Goal: Use online tool/utility: Use online tool/utility

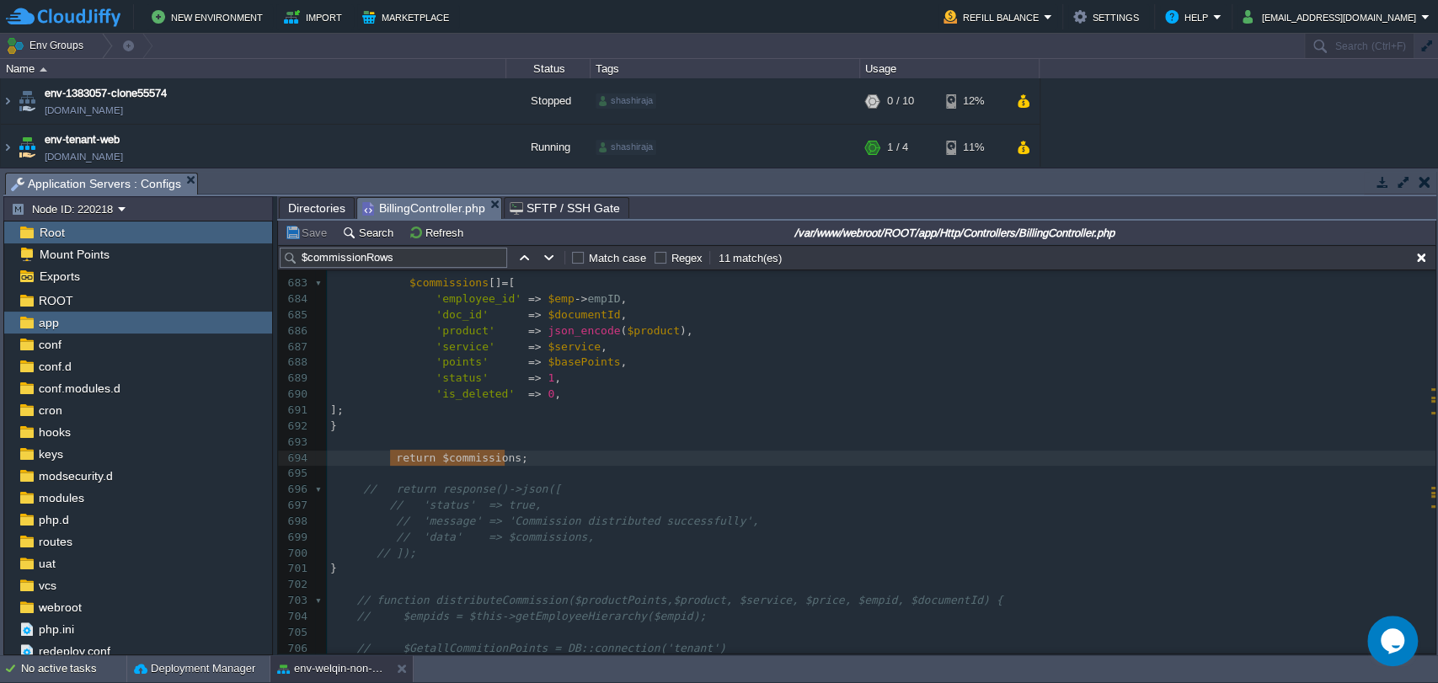
type textarea "return $commissions;"
drag, startPoint x: 388, startPoint y: 462, endPoint x: 509, endPoint y: 463, distance: 120.5
type textarea "return $commissions;"
drag, startPoint x: 517, startPoint y: 463, endPoint x: 387, endPoint y: 460, distance: 130.6
type textarea "return $commissions;"
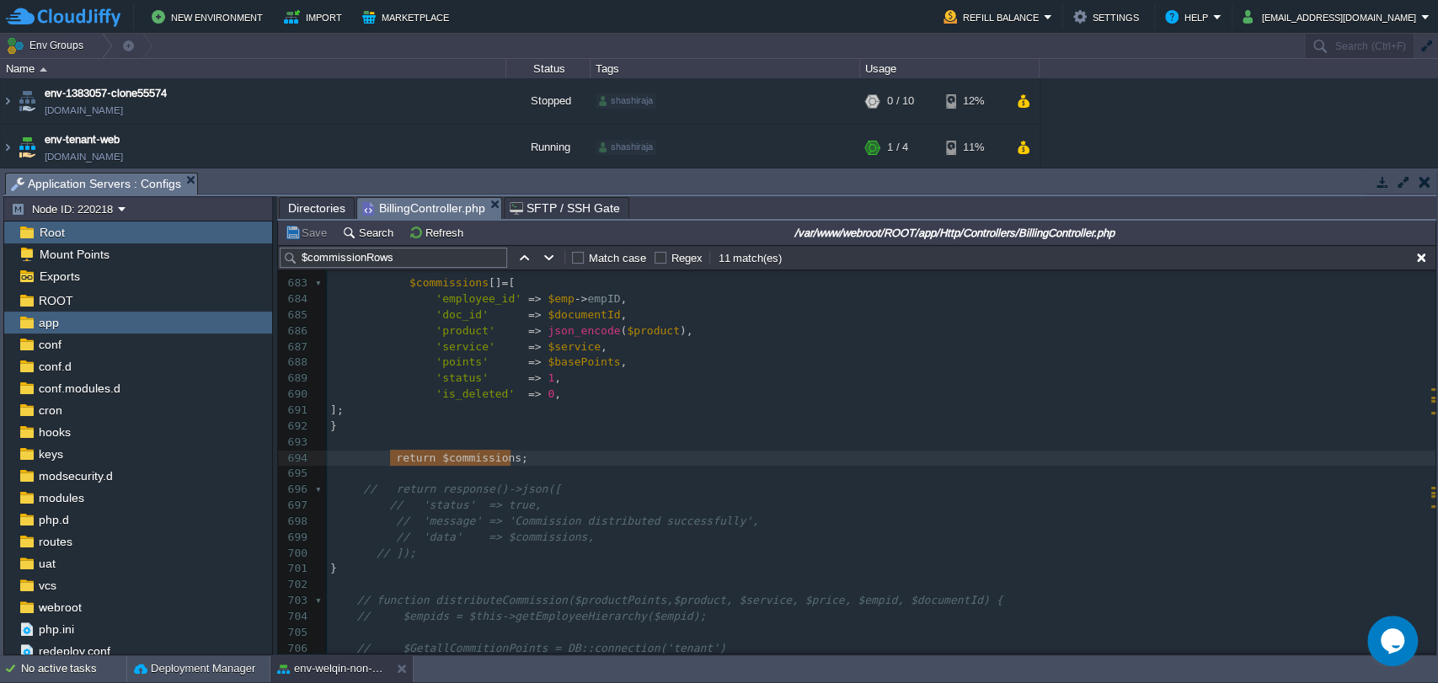
drag, startPoint x: 391, startPoint y: 461, endPoint x: 515, endPoint y: 463, distance: 123.9
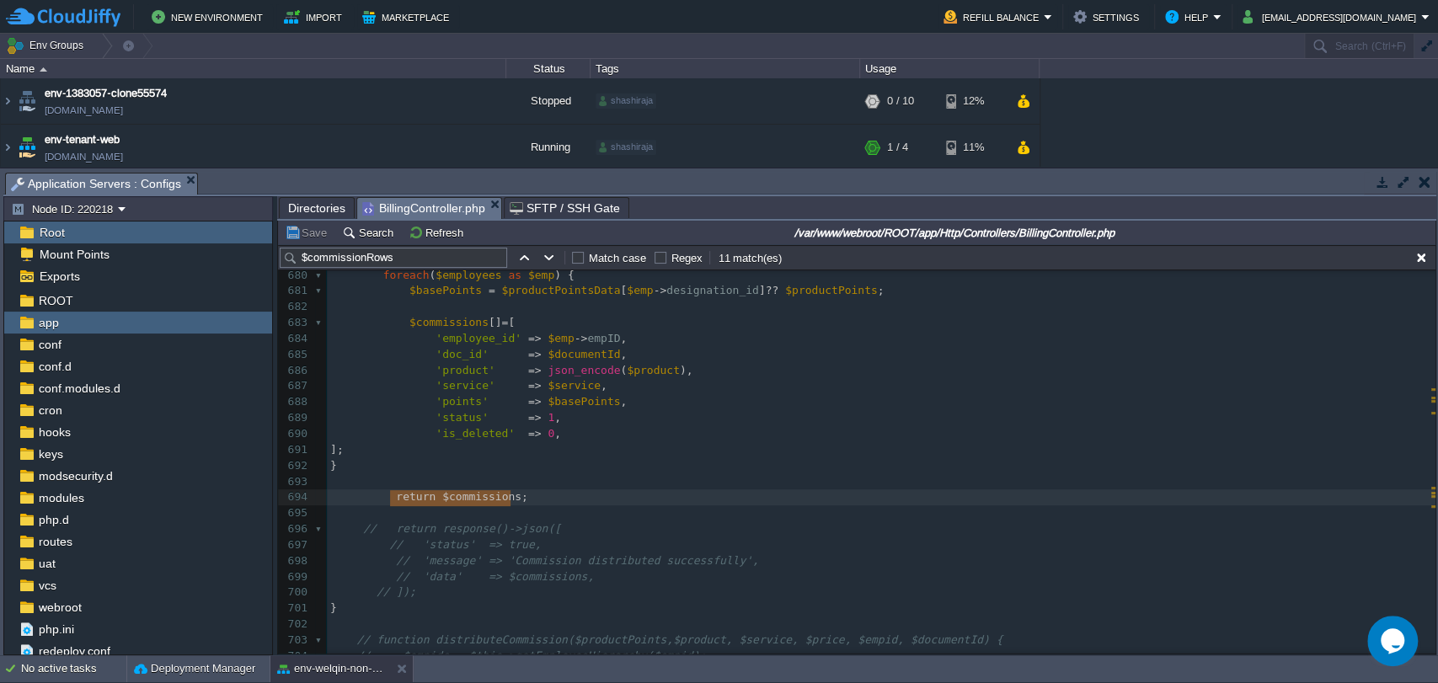
scroll to position [10794, 0]
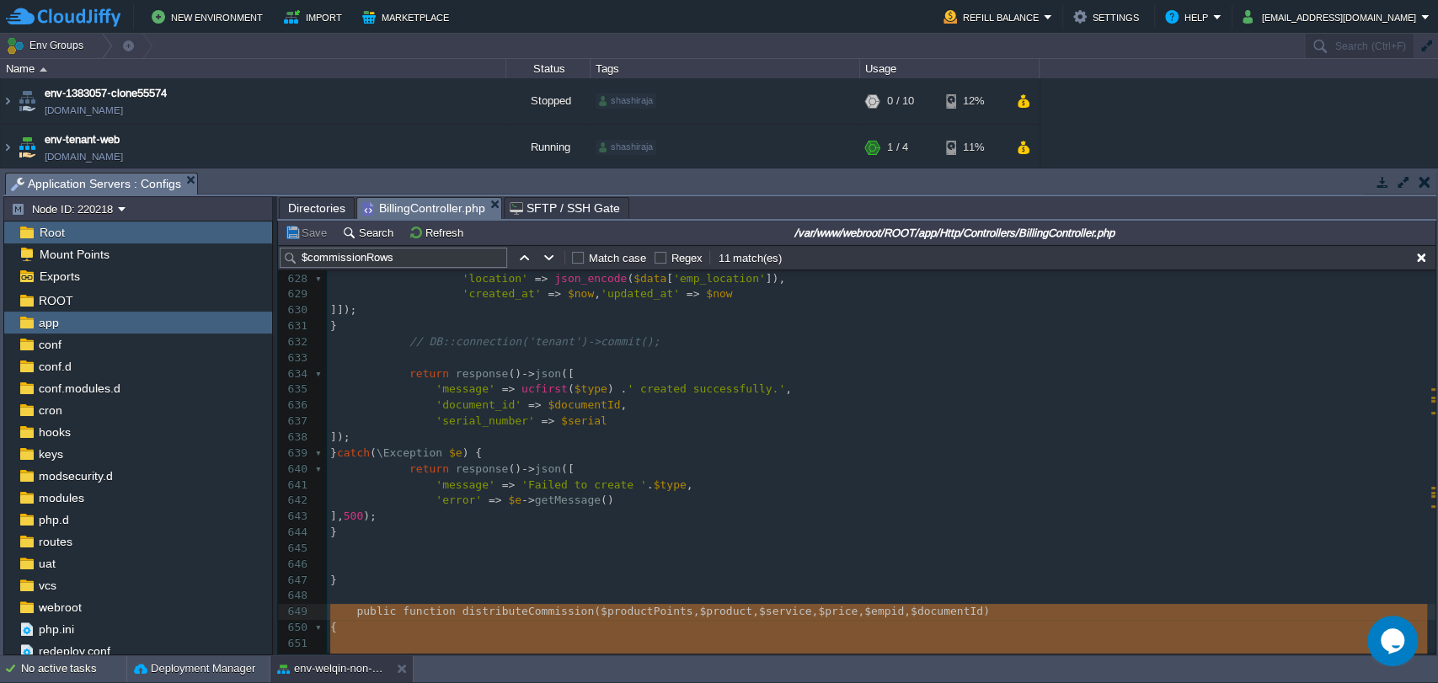
drag, startPoint x: 399, startPoint y: 457, endPoint x: 327, endPoint y: 616, distance: 174.6
type textarea "-"
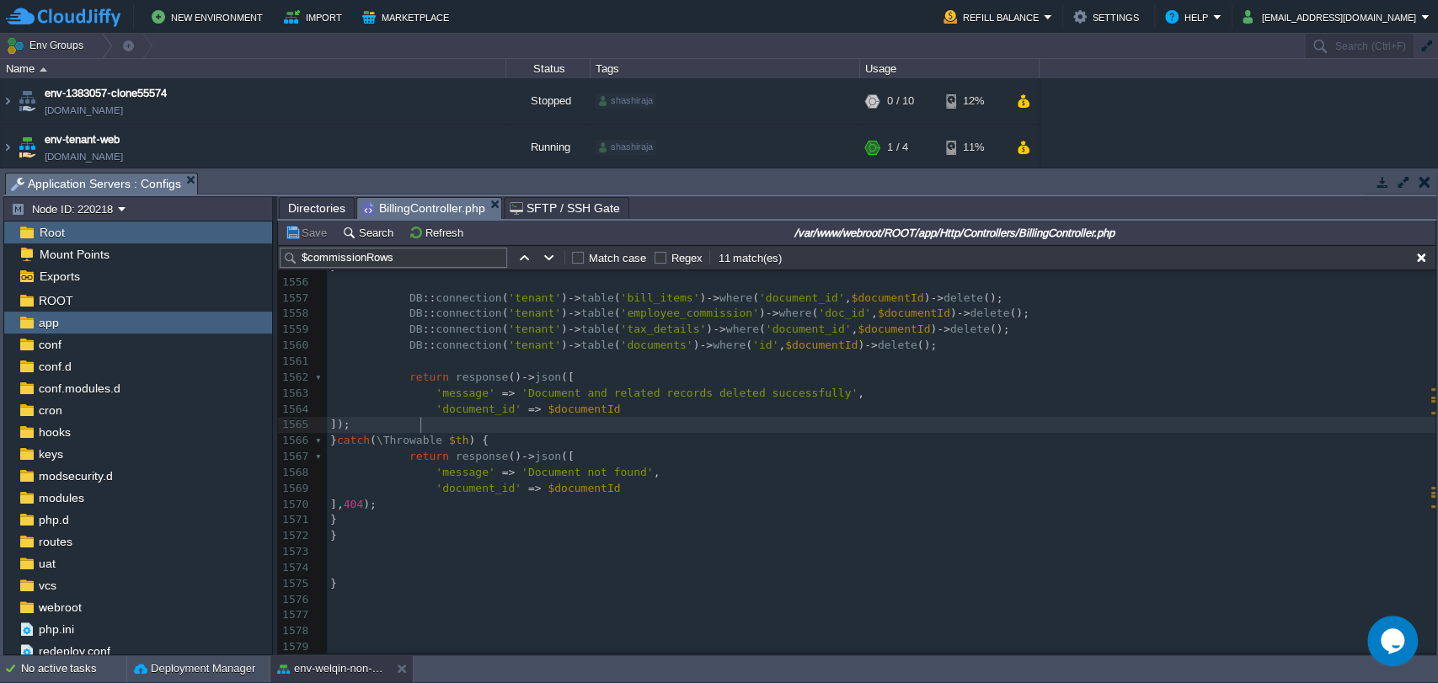
click at [838, 419] on pre "]);" at bounding box center [881, 425] width 1109 height 16
paste input "distributeCommission"
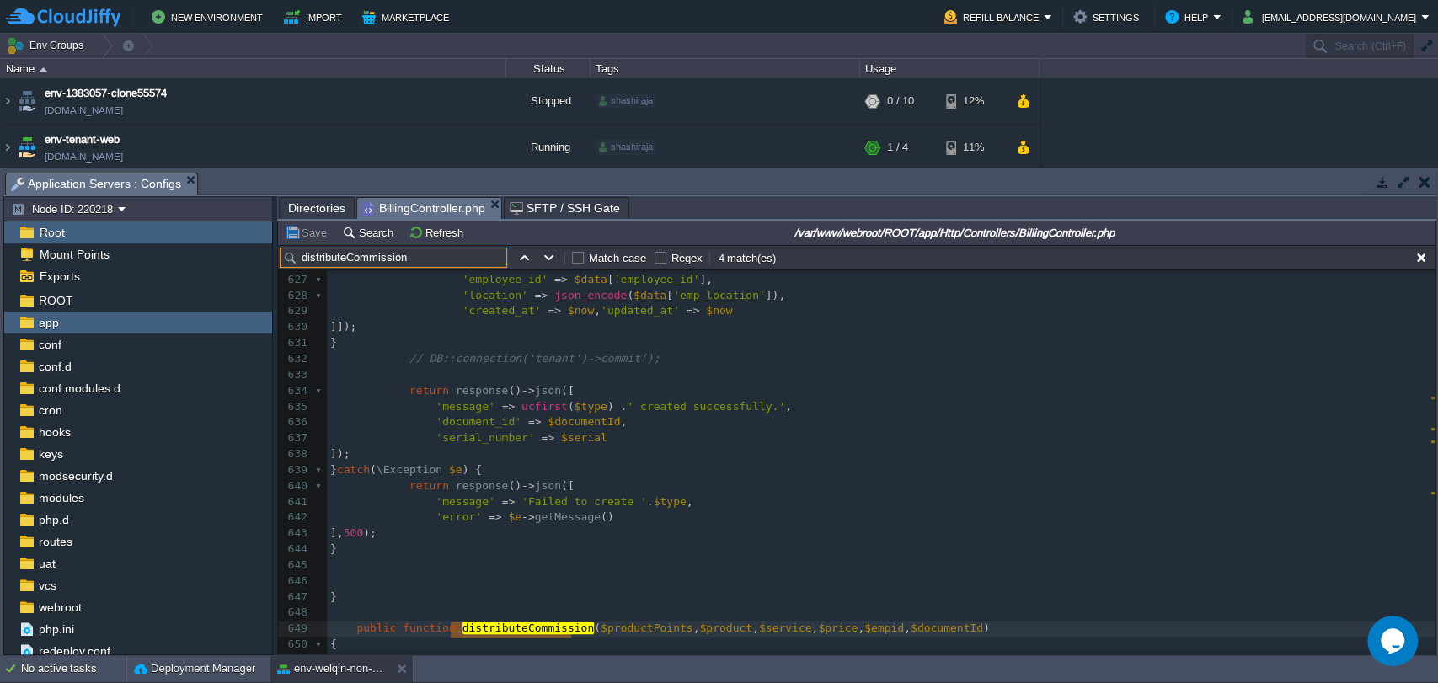
type input "distributeCommission"
click at [523, 262] on button "button" at bounding box center [523, 257] width 15 height 15
type textarea "distributeCommission"
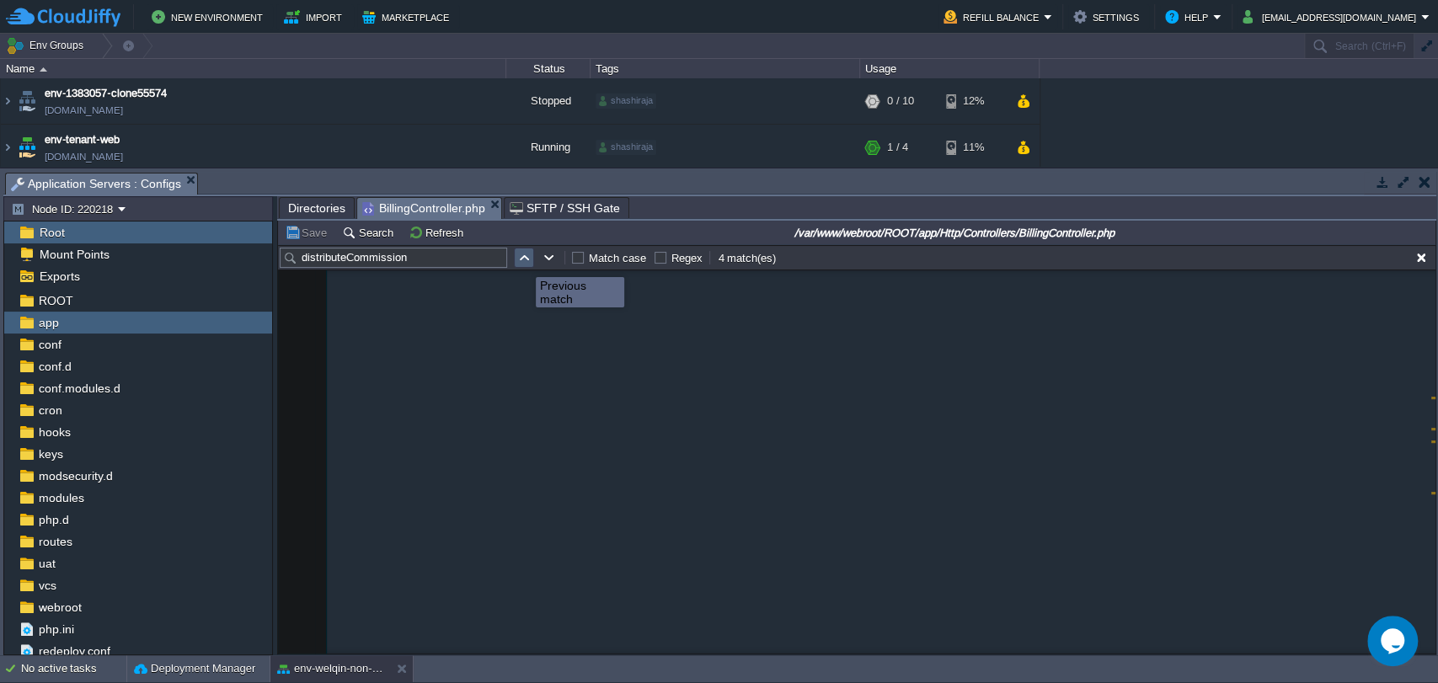
scroll to position [8225, 0]
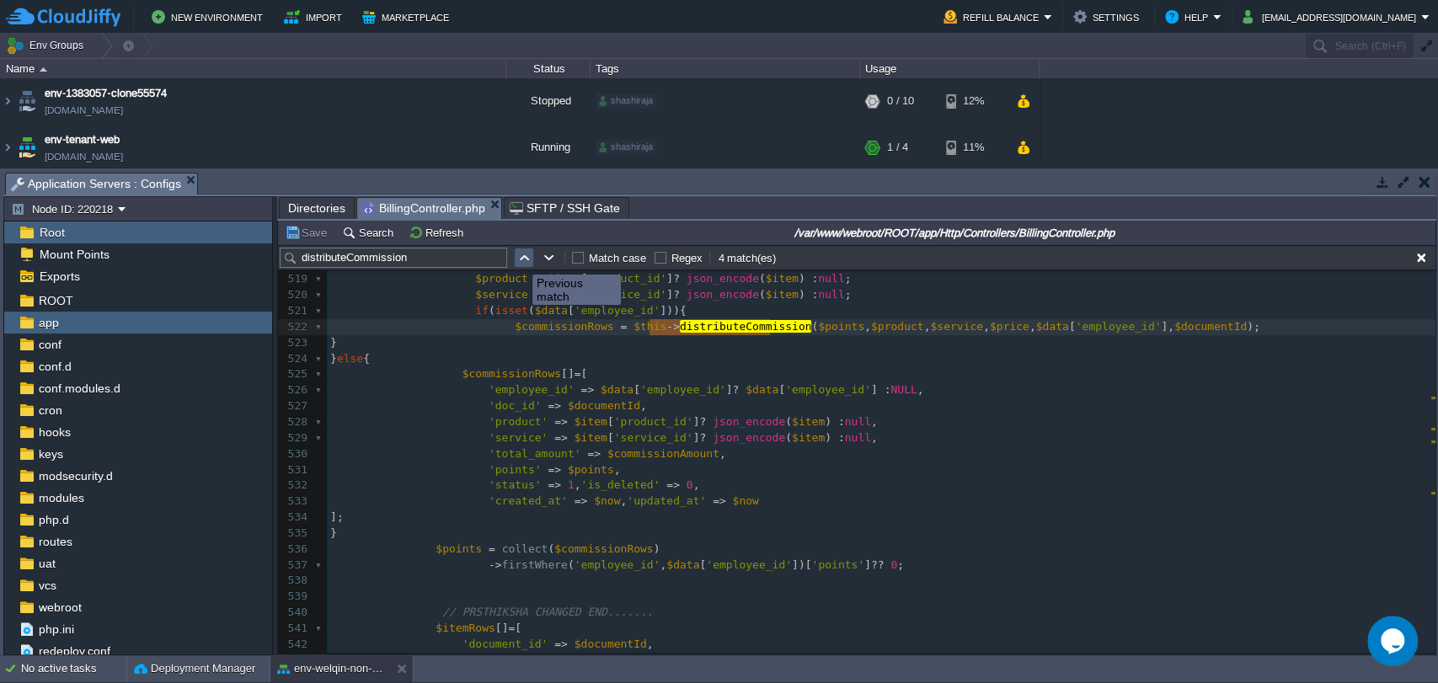
click at [520, 260] on button "button" at bounding box center [523, 257] width 15 height 15
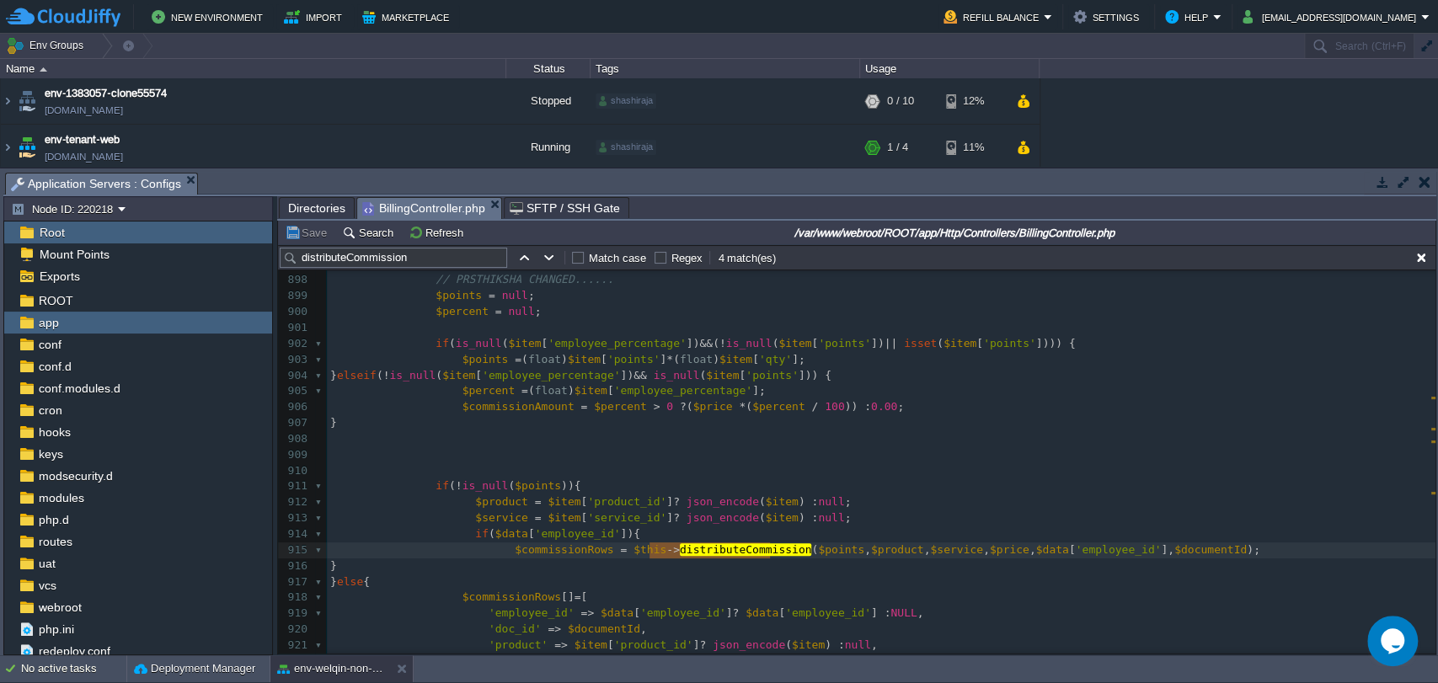
scroll to position [14242, 0]
type textarea "if (is_null($item['employee_percentage']) && (!is_null($item['points']) || isse…"
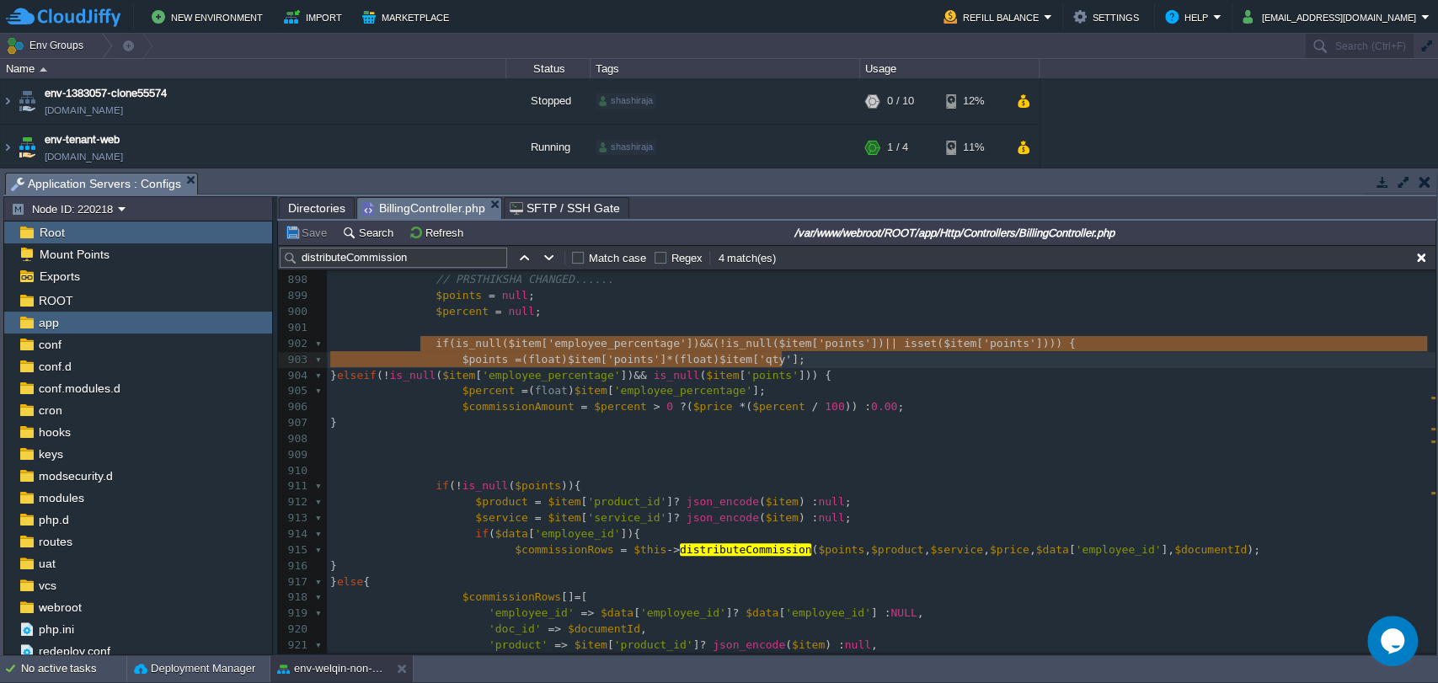
drag, startPoint x: 420, startPoint y: 339, endPoint x: 815, endPoint y: 366, distance: 395.2
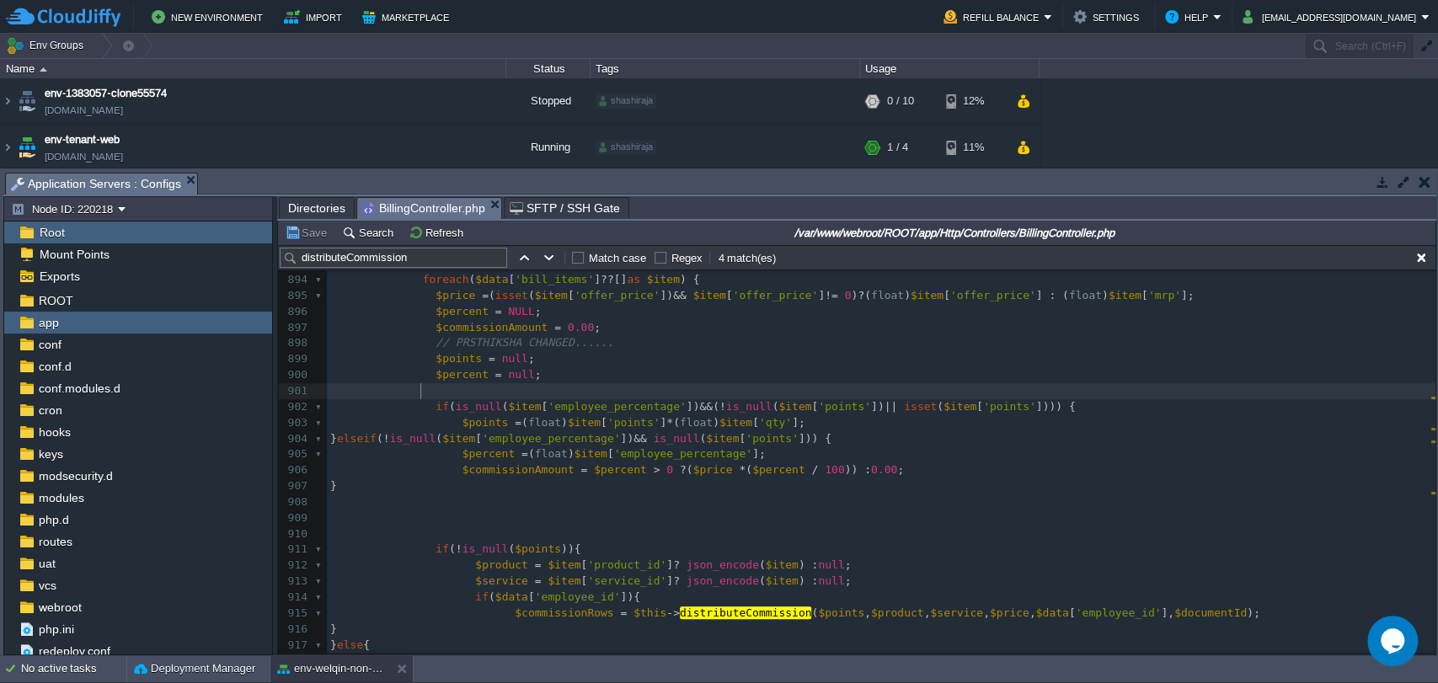
click at [458, 393] on pre at bounding box center [881, 391] width 1109 height 16
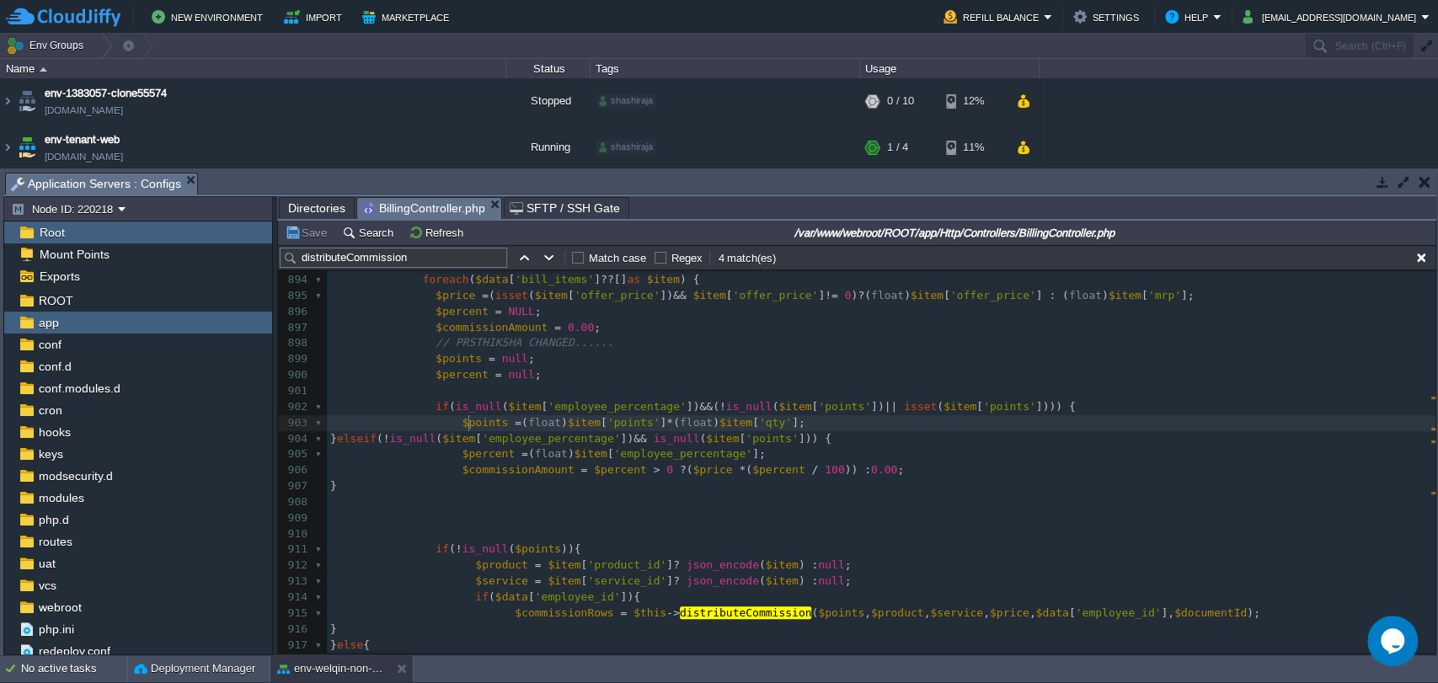
click at [468, 425] on div "xxxxxxxxxx public function distributeCommission ( $productPoints , $product , $…" at bounding box center [881, 463] width 1109 height 826
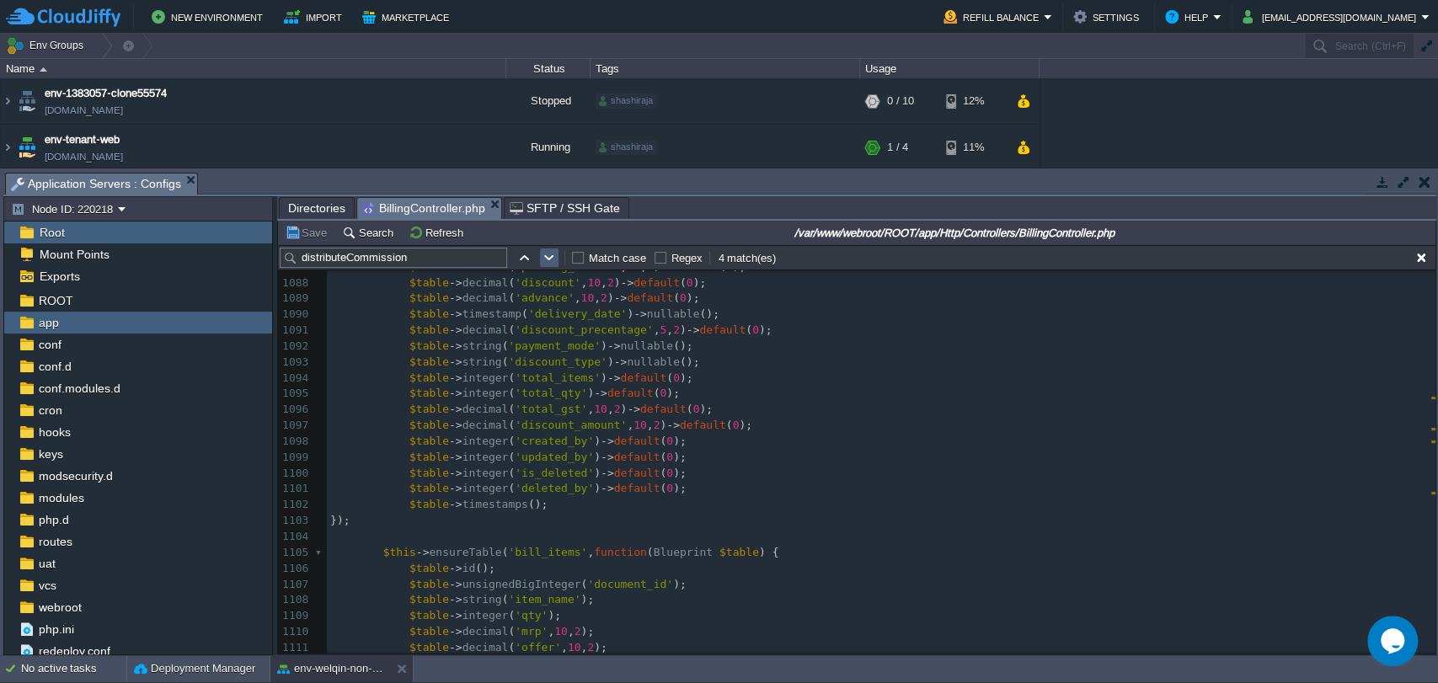
click at [550, 253] on button "button" at bounding box center [549, 257] width 15 height 15
type textarea "distributeCommission"
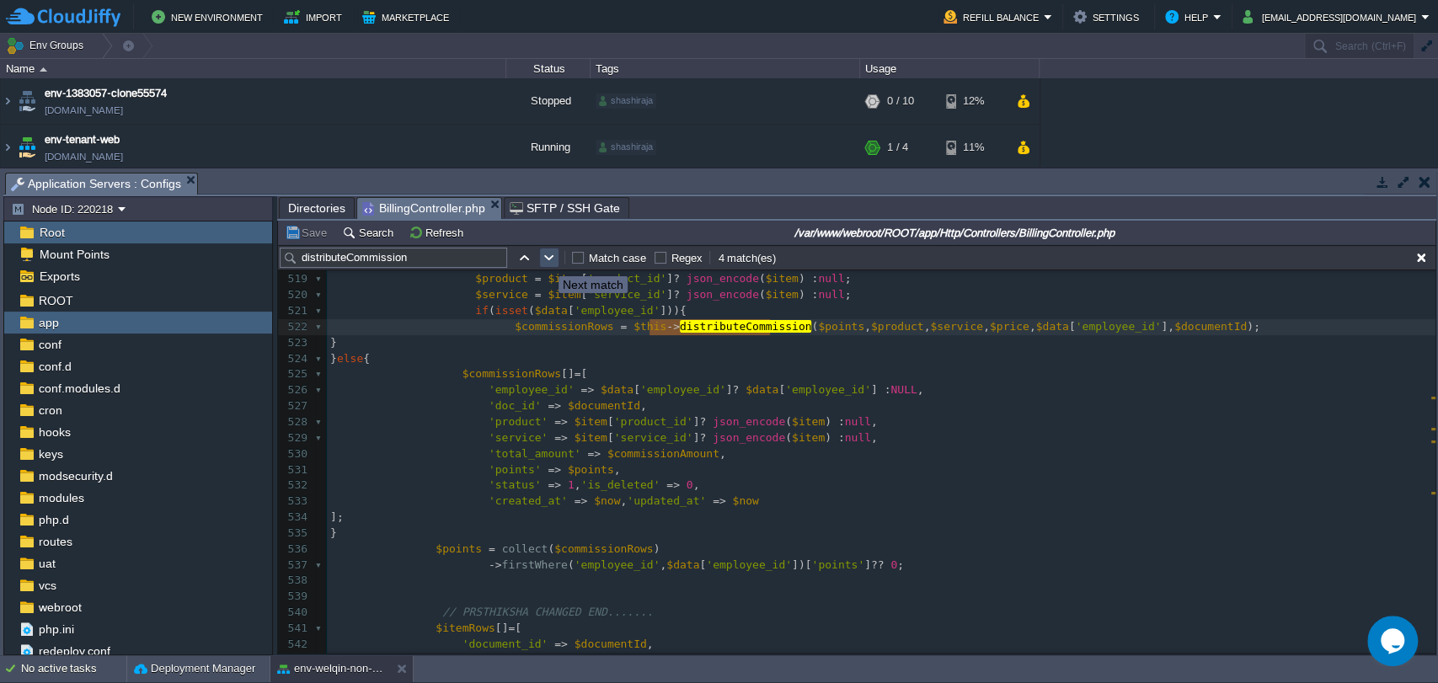
click at [546, 261] on button "button" at bounding box center [549, 257] width 15 height 15
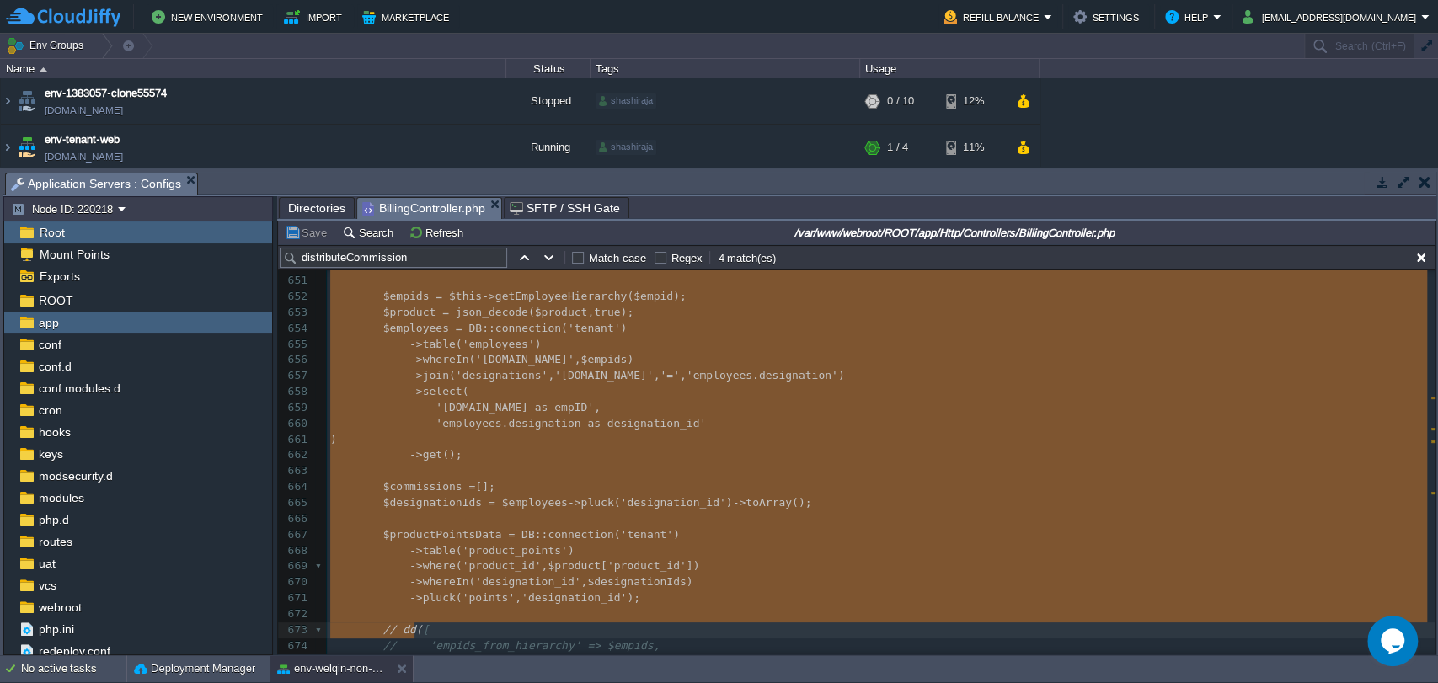
type textarea "-"
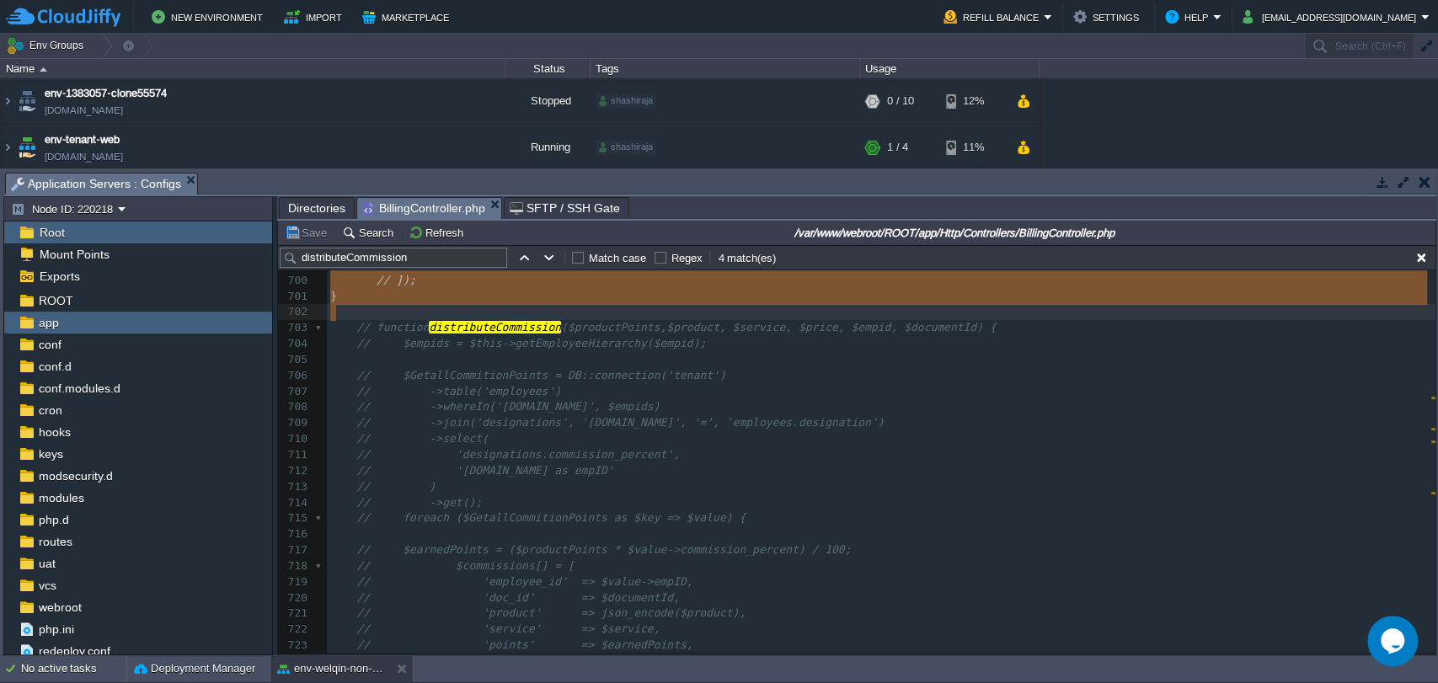
drag, startPoint x: 350, startPoint y: 384, endPoint x: 554, endPoint y: 309, distance: 216.5
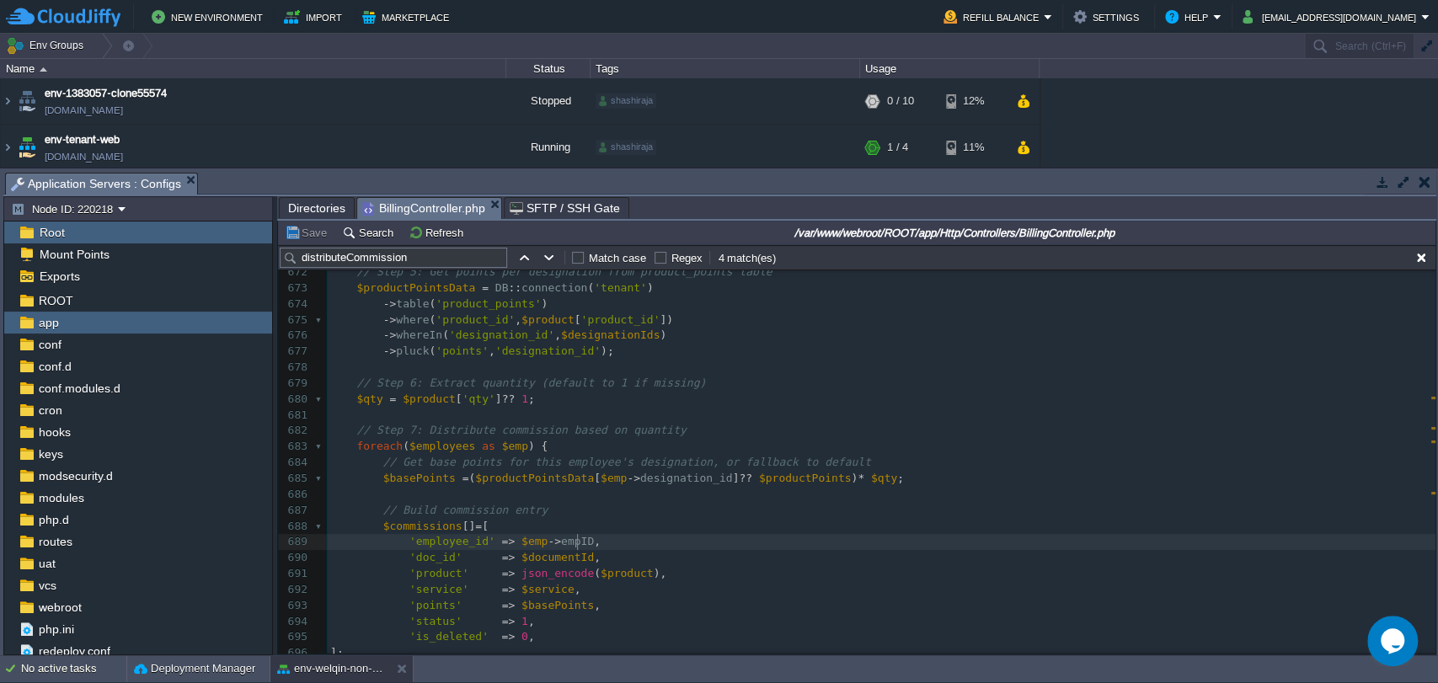
click at [805, 546] on pre "'employee_id' => $emp -> empID ," at bounding box center [881, 542] width 1109 height 16
type textarea "-"
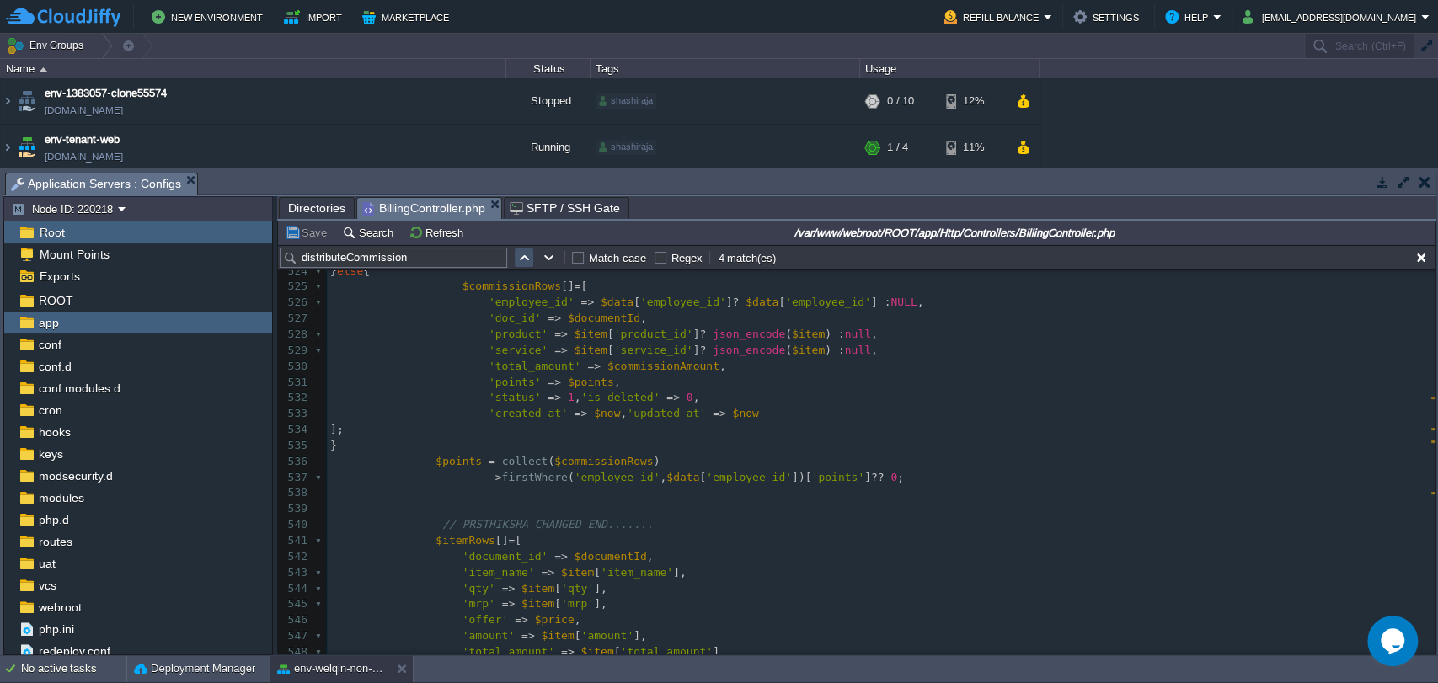
click at [519, 260] on button "button" at bounding box center [523, 257] width 15 height 15
type textarea "distributeCommission"
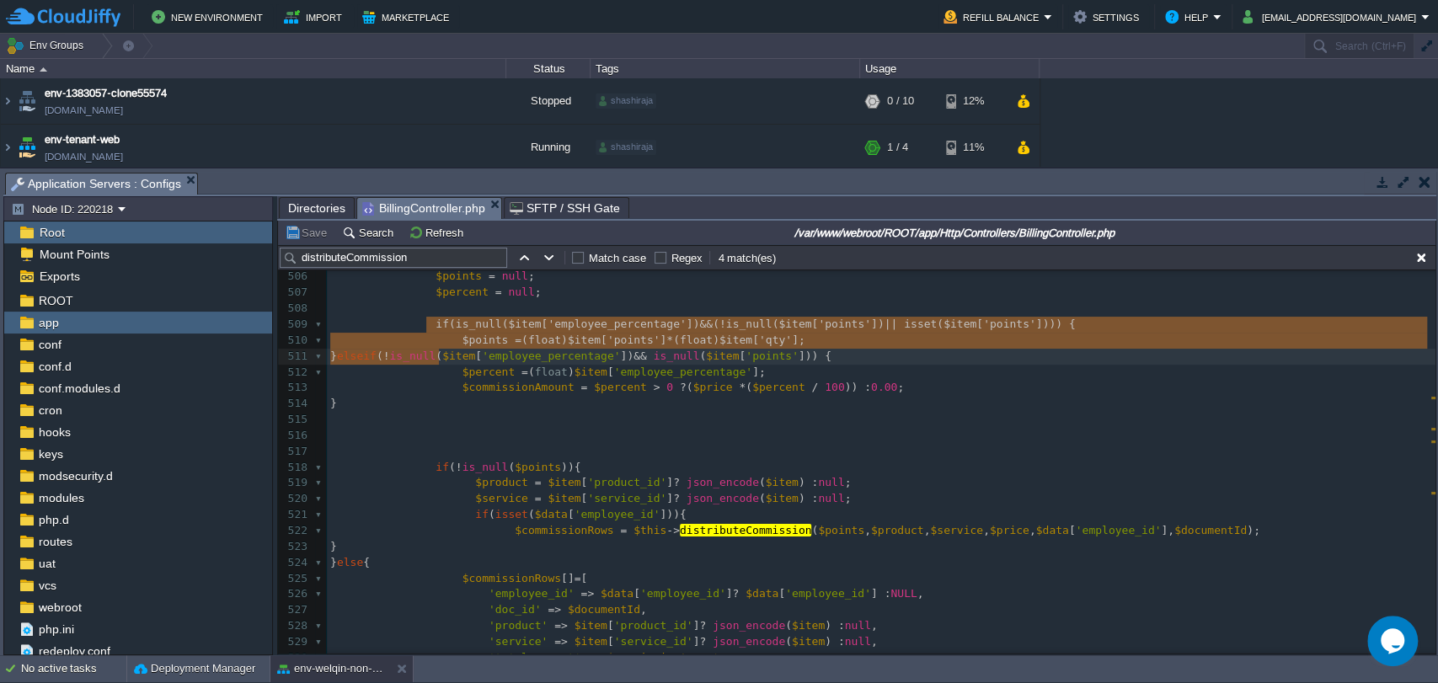
type textarea "if (is_null($item['employee_percentage']) && (!is_null($item['points']) || isse…"
drag, startPoint x: 425, startPoint y: 329, endPoint x: 431, endPoint y: 361, distance: 32.7
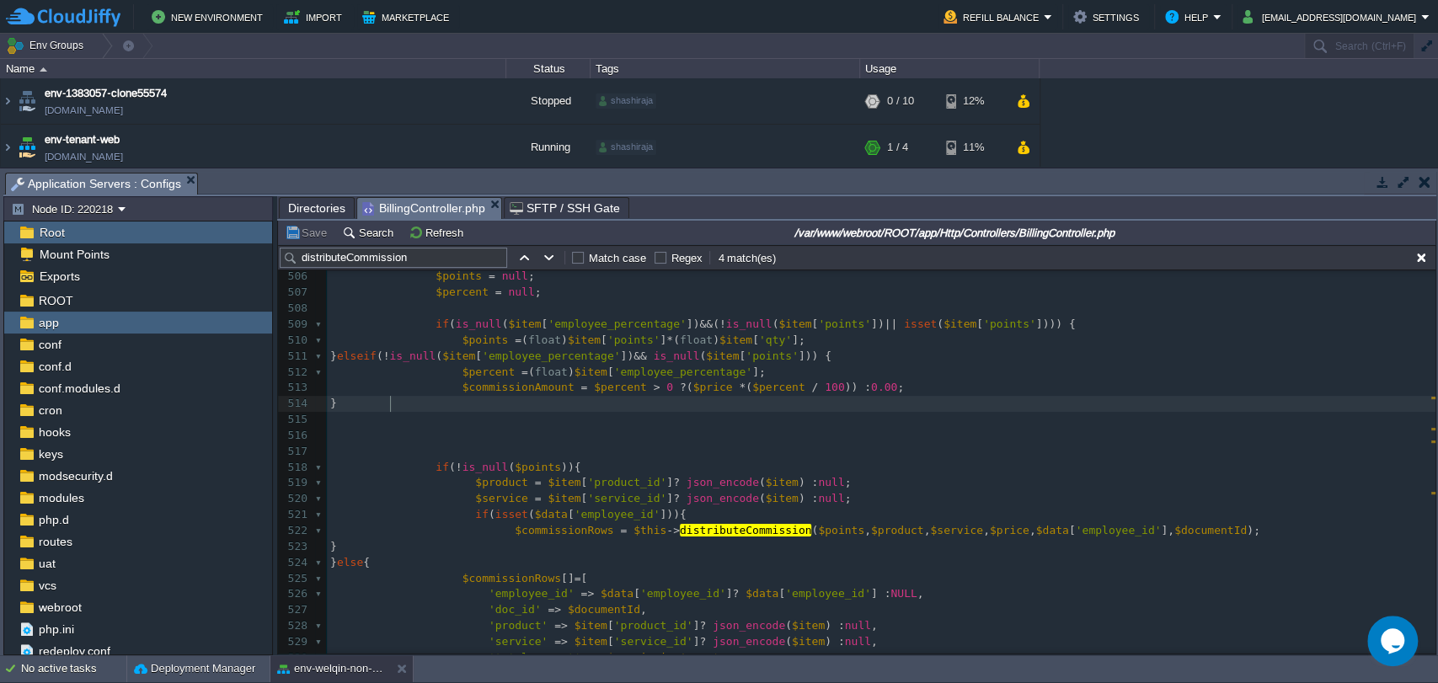
click at [391, 404] on div "xxxxxxxxxx return $commissions ; 496 $table -> decimal ( 'points' , 8 , 3 ) -> …" at bounding box center [881, 602] width 1109 height 984
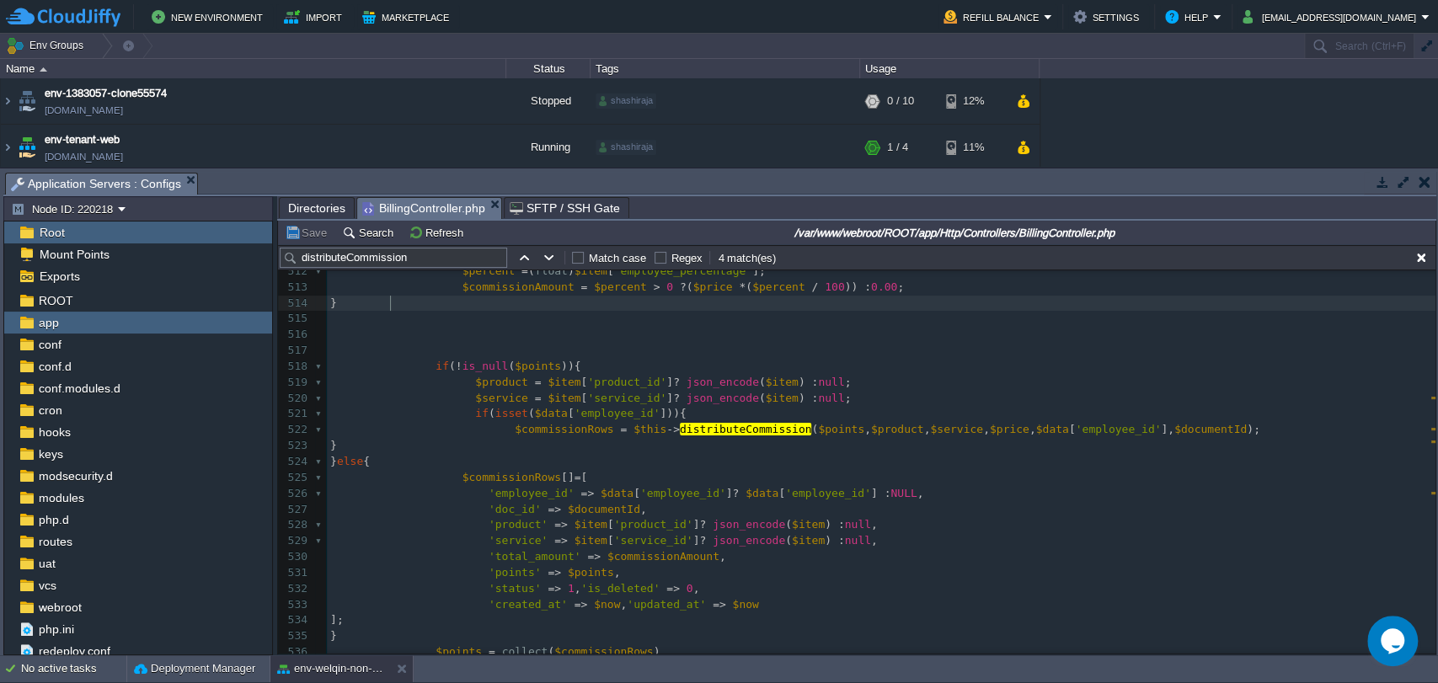
click at [424, 367] on span at bounding box center [382, 366] width 105 height 13
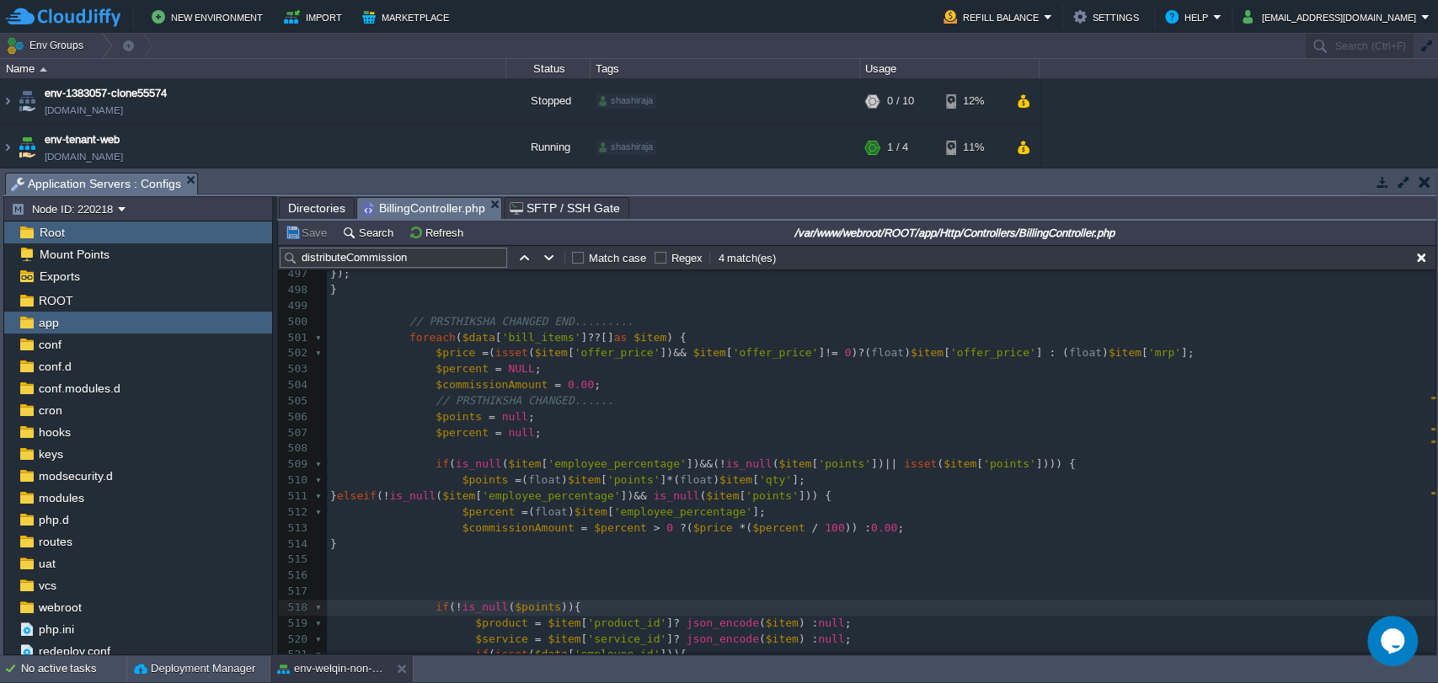
click at [397, 336] on div "xxxxxxxxxx 485 // Bill items + commission calculation 486 $itemRows = []; 487 $…" at bounding box center [881, 560] width 1109 height 968
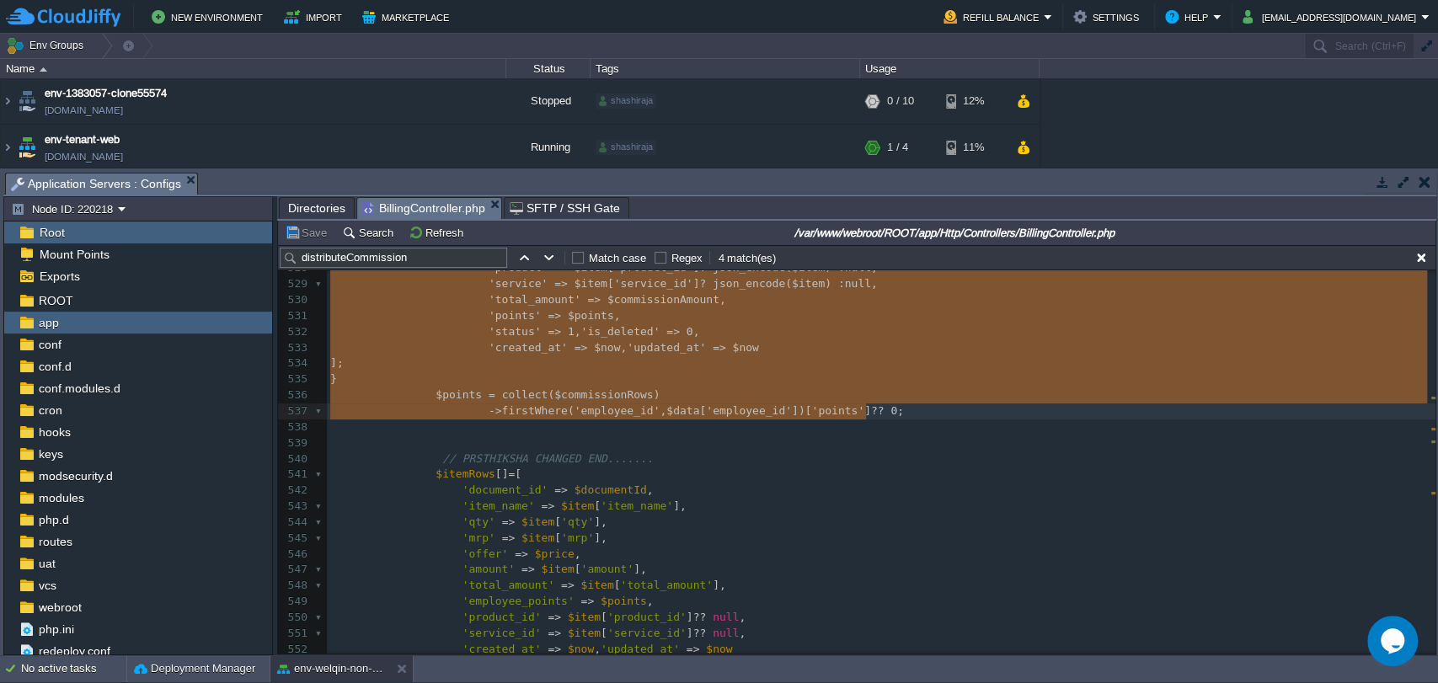
type textarea "-"
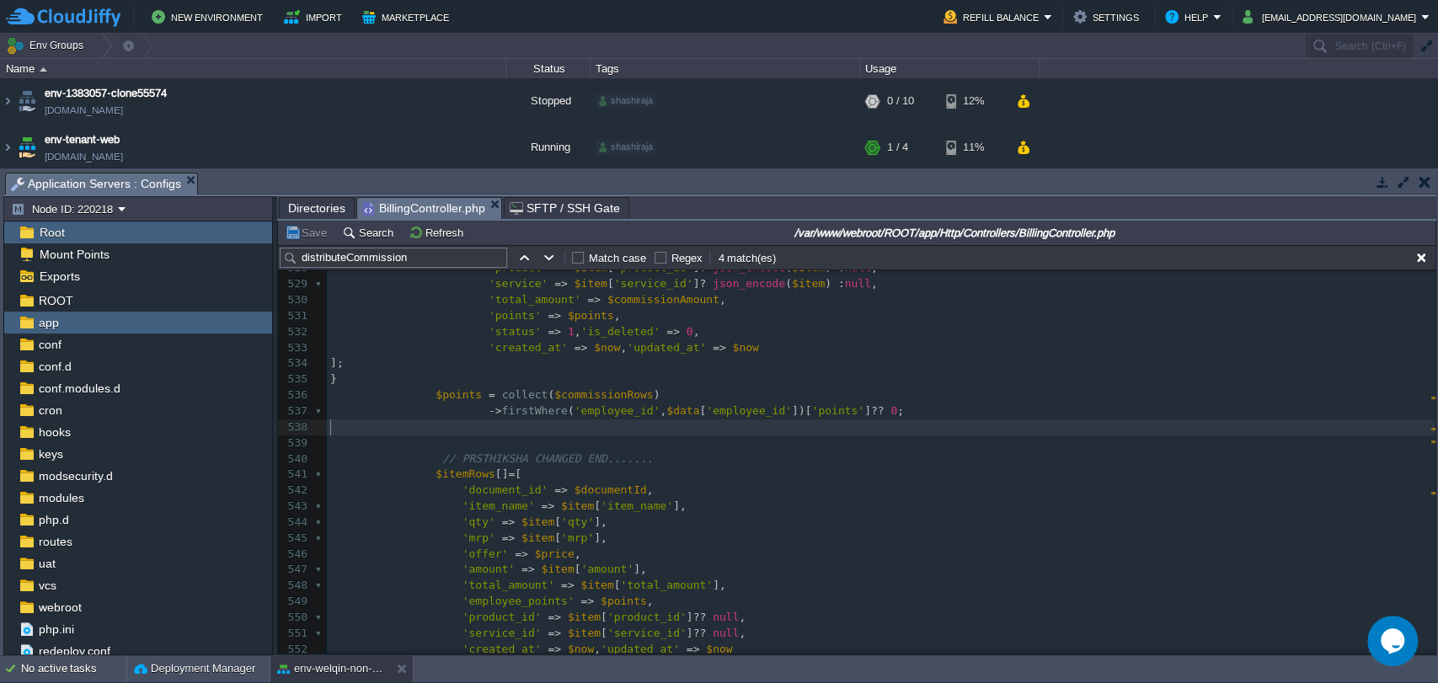
click at [472, 420] on pre "​" at bounding box center [881, 428] width 1109 height 16
click at [434, 394] on div "xxxxxxxxxx foreach ( $data [ 'bill_items' ] ?? [] as $item ) { 509 if ( is_null…" at bounding box center [881, 380] width 1109 height 842
type textarea "$points"
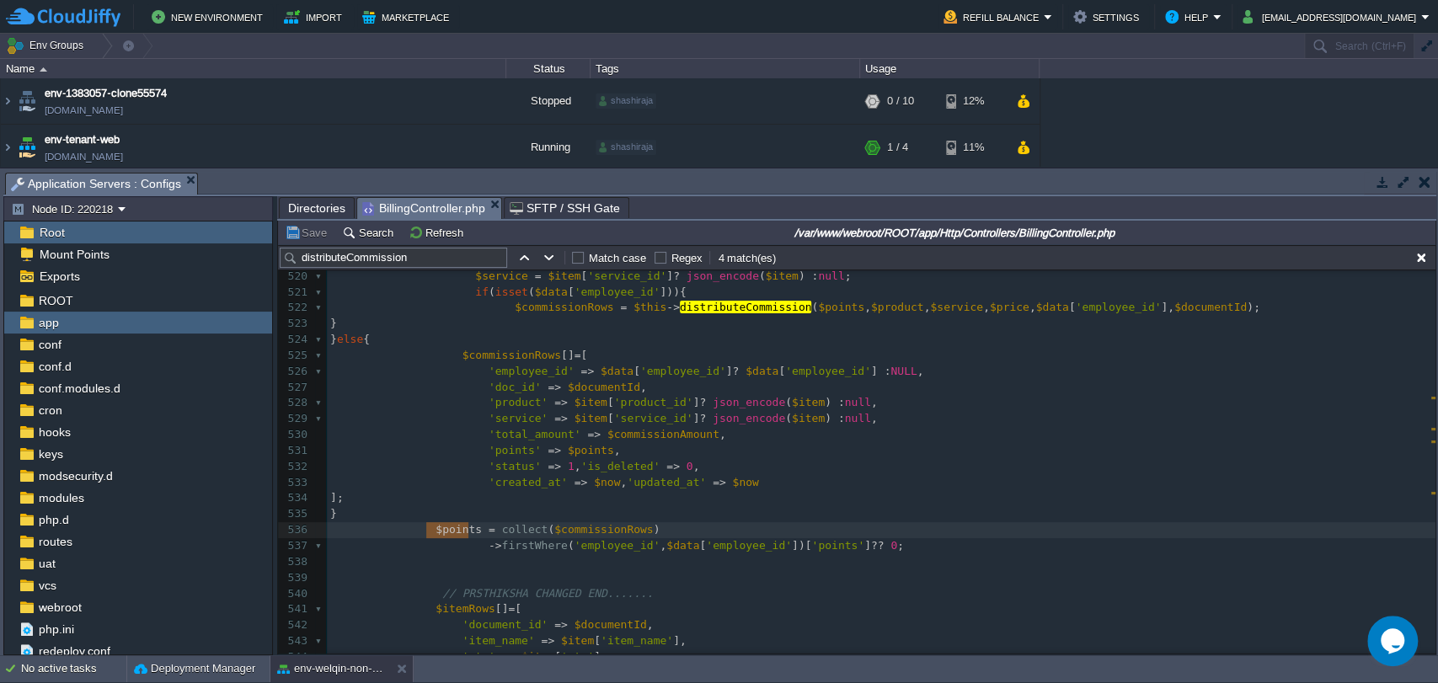
scroll to position [8248, 0]
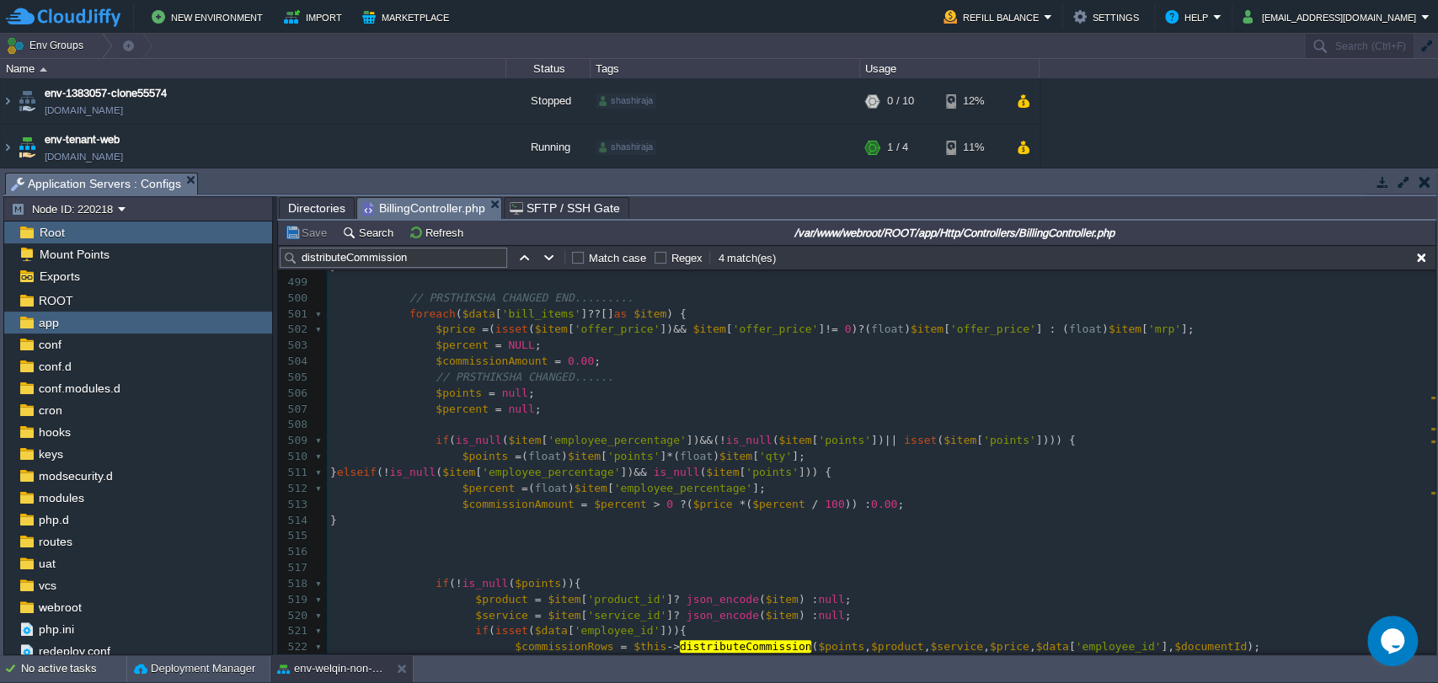
type textarea "-"
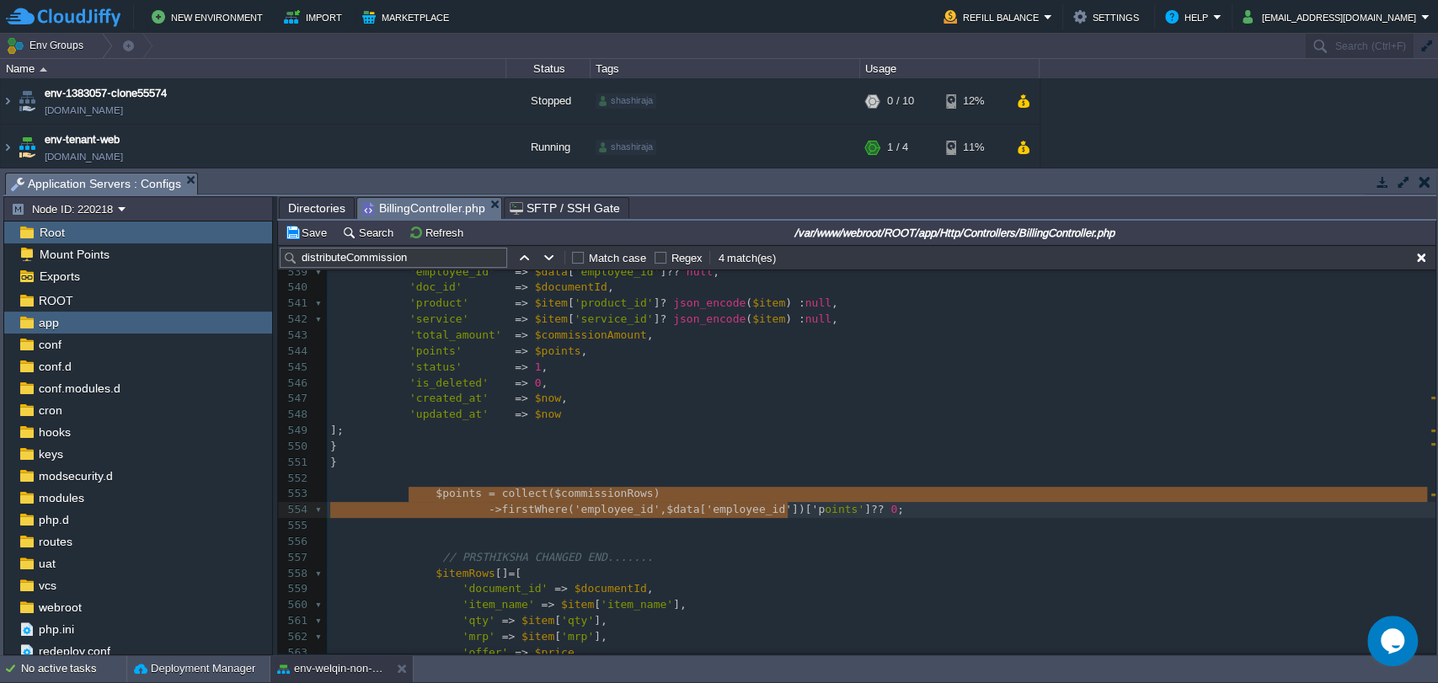
type textarea "$points = collect($commissionRows) ->firstWhere('employee_id', $data['employee_…"
drag, startPoint x: 410, startPoint y: 495, endPoint x: 876, endPoint y: 514, distance: 466.3
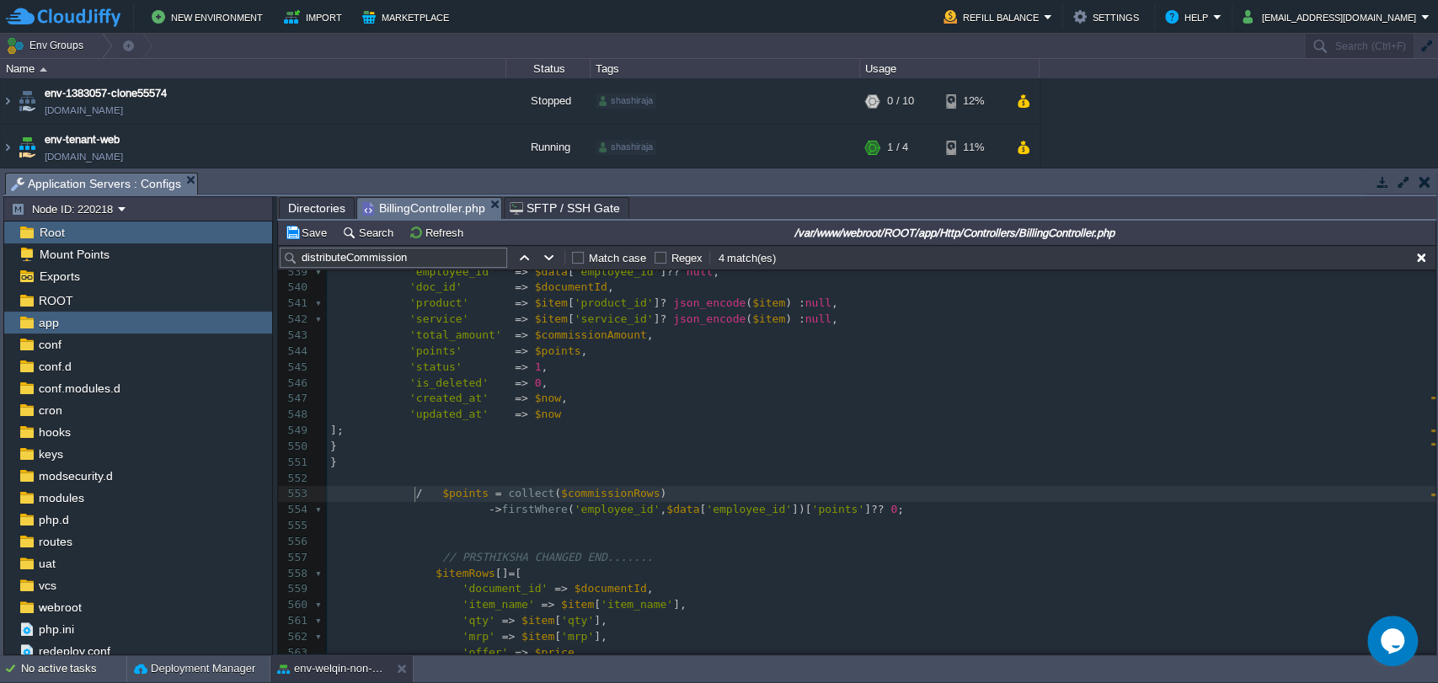
type textarea "//"
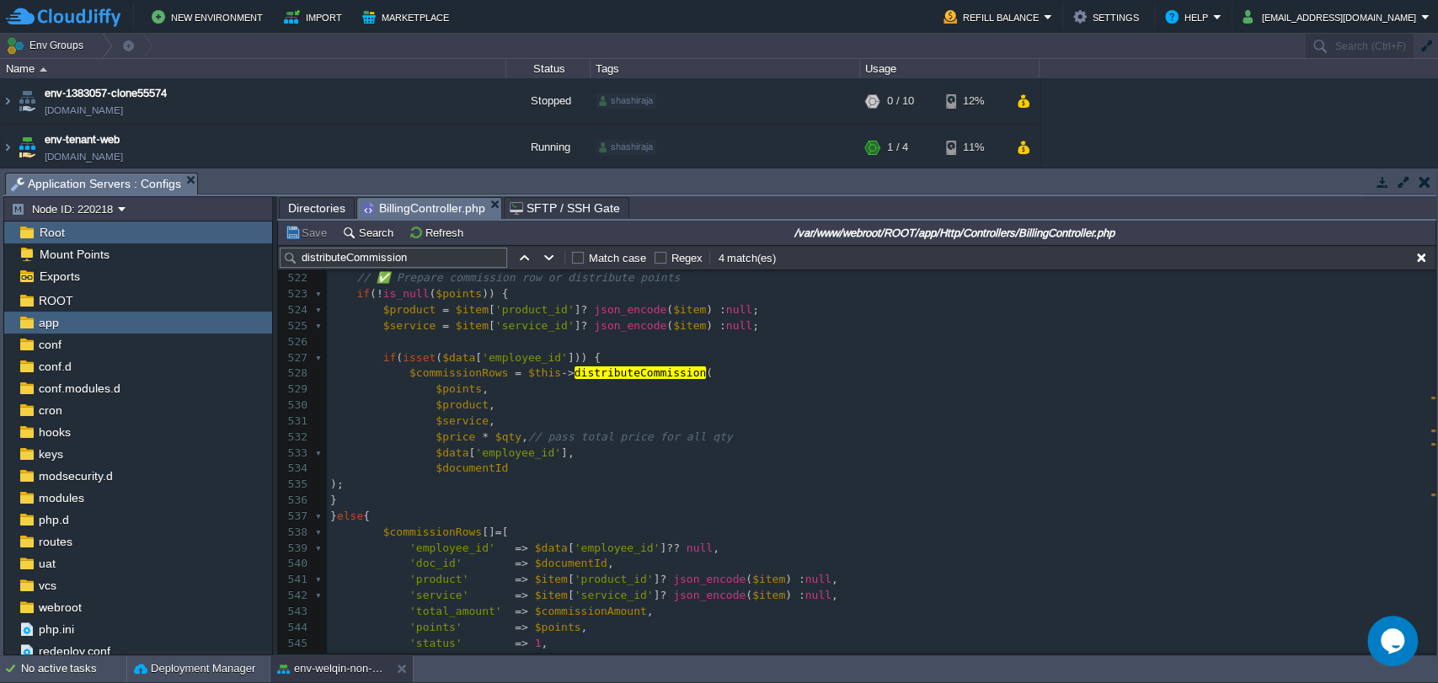
type textarea "//"
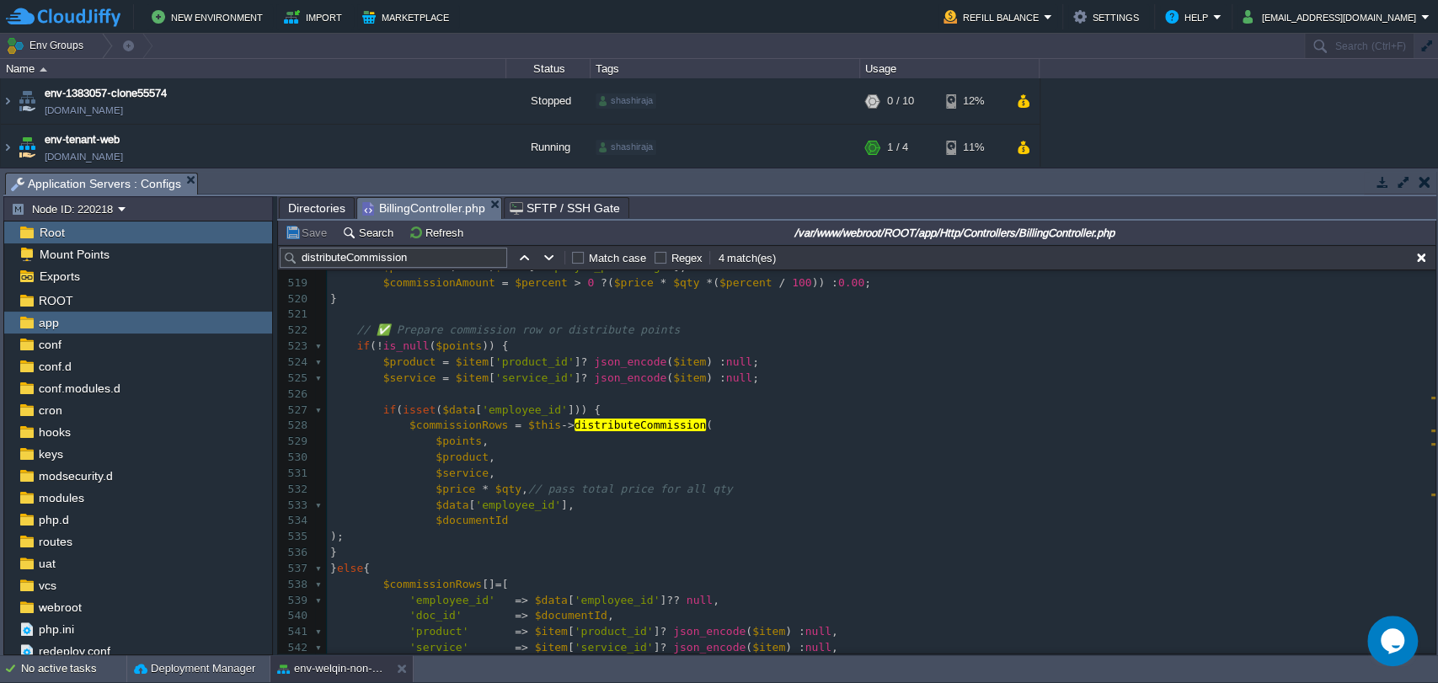
scroll to position [8414, 0]
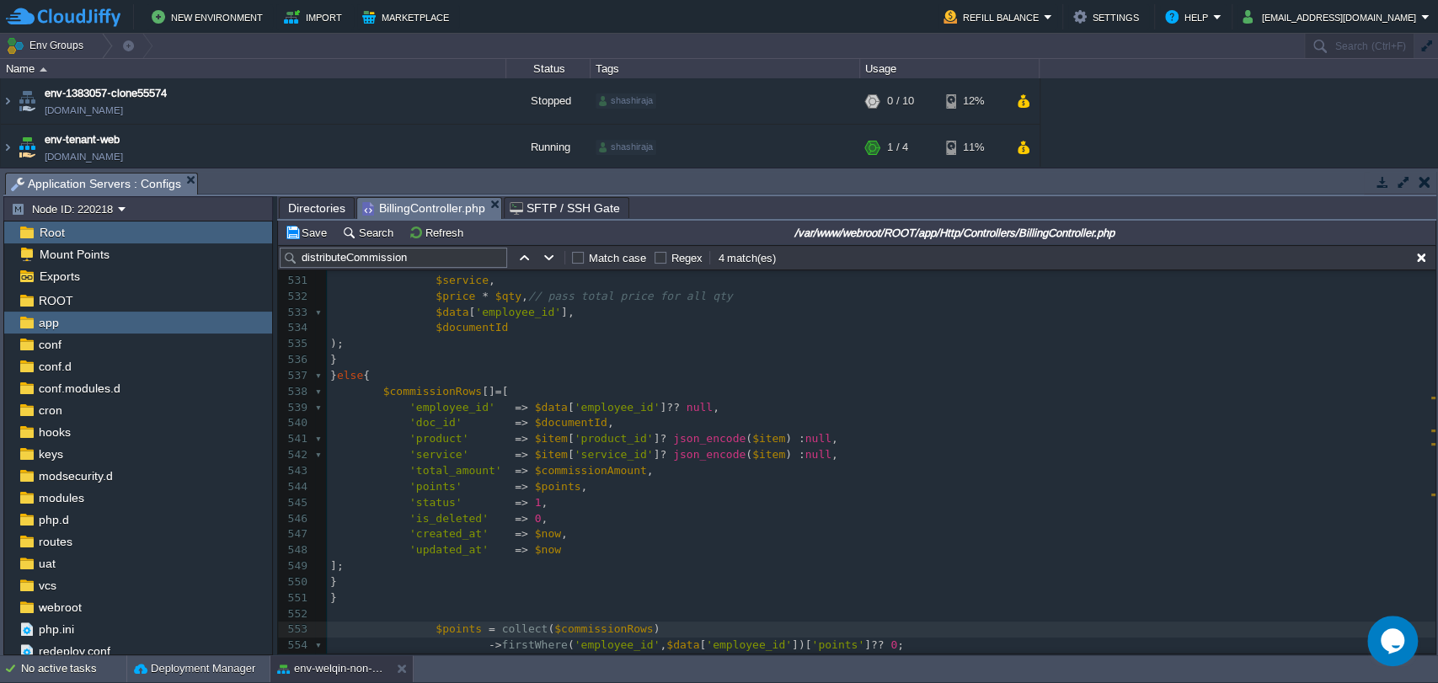
type textarea "-"
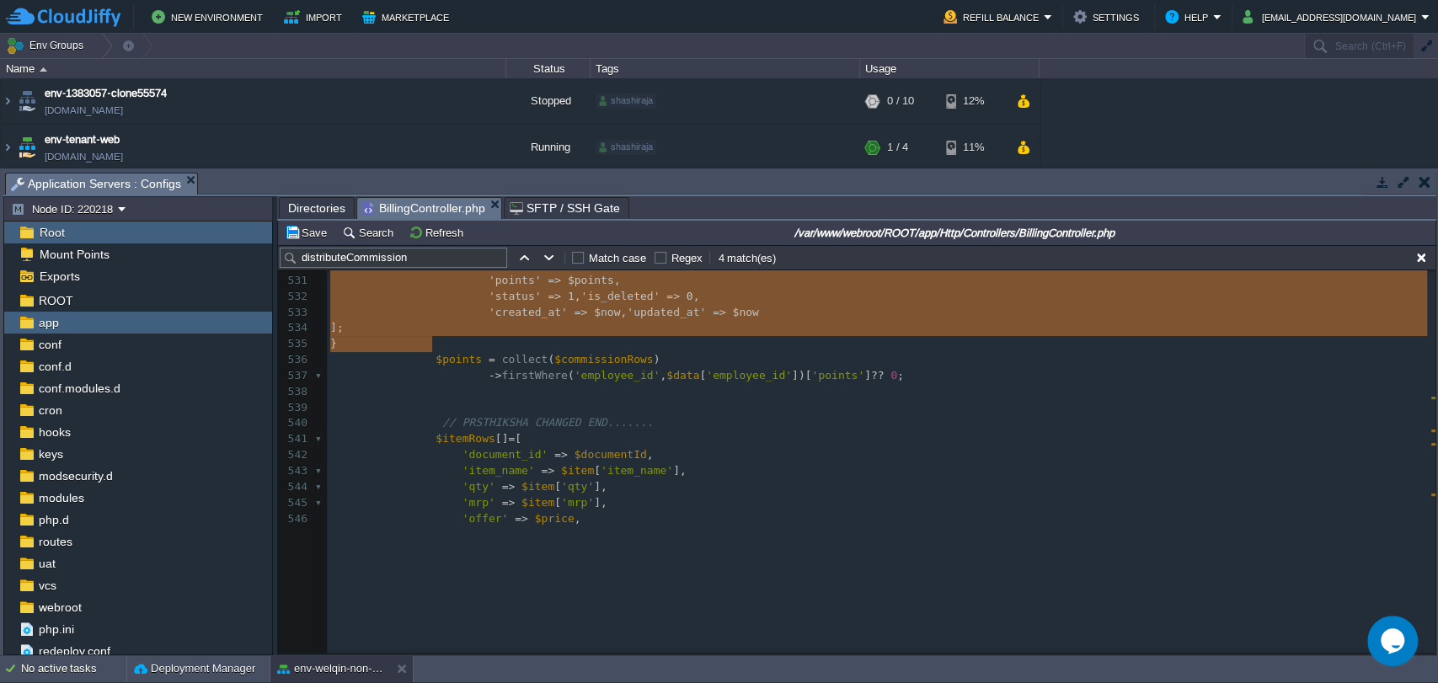
scroll to position [7940, 0]
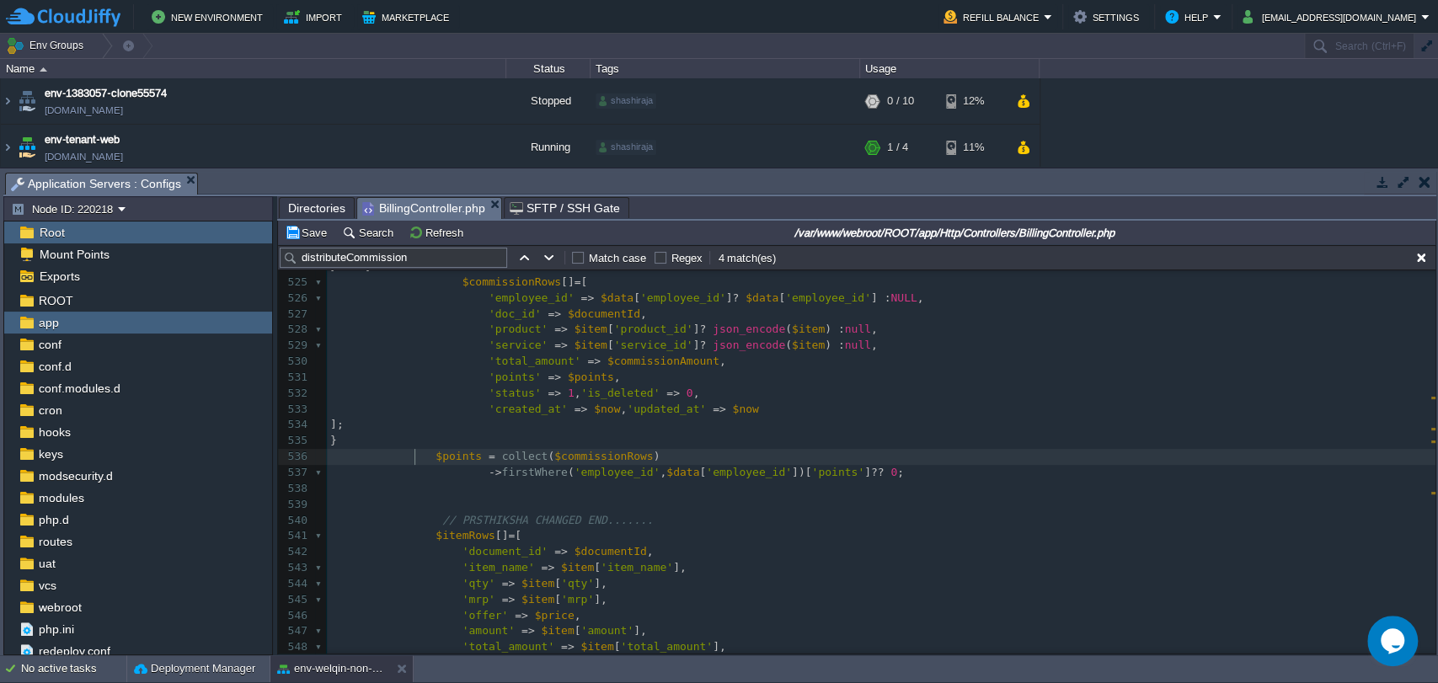
click at [411, 453] on span at bounding box center [382, 456] width 105 height 13
type textarea "$points = collect($commissionRows) ->firstWhere('employee_id', $data['employee_…"
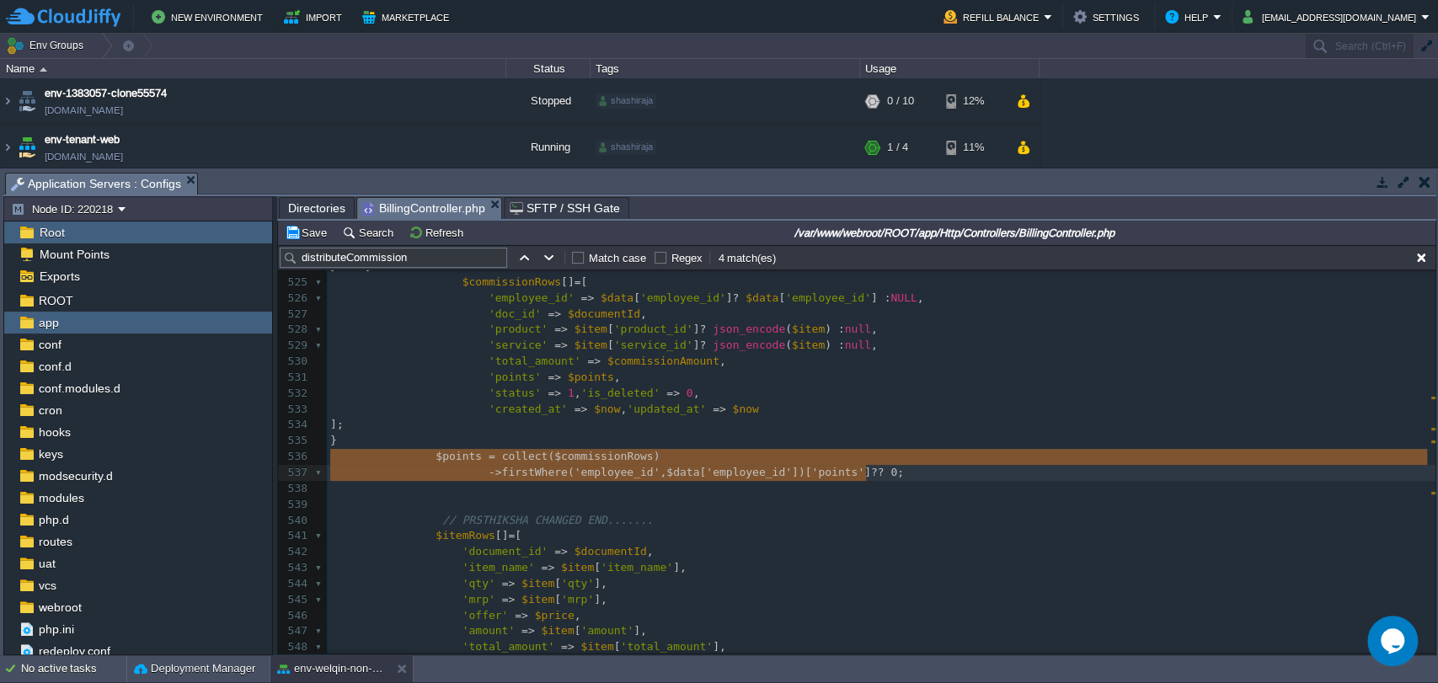
drag, startPoint x: 411, startPoint y: 453, endPoint x: 902, endPoint y: 472, distance: 491.6
click at [420, 452] on span at bounding box center [382, 456] width 105 height 13
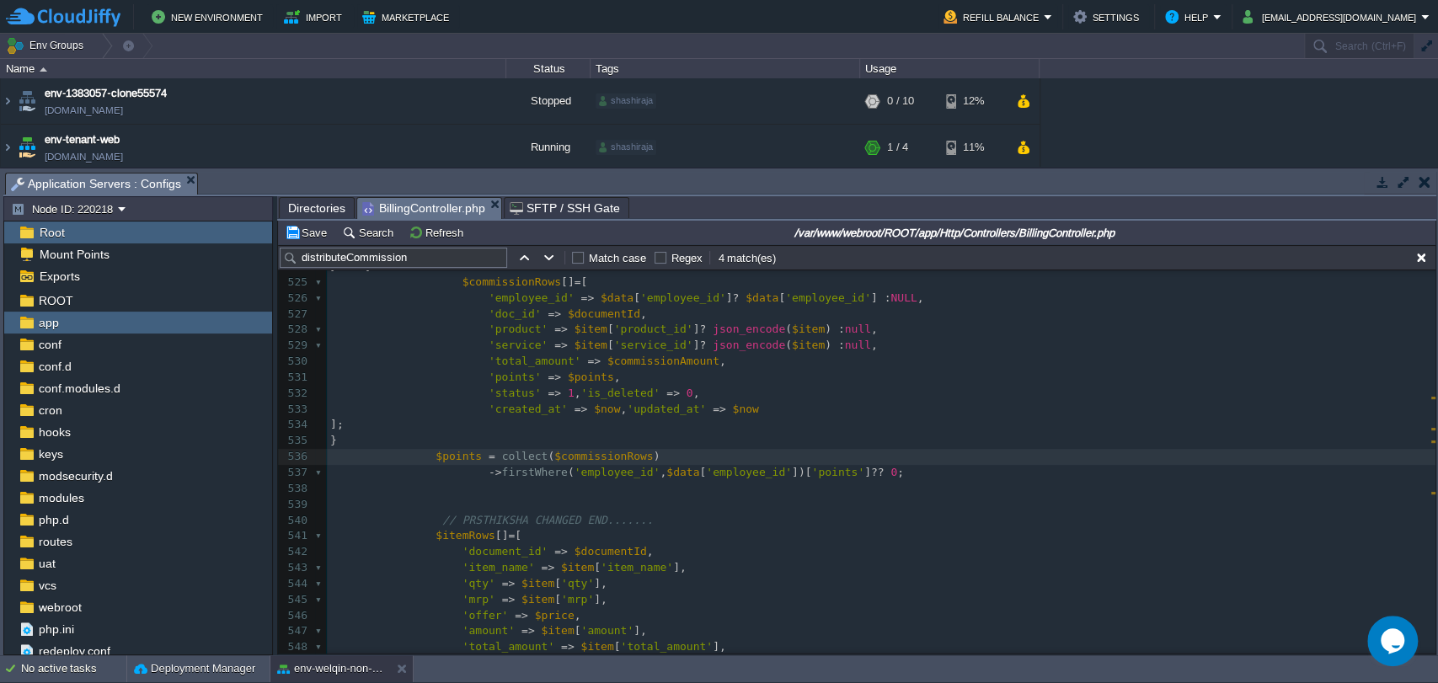
type textarea "//"
click at [445, 469] on div "xxxxxxxxxx foreach ( $data [ 'bill_items' ] ?? [] as $item ) { 510 $points = ( …" at bounding box center [881, 417] width 1109 height 763
type textarea "//"
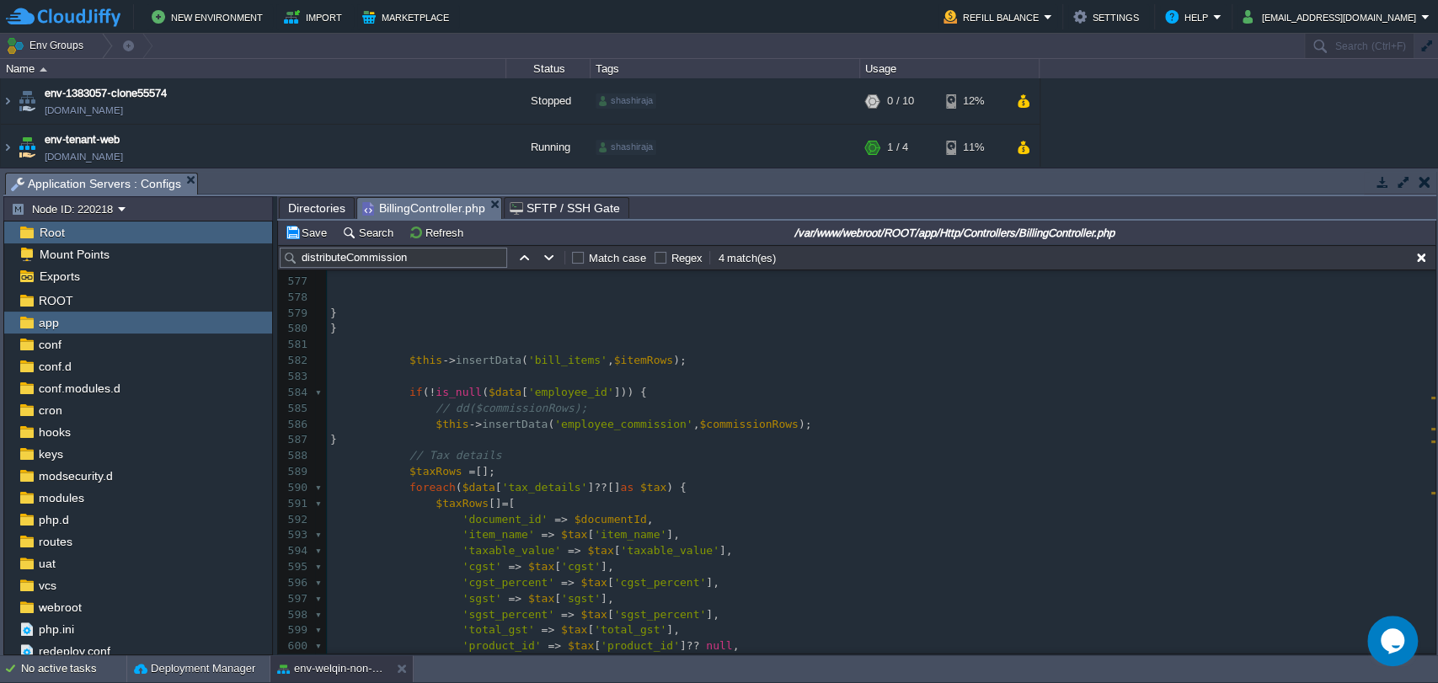
scroll to position [9523, 0]
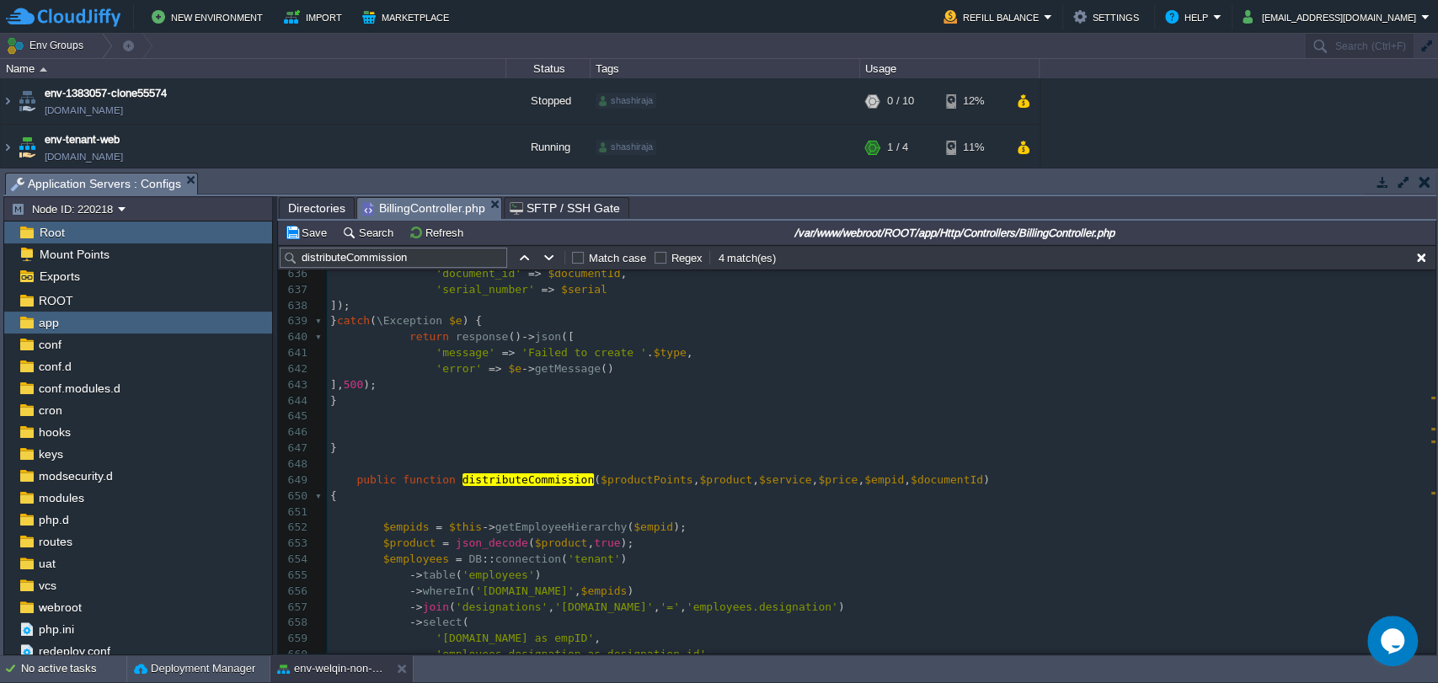
click at [483, 595] on div "xxxxxxxxxx // ->firstWhere('employee_id', $data['employee_id'])['points'] ?? 0;…" at bounding box center [881, 337] width 1109 height 937
type textarea "employees"
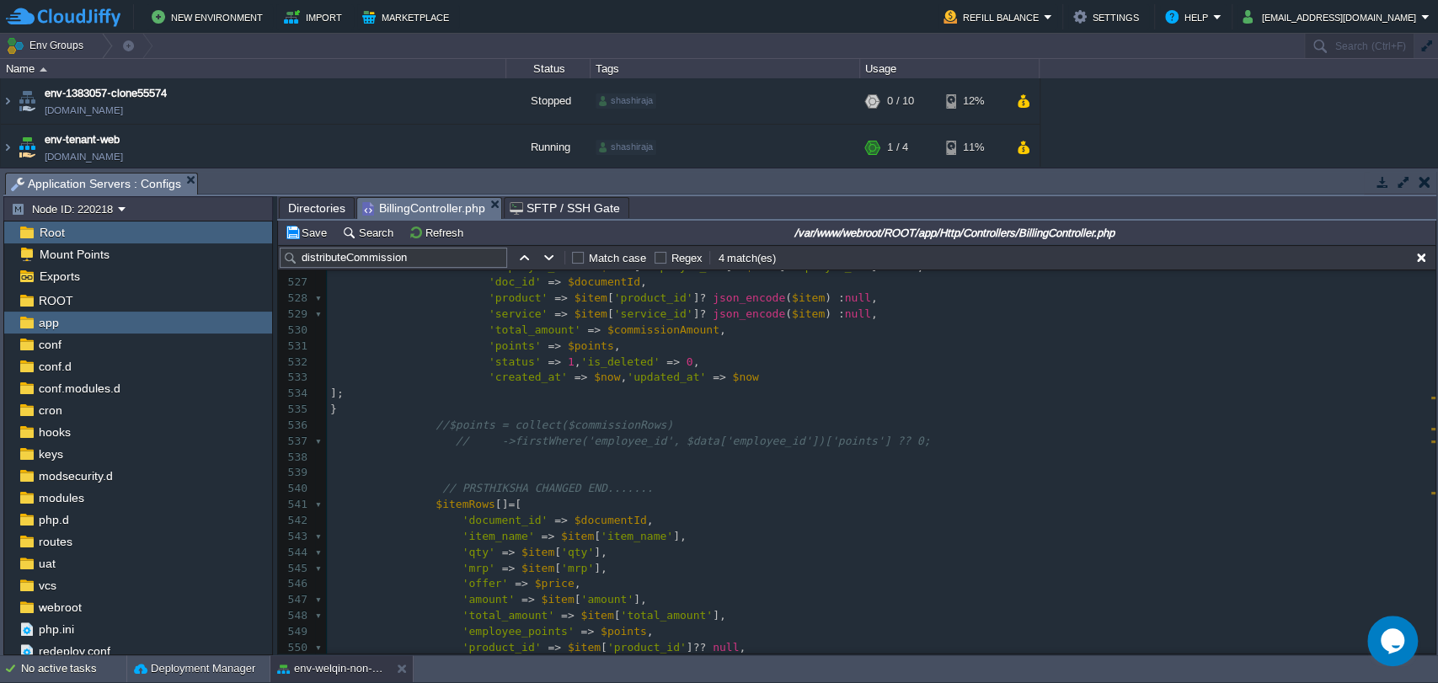
click at [432, 427] on div "xxxxxxxxxx -> whereIn ( ' employees .id' , $empids ) 506 $points = null ; 507 $…" at bounding box center [881, 323] width 1109 height 763
click at [462, 438] on div "xxxxxxxxxx -> whereIn ( ' employees .id' , $empids ) 506 $points = null ; 507 $…" at bounding box center [881, 371] width 1109 height 858
click at [589, 440] on div "xxxxxxxxxx -> whereIn ( ' employees .id' , $empids ) 506 $points = null ; 507 $…" at bounding box center [881, 371] width 1109 height 858
click at [602, 441] on div "xxxxxxxxxx -> whereIn ( ' employees .id' , $empids ) 506 $points = null ; 507 $…" at bounding box center [881, 371] width 1109 height 858
type textarea "employee_id"
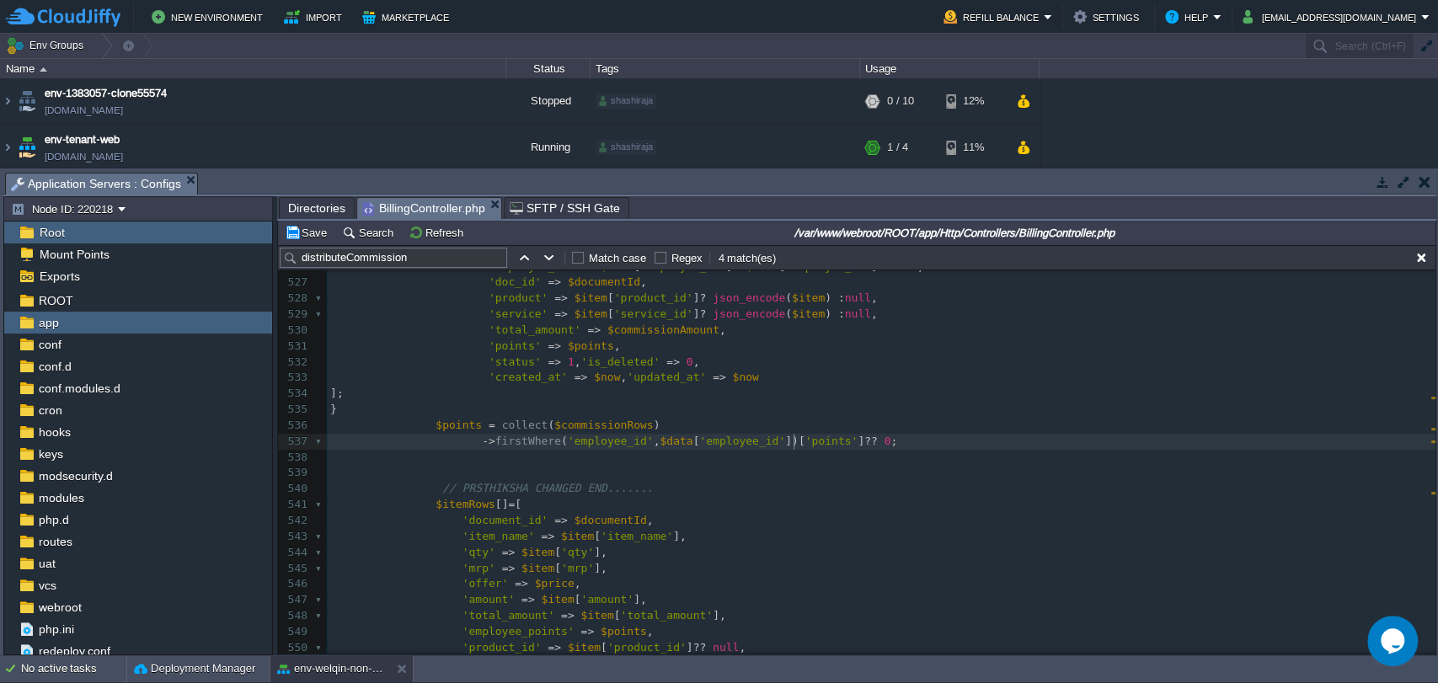
click at [500, 423] on div "xxxxxxxxxx -> whereIn ( ' employees .id' , $empids ) 506 $points = null ; 507 $…" at bounding box center [881, 371] width 1109 height 858
type textarea "collect"
click at [527, 451] on pre "​" at bounding box center [881, 458] width 1109 height 16
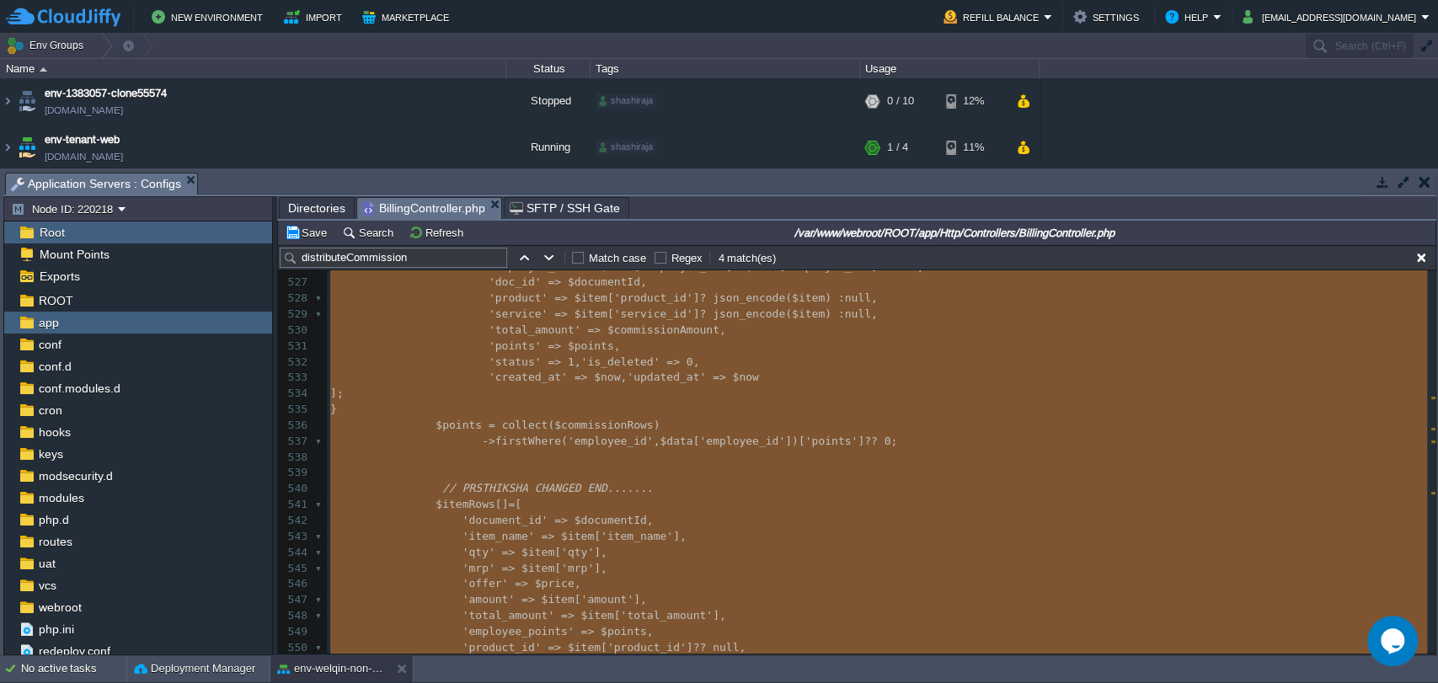
type textarea "-"
click at [554, 543] on span at bounding box center [557, 536] width 7 height 13
click at [602, 445] on span "'employee_id'" at bounding box center [611, 441] width 86 height 13
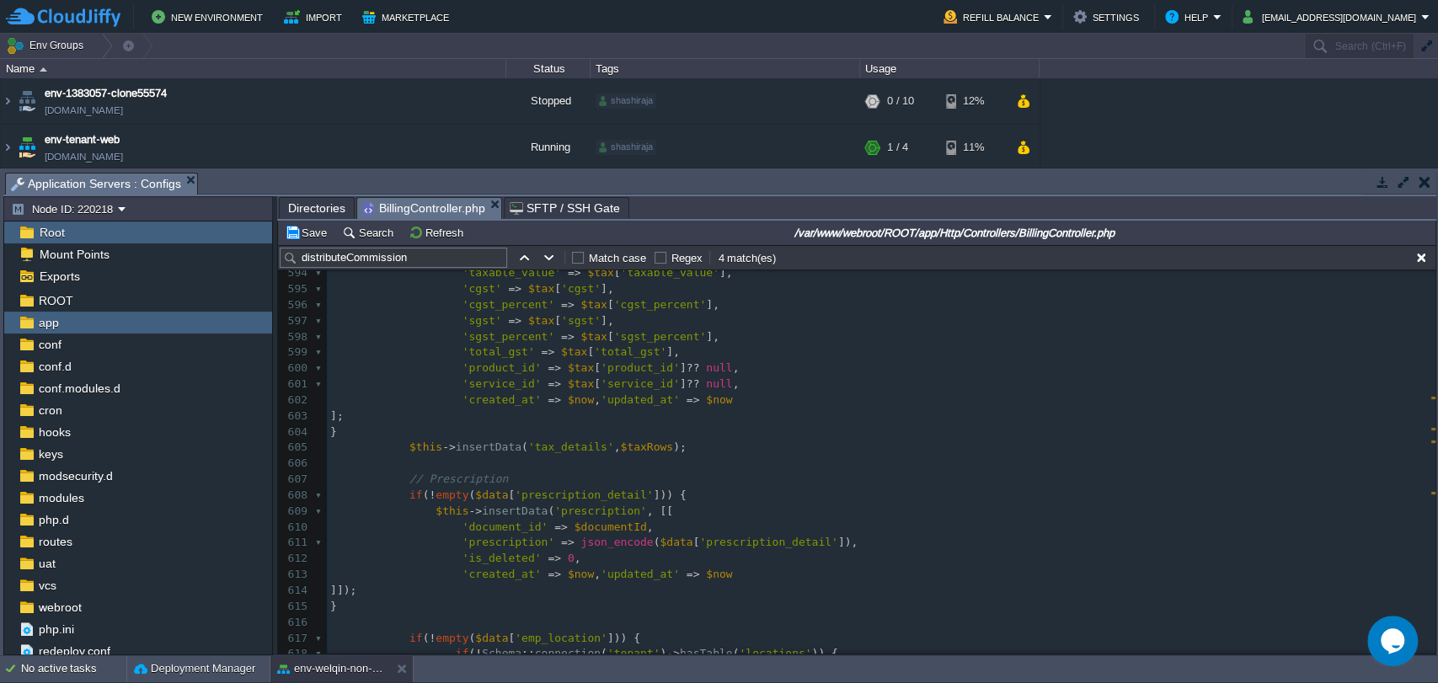
scroll to position [9464, 0]
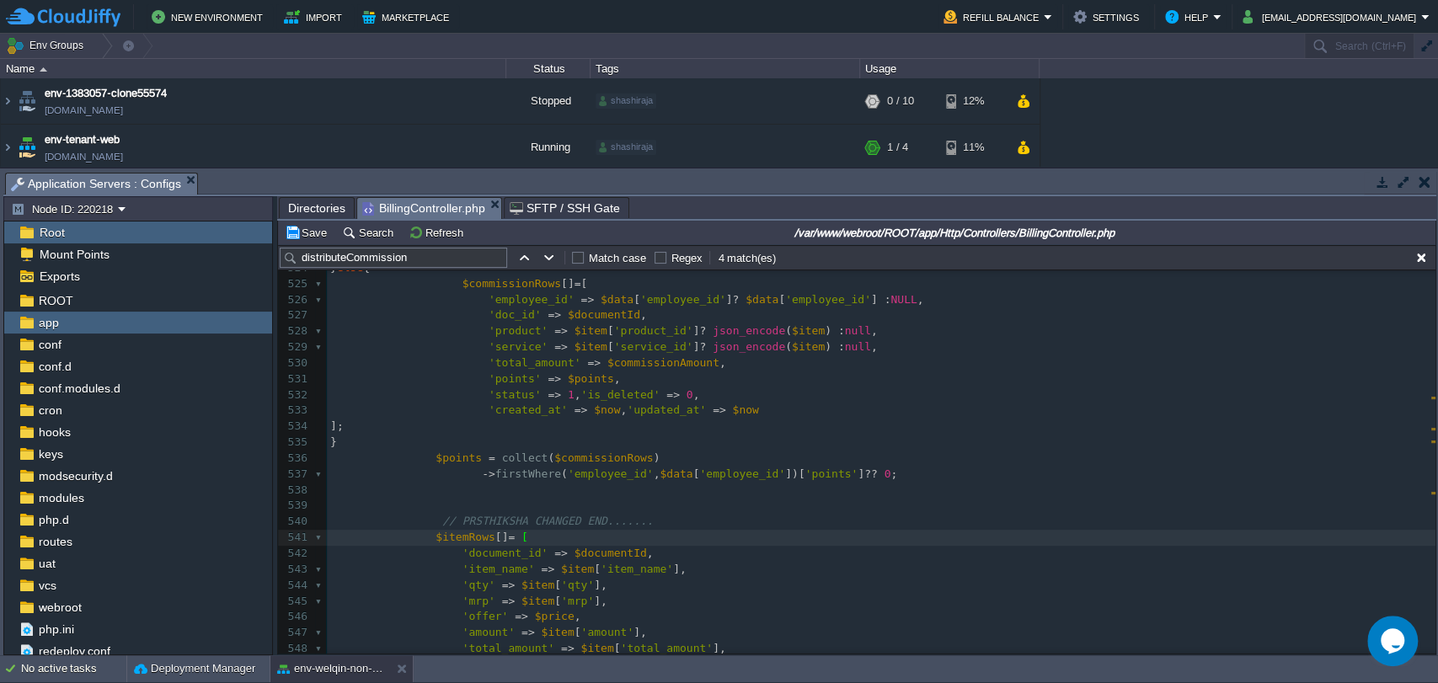
click at [566, 460] on div "xxxxxxxxxx 512 $percent = ( float ) $item [ 'employee_percentage' ]; 513 $commi…" at bounding box center [881, 538] width 1109 height 937
type textarea "$commissionRows"
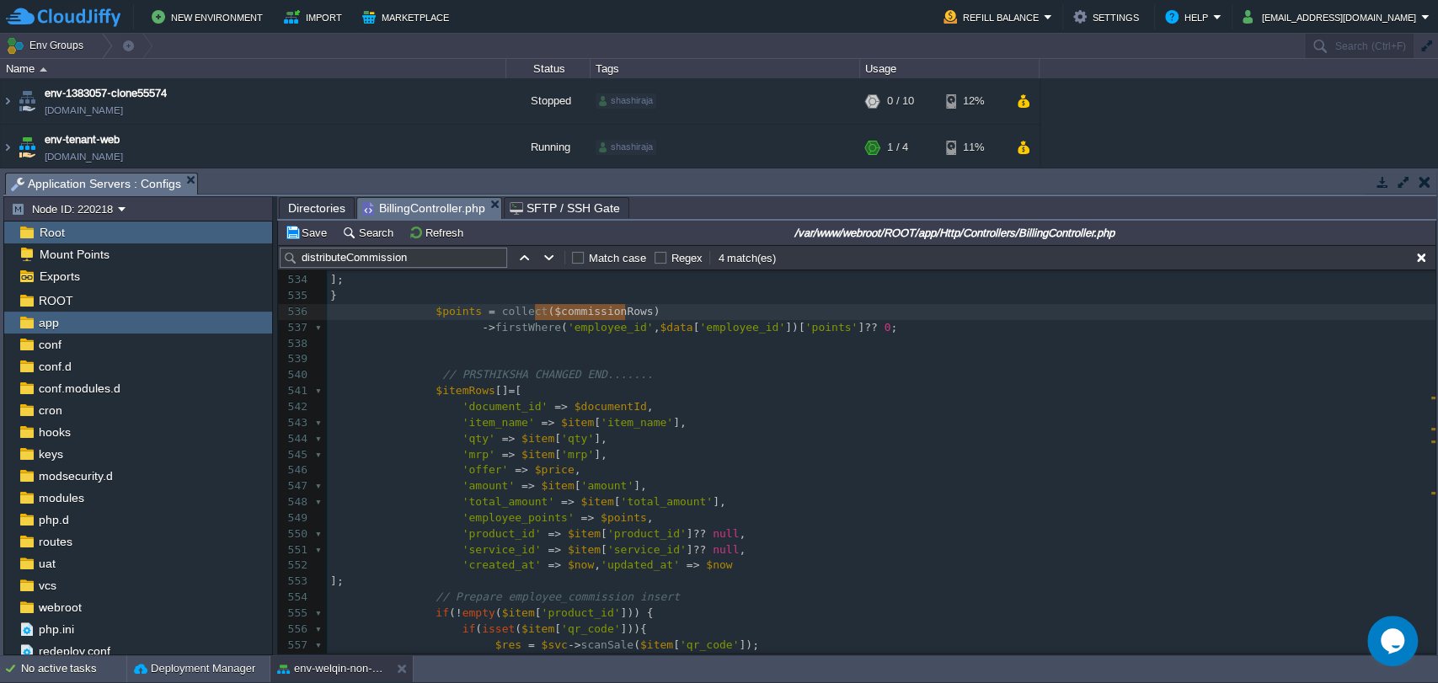
type textarea "$points"
type input "$points"
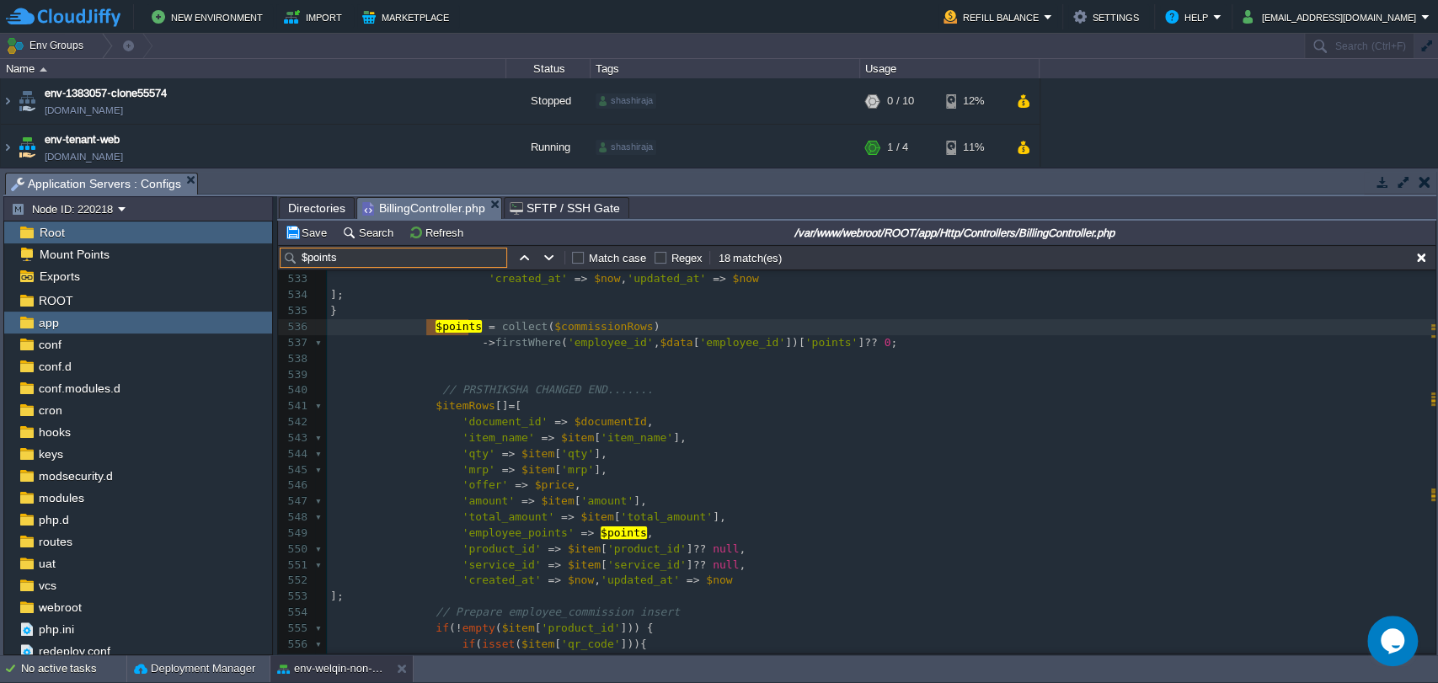
click at [490, 537] on span "'employee_points'" at bounding box center [519, 533] width 112 height 13
type textarea "employee_points"
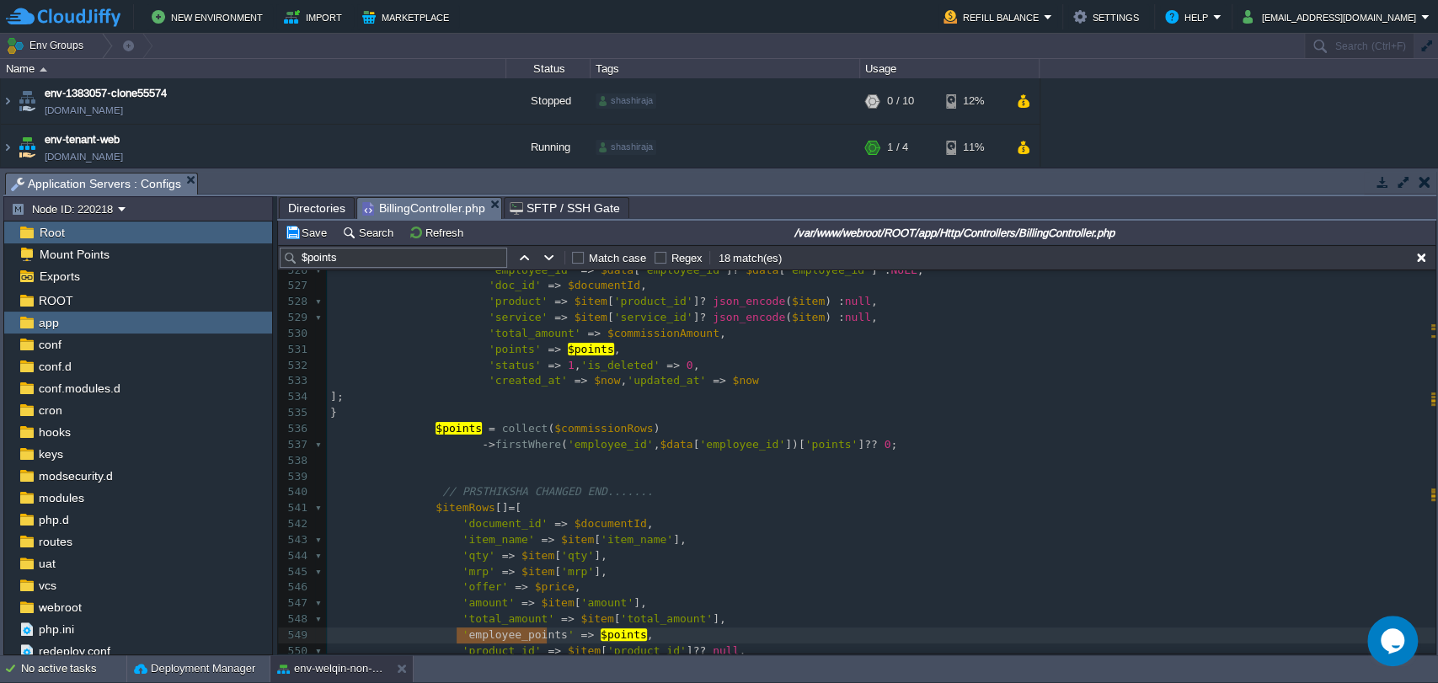
click at [789, 447] on div "xxxxxxxxxx 522 $commissionRows = $this -> distributeCommission ( $points , $pro…" at bounding box center [881, 564] width 1109 height 730
type textarea "points"
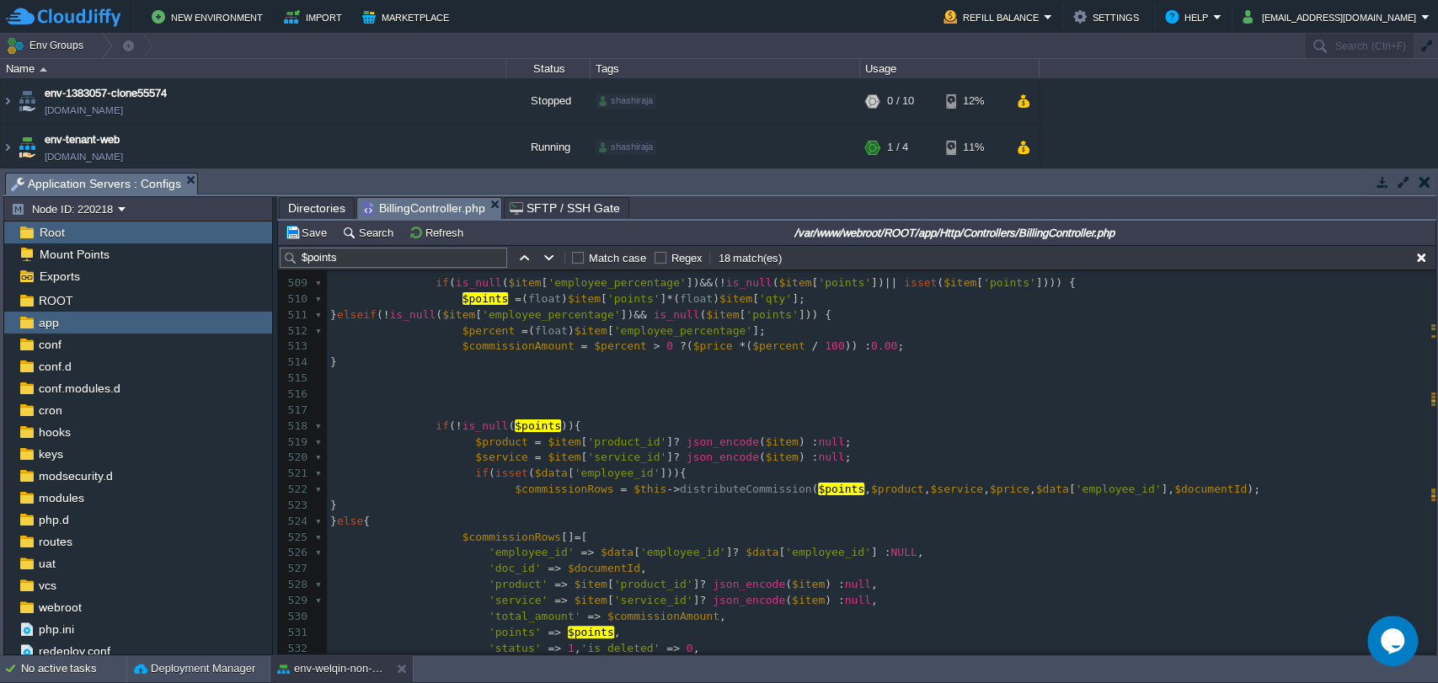
click at [523, 426] on div "xxxxxxxxxx 494 if ( ! $schema -> hasColumn ( 'employee_commission' , 'points' )…" at bounding box center [881, 418] width 1109 height 763
type textarea "$points"
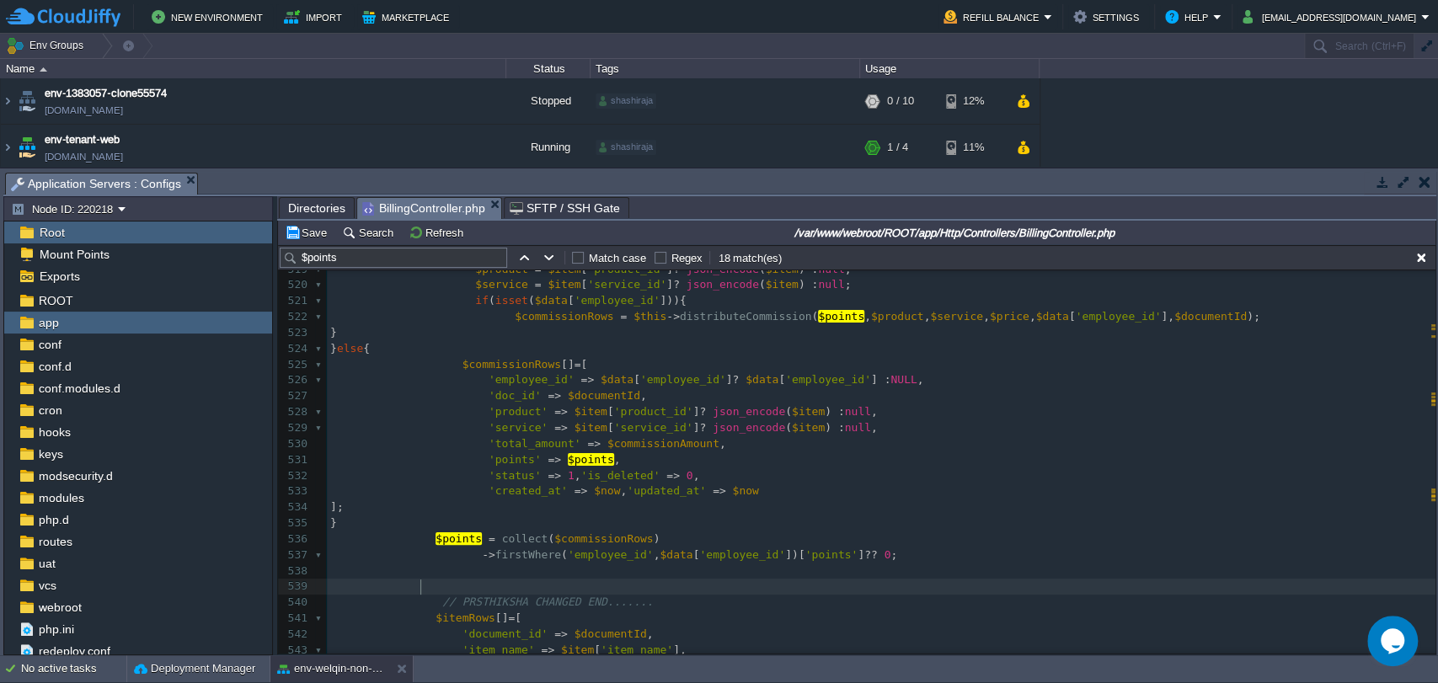
click at [476, 591] on pre at bounding box center [881, 587] width 1109 height 16
click at [711, 460] on pre "'points' => $points ," at bounding box center [881, 460] width 1109 height 16
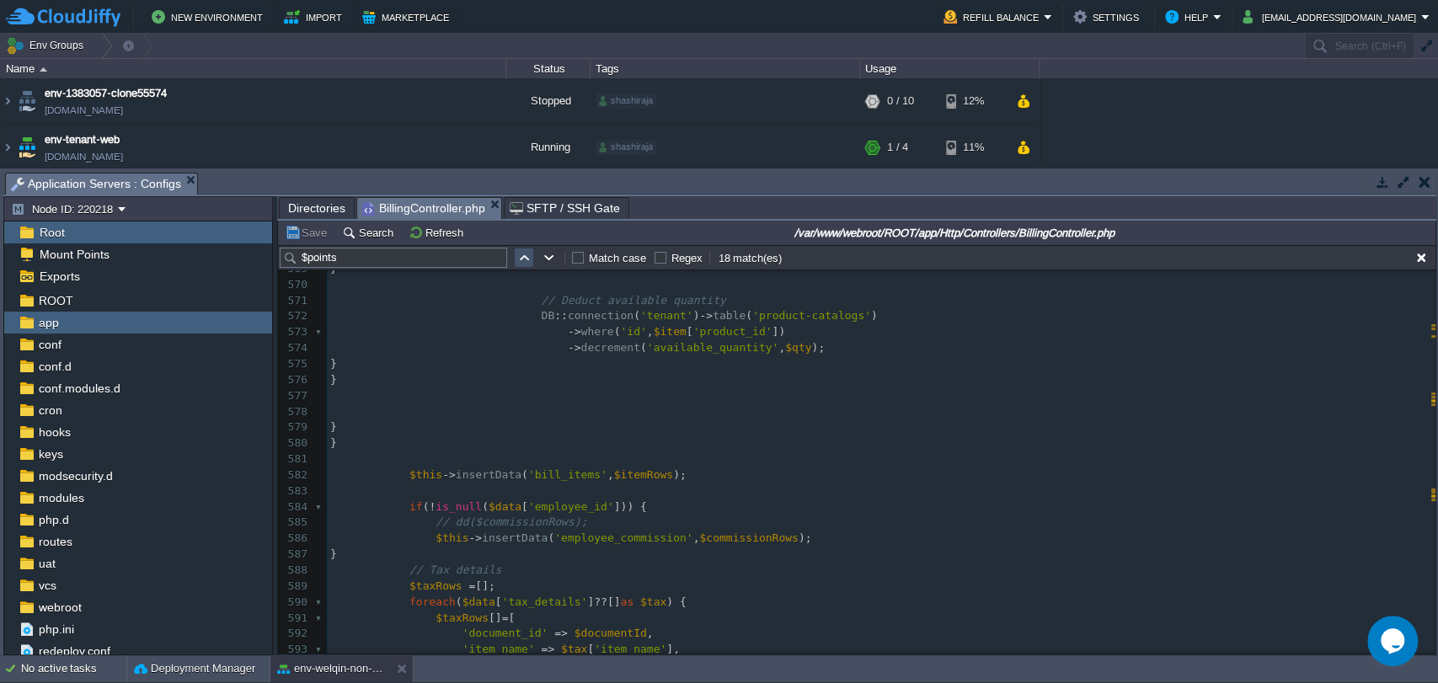
click at [522, 258] on button "button" at bounding box center [523, 257] width 15 height 15
type textarea "$points"
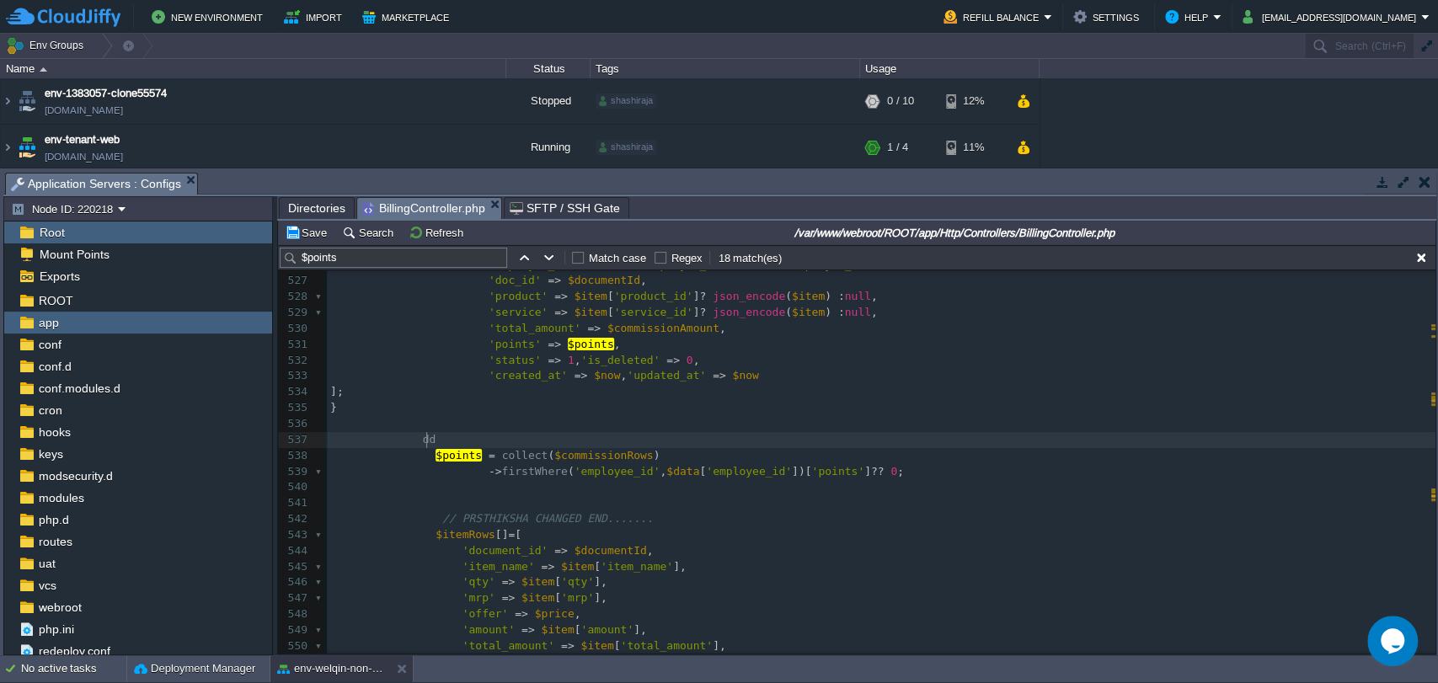
type textarea "dd()"
type textarea "$point"
click at [483, 448] on pre "$points = collect ( $commissionRows )" at bounding box center [881, 456] width 1109 height 16
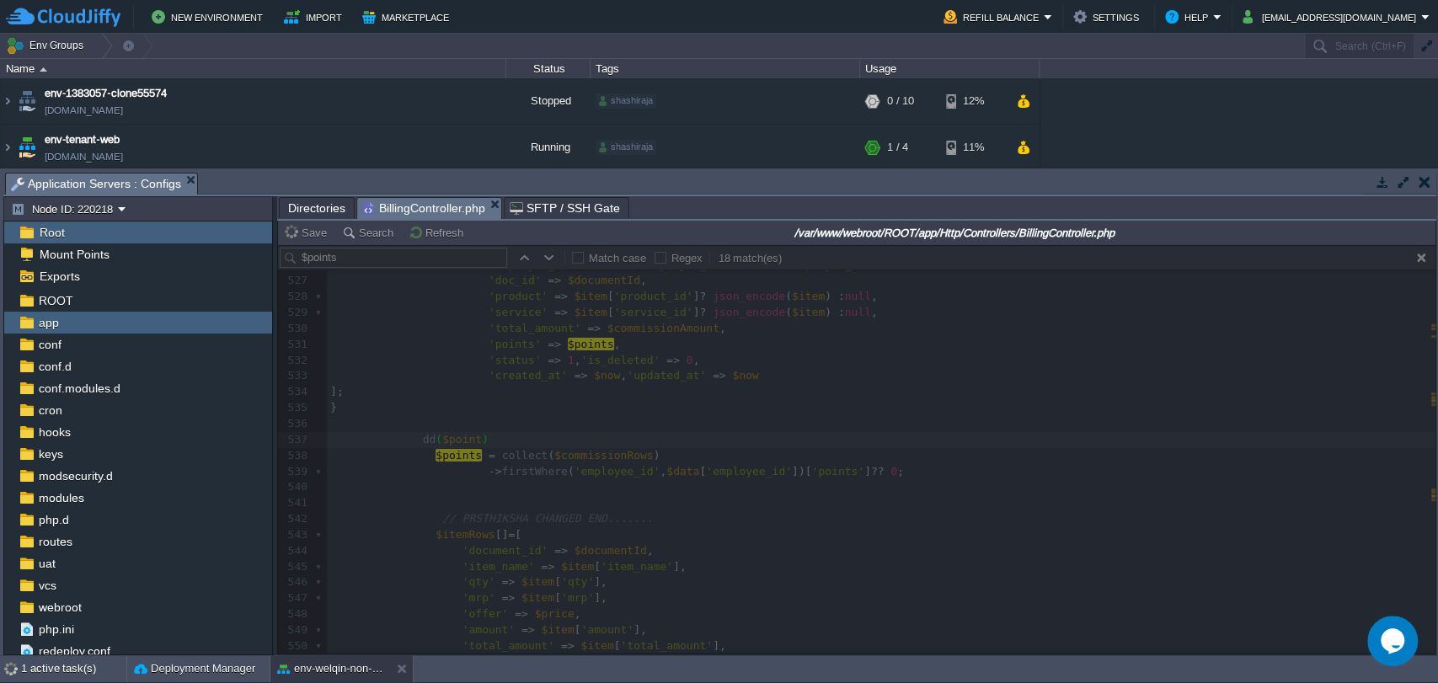
click at [466, 441] on div at bounding box center [857, 449] width 1158 height 409
type textarea "s"
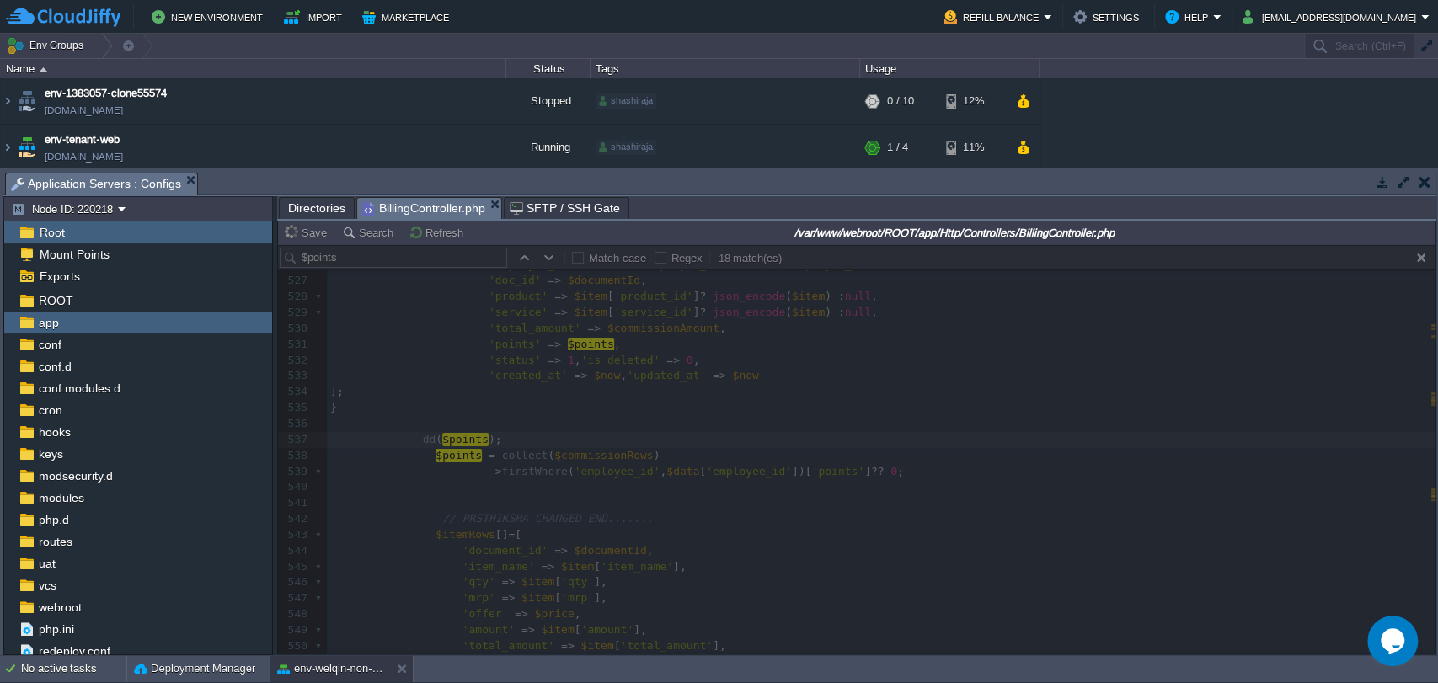
type textarea ";"
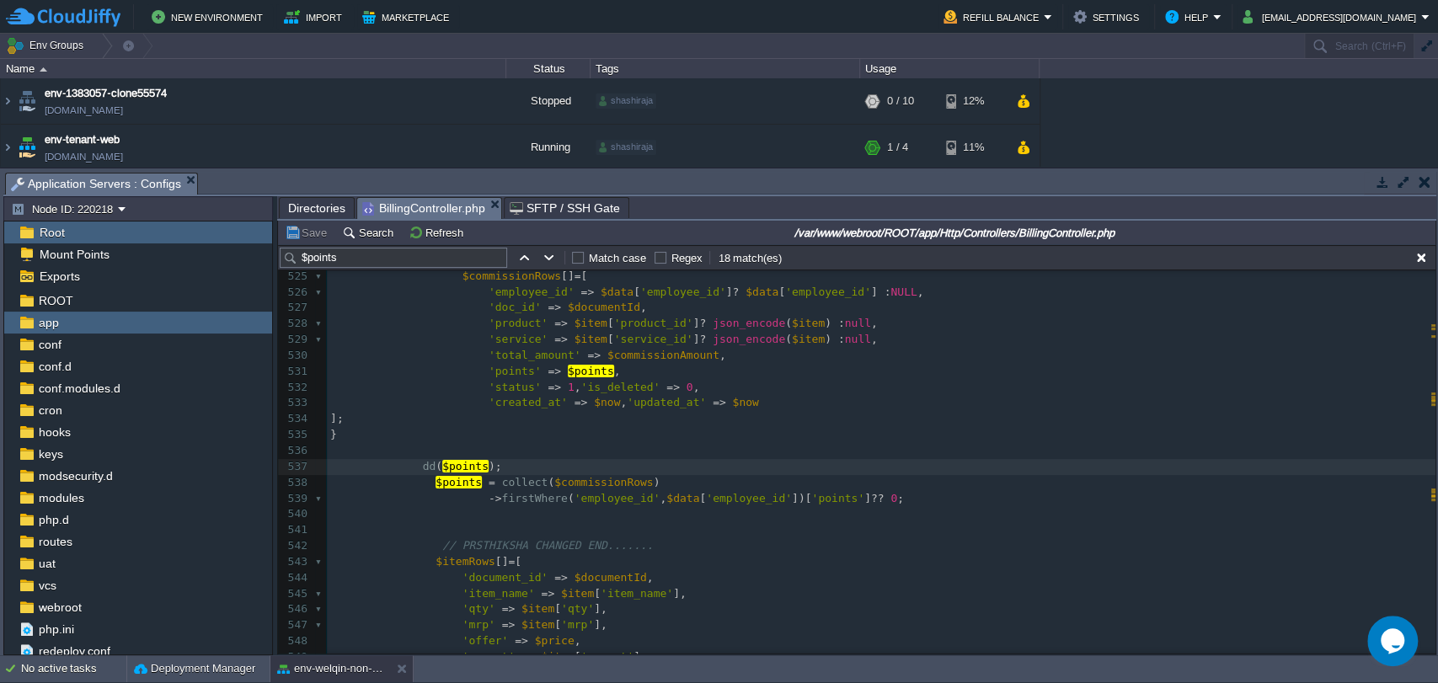
scroll to position [8323, 0]
type textarea "dd($points);"
drag, startPoint x: 412, startPoint y: 469, endPoint x: 500, endPoint y: 467, distance: 87.7
click at [460, 523] on pre at bounding box center [881, 531] width 1109 height 16
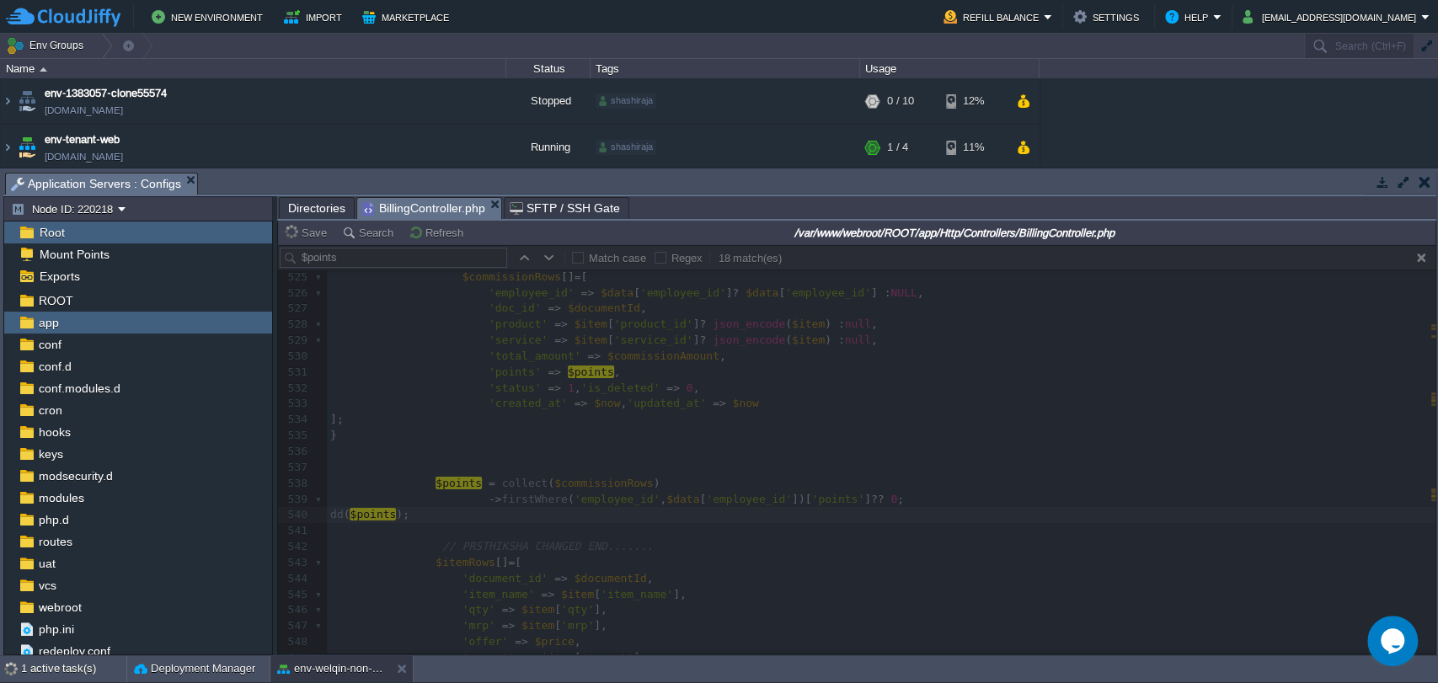
click at [334, 516] on div at bounding box center [857, 449] width 1158 height 409
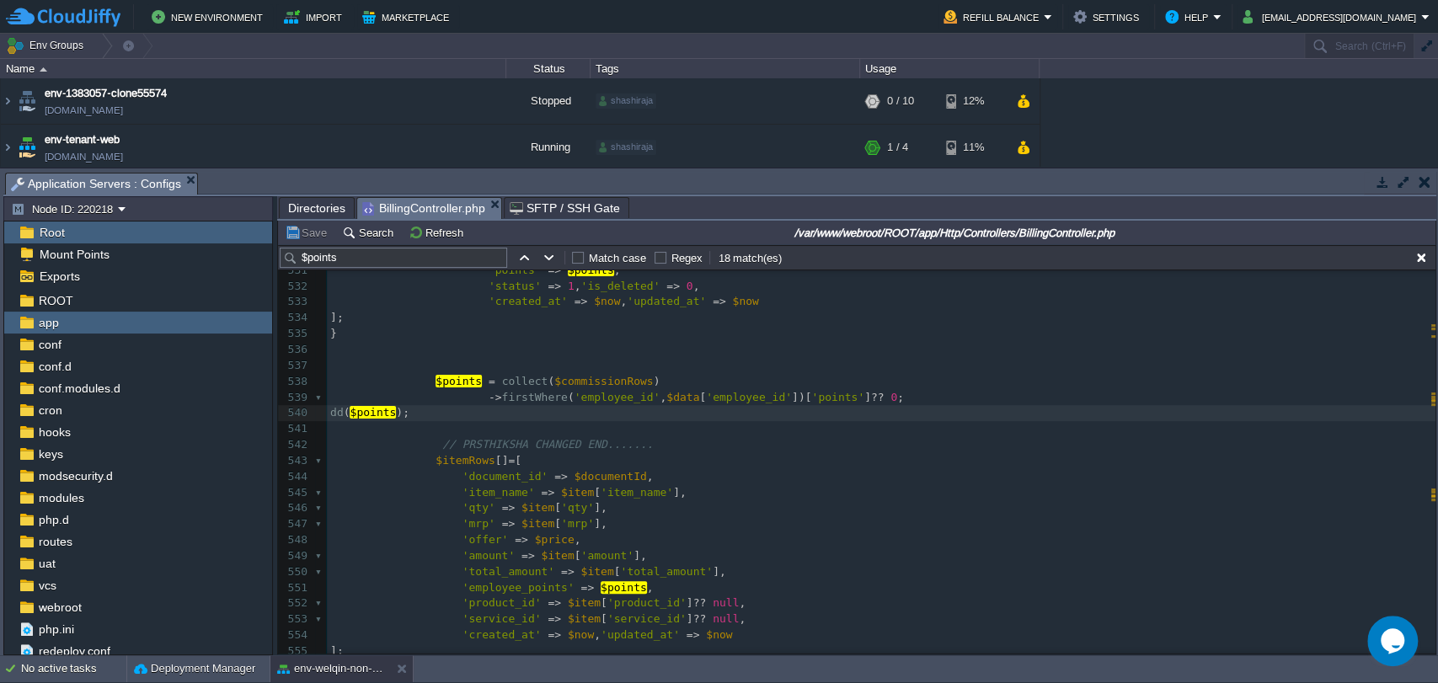
scroll to position [8426, 0]
click at [506, 581] on div "xxxxxxxxxx $commissionRows = $this -> distributeCommission ( $points , $product…" at bounding box center [881, 405] width 1109 height 794
type textarea "employee_points"
type textarea "dd($points);"
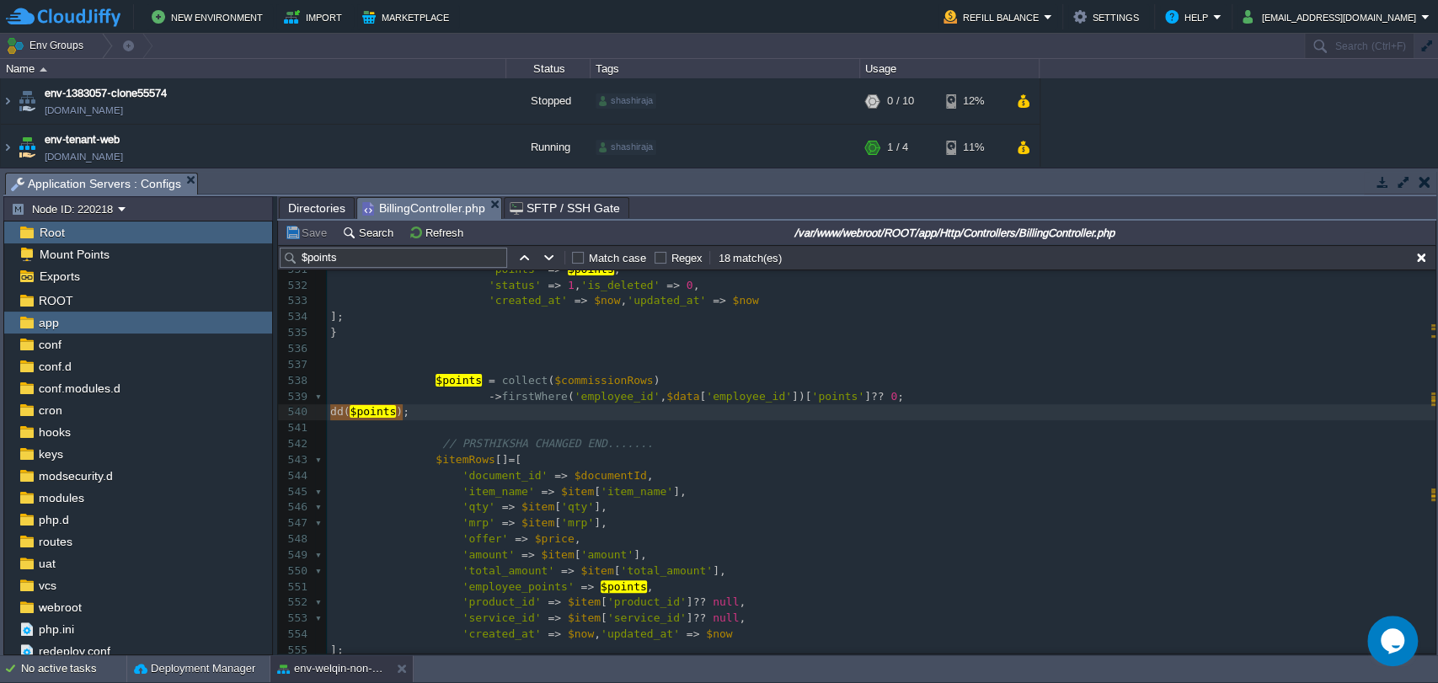
drag, startPoint x: 412, startPoint y: 416, endPoint x: 316, endPoint y: 413, distance: 96.1
click at [499, 586] on div "xxxxxxxxxx $commissionRows = $this -> distributeCommission ( $points , $product…" at bounding box center [881, 405] width 1109 height 794
type textarea "employee_points"
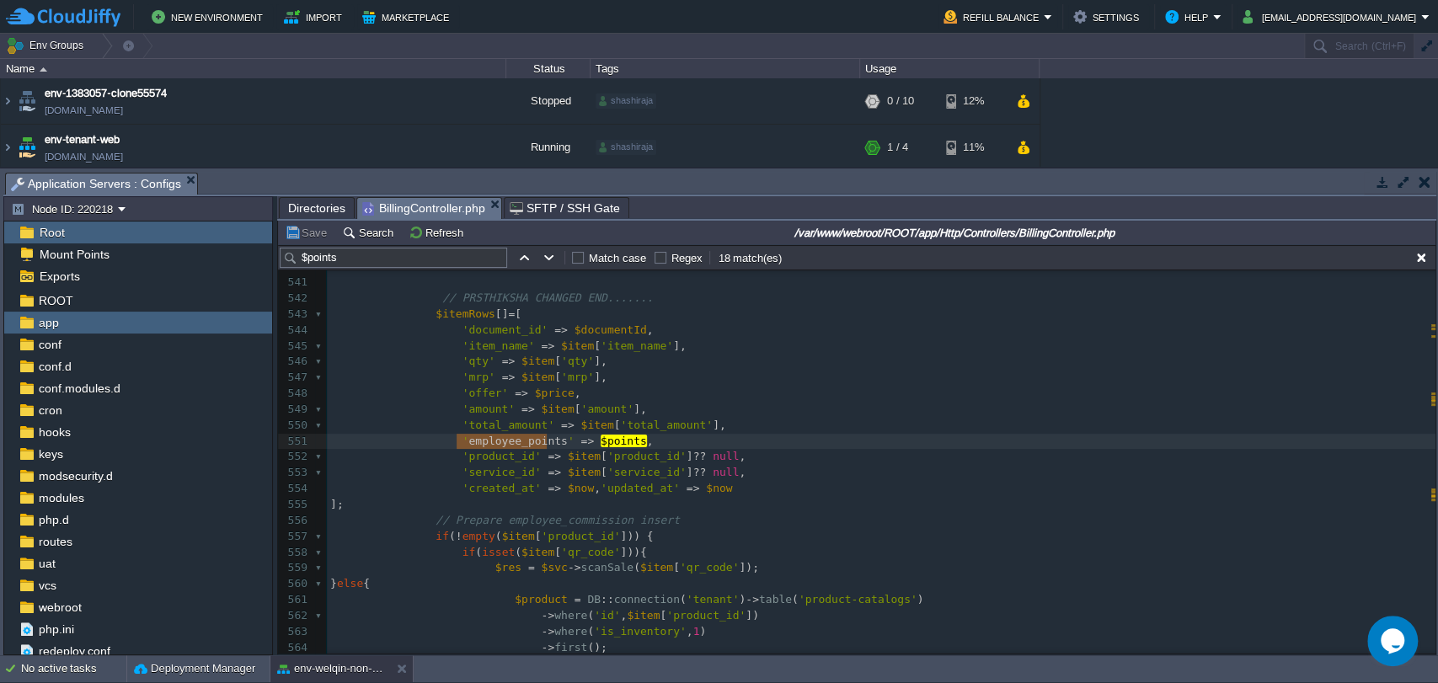
scroll to position [8612, 0]
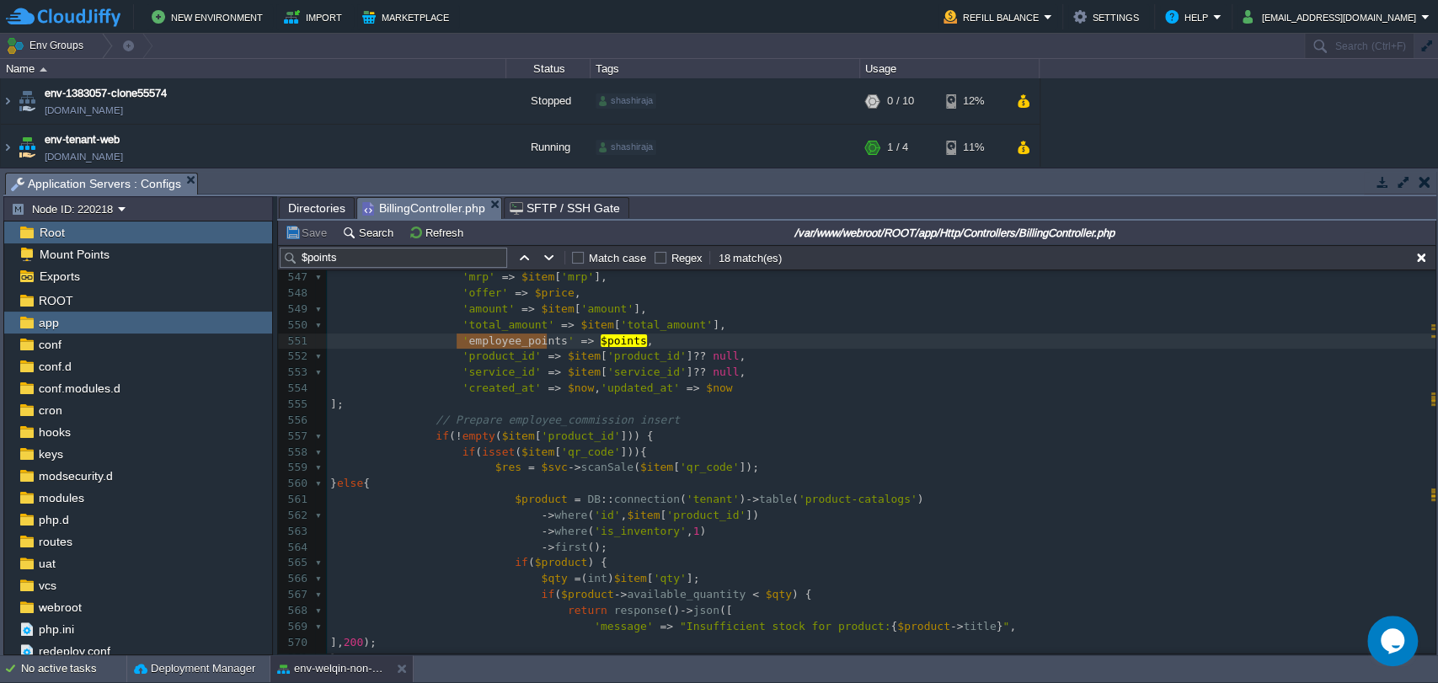
type textarea "employee_points"
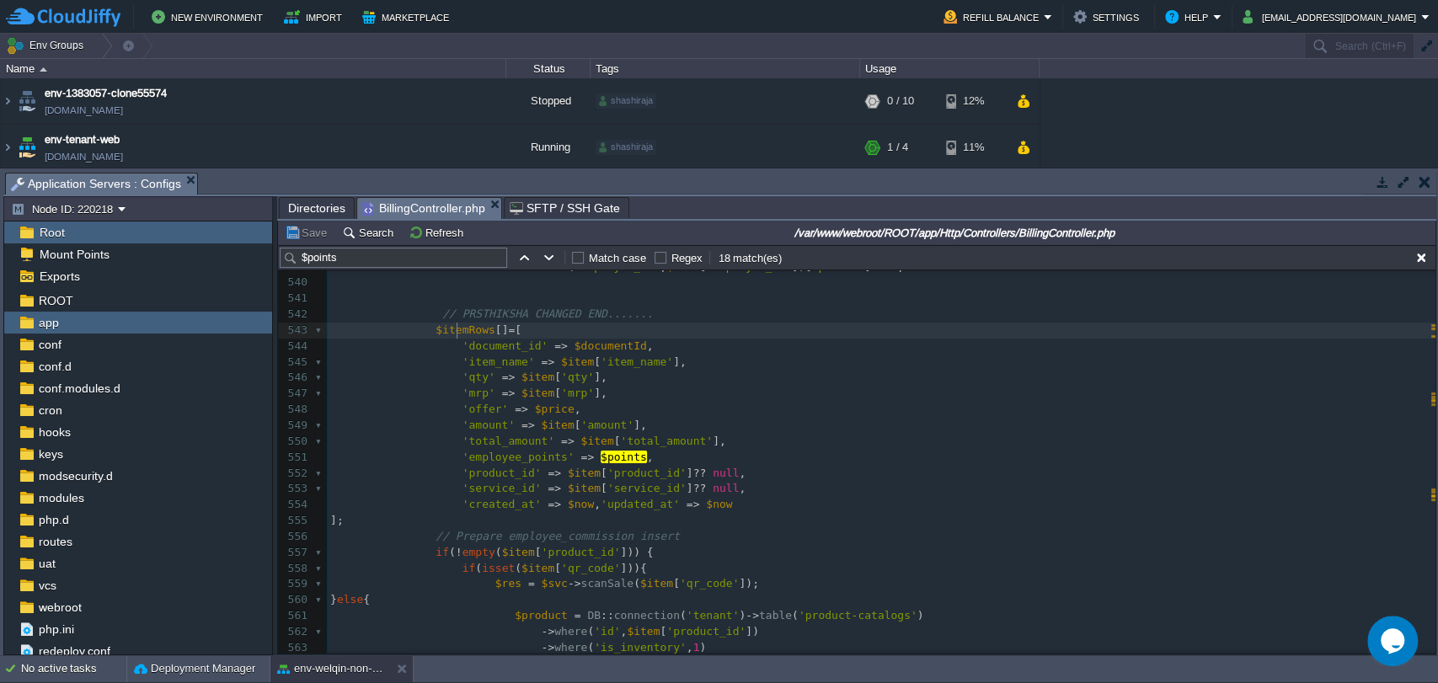
click at [457, 335] on div "xxxxxxxxxx $commissionRows = $this -> distributeCommission ( $points , $product…" at bounding box center [881, 489] width 1109 height 873
type textarea "$itemRows"
type input "$itemRows"
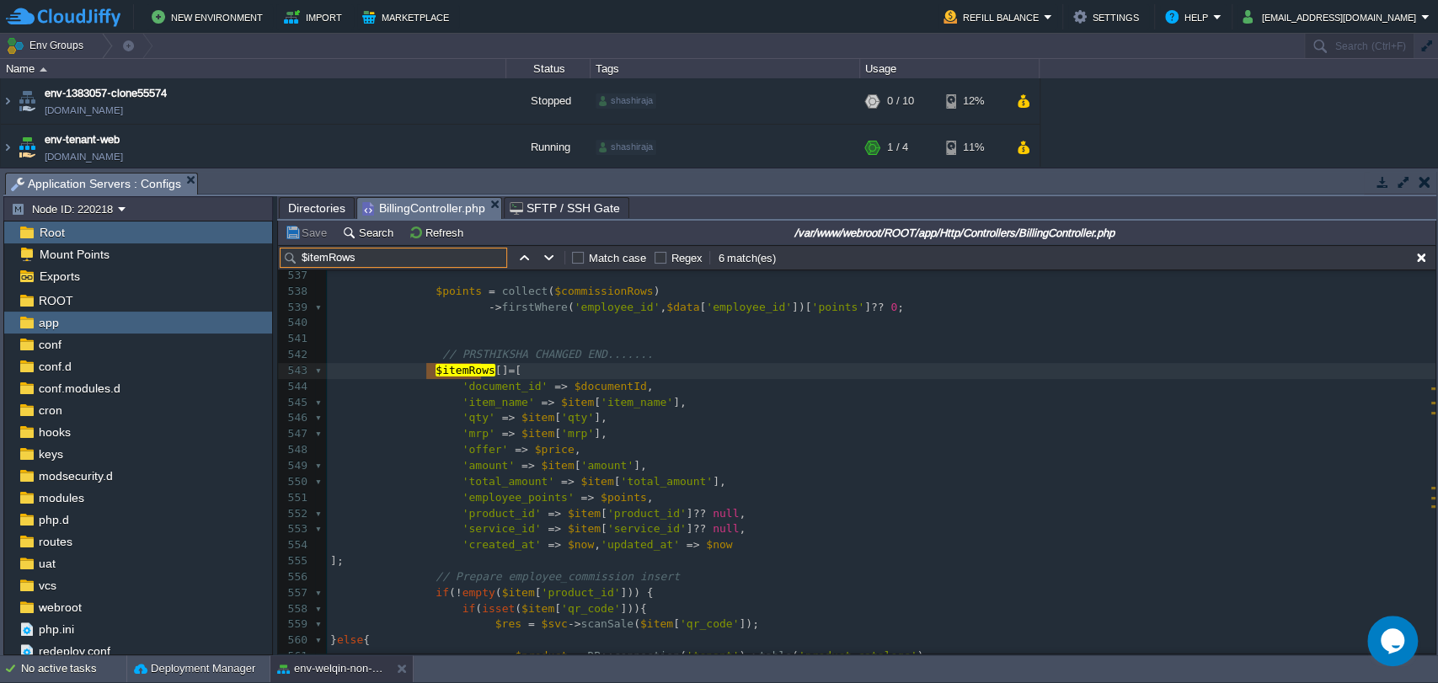
click at [607, 503] on div "xxxxxxxxxx 530 'total_amount' => $commissionAmount , 531 'points' => $points , …" at bounding box center [881, 538] width 1109 height 763
type textarea "$points"
type textarea "employee_points"
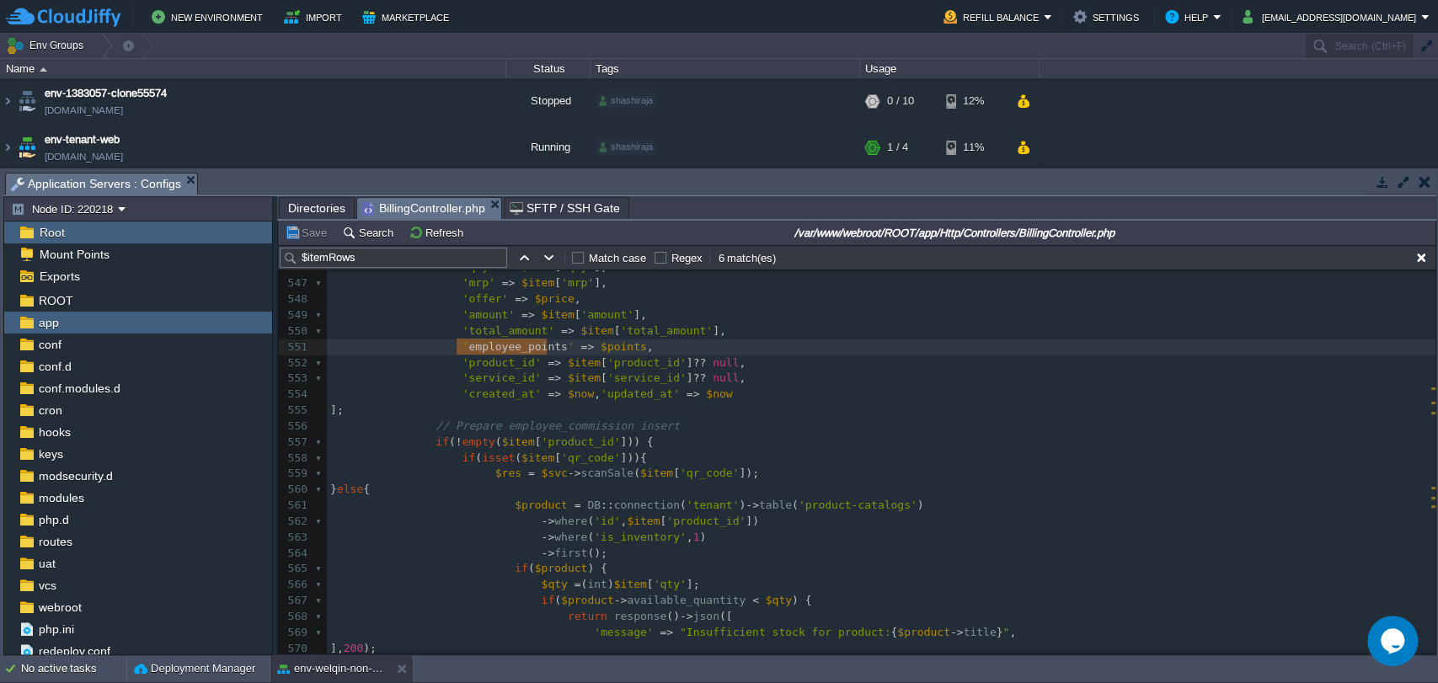
click at [667, 386] on div "xxxxxxxxxx 527 'doc_id' => $documentId , 528 'product' => $item [ 'product_id' …" at bounding box center [881, 363] width 1109 height 810
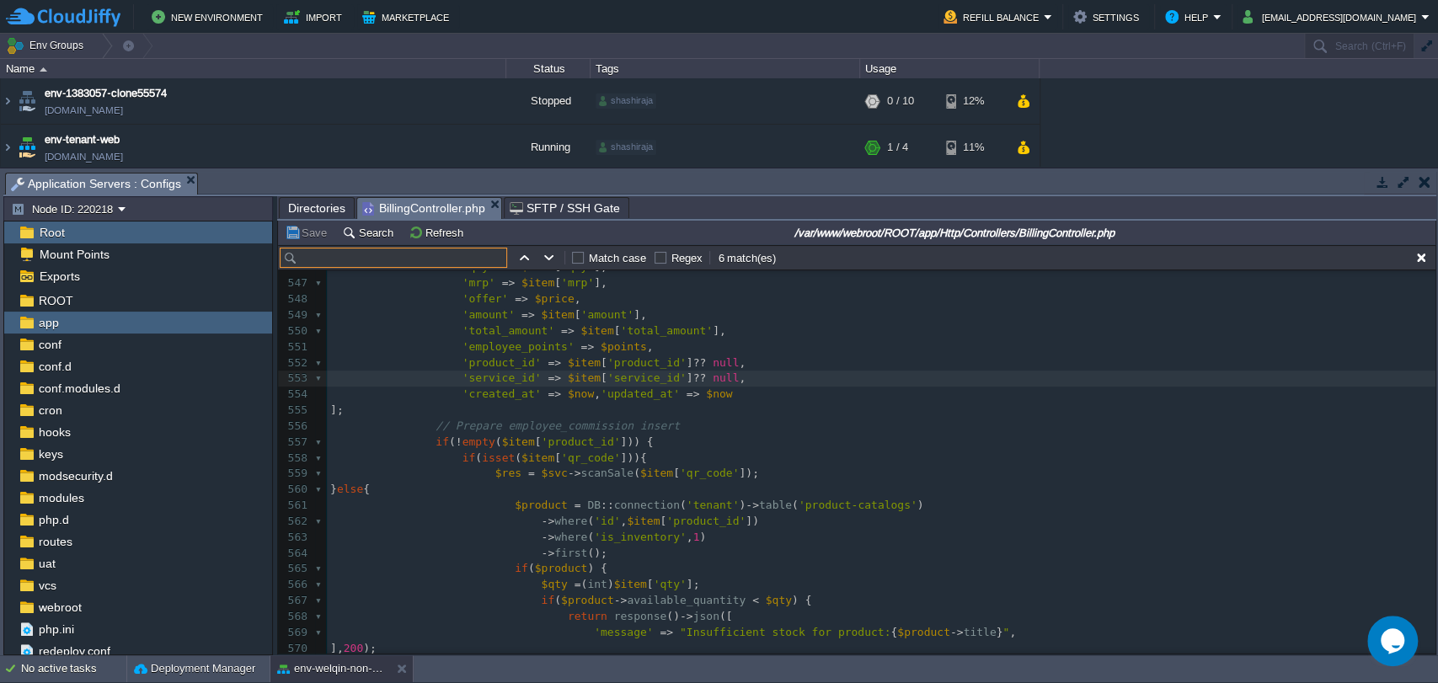
paste input "employee_commission"
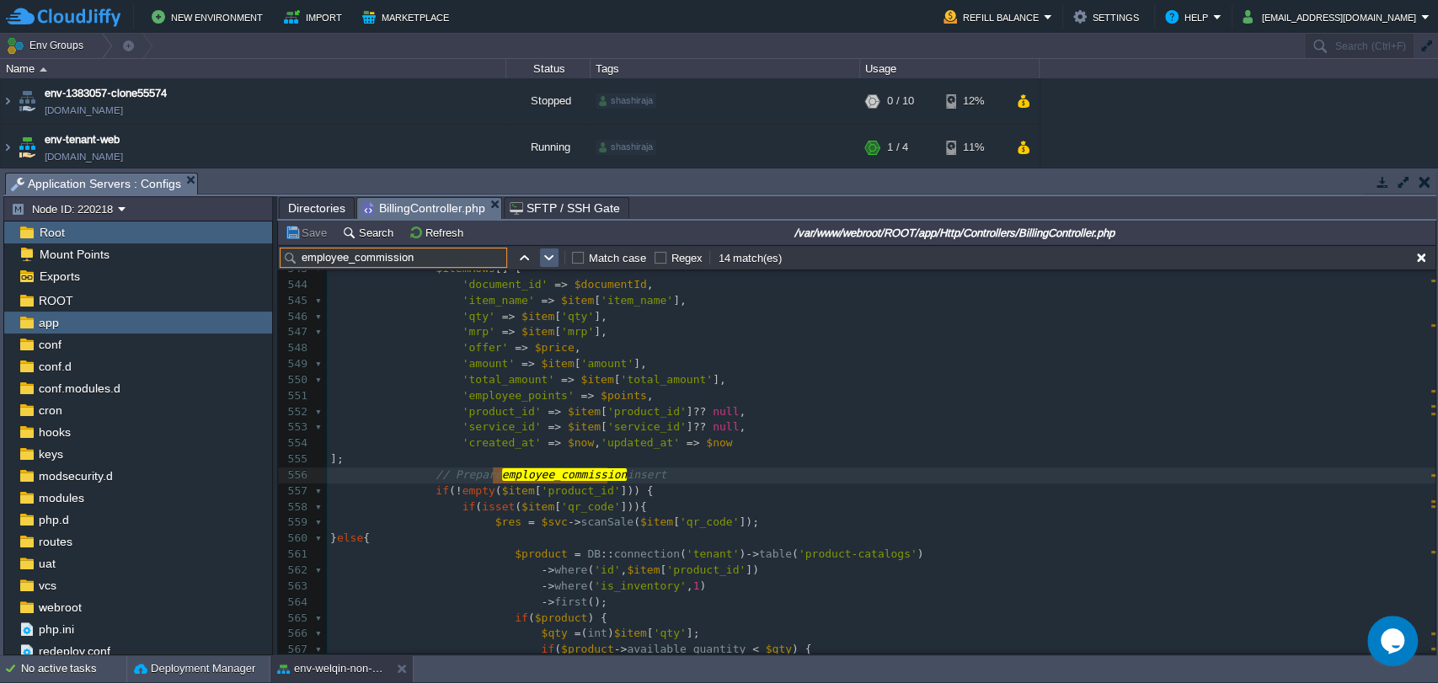
type input "employee_commission"
click at [548, 253] on button "button" at bounding box center [549, 257] width 15 height 15
type textarea "employee_commission"
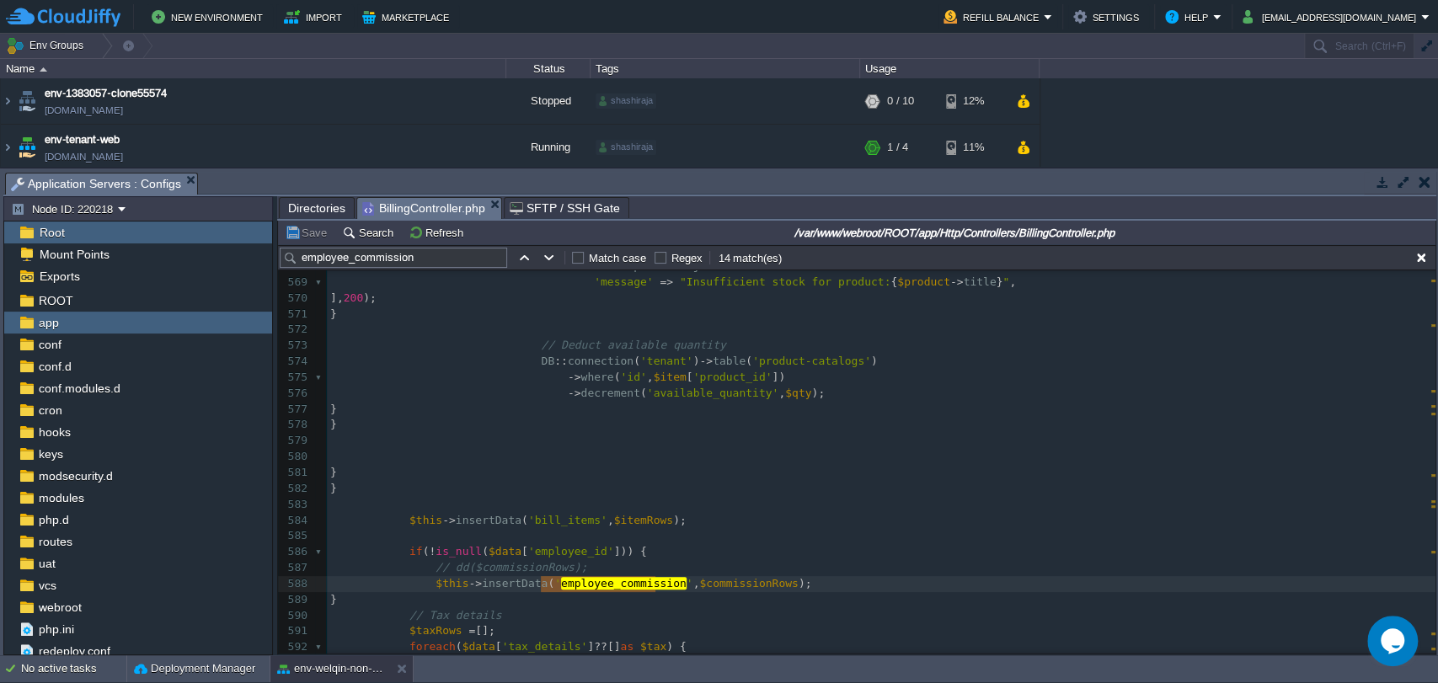
type textarea "$commissionRows"
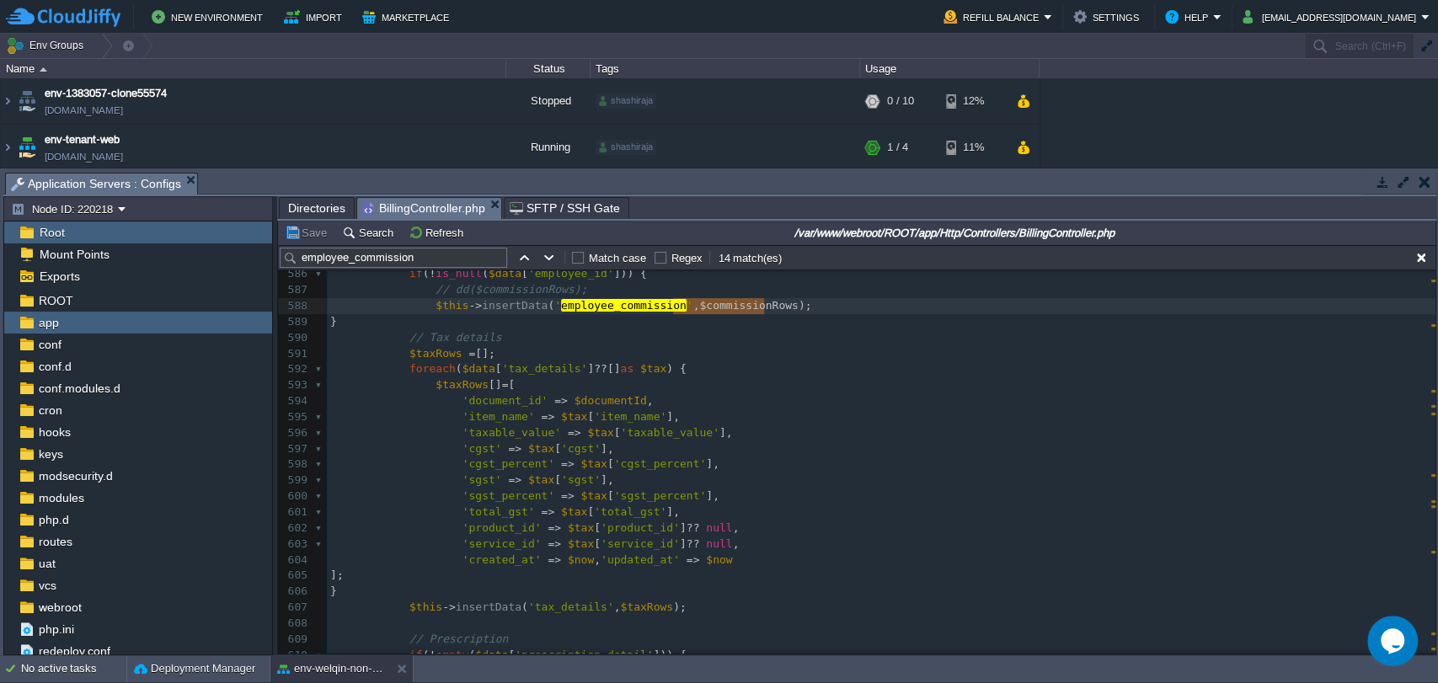
type textarea "$commissionRows"
type input "$commissionRows"
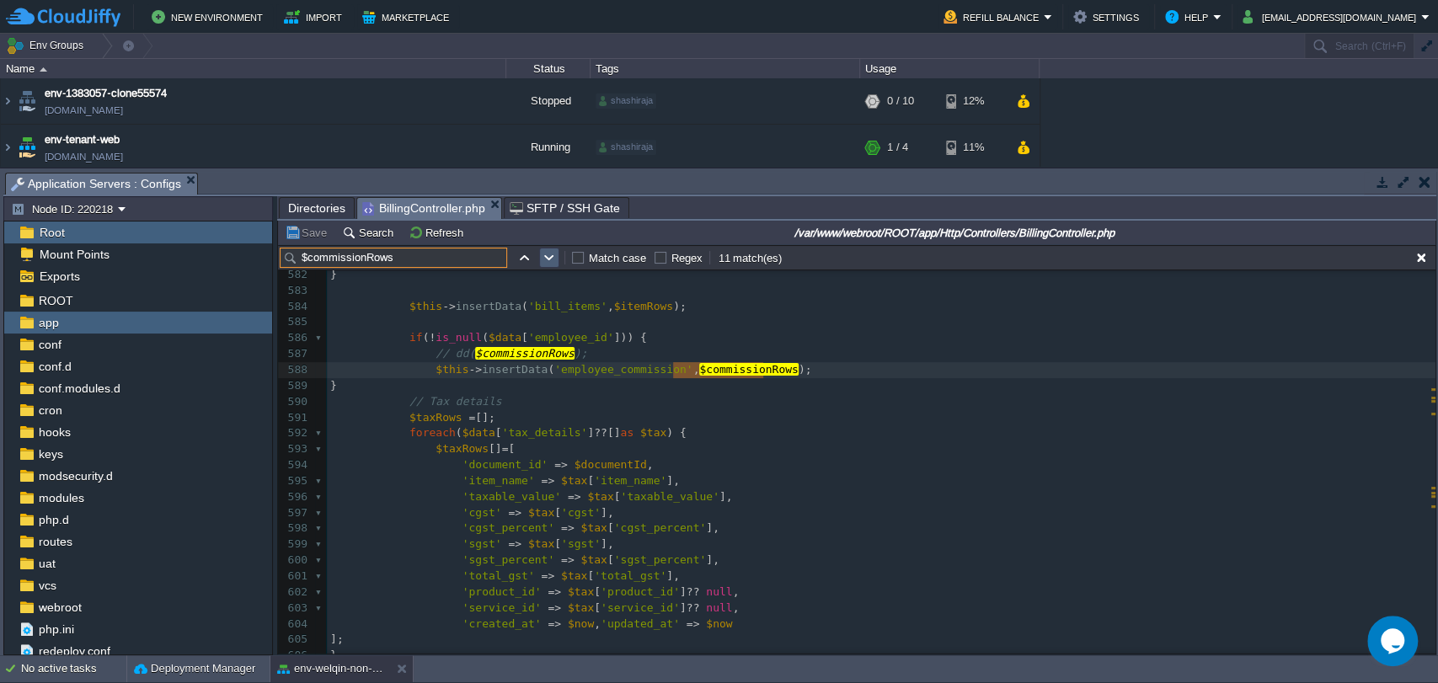
click at [542, 261] on button "button" at bounding box center [549, 257] width 15 height 15
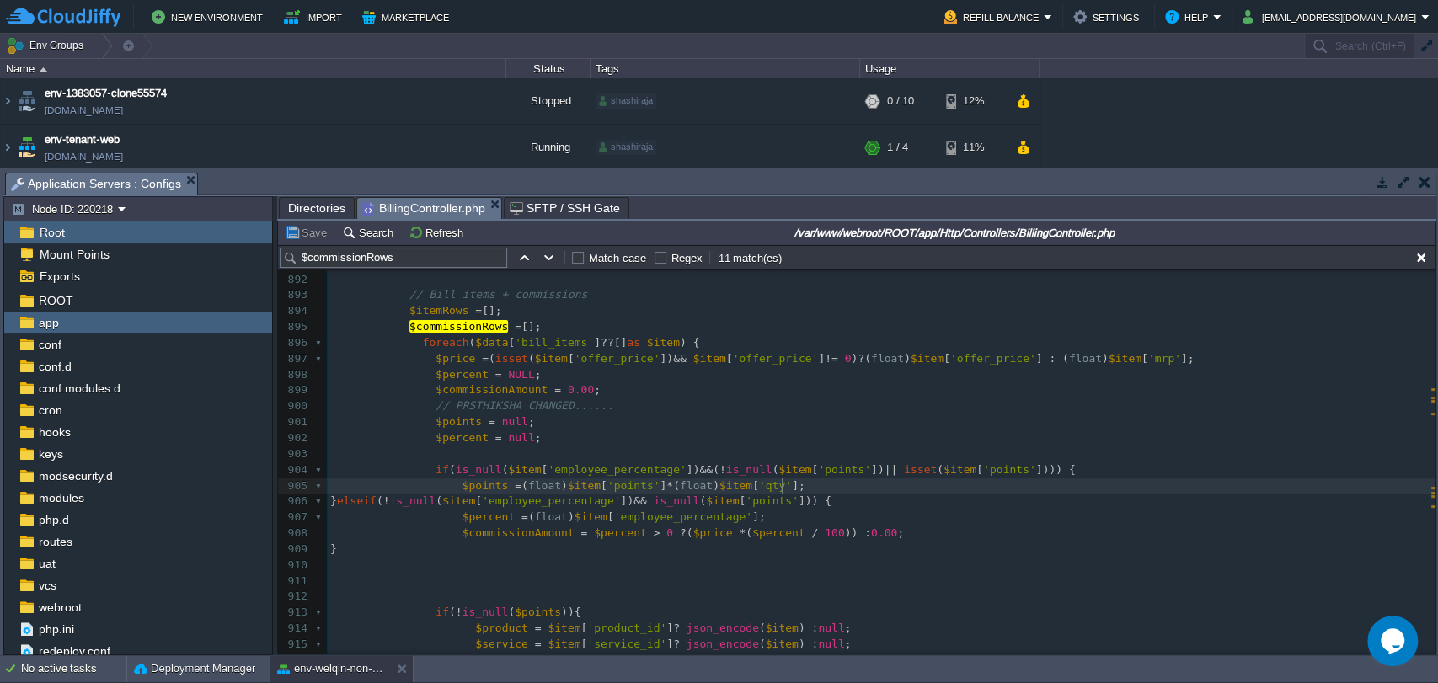
click at [788, 483] on pre "$points = ( float ) $item [ 'points' ] * ( float ) $item [ 'qty' ];" at bounding box center [881, 487] width 1109 height 16
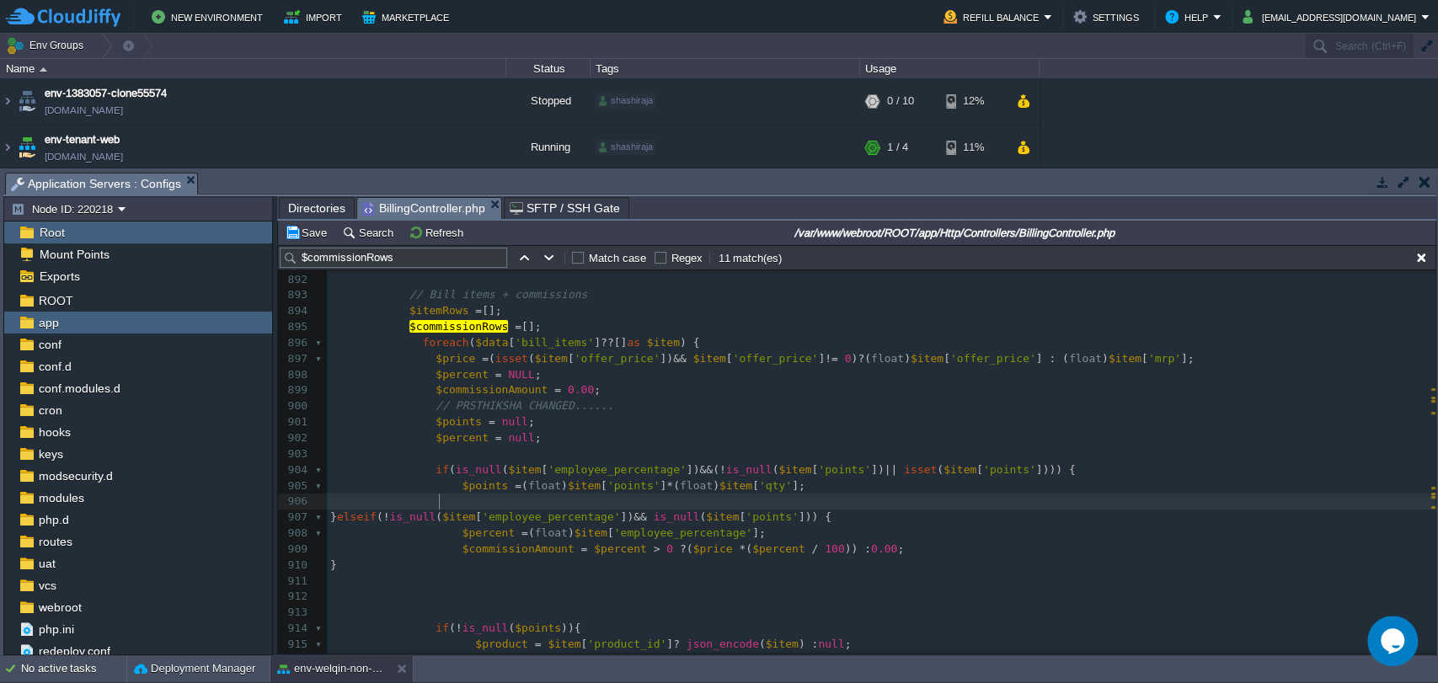
type textarea "dd"
click at [472, 502] on pre at bounding box center [881, 502] width 1109 height 16
type textarea "dd($points);"
drag, startPoint x: 420, startPoint y: 501, endPoint x: 512, endPoint y: 506, distance: 92.8
click at [422, 469] on div "xxxxxxxxxx 881 'path' => $path , 882 'status' => 1 , 883 'is_deleted' => 0 , 88…" at bounding box center [881, 462] width 1109 height 730
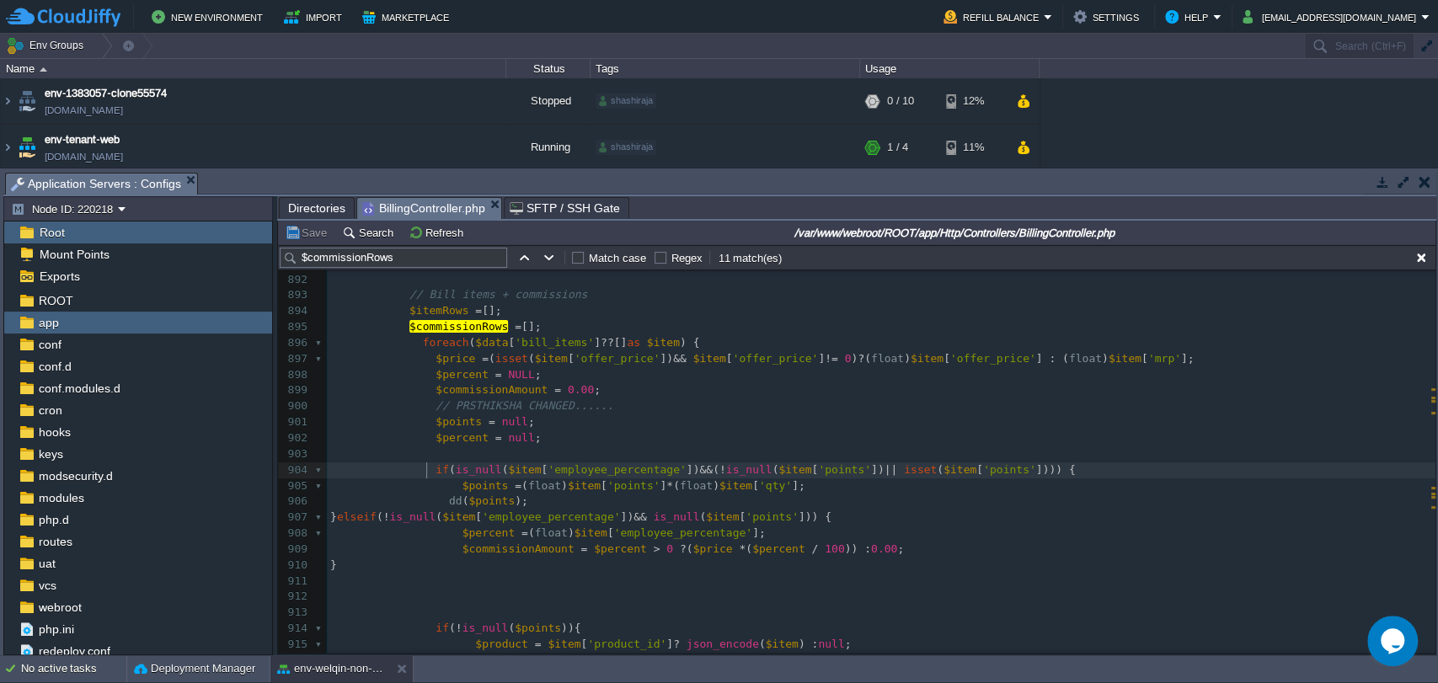
click at [426, 469] on div "xxxxxxxxxx 881 'path' => $path , 882 'status' => 1 , 883 'is_deleted' => 0 , 88…" at bounding box center [881, 462] width 1109 height 730
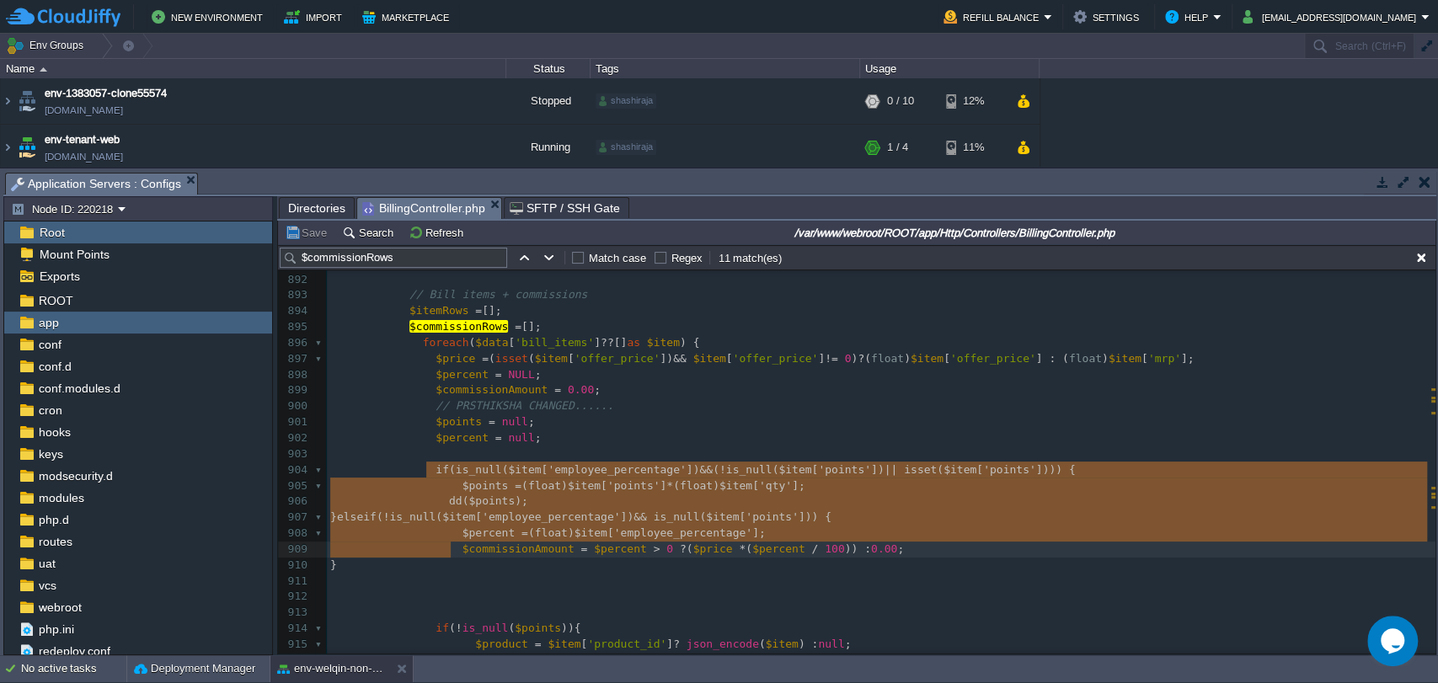
type textarea "if (is_null($item['employee_percentage']) && (!is_null($item['points']) || isse…"
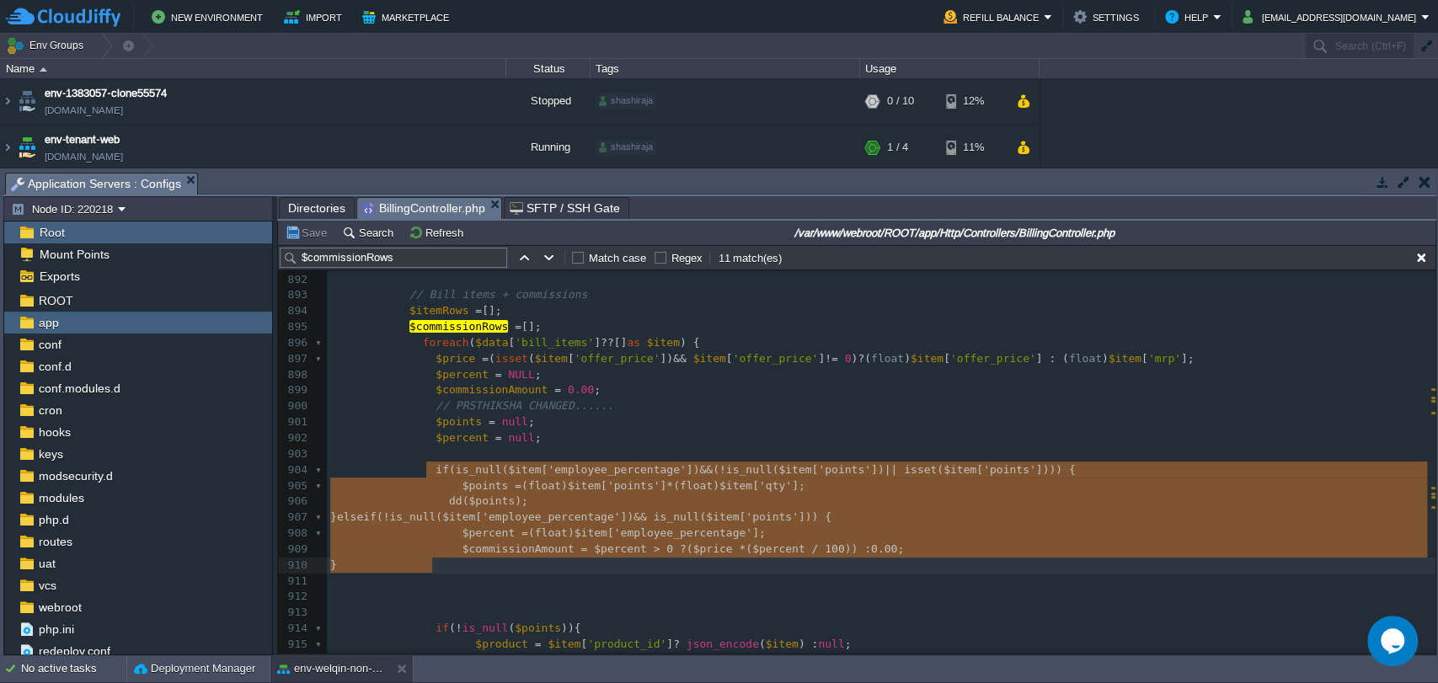
drag, startPoint x: 427, startPoint y: 469, endPoint x: 438, endPoint y: 562, distance: 93.3
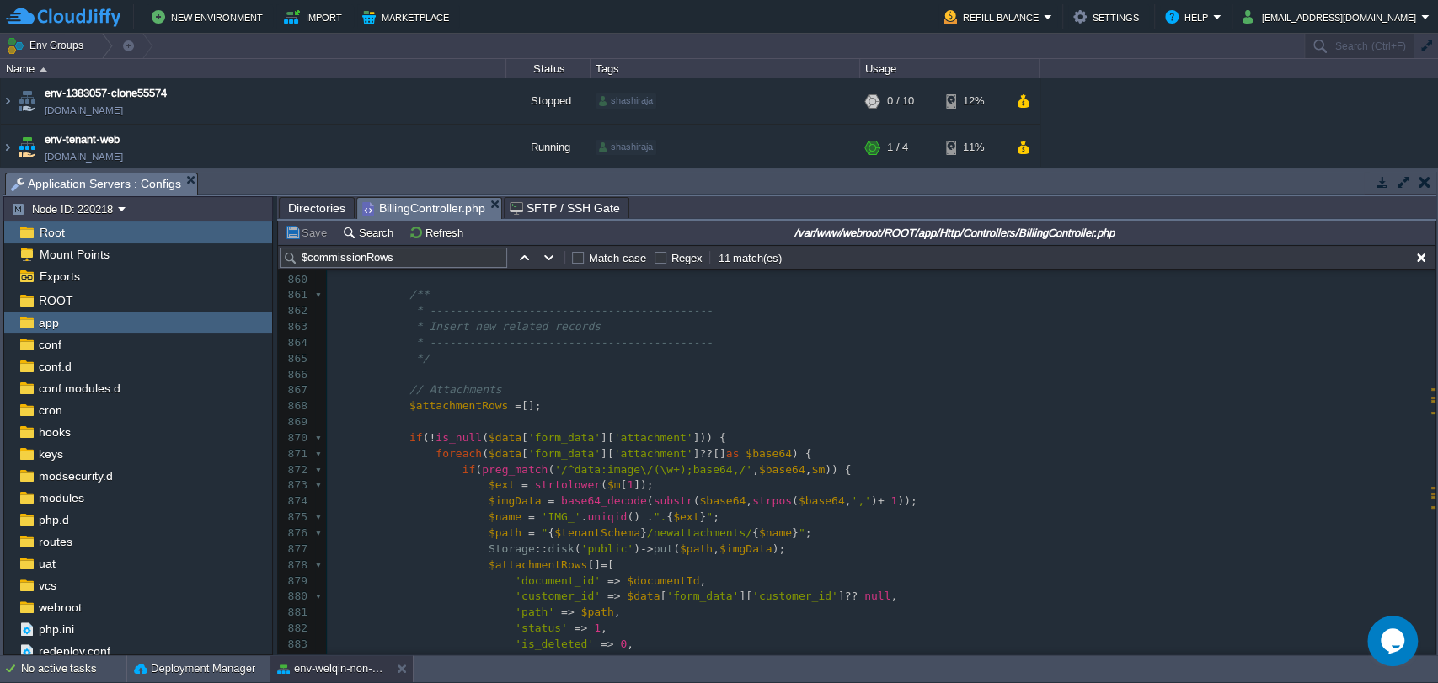
scroll to position [13996, 0]
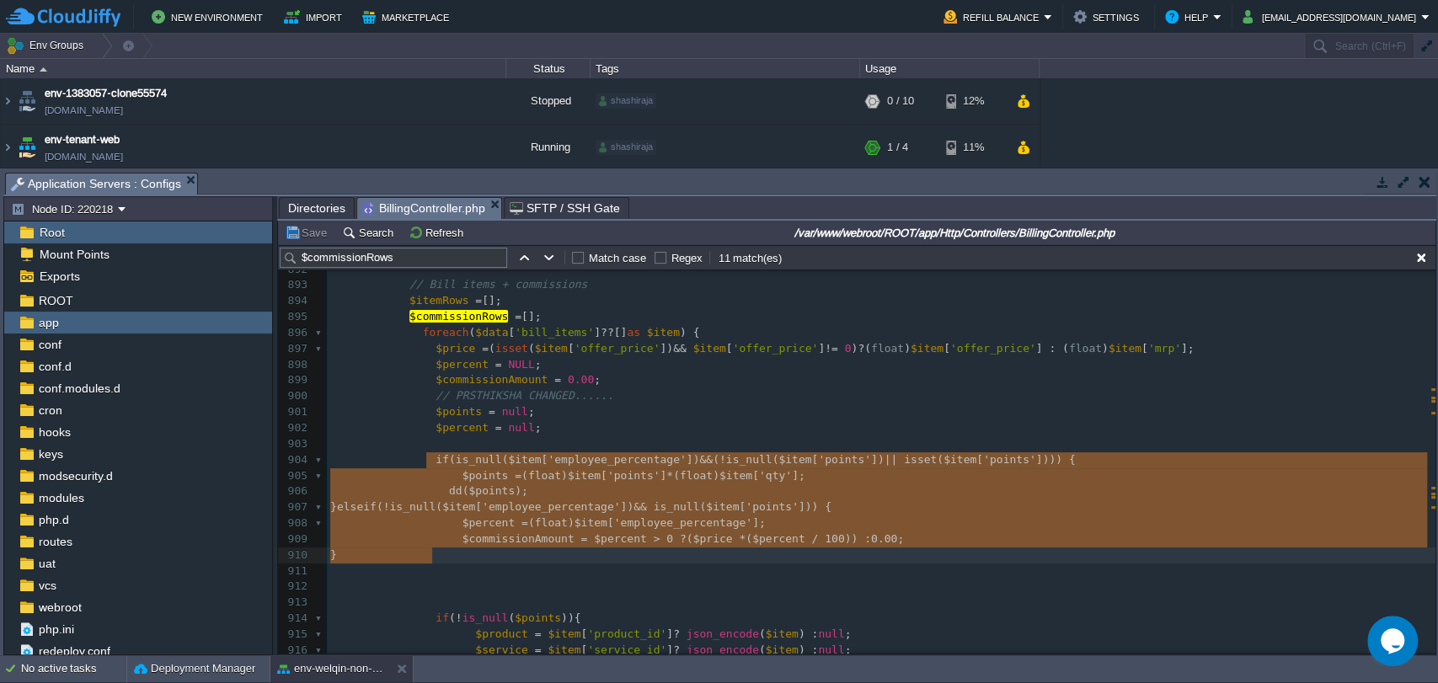
type textarea "is_null"
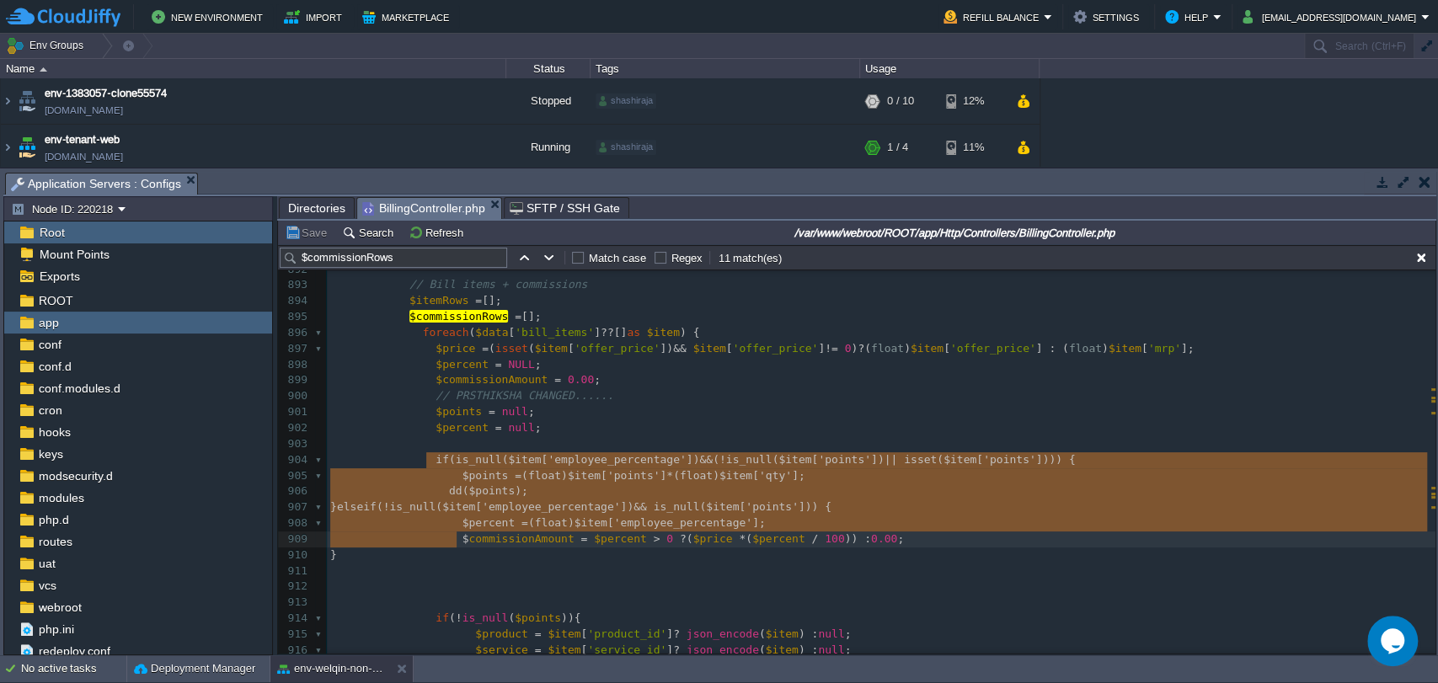
type textarea "if (is_null($item['employee_percentage']) && (!is_null($item['points']) || isse…"
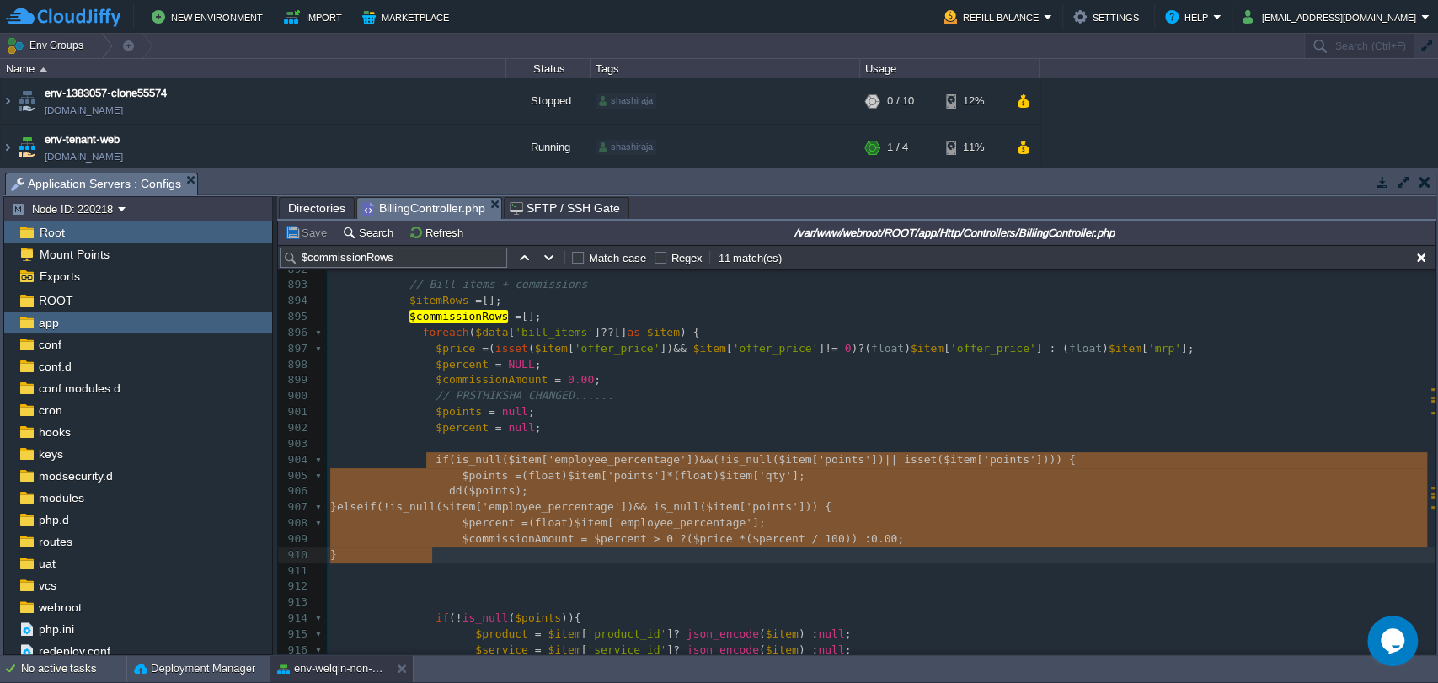
drag, startPoint x: 425, startPoint y: 461, endPoint x: 452, endPoint y: 551, distance: 93.9
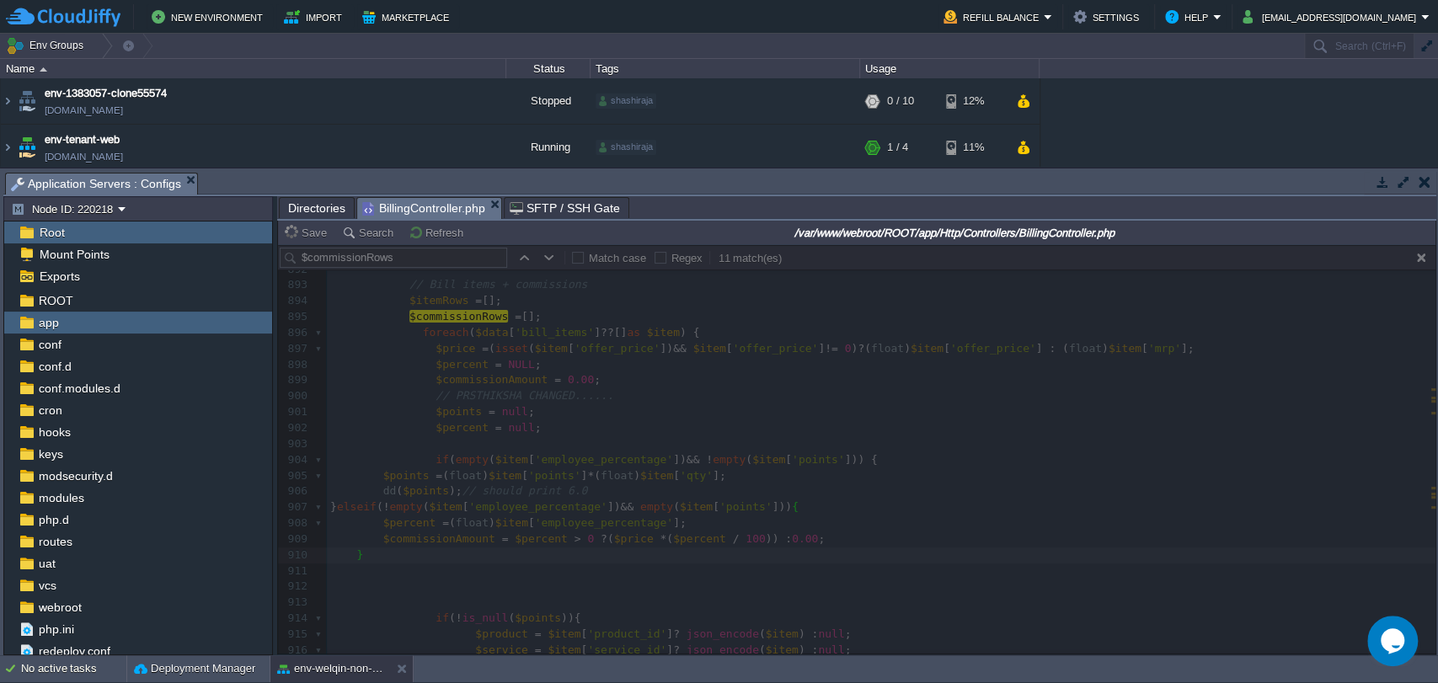
click at [373, 472] on div at bounding box center [857, 449] width 1158 height 409
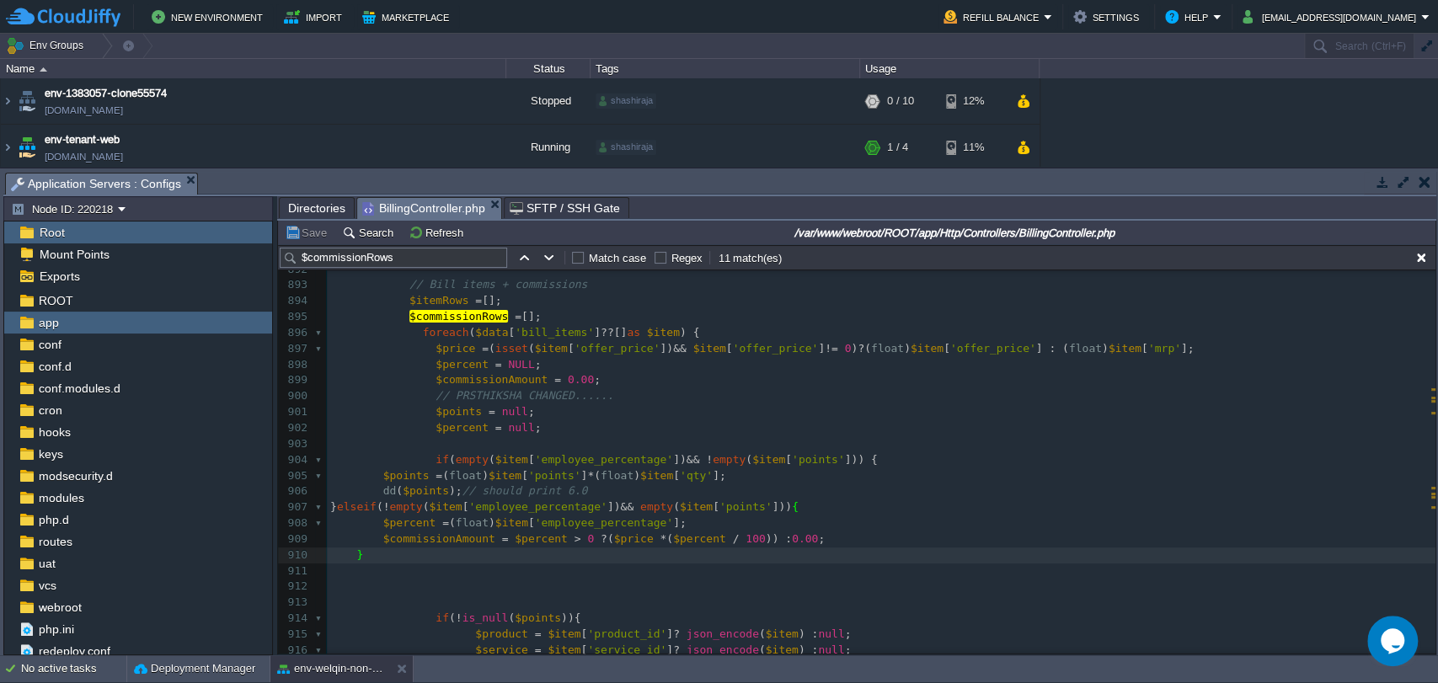
click at [380, 477] on div "xxxxxxxxxx 870 if ( ! is_null ( $data [ 'form_data' ][ 'attachment' ])) { 871 f…" at bounding box center [881, 380] width 1109 height 937
click at [373, 495] on div "xxxxxxxxxx 870 if ( ! is_null ( $data [ 'form_data' ][ 'attachment' ])) { 871 f…" at bounding box center [881, 380] width 1109 height 937
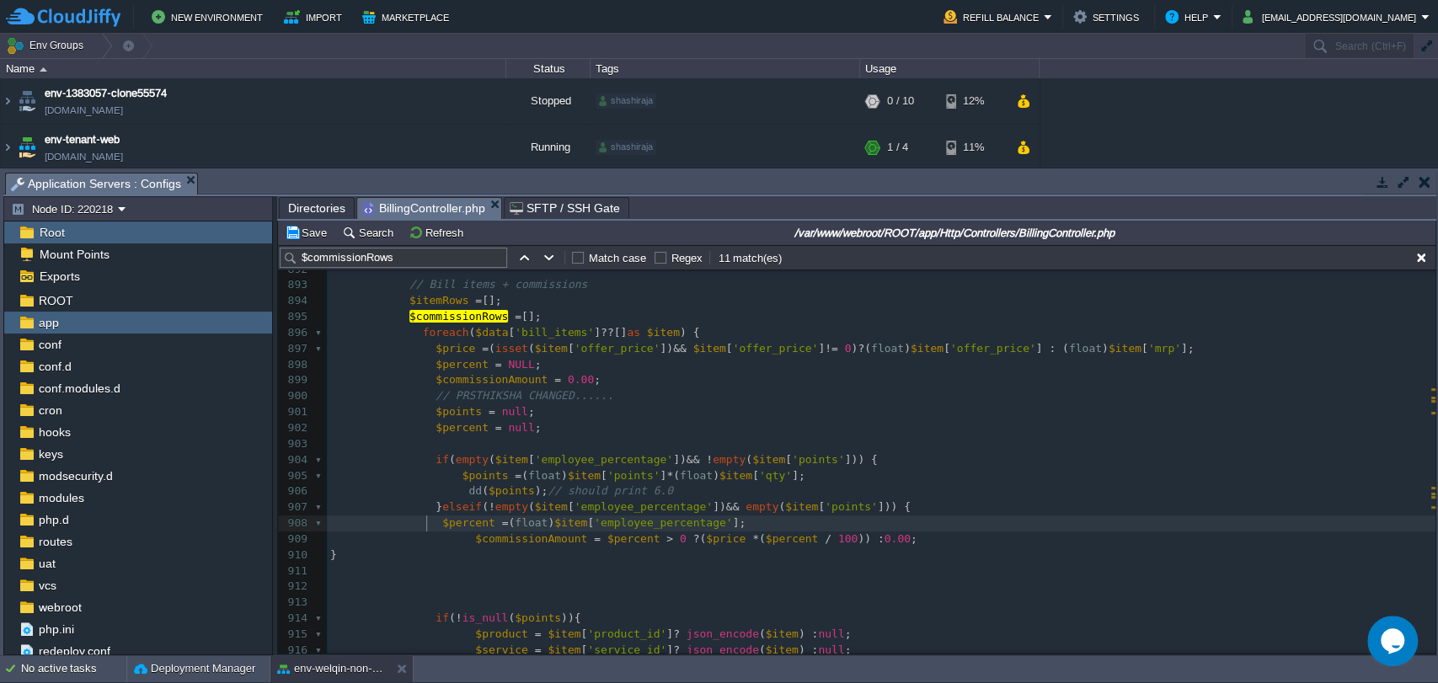
click at [423, 527] on span at bounding box center [422, 524] width 26 height 16
click at [350, 556] on div "xxxxxxxxxx 870 if ( ! is_null ( $data [ 'form_data' ][ 'attachment' ])) { 871 f…" at bounding box center [881, 380] width 1109 height 937
click at [560, 468] on div "xxxxxxxxxx 870 if ( ! is_null ( $data [ 'form_data' ][ 'attachment' ])) { 871 f…" at bounding box center [881, 380] width 1109 height 937
click at [550, 460] on span "'employee_percentage'" at bounding box center [604, 459] width 138 height 13
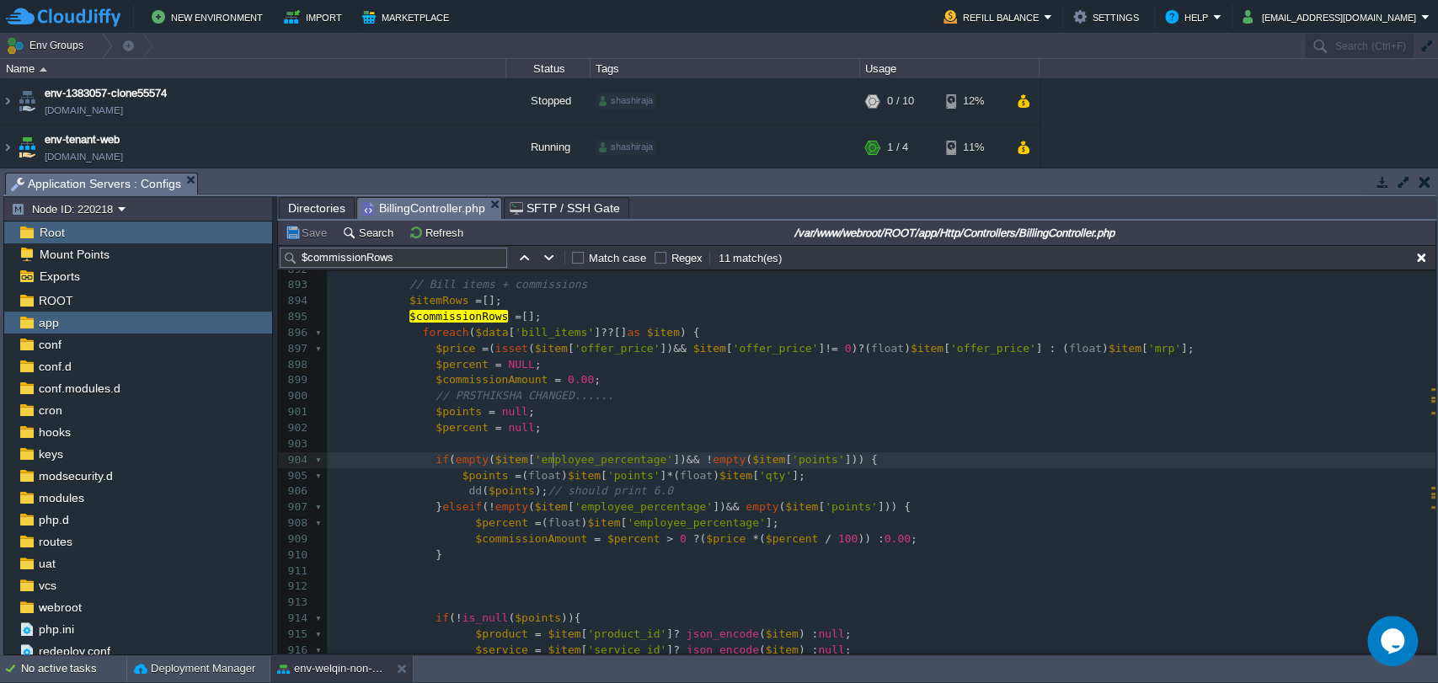
type textarea "employee_percentage"
click at [457, 447] on pre at bounding box center [881, 444] width 1109 height 16
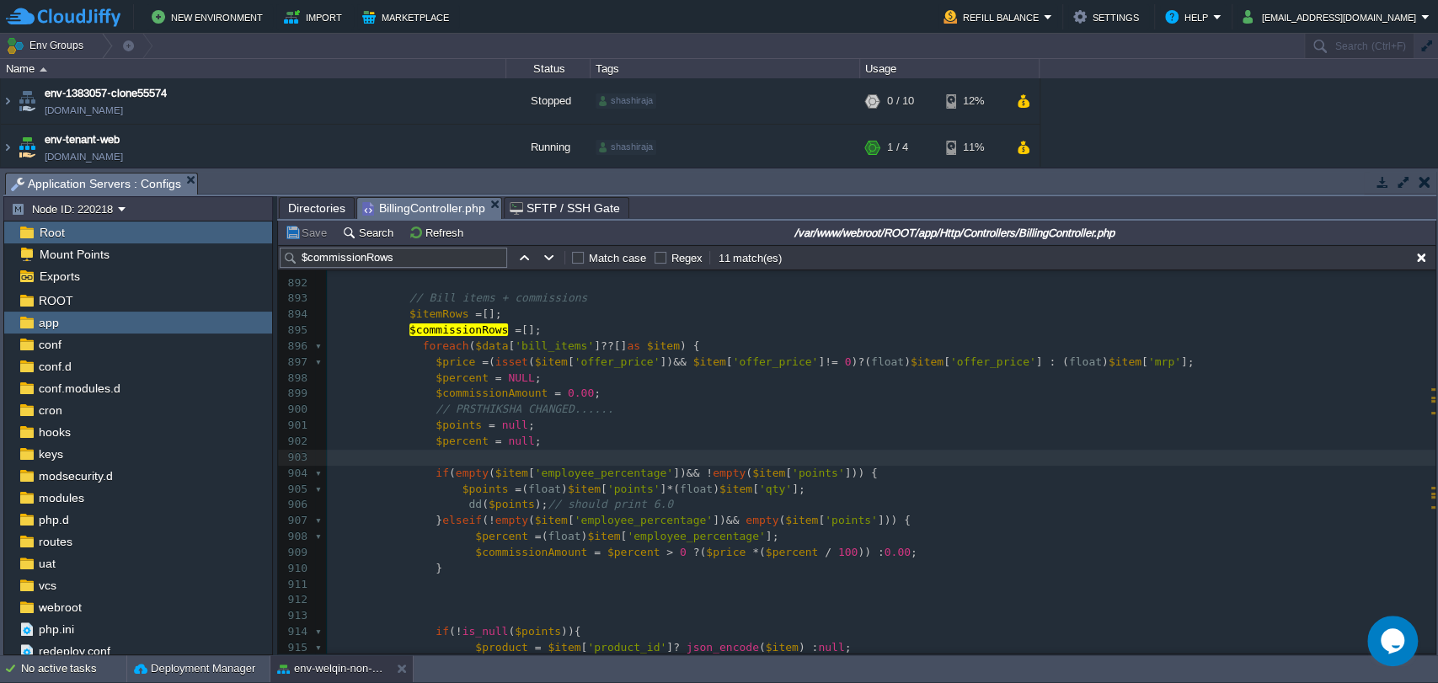
scroll to position [14145, 0]
click at [447, 432] on div "xxxxxxxxxx 870 if ( ! is_null ( $data [ 'form_data' ][ 'attachment' ])) { 871 f…" at bounding box center [881, 395] width 1109 height 937
type textarea "$points"
click at [452, 447] on div "xxxxxxxxxx 870 if ( ! is_null ( $data [ 'form_data' ][ 'attachment' ])) { 871 f…" at bounding box center [881, 395] width 1109 height 937
type textarea "$percent"
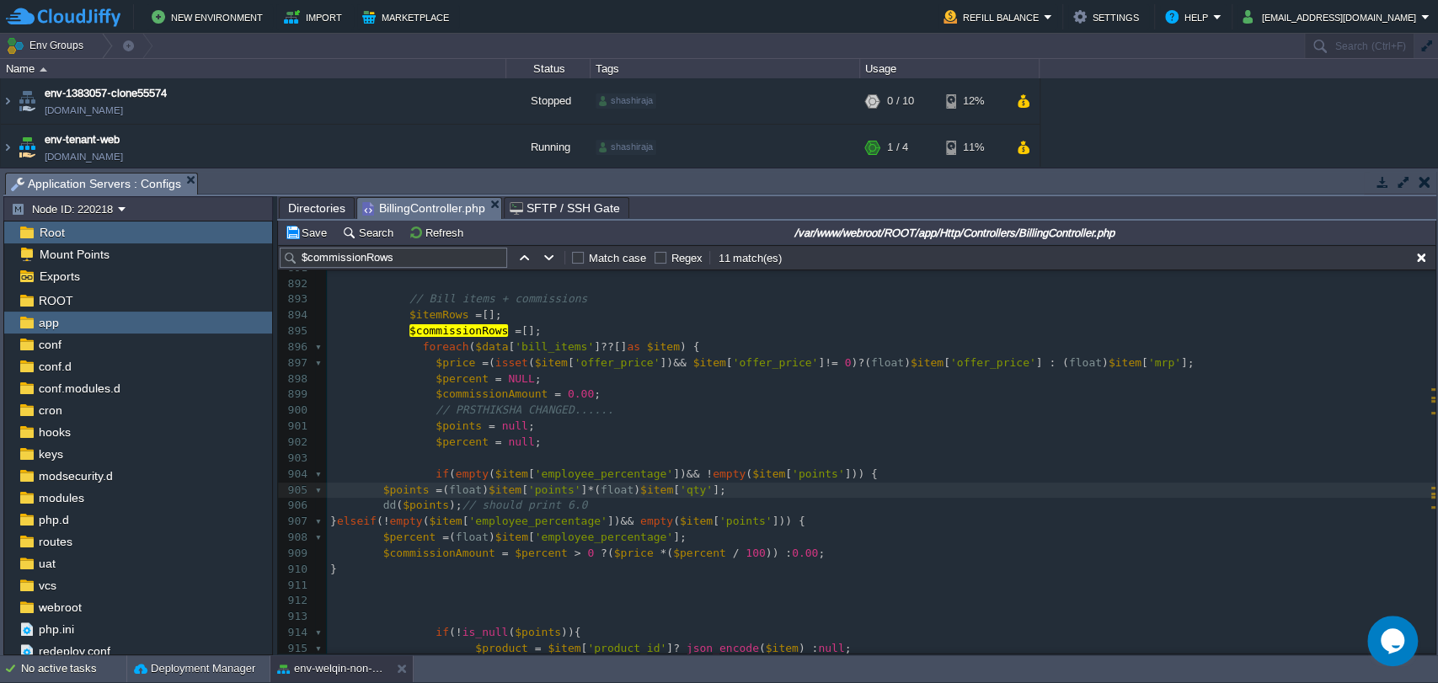
type textarea "if (is_null($item['employee_percentage']) && (!is_null($item['points']) || isse…"
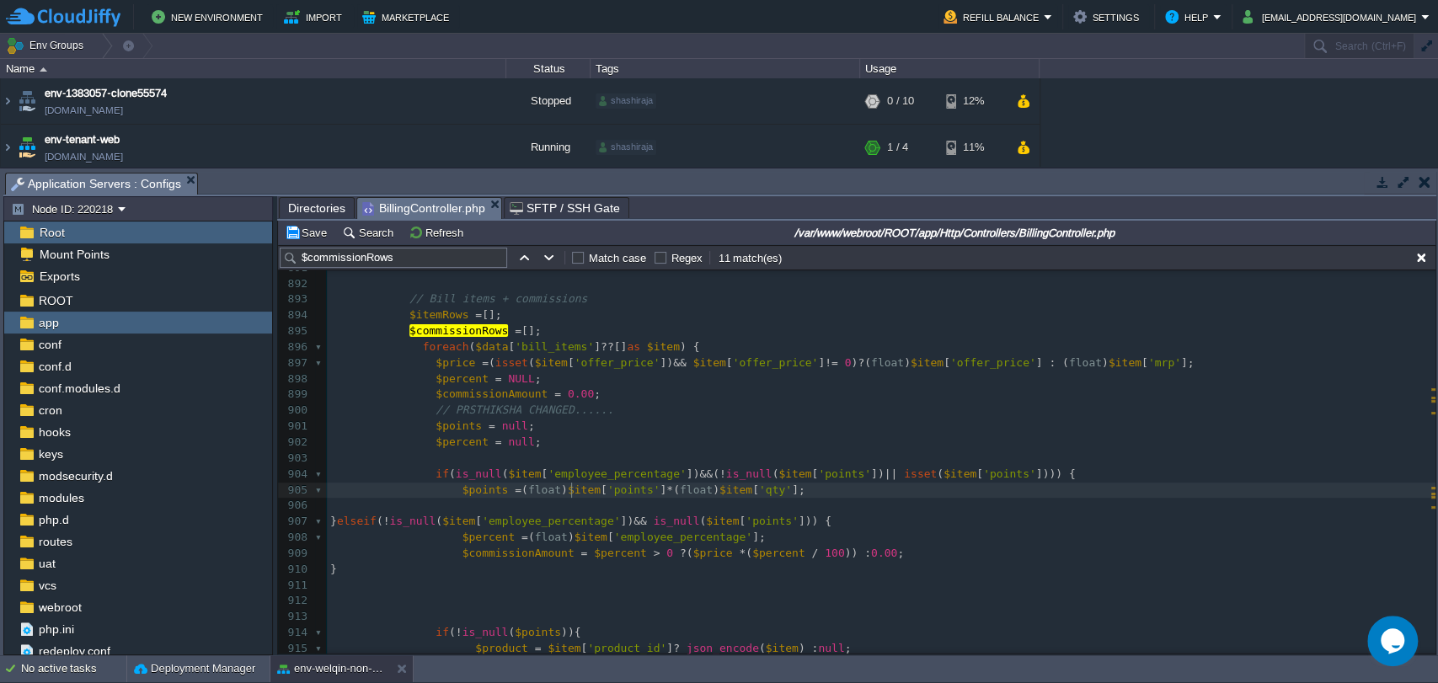
click at [570, 492] on div "xxxxxxxxxx 870 if ( ! is_null ( $data [ 'form_data' ][ 'attachment' ])) { 871 f…" at bounding box center [881, 395] width 1109 height 937
type textarea "$item"
click at [443, 463] on pre at bounding box center [881, 459] width 1109 height 16
paste textarea
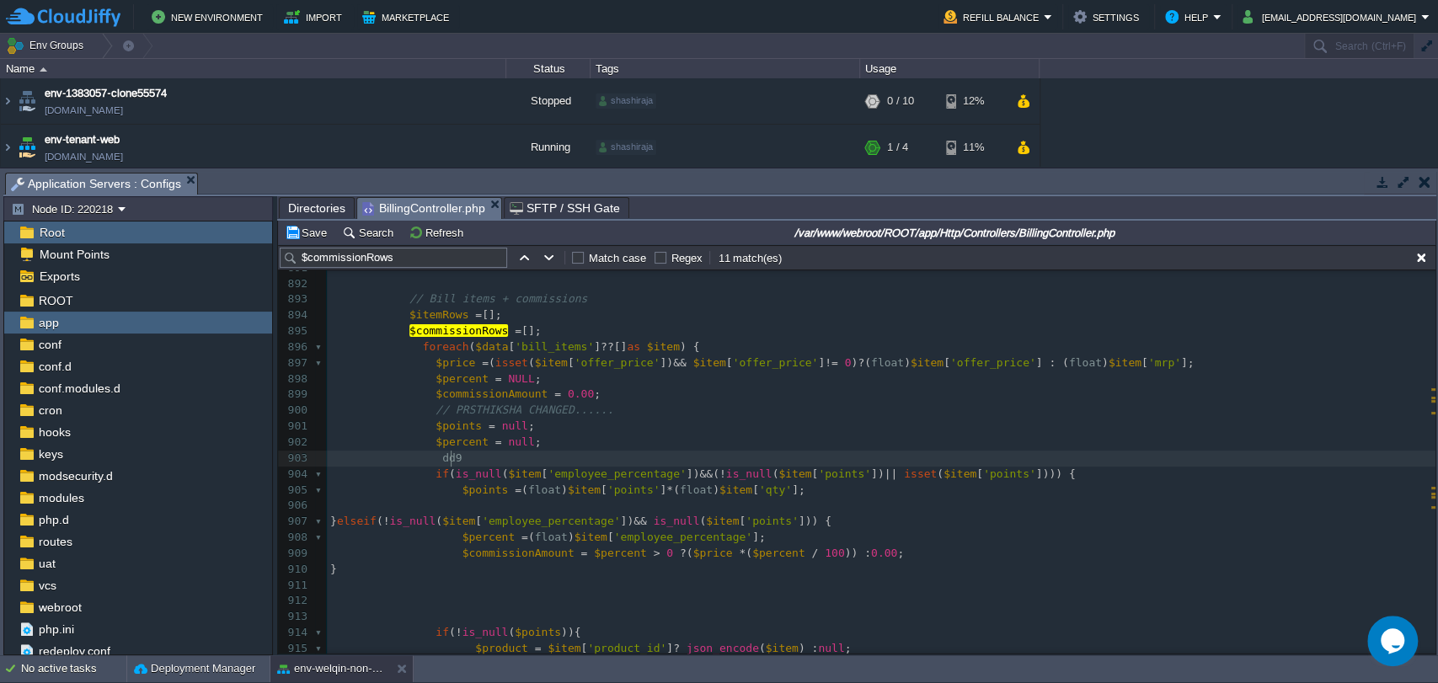
type textarea "dd90"
type textarea "()"
type textarea "$item[]"
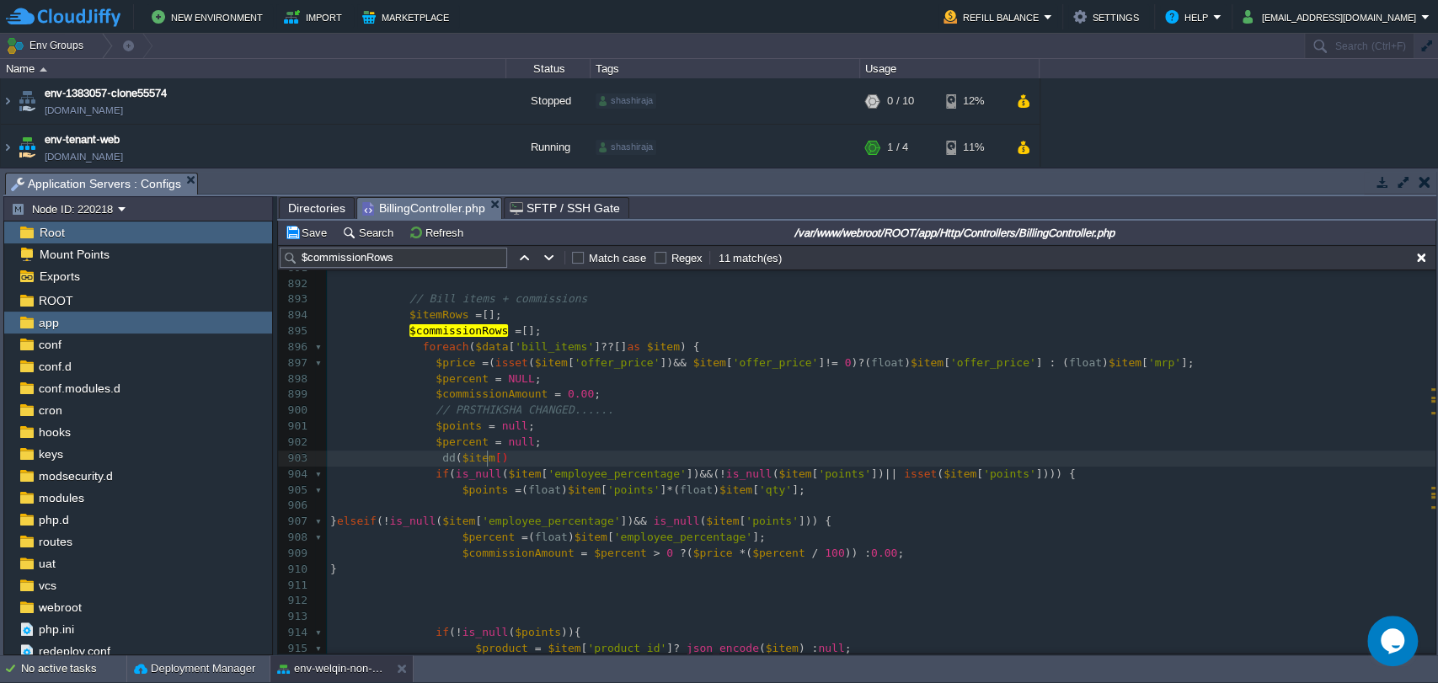
scroll to position [5, 41]
click at [607, 491] on span "'points'" at bounding box center [633, 490] width 53 height 13
type textarea "points"
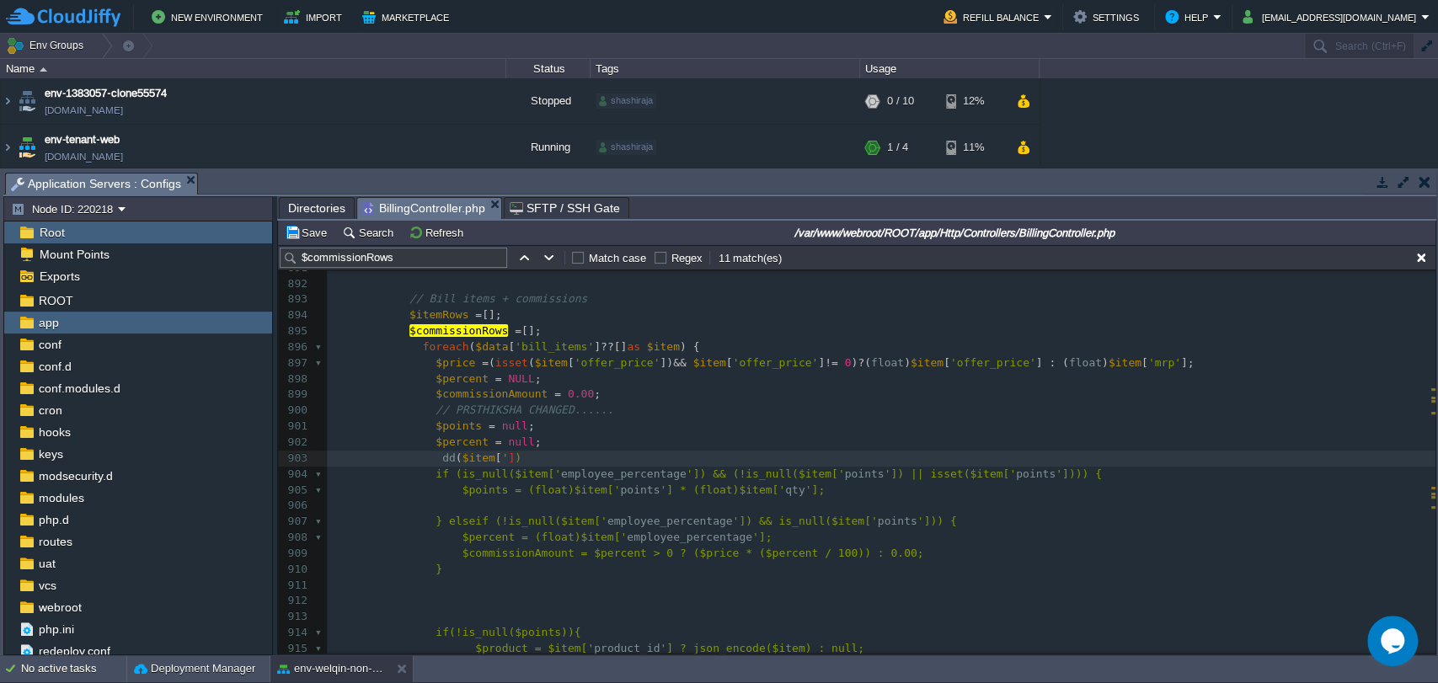
type textarea "''"
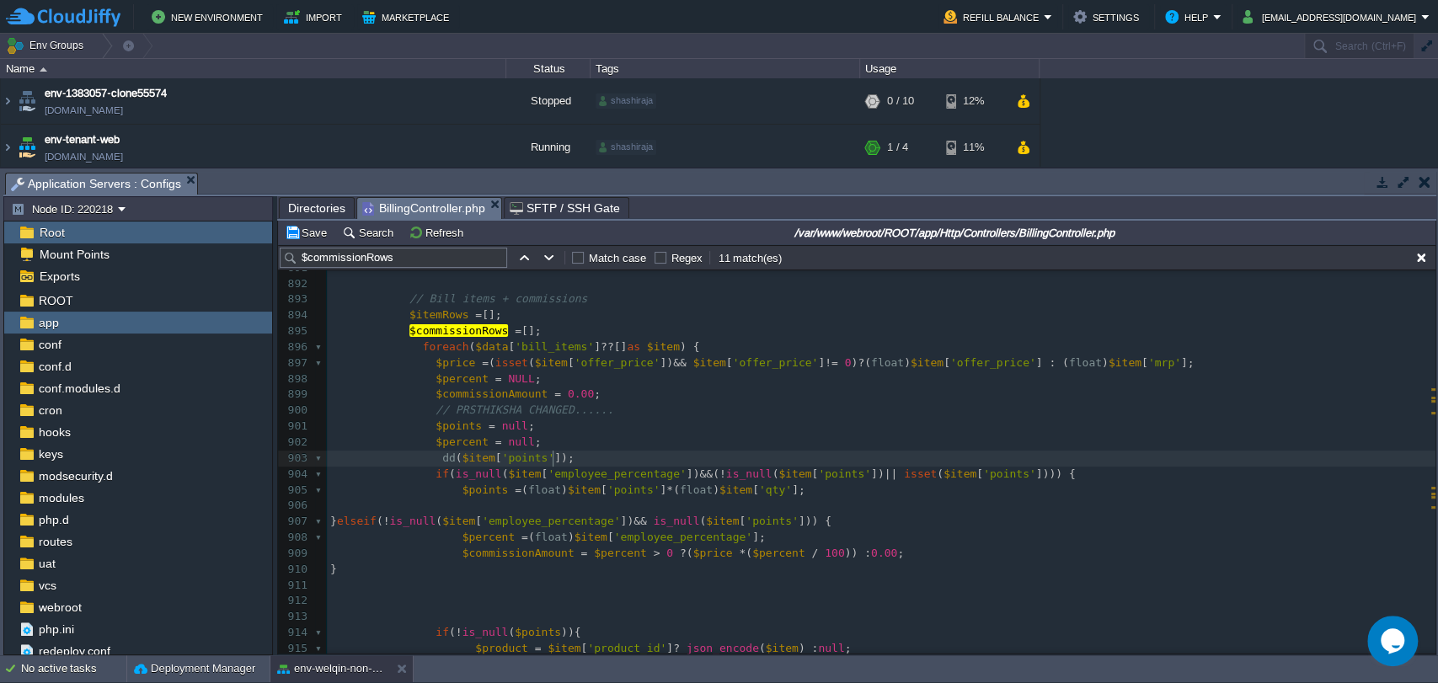
scroll to position [5, 6]
type textarea ";"
click at [694, 554] on span "$price" at bounding box center [713, 553] width 40 height 13
type textarea "dd($item['points'])"
drag, startPoint x: 428, startPoint y: 454, endPoint x: 549, endPoint y: 459, distance: 121.4
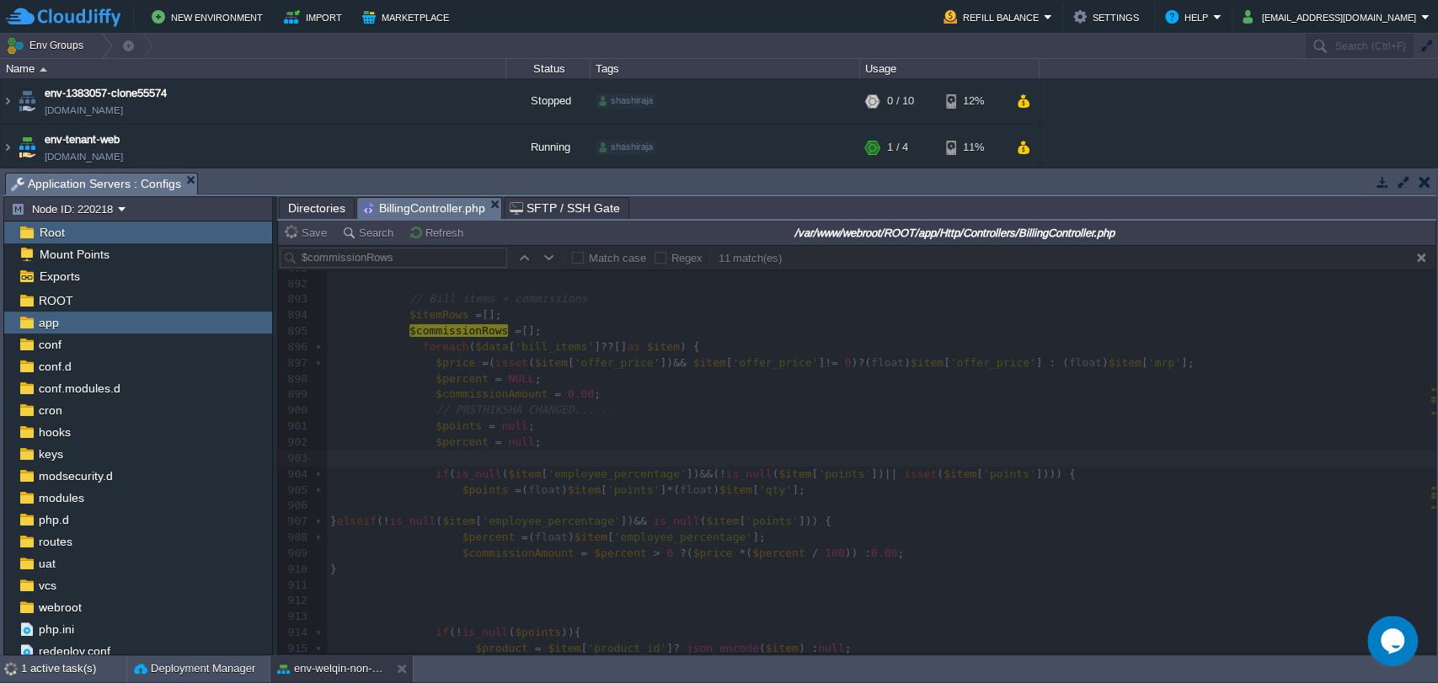
click at [479, 503] on div at bounding box center [857, 449] width 1158 height 409
click at [446, 513] on div at bounding box center [857, 449] width 1158 height 409
click at [461, 511] on div at bounding box center [857, 449] width 1158 height 409
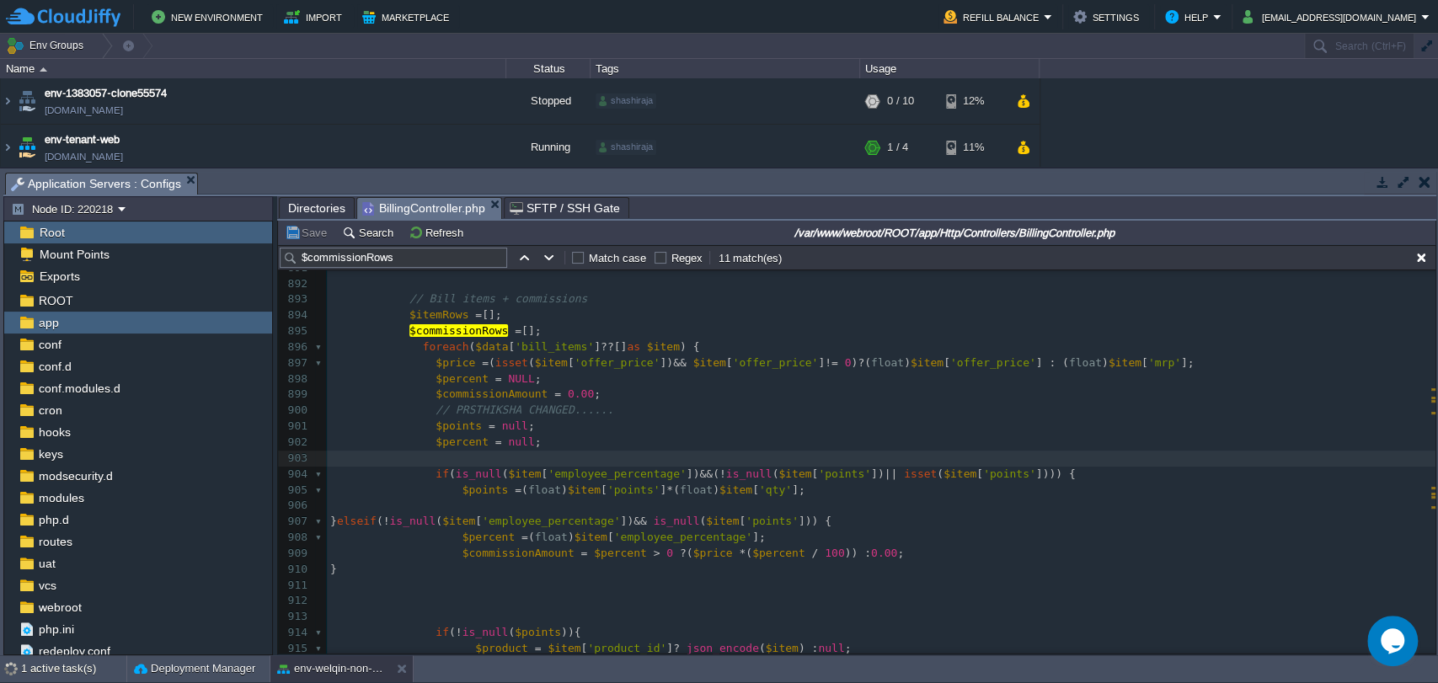
scroll to position [5, 0]
click at [461, 511] on pre at bounding box center [881, 506] width 1109 height 16
type textarea "dd($item['points'])"
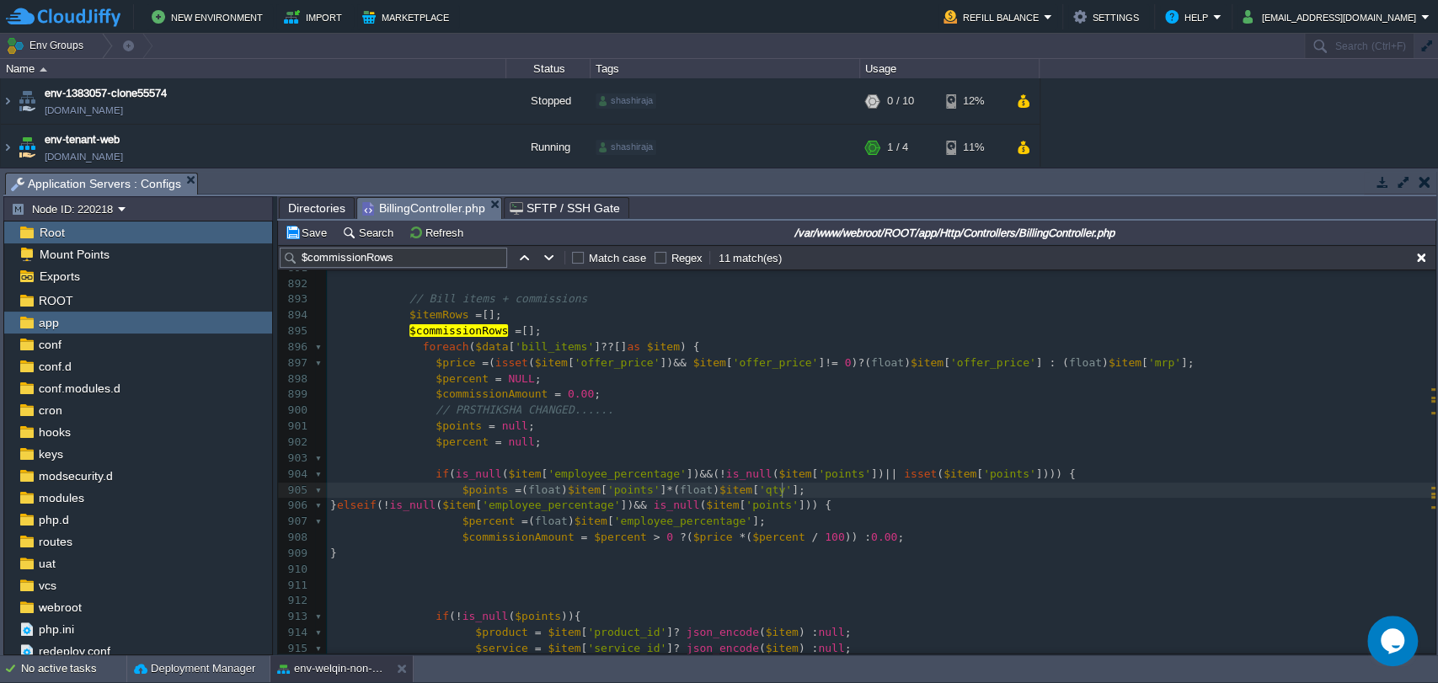
type textarea "dd($points);"
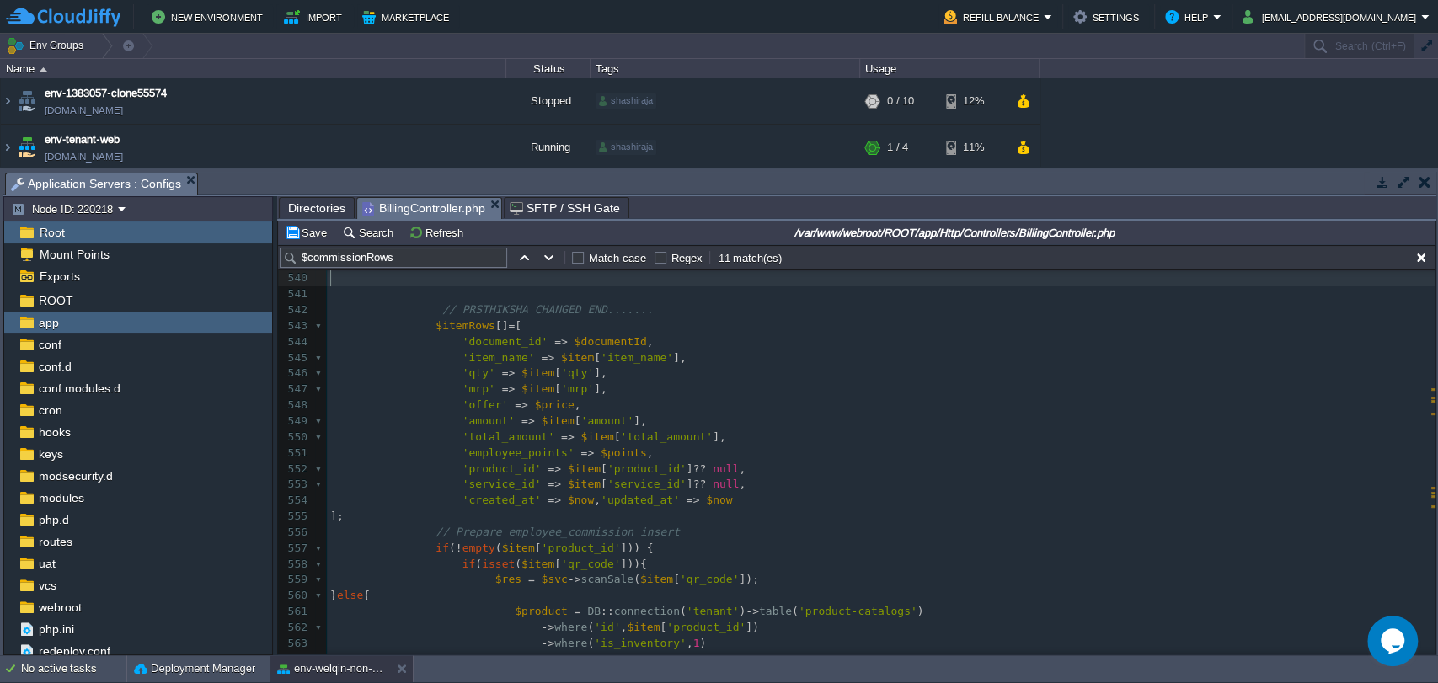
type textarea "dd($points);"
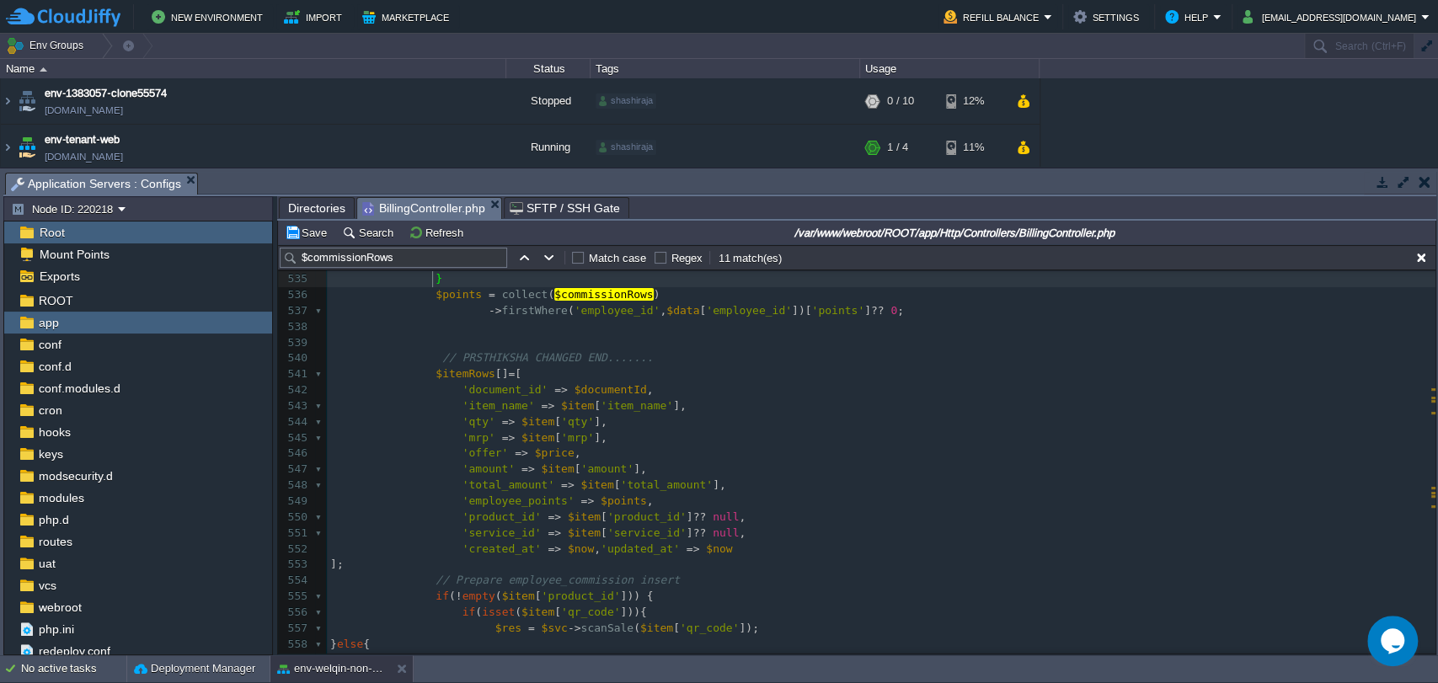
scroll to position [10638, 0]
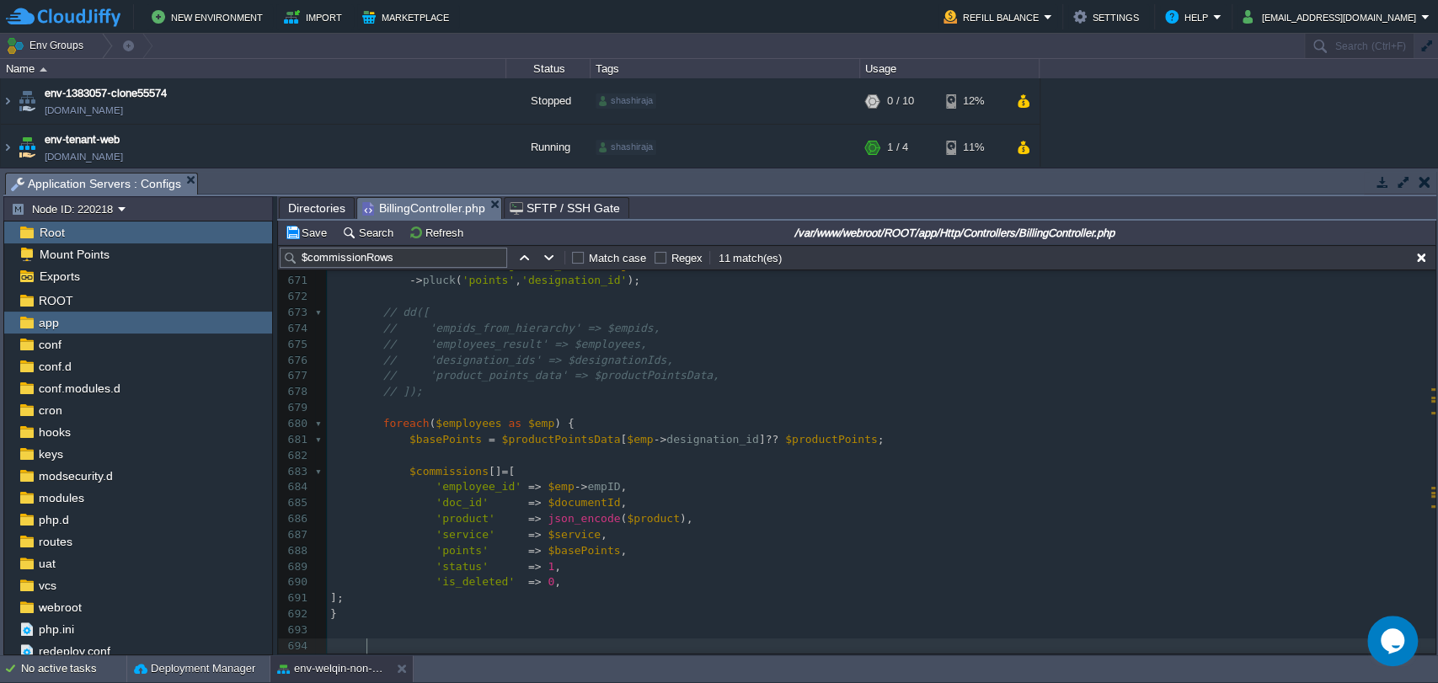
type textarea "$points"
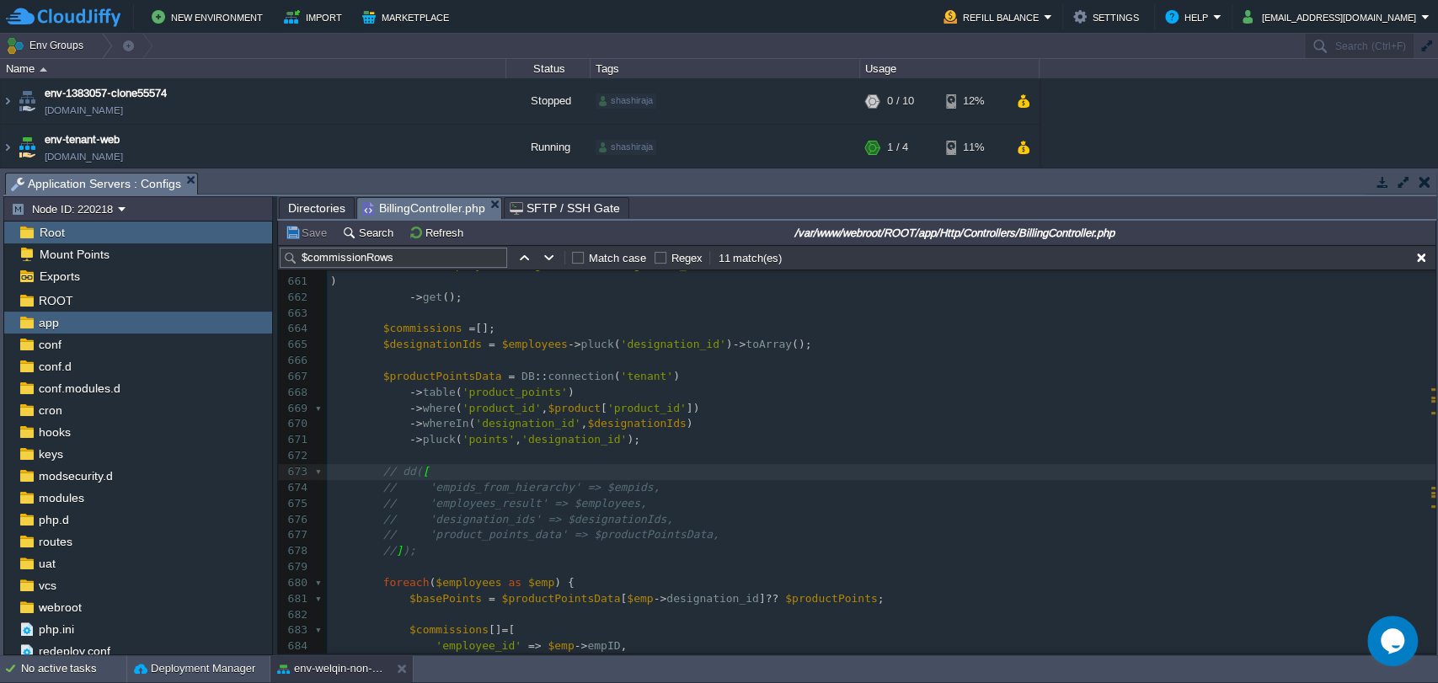
scroll to position [10414, 0]
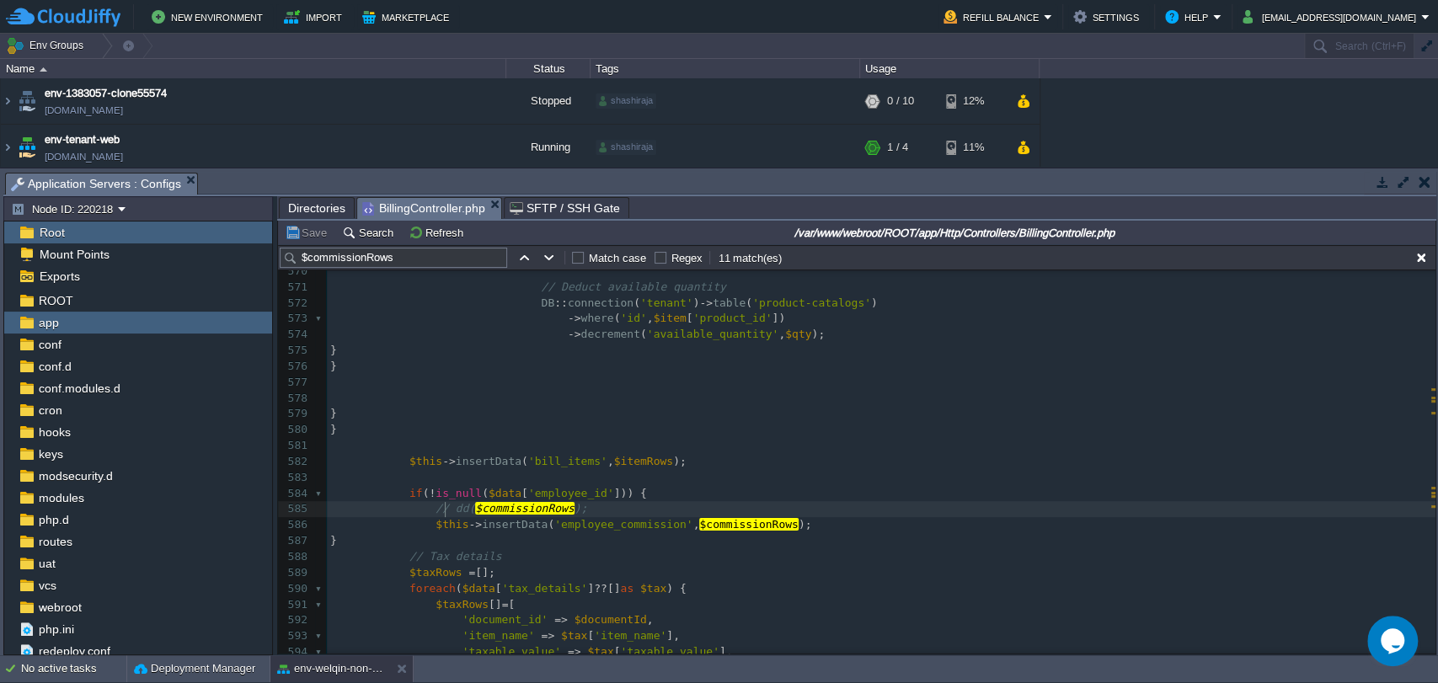
click at [441, 514] on span "// dd(" at bounding box center [456, 508] width 40 height 13
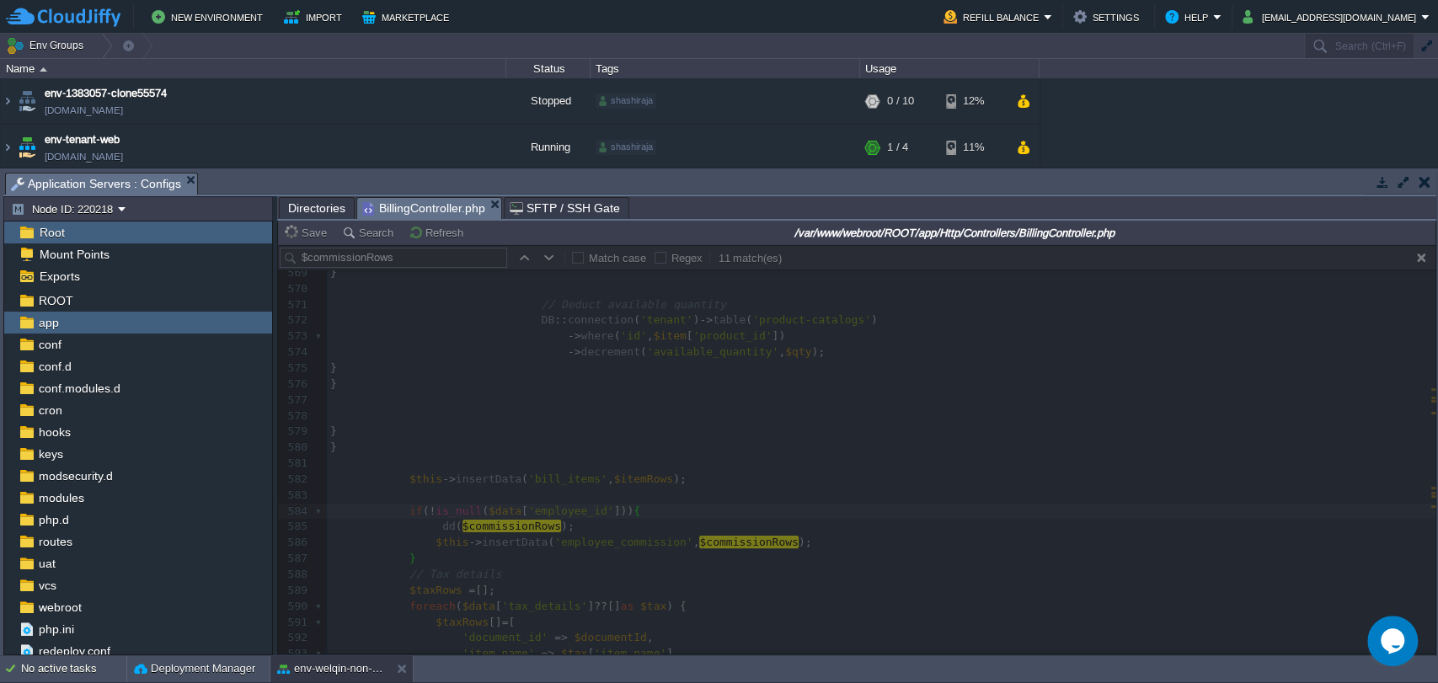
click at [497, 522] on div at bounding box center [857, 449] width 1158 height 409
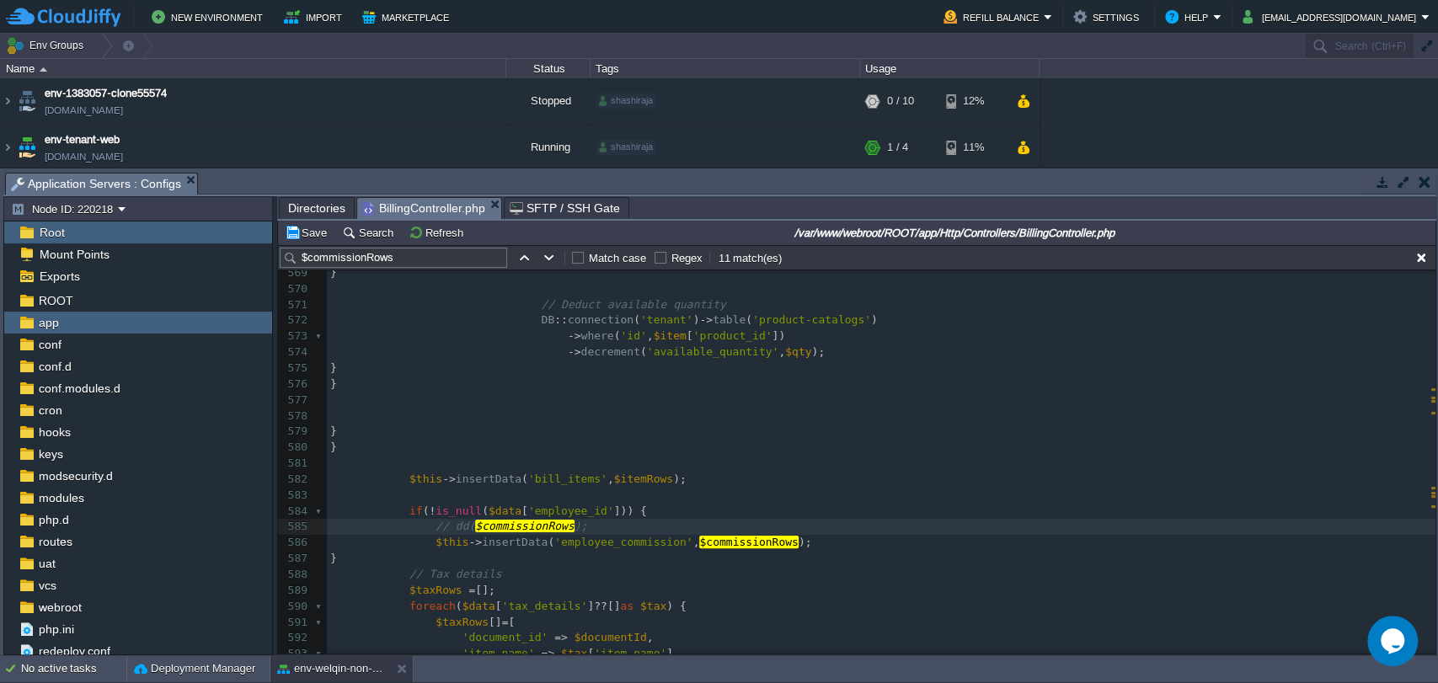
click at [499, 527] on div "xxxxxxxxxx // dd( [ 559 $product = DB :: connection ( 'tenant' ) -> table ( 'pr…" at bounding box center [881, 583] width 1109 height 953
type textarea "// dd($commissionRows);"
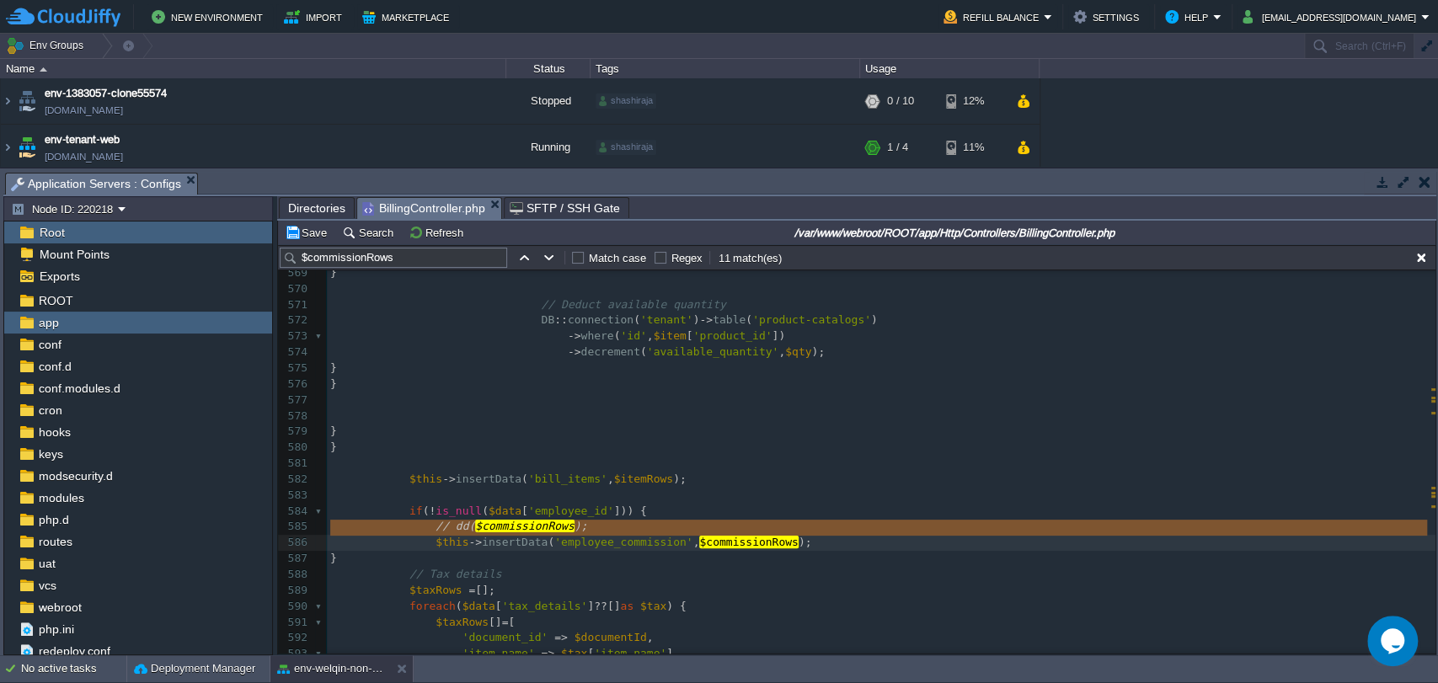
type textarea "$commissionRows"
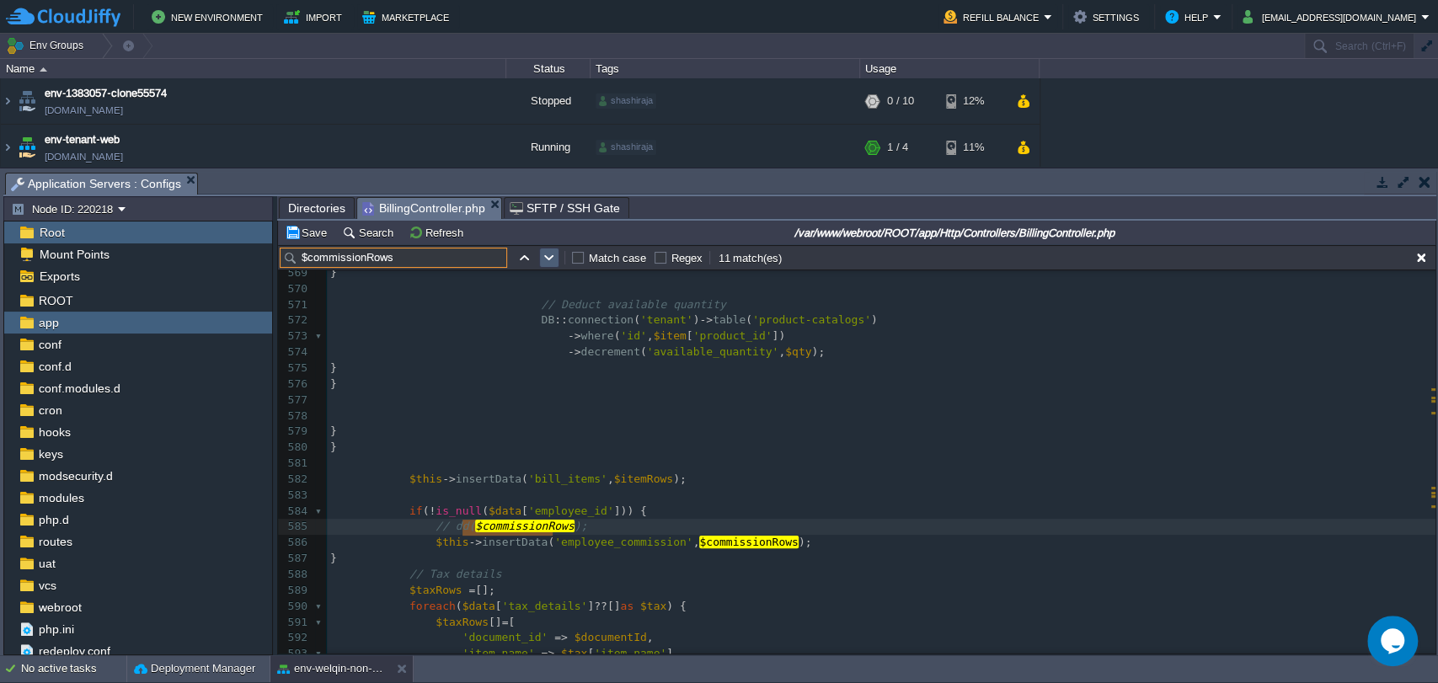
click at [543, 264] on button "button" at bounding box center [549, 257] width 15 height 15
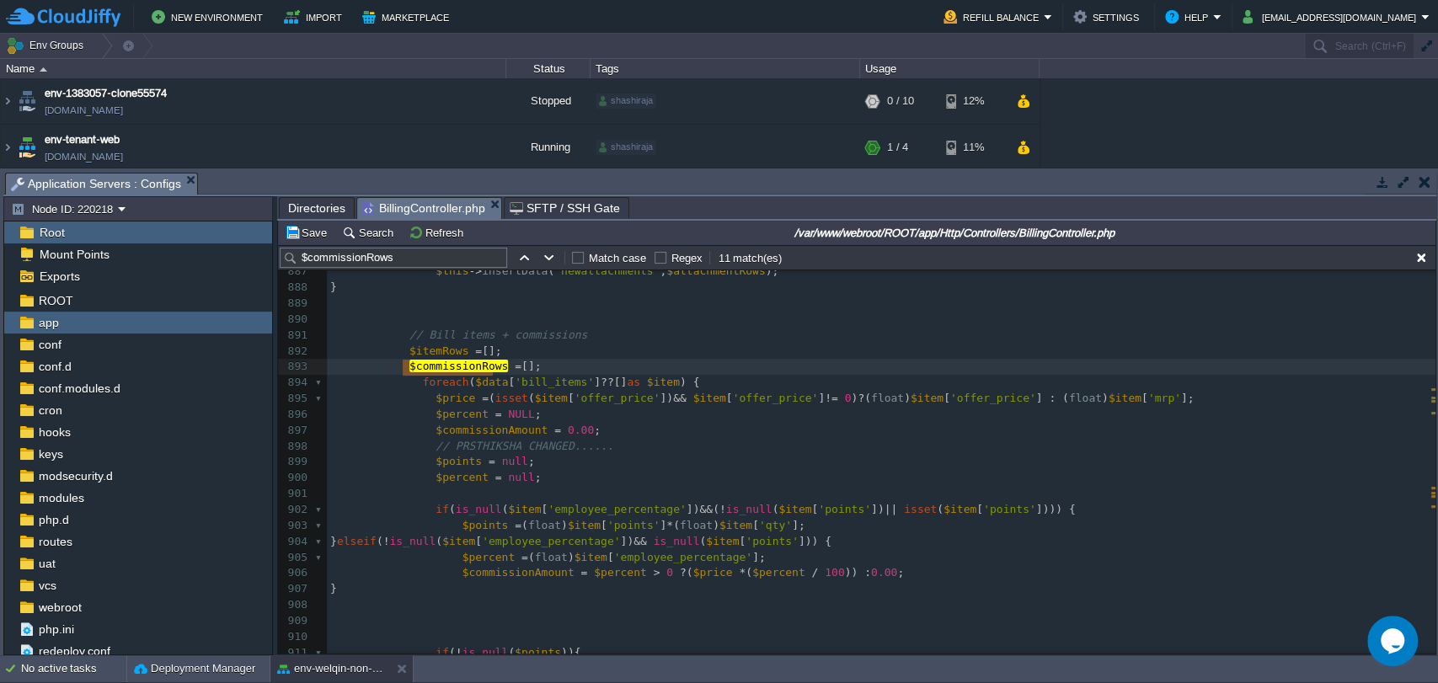
click at [465, 527] on div "xxxxxxxxxx // dd( [ 858 ​ 859 /** 860 * ---------------------------------------…" at bounding box center [881, 304] width 1109 height 1000
type textarea "$points"
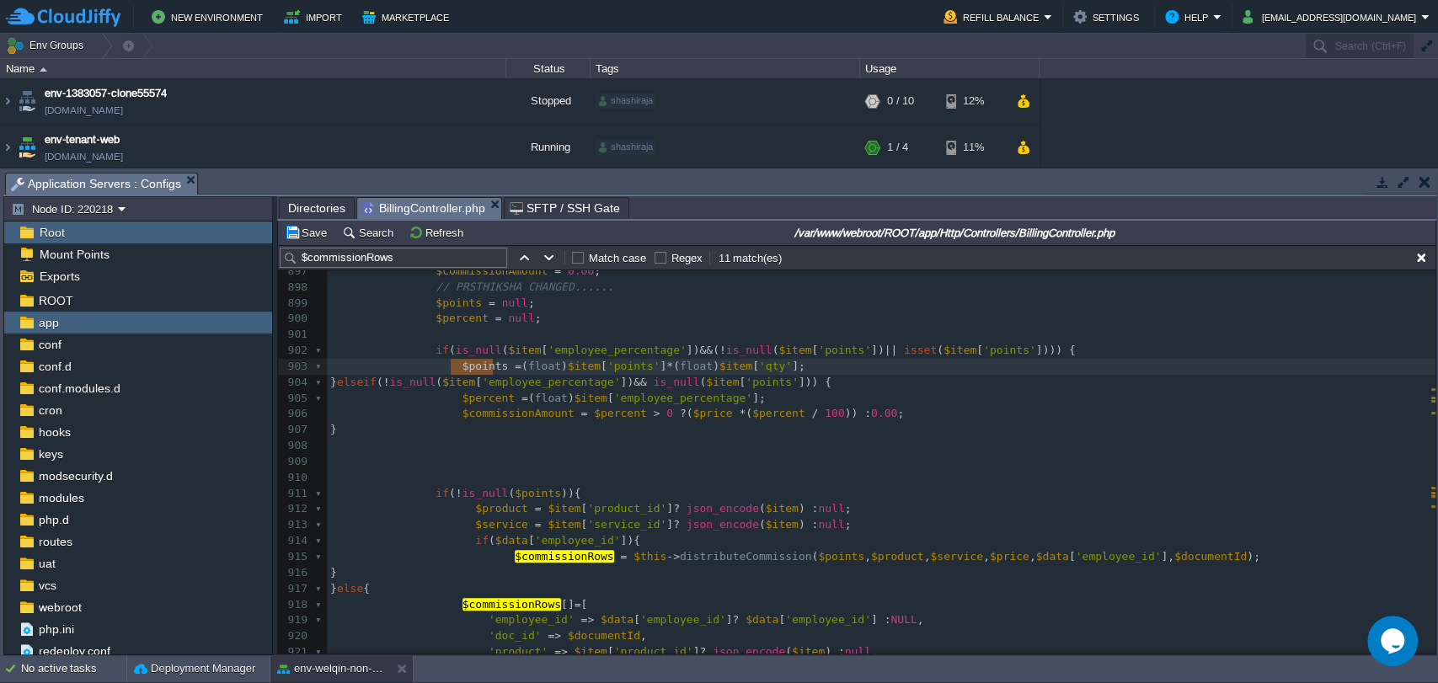
click at [448, 474] on pre at bounding box center [881, 478] width 1109 height 16
type textarea "dd()"
type textarea "$points"
type textarea ";"
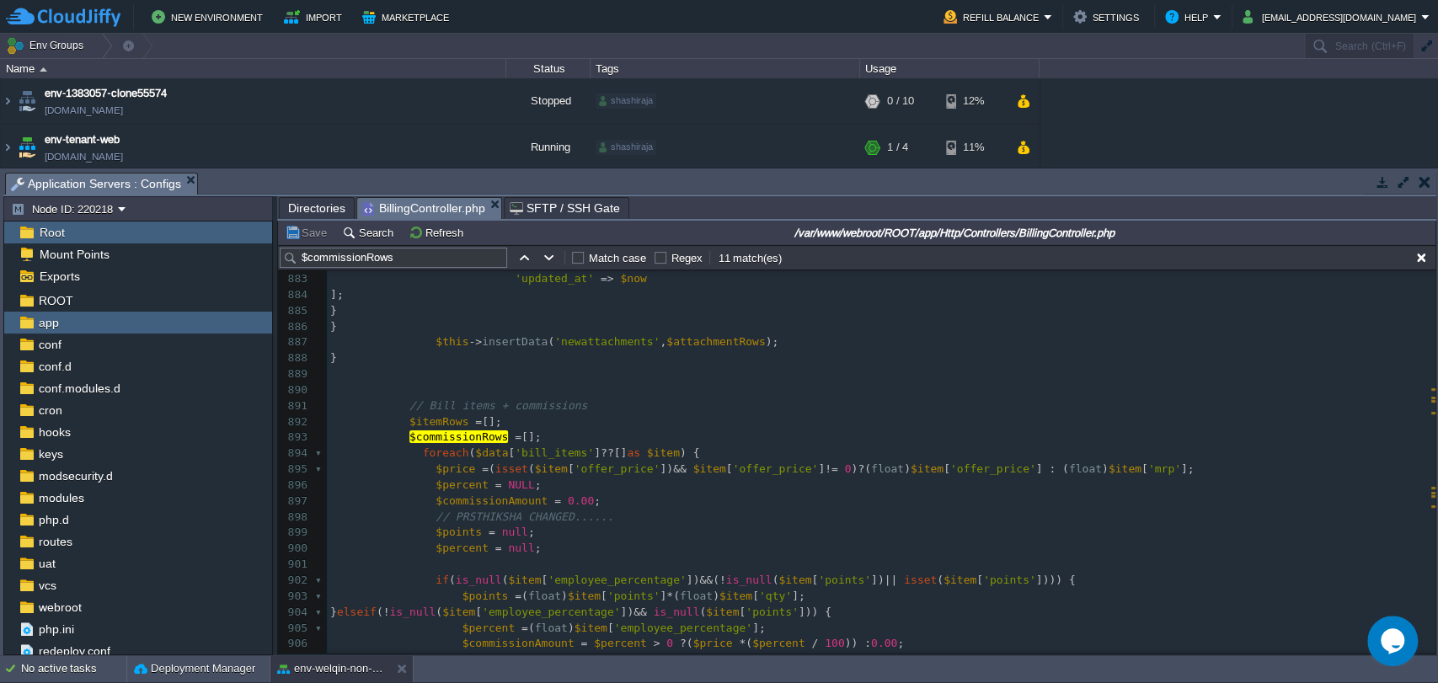
scroll to position [14072, 0]
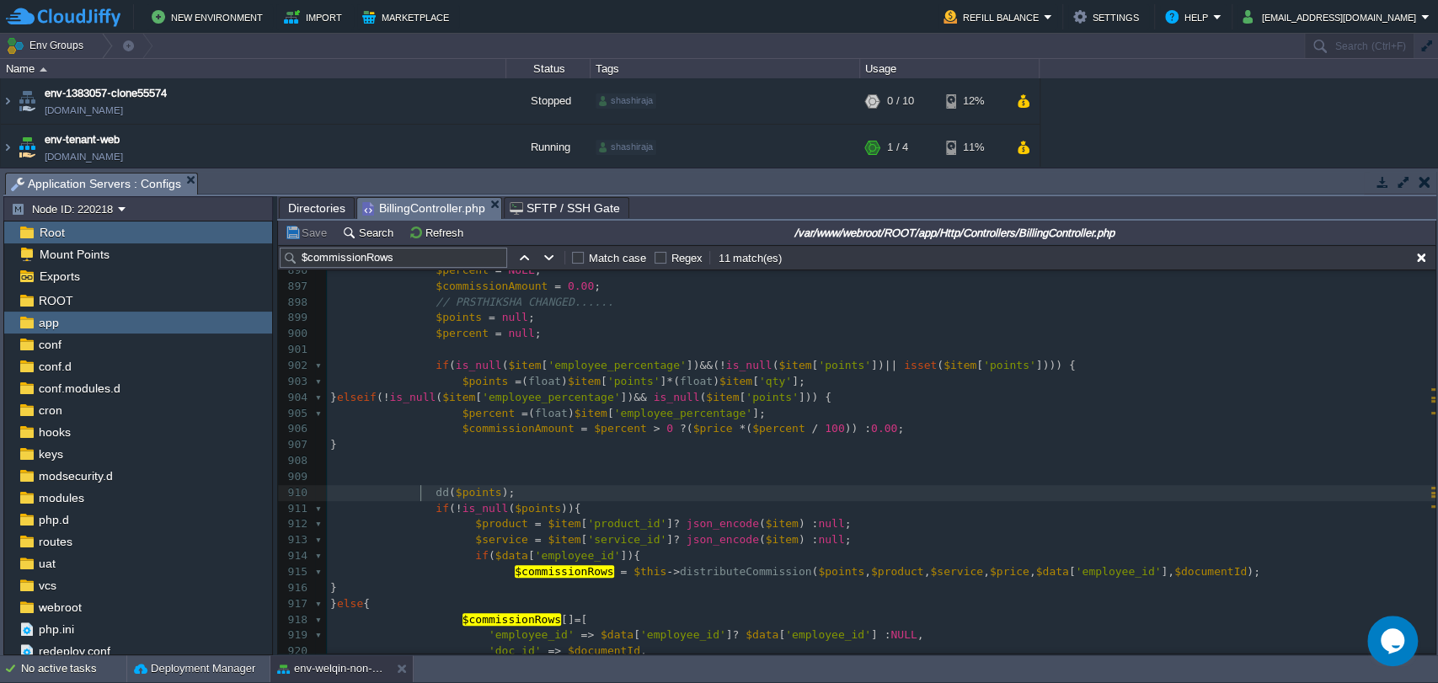
type textarea "dd($points);"
drag, startPoint x: 422, startPoint y: 494, endPoint x: 526, endPoint y: 494, distance: 103.6
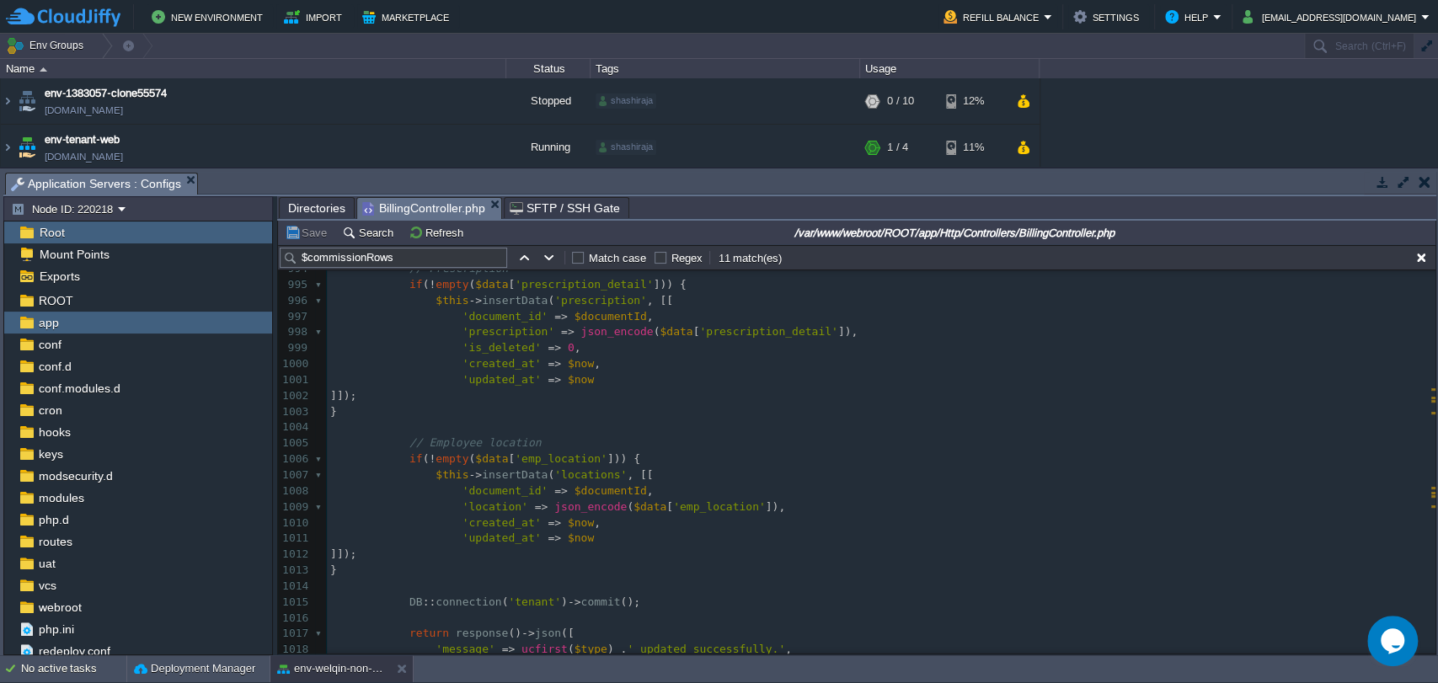
click at [564, 508] on div "xxxxxxxxxx 987 'service_id' => $tax [ 'service_id' ] ?? null , 988 'created_at'…" at bounding box center [881, 682] width 1109 height 1064
type textarea "json_encode"
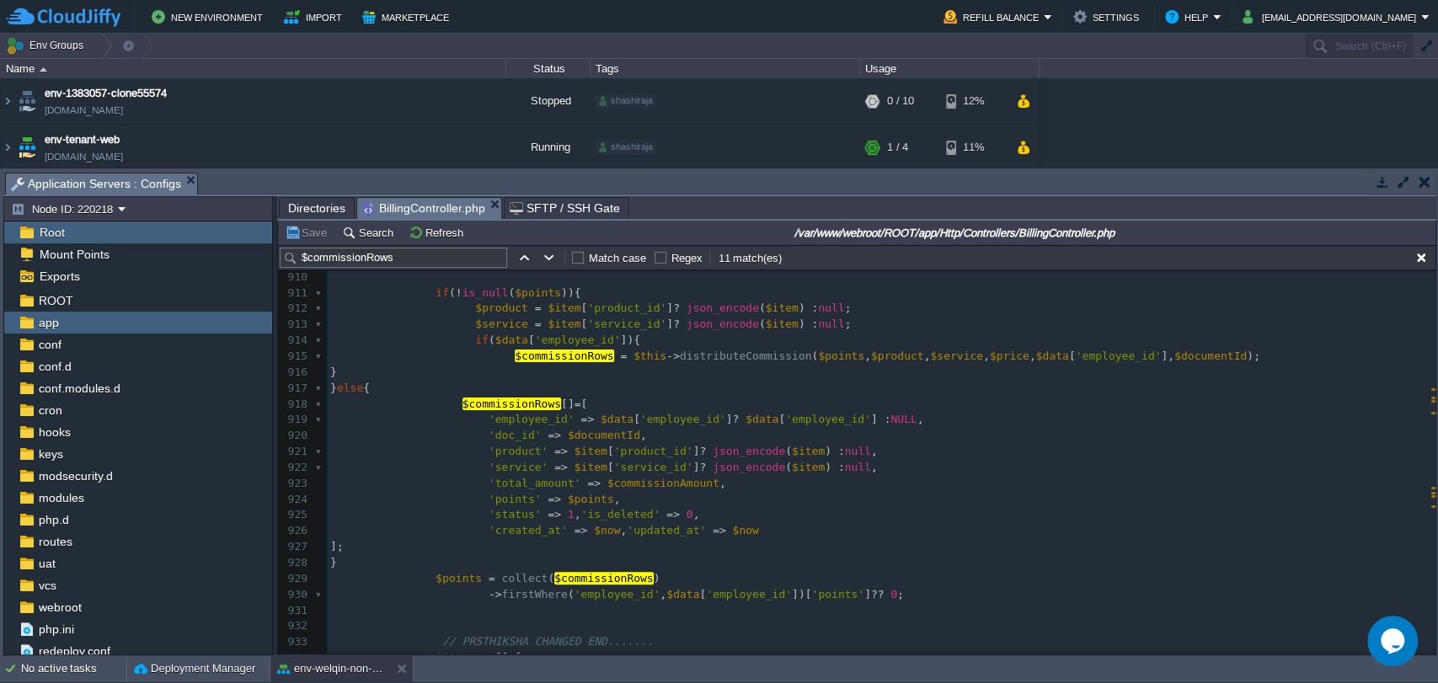
click at [559, 491] on div "xxxxxxxxxx 'location' => json_encode ( $data [ 'emp_location' ]), 887 $this -> …" at bounding box center [881, 372] width 1109 height 937
click at [561, 500] on div "xxxxxxxxxx 'location' => json_encode ( $data [ 'emp_location' ]), 887 $this -> …" at bounding box center [881, 372] width 1109 height 937
type textarea "$points"
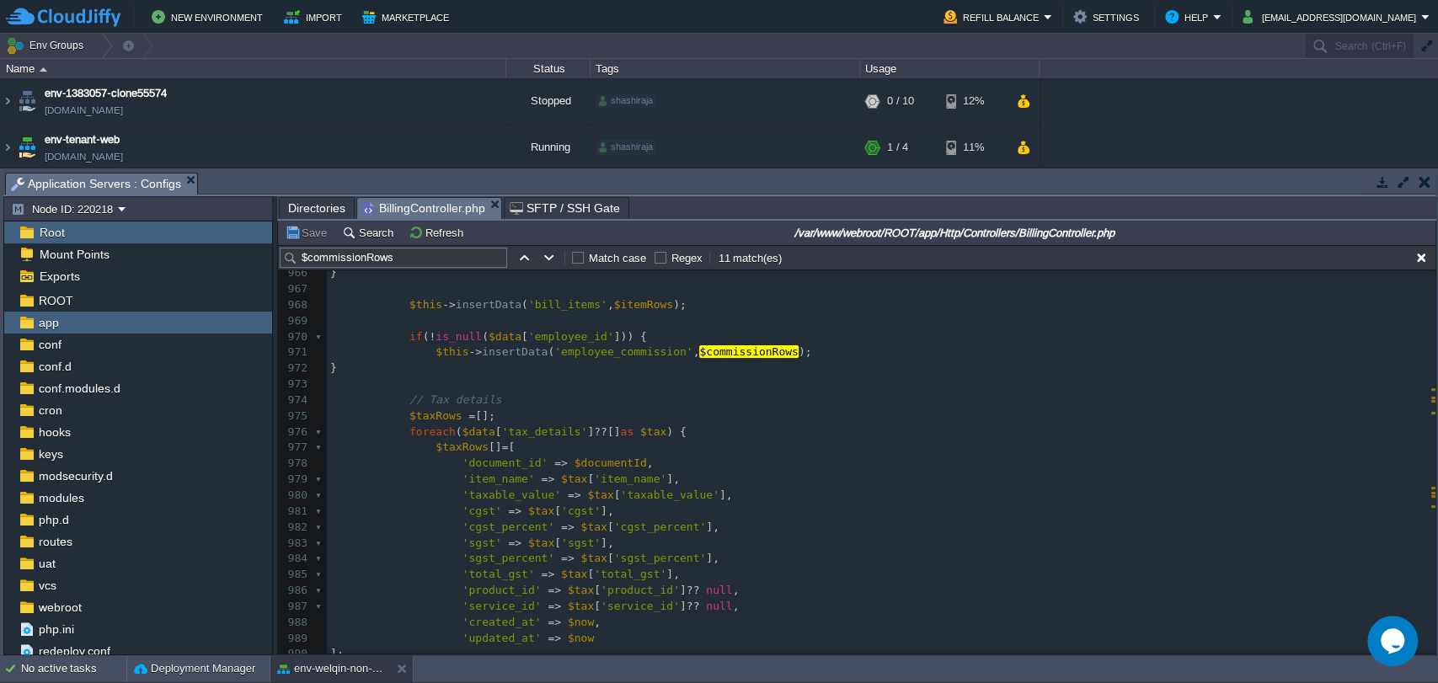
click at [448, 334] on span "is_null" at bounding box center [459, 336] width 46 height 13
type textarea "is_null"
click at [699, 350] on span "$commissionRows" at bounding box center [748, 352] width 99 height 13
type textarea "$commissionRows"
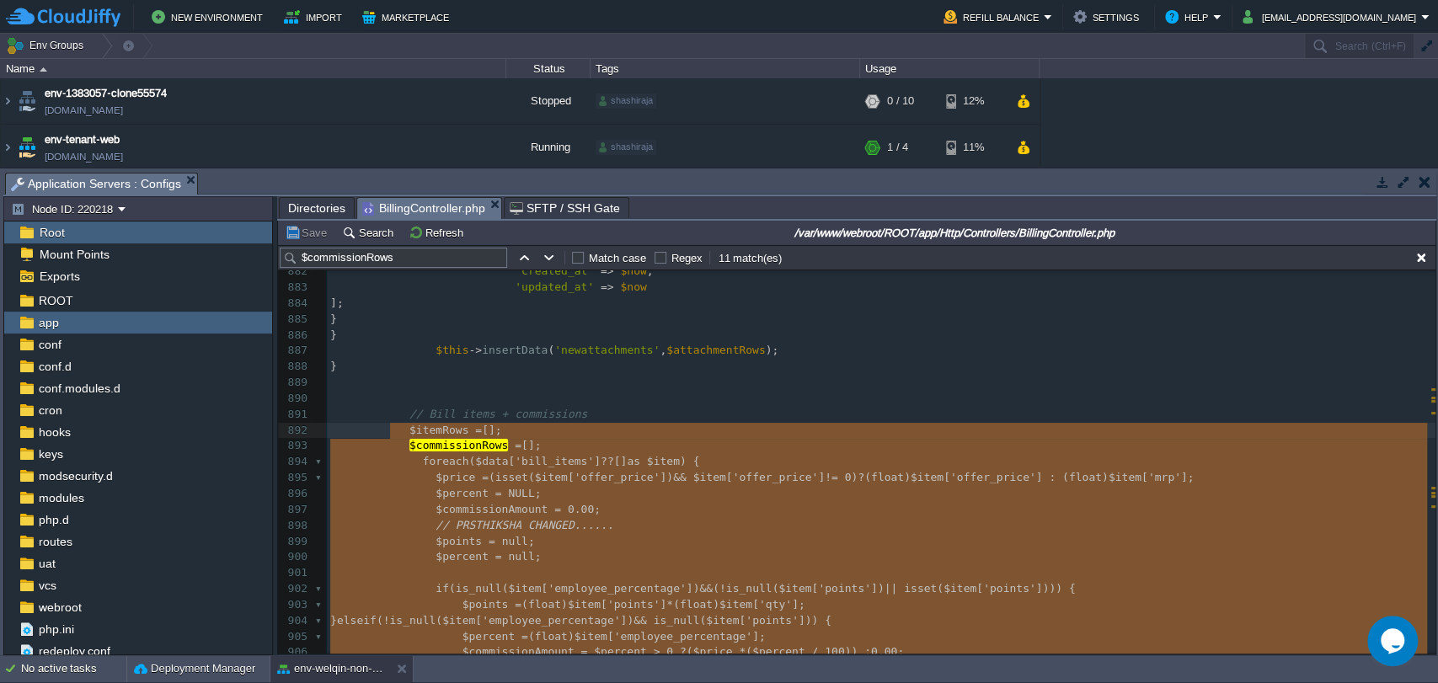
type textarea "-"
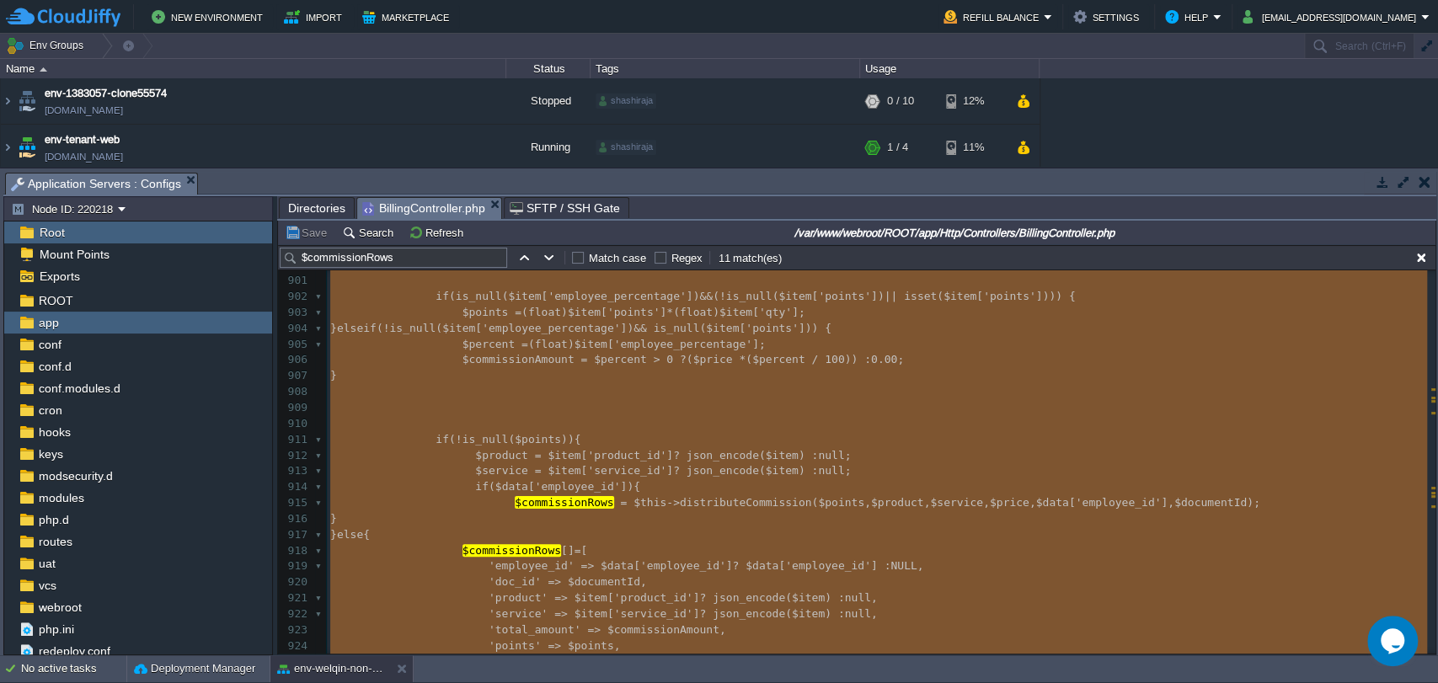
click at [634, 502] on span "$this" at bounding box center [650, 502] width 33 height 13
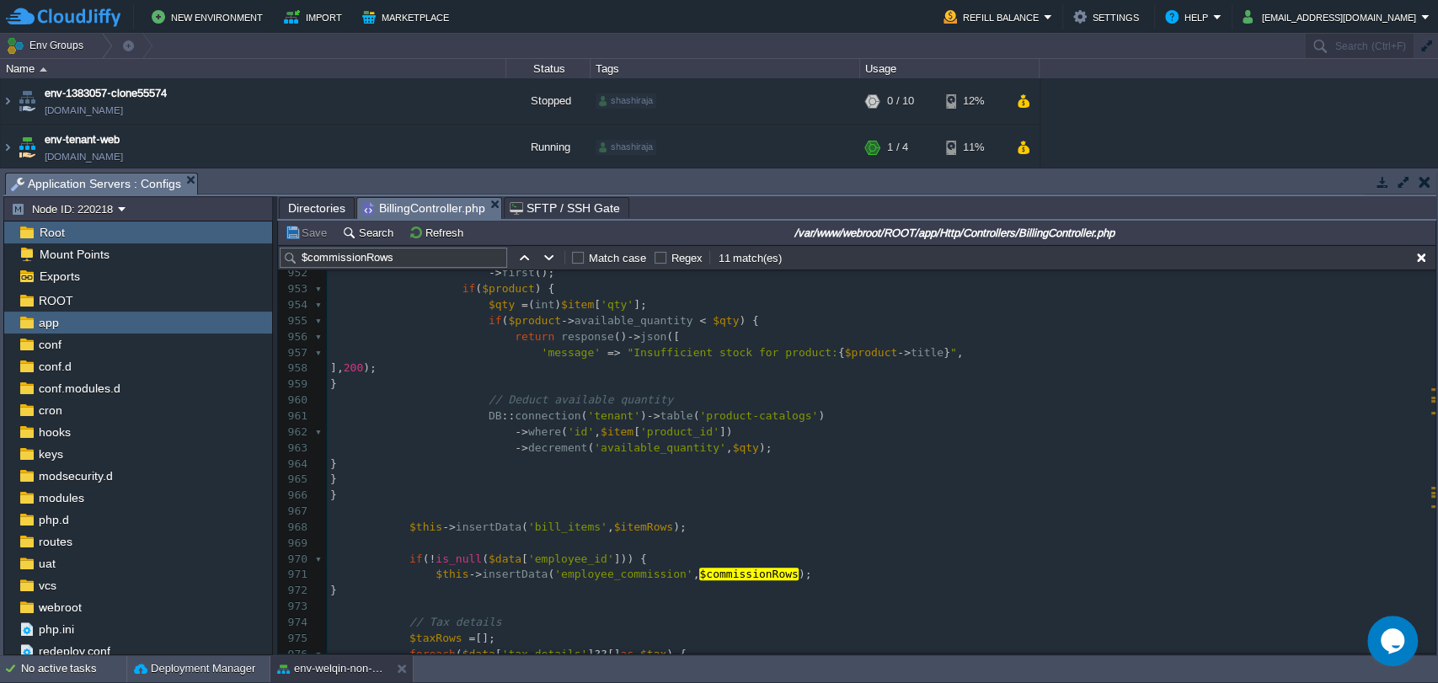
type textarea "dd($points);"
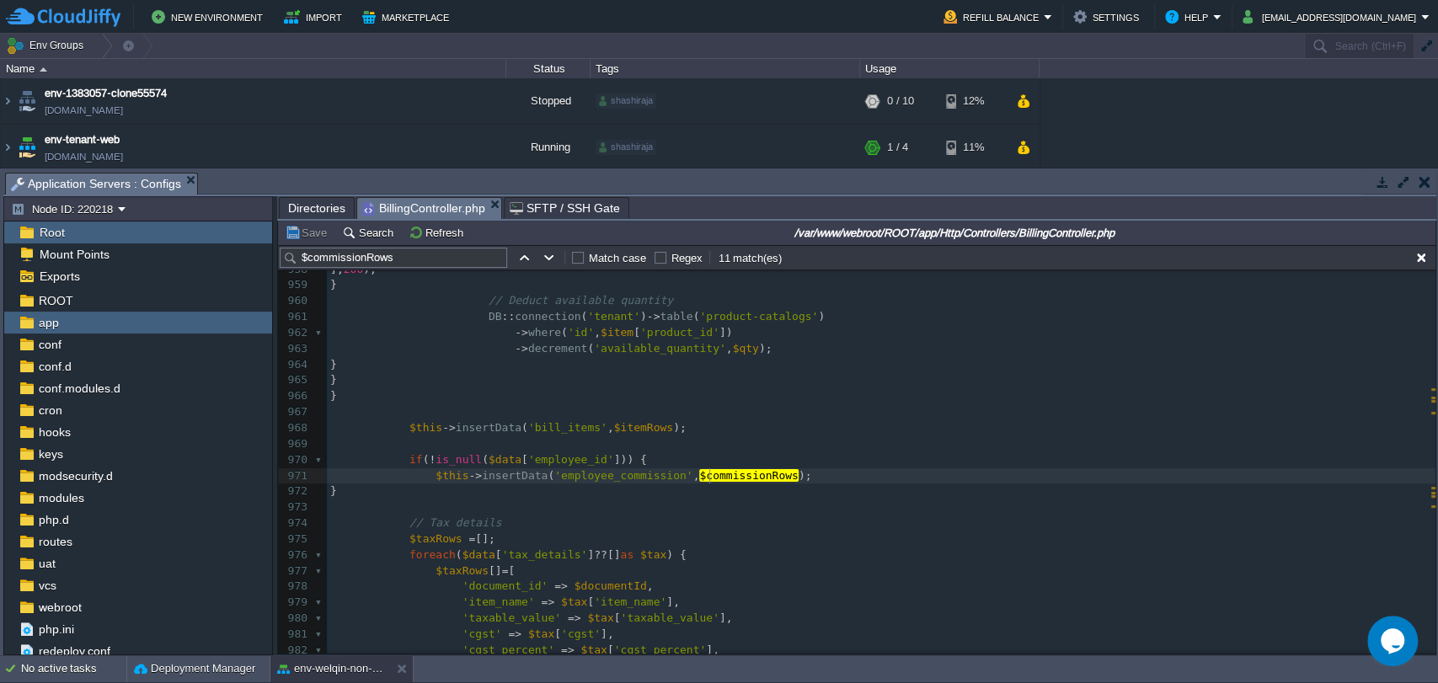
click at [708, 474] on div "xxxxxxxxxx 948 if ( ! empty ( $item [ 'product_id' ])) { 949 $product = DB :: c…" at bounding box center [881, 452] width 1109 height 698
type textarea "$commissionRows"
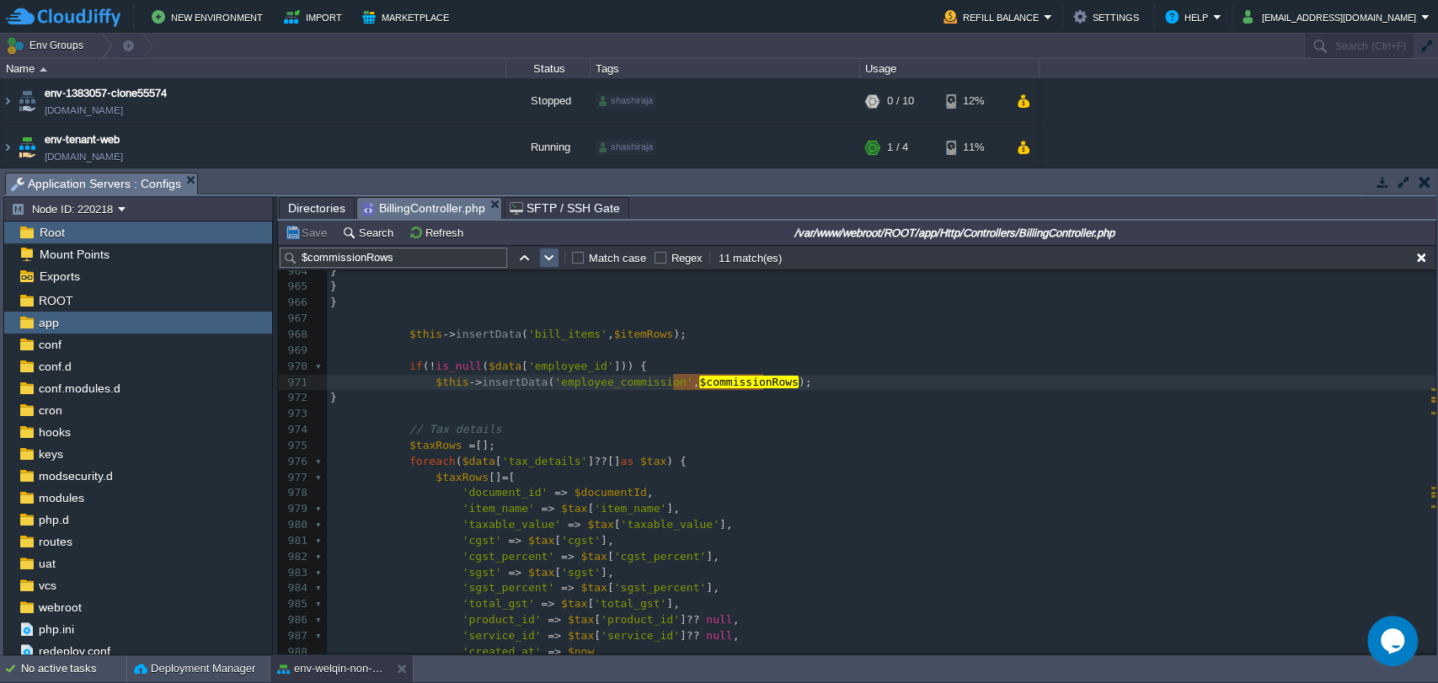
click at [549, 266] on td at bounding box center [549, 258] width 20 height 20
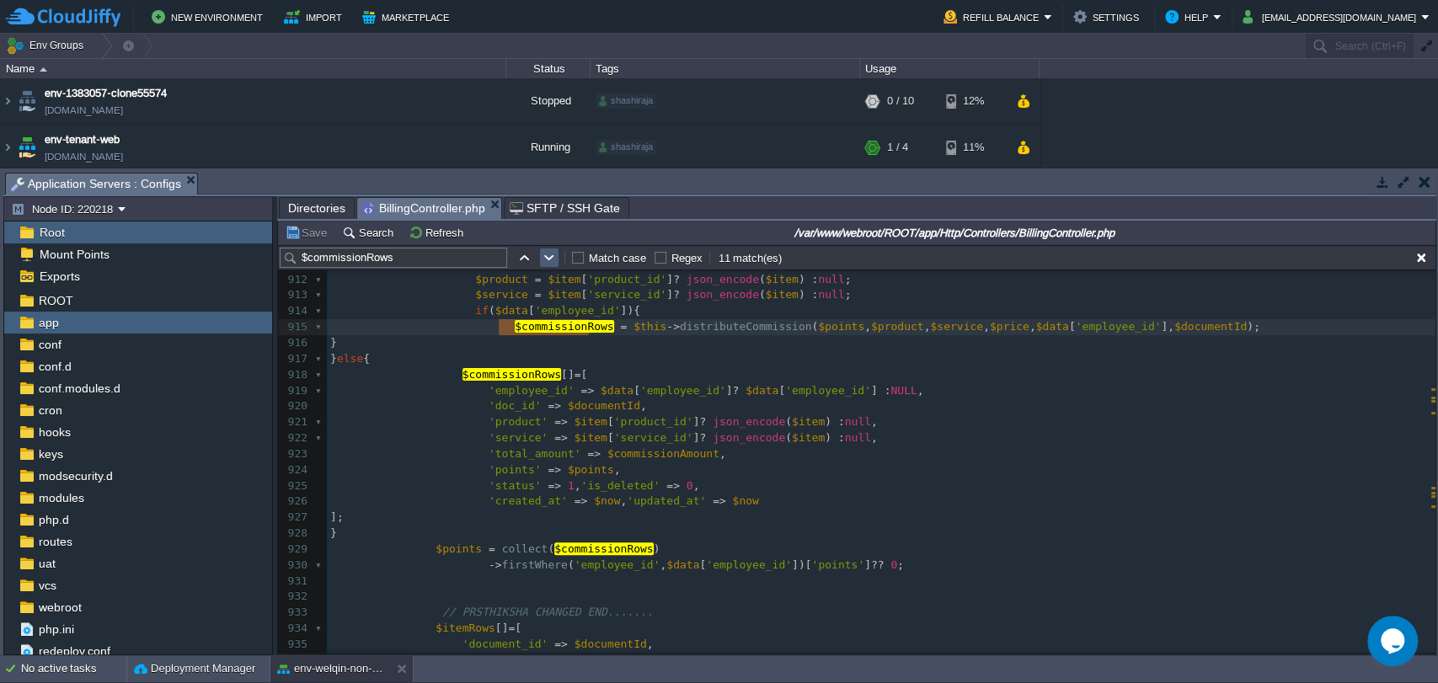
click at [549, 266] on td at bounding box center [549, 258] width 20 height 20
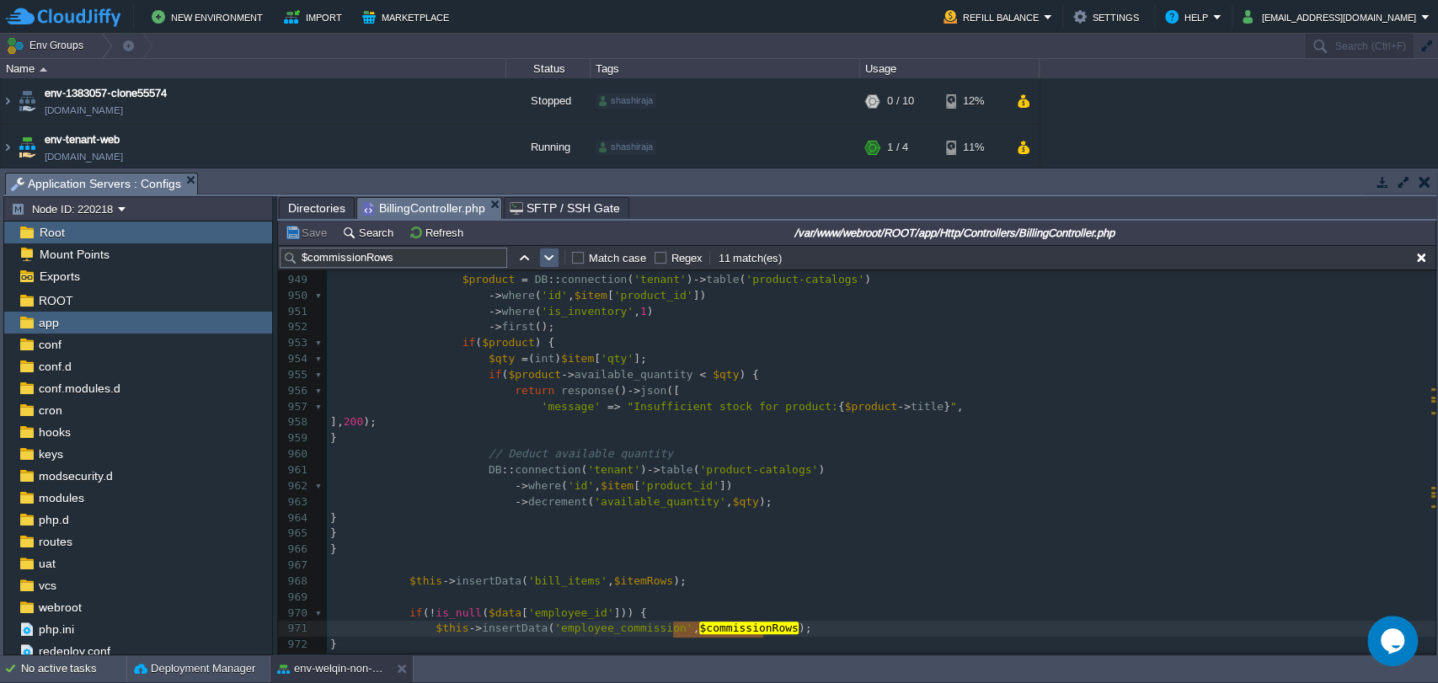
click at [549, 266] on td at bounding box center [549, 258] width 20 height 20
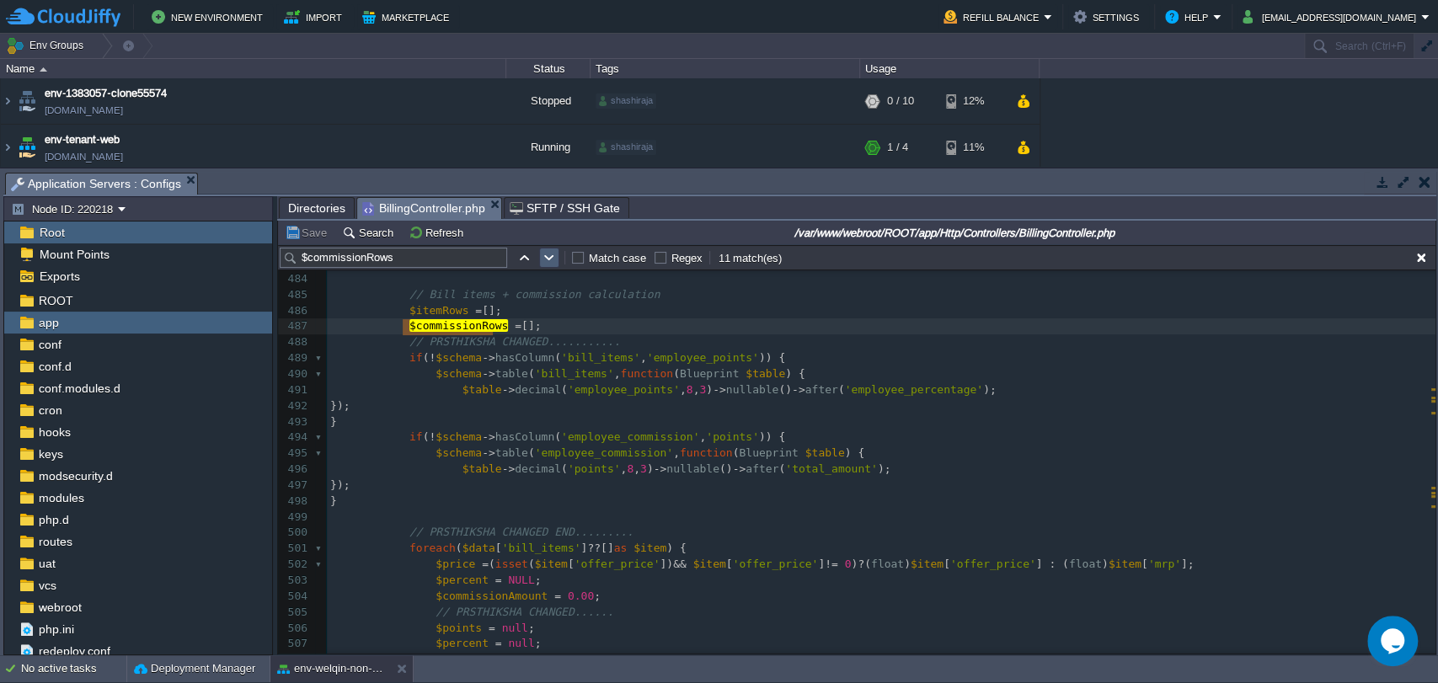
click at [549, 266] on td at bounding box center [549, 258] width 20 height 20
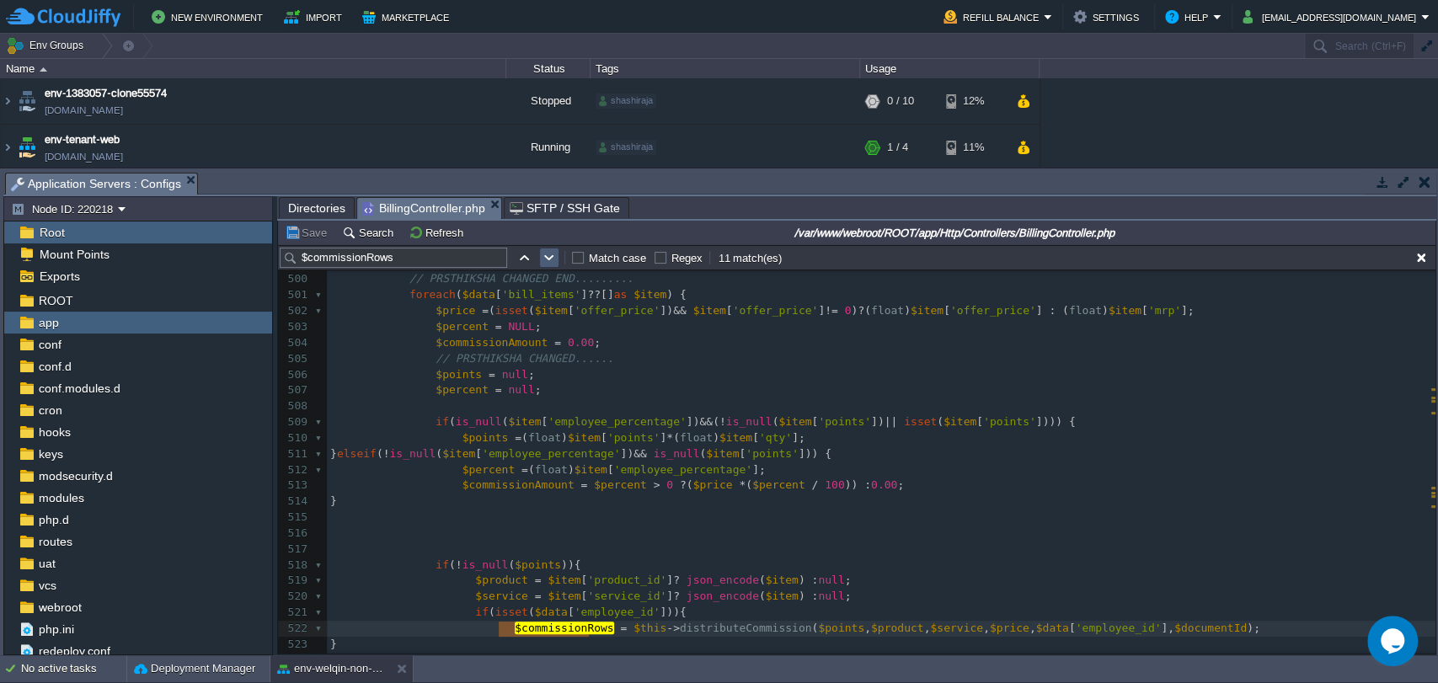
click at [549, 266] on td at bounding box center [549, 258] width 20 height 20
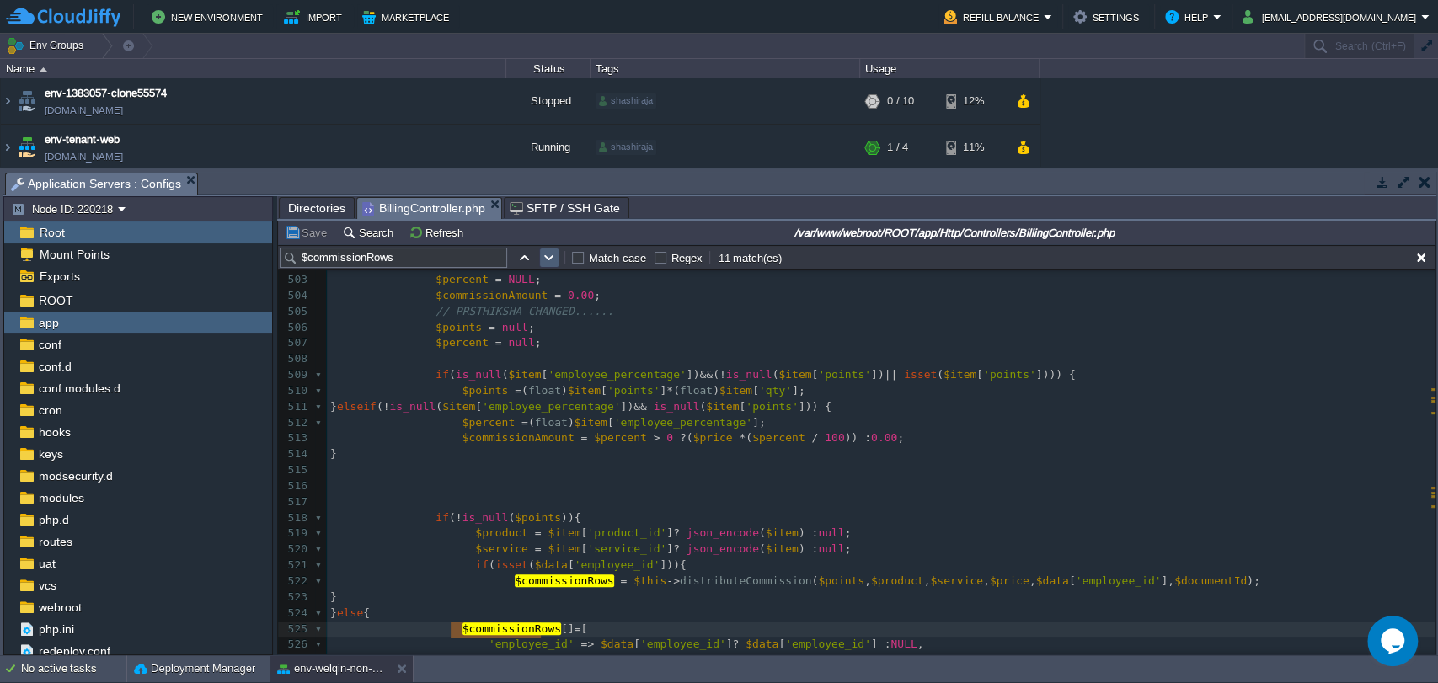
click at [549, 266] on td at bounding box center [549, 258] width 20 height 20
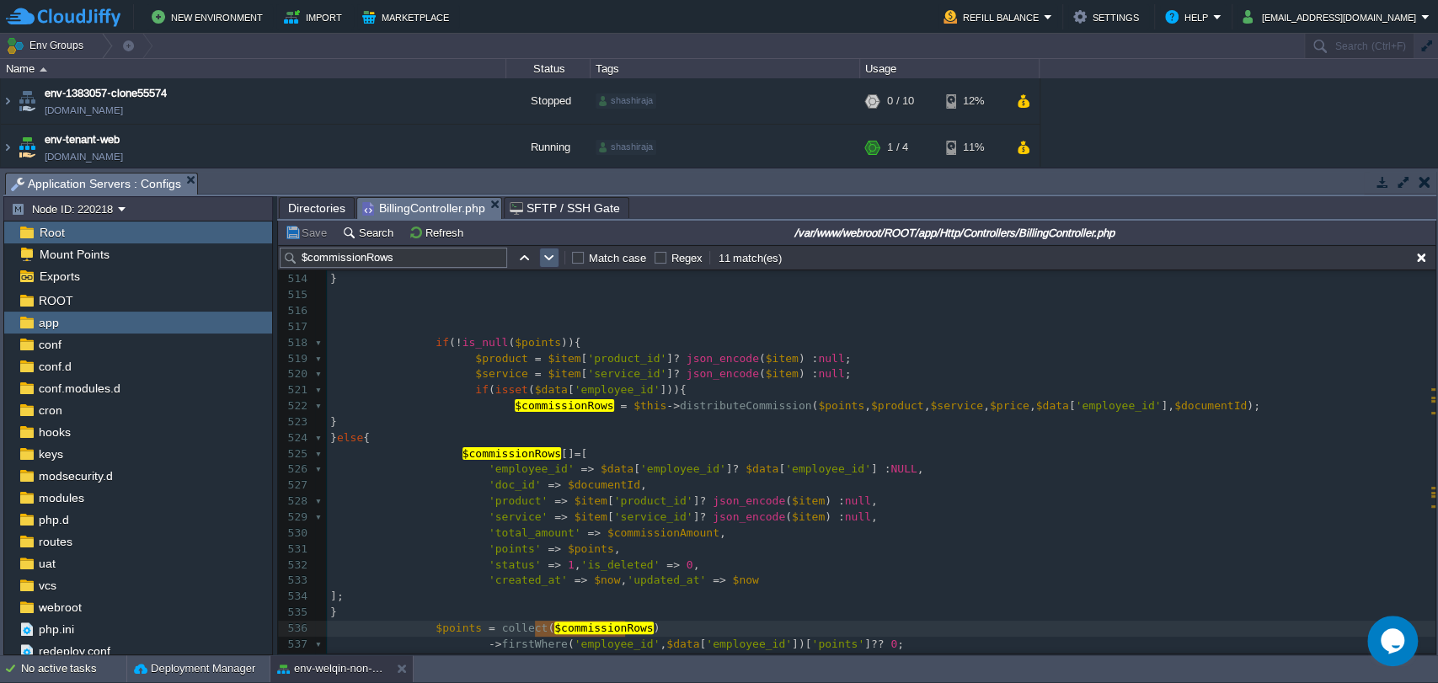
click at [549, 266] on td at bounding box center [549, 258] width 20 height 20
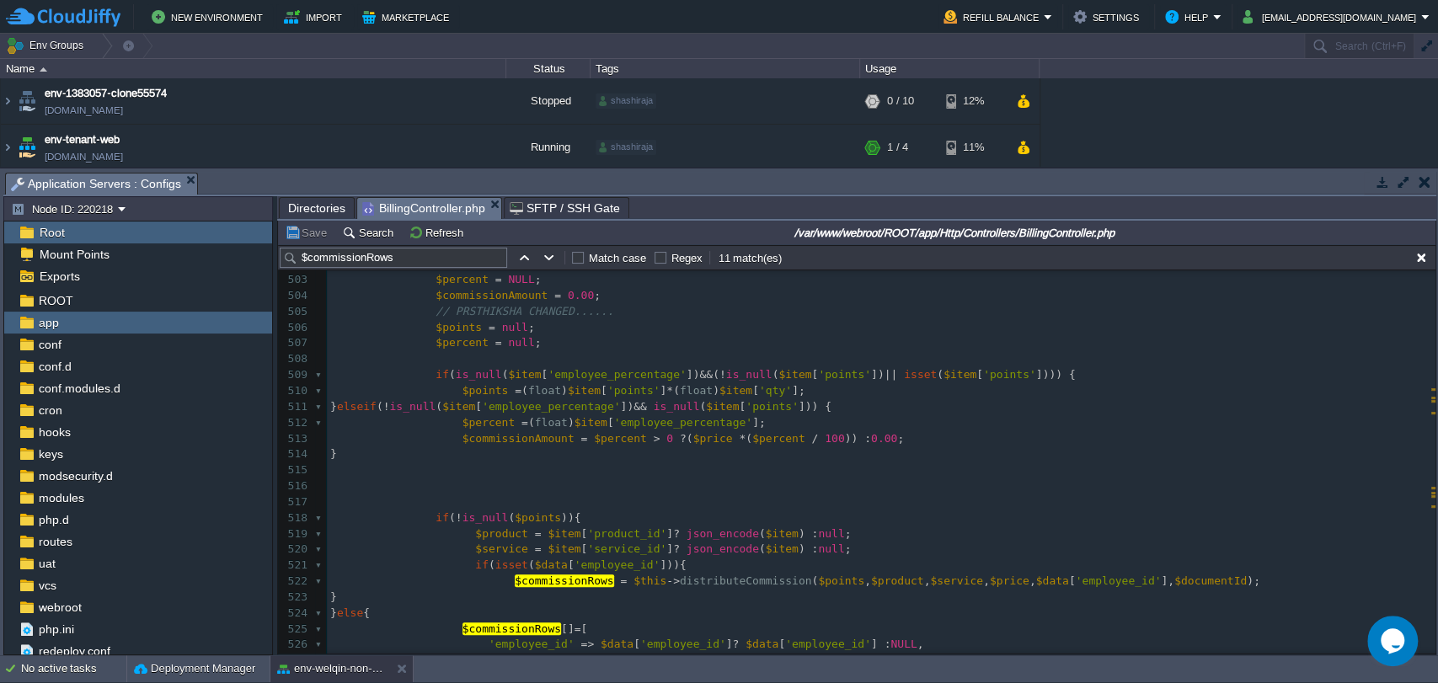
scroll to position [7971, 0]
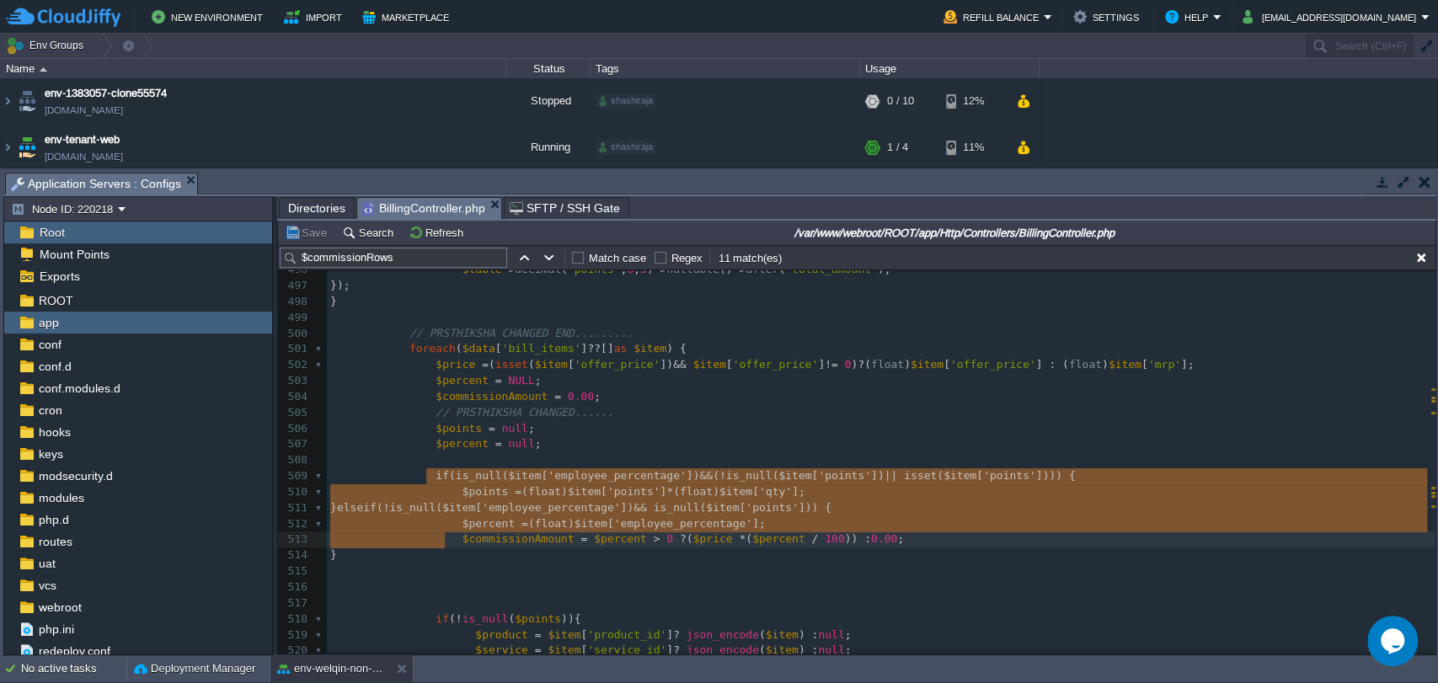
type textarea "if (is_null($item['employee_percentage']) && (!is_null($item['points']) || isse…"
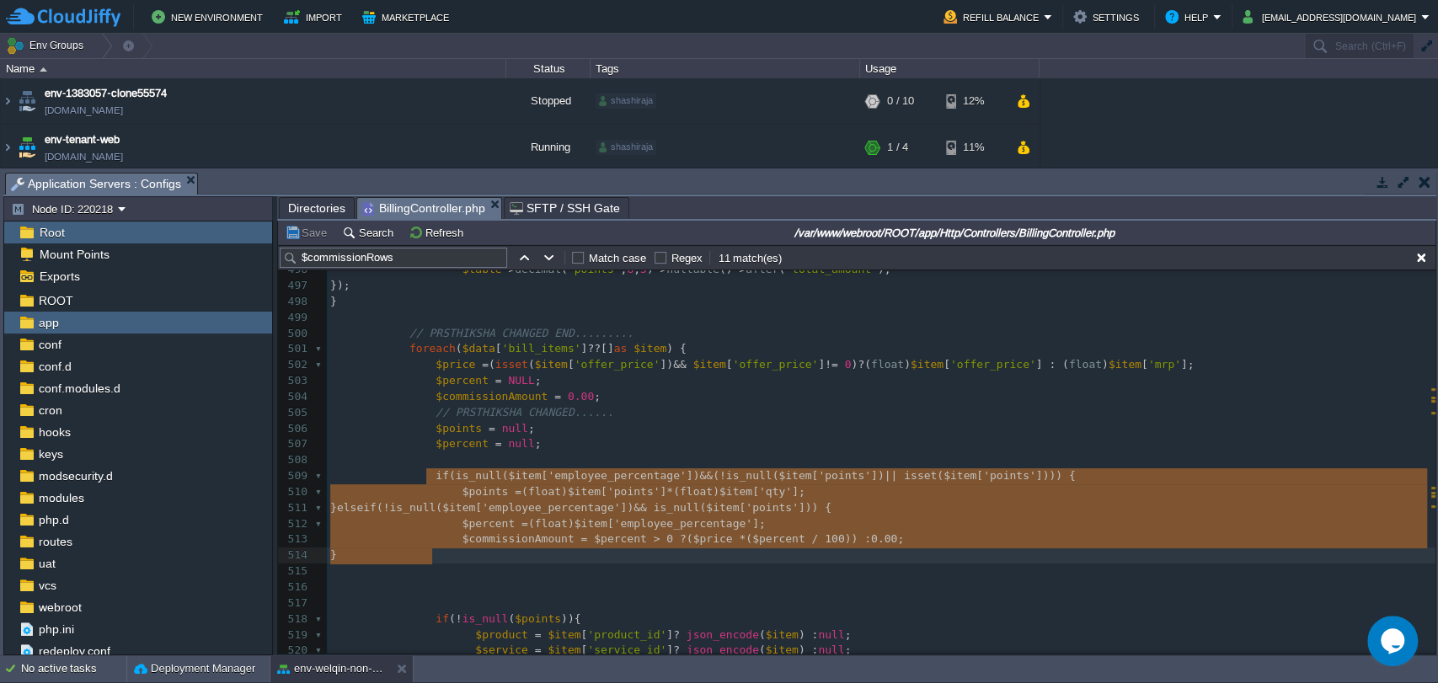
drag, startPoint x: 425, startPoint y: 474, endPoint x: 443, endPoint y: 551, distance: 79.7
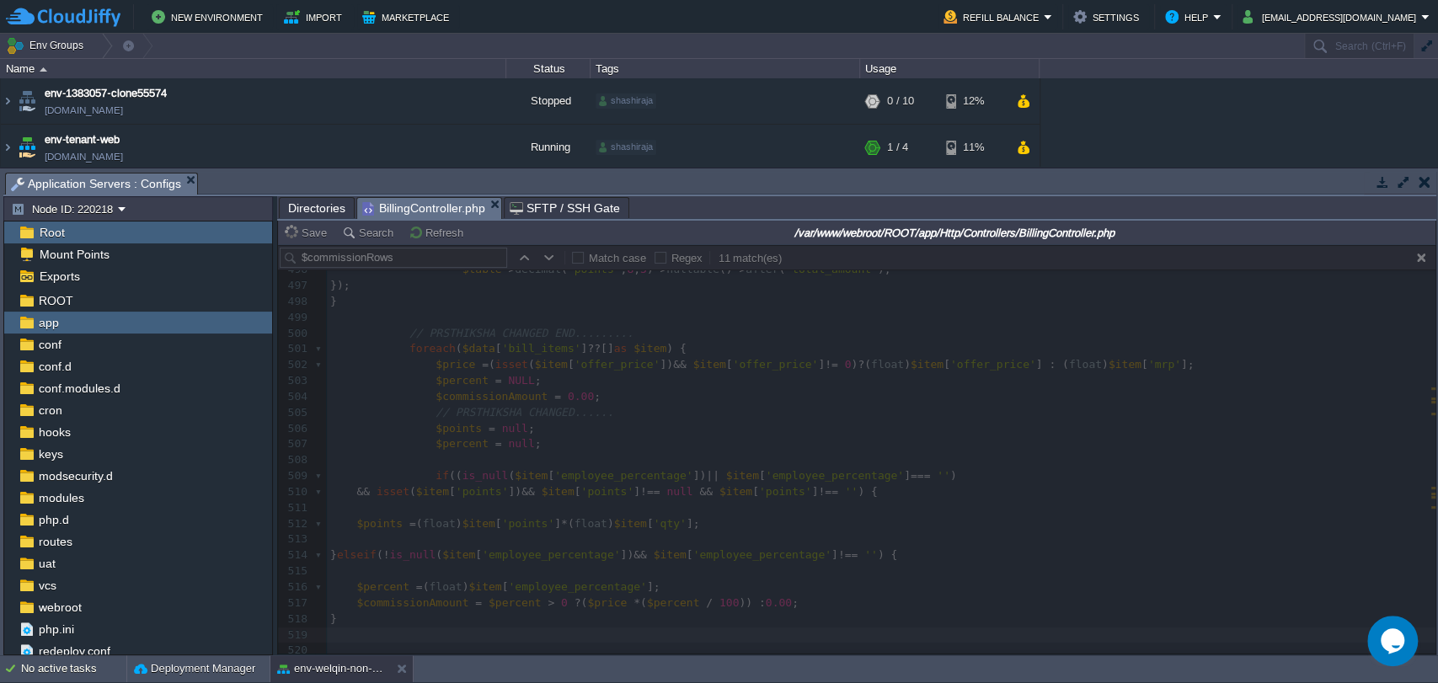
drag, startPoint x: 344, startPoint y: 619, endPoint x: 345, endPoint y: 527, distance: 92.7
click at [345, 527] on div at bounding box center [857, 449] width 1158 height 409
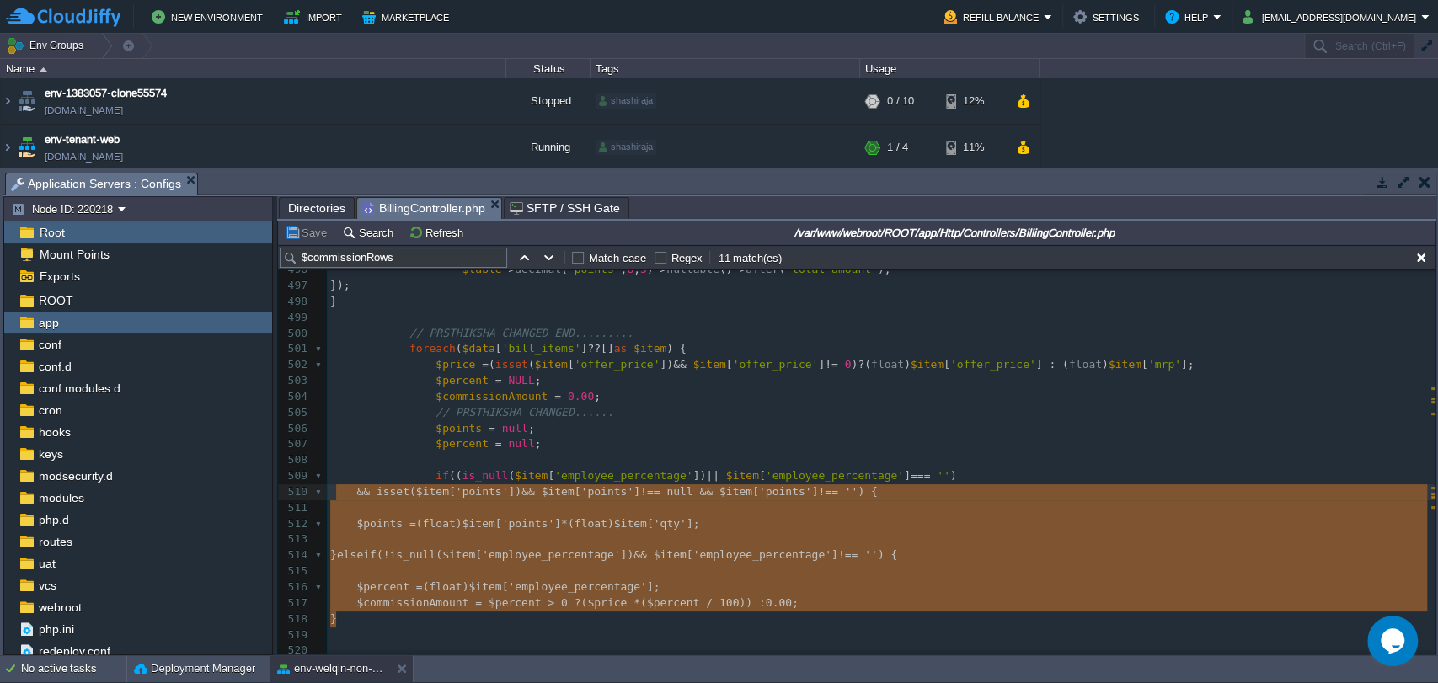
drag, startPoint x: 341, startPoint y: 618, endPoint x: 334, endPoint y: 493, distance: 125.8
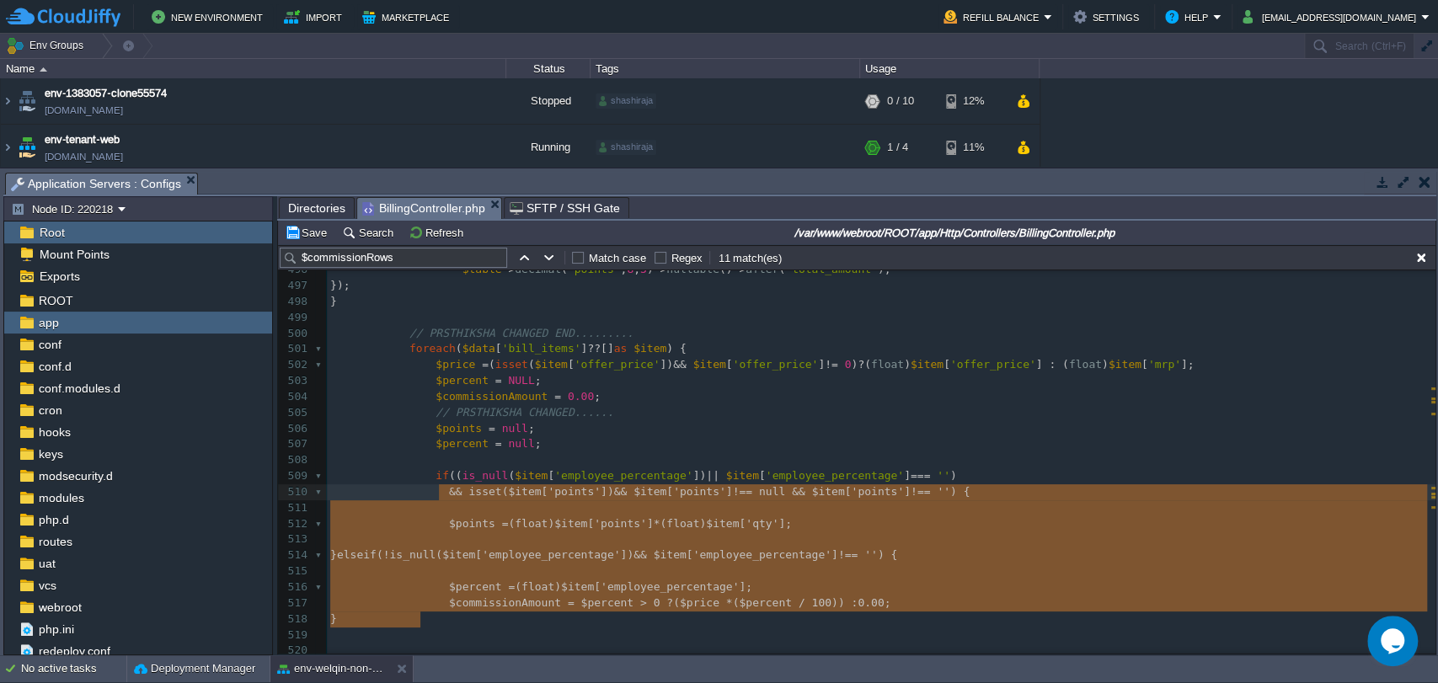
type textarea "&& isset($item['points']) && $item['points'] !== null && $item['points'] !== ''…"
click at [391, 521] on span at bounding box center [396, 523] width 132 height 13
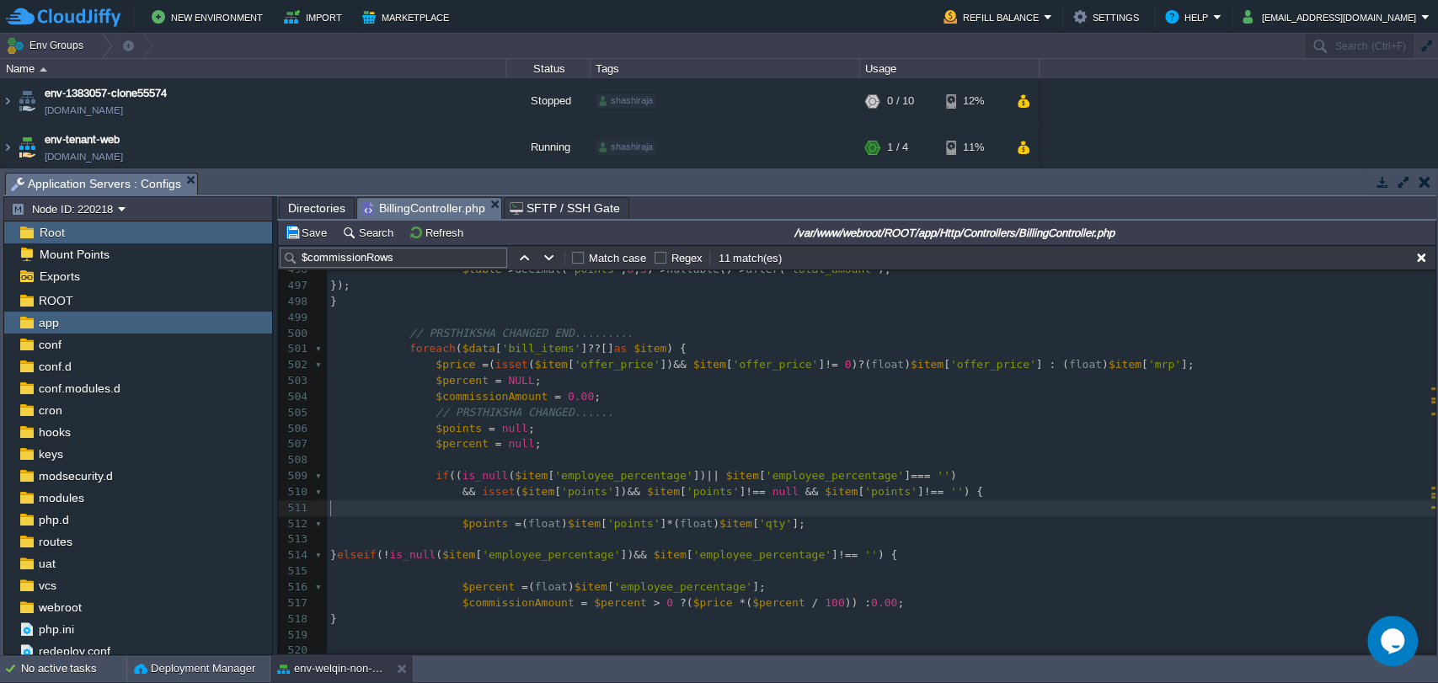
click at [479, 516] on pre "$points = ( float ) $item [ 'points' ] * ( float ) $item [ 'qty' ];" at bounding box center [881, 524] width 1109 height 16
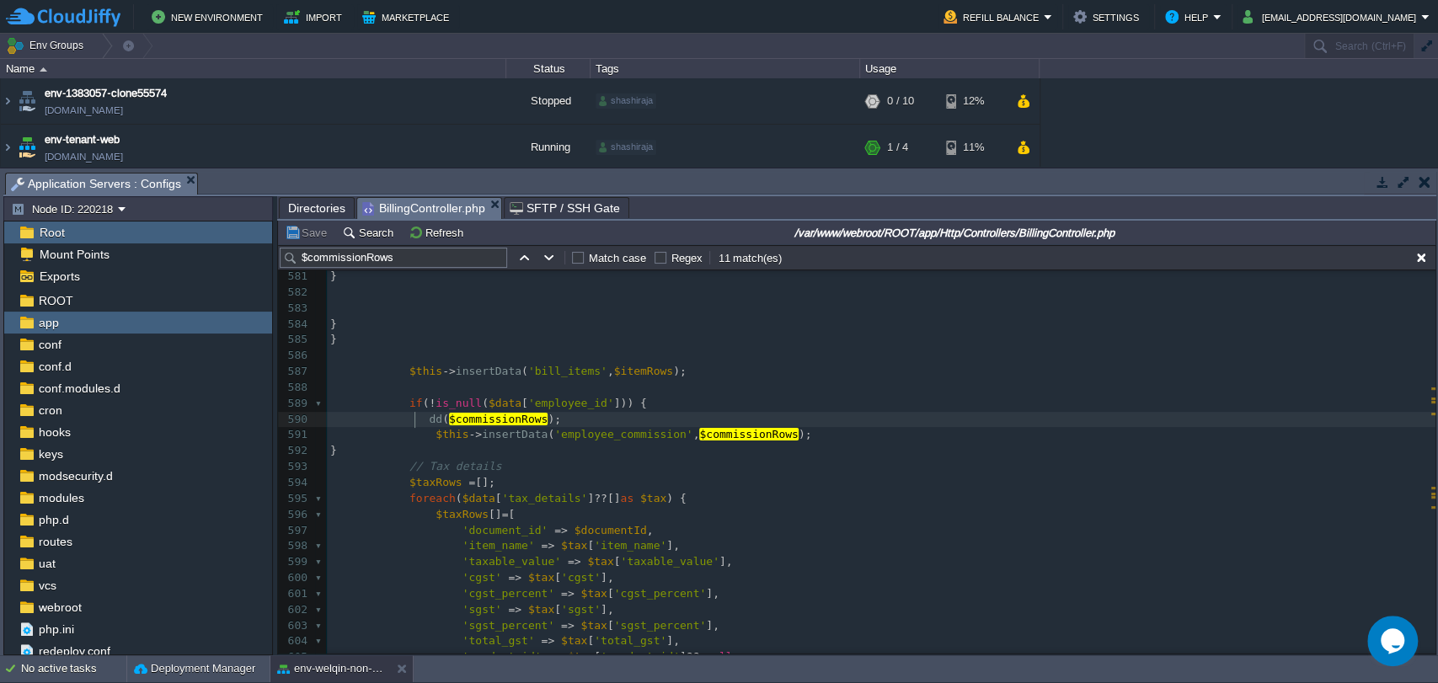
click at [416, 421] on div "xxxxxxxxxx ​ 553 'total_amount' => $item [ 'total_amount' ], 554 'employee_poin…" at bounding box center [881, 316] width 1109 height 984
type textarea "//"
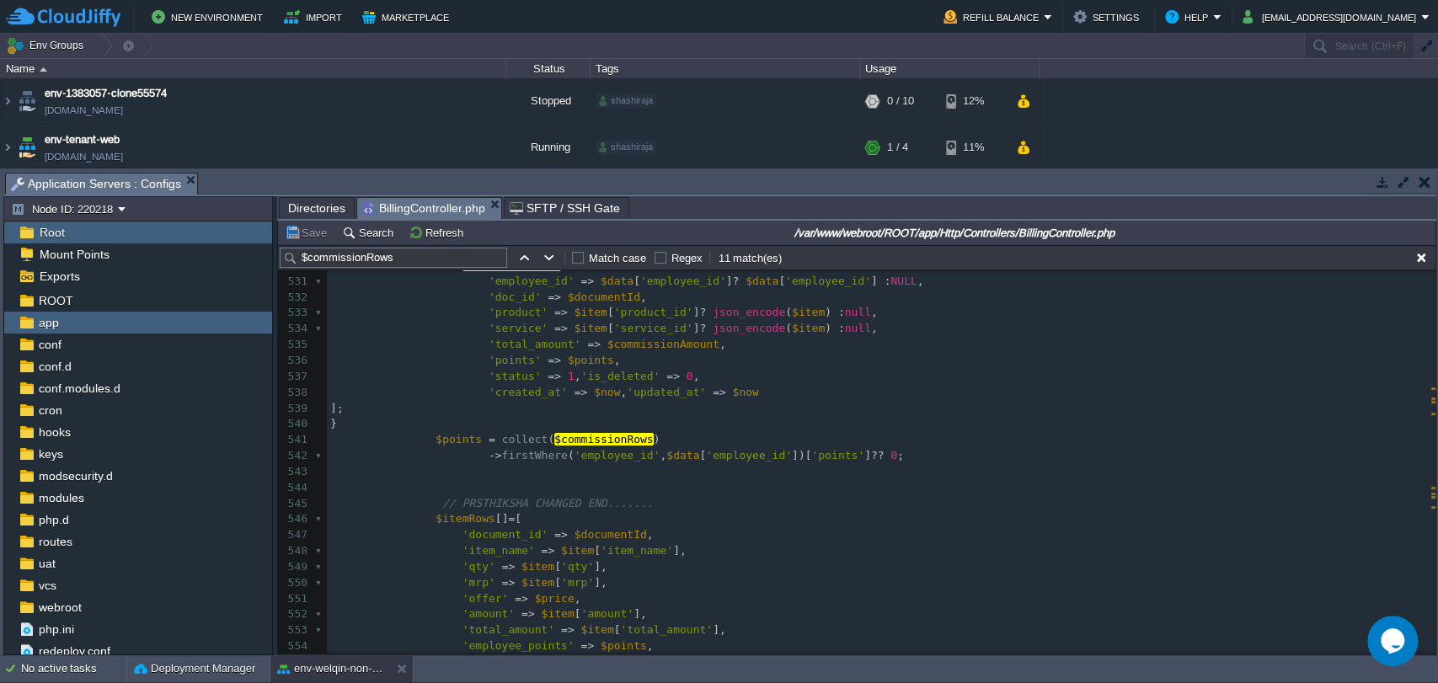
scroll to position [8385, 0]
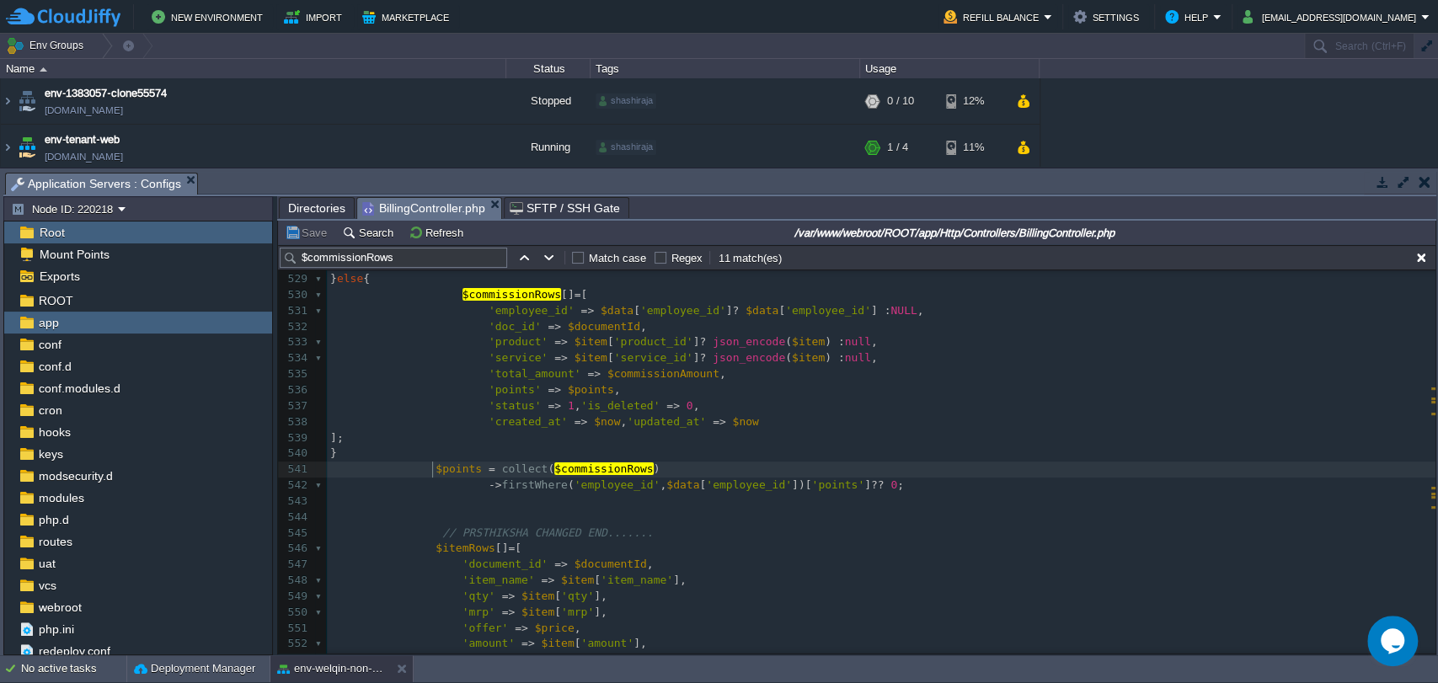
click at [435, 470] on div "xxxxxxxxxx dd ( $commissionRows ); 518 } 519 ​ 520 521 522 523 if ( ! is_null (…" at bounding box center [881, 462] width 1109 height 730
click at [450, 466] on span "$emppoints" at bounding box center [469, 469] width 66 height 13
type textarea "$emppoints"
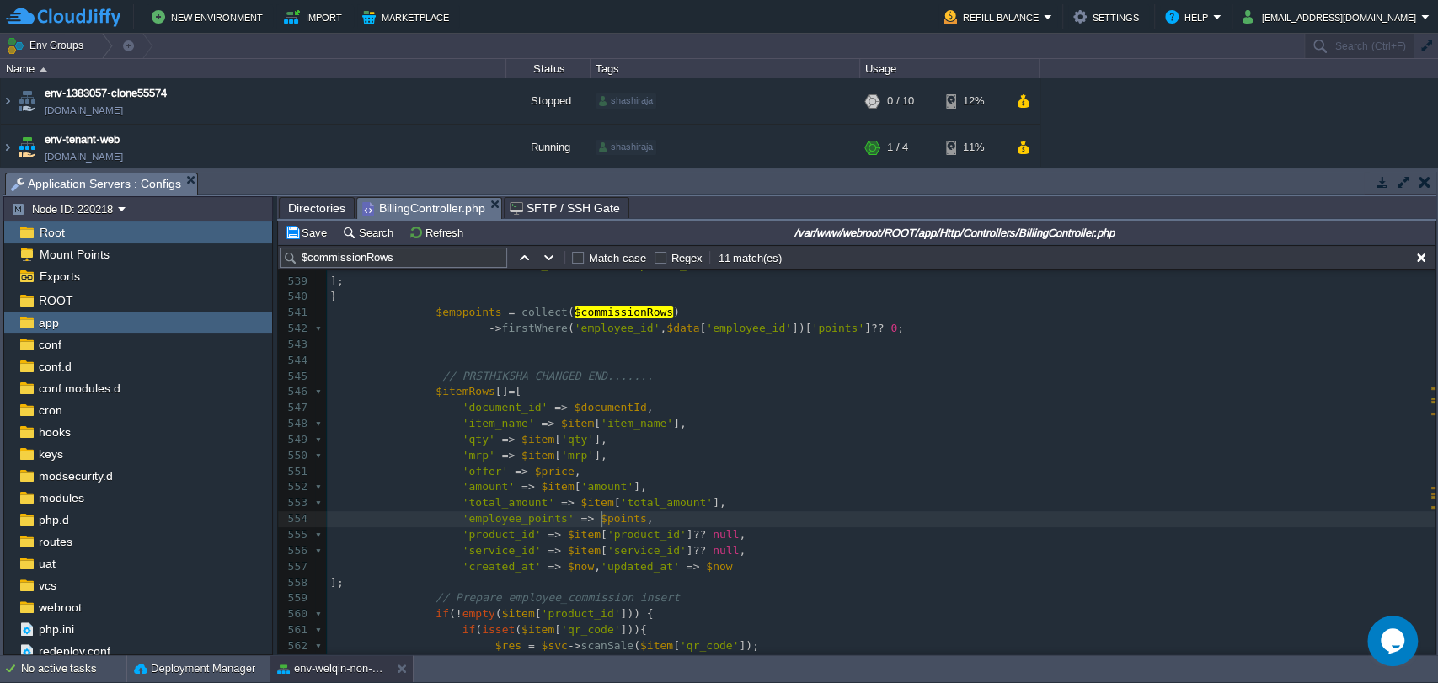
click at [601, 522] on span "$points" at bounding box center [624, 518] width 46 height 13
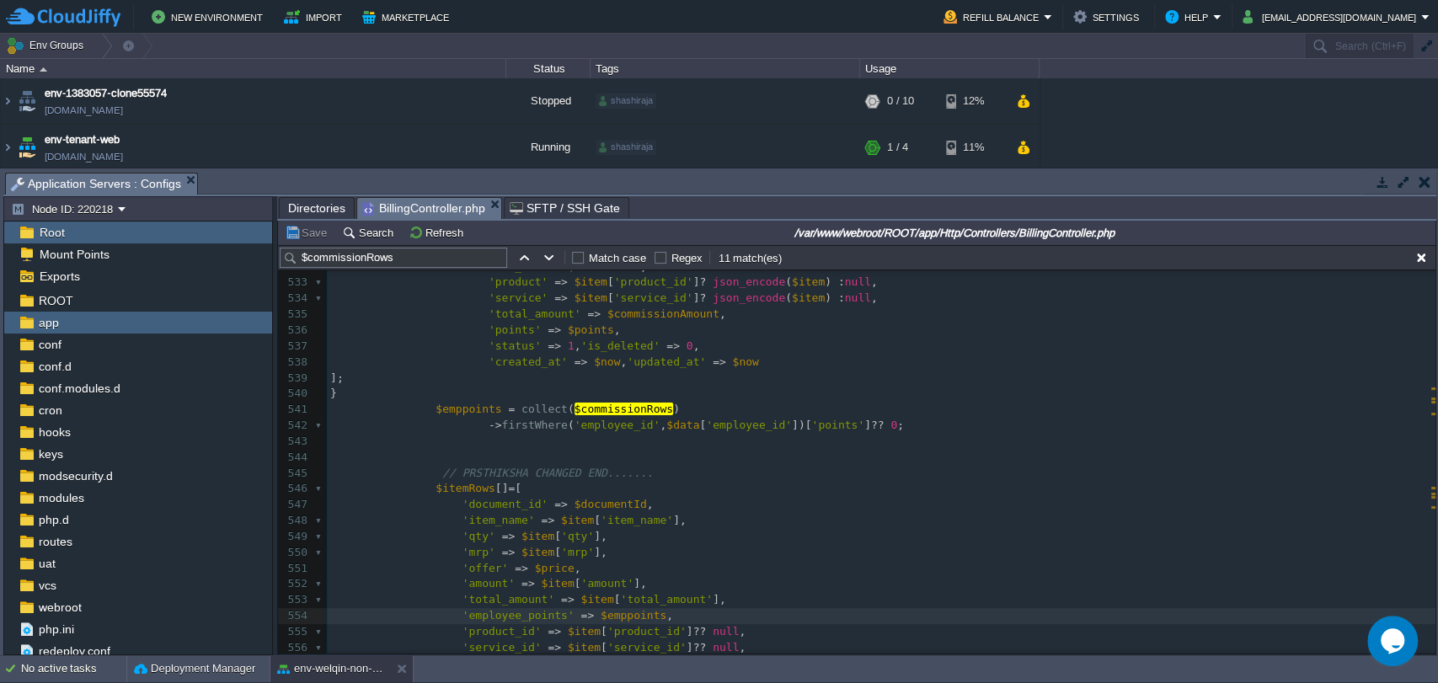
type textarea "$points"
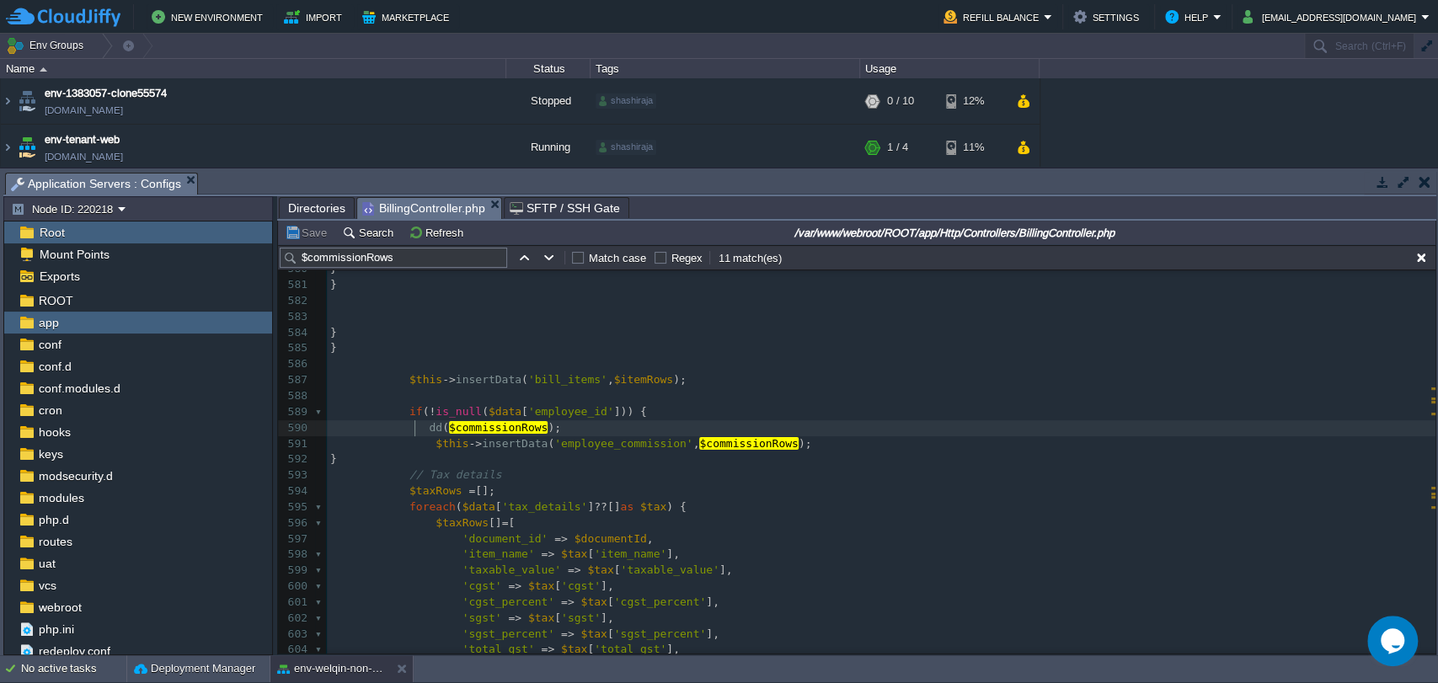
click at [415, 424] on div "xxxxxxxxxx 'employee_points' => $emppoints , 561 if ( isset ( $item [ 'qr_code'…" at bounding box center [881, 381] width 1109 height 842
type textarea "$points"
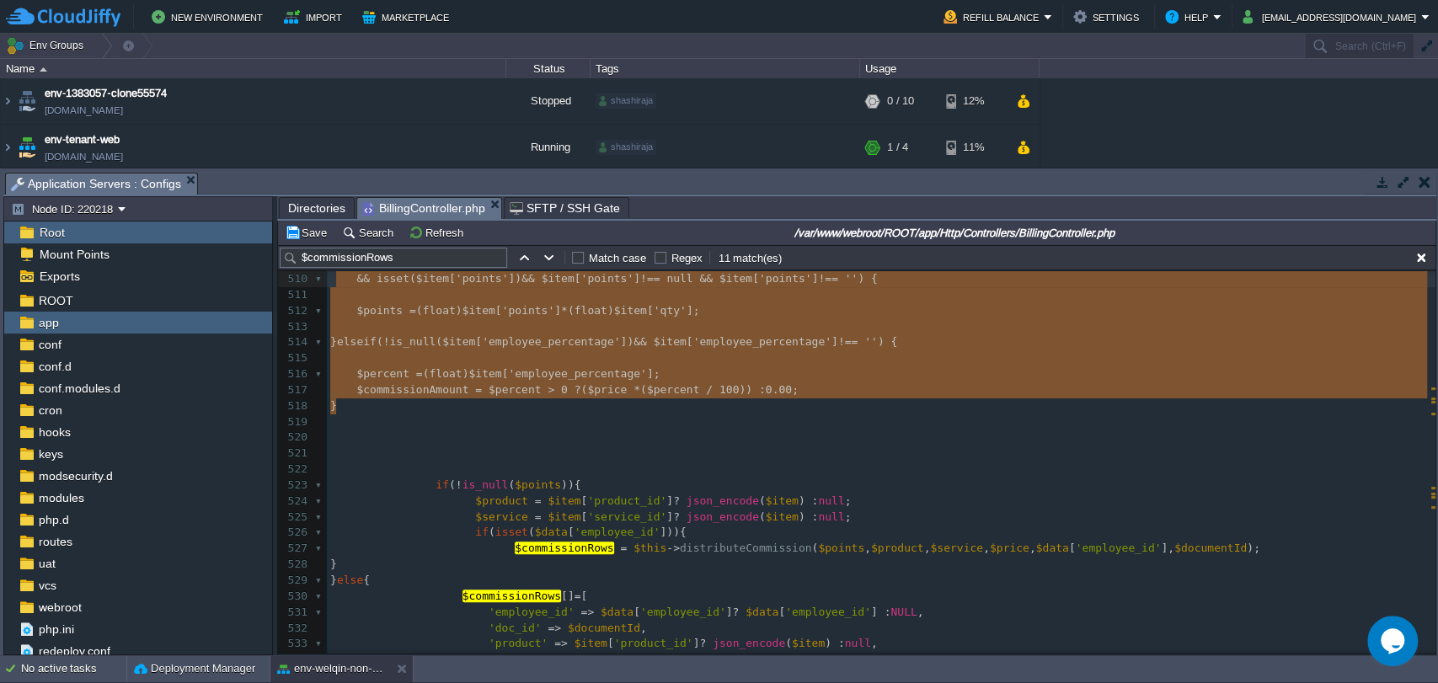
type textarea "&& isset($item['points']) && $item['points'] !== null && $item['points'] !== ''…"
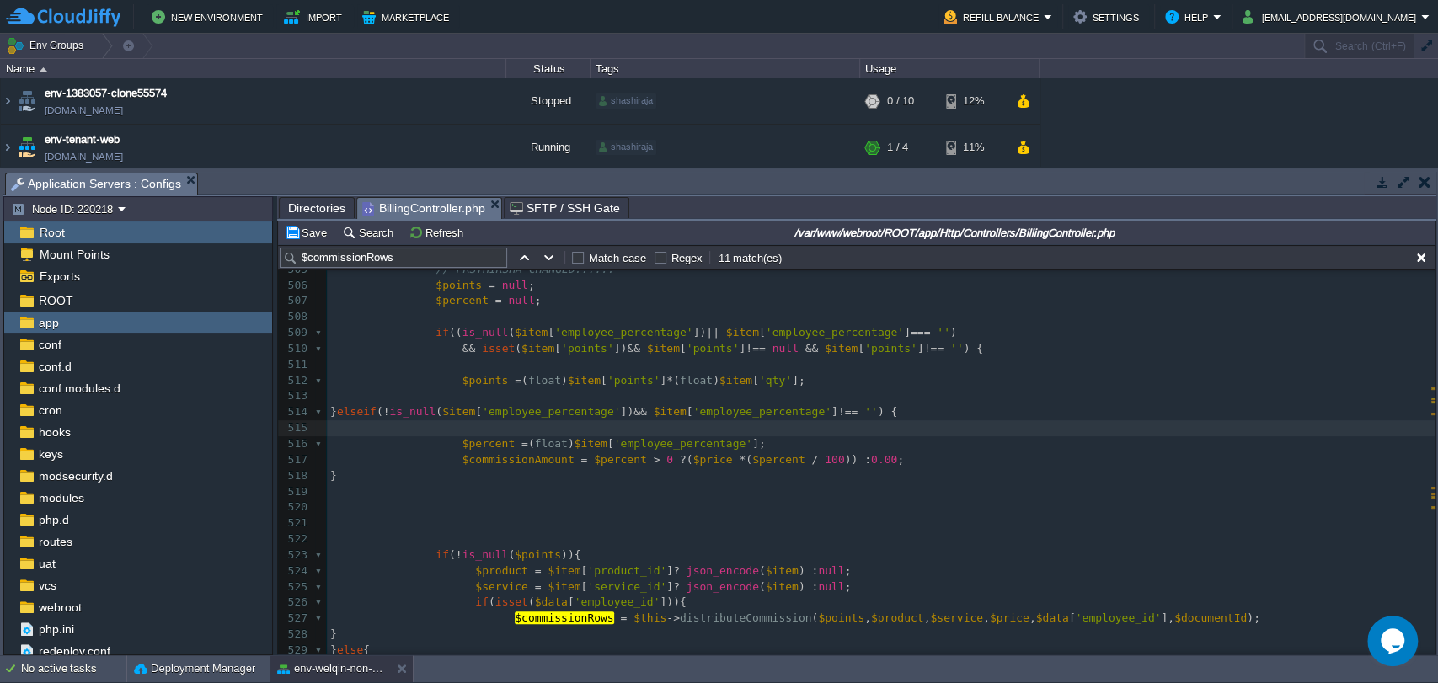
click at [484, 335] on span "is_null" at bounding box center [486, 332] width 46 height 13
click at [559, 353] on div "xxxxxxxxxx 'employee_points' => $emppoints , 495 $schema -> table ( 'employee_c…" at bounding box center [881, 492] width 1109 height 778
click at [470, 374] on span "$points" at bounding box center [486, 380] width 46 height 13
type textarea "\"
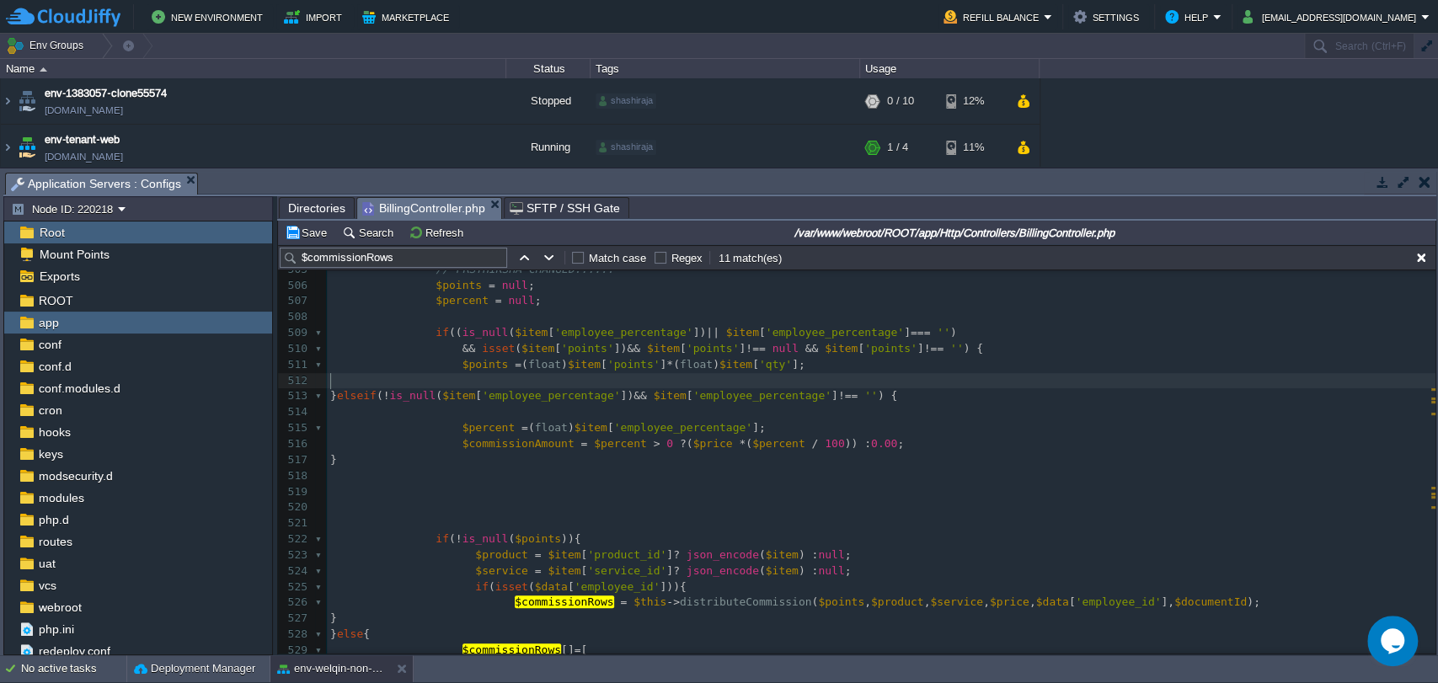
click at [458, 383] on pre "​" at bounding box center [881, 381] width 1109 height 16
type textarea "\"
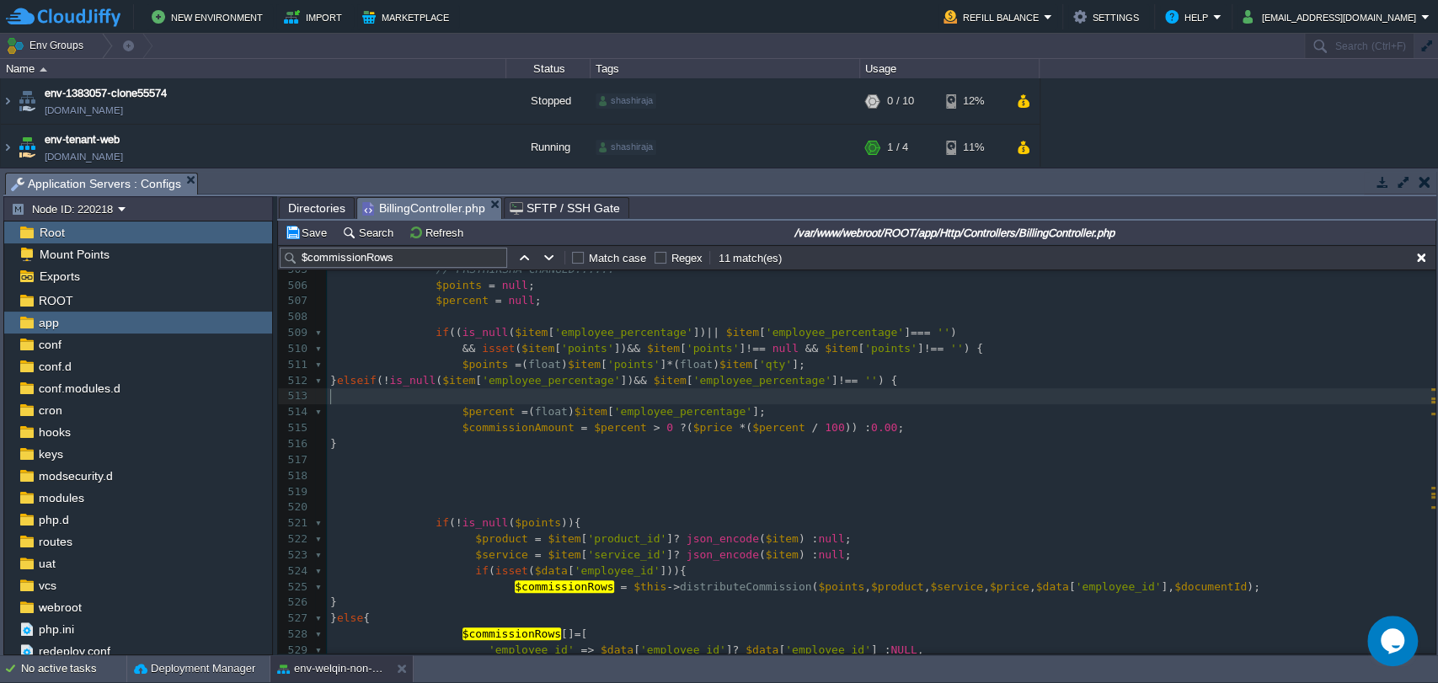
click at [458, 393] on pre "​" at bounding box center [881, 396] width 1109 height 16
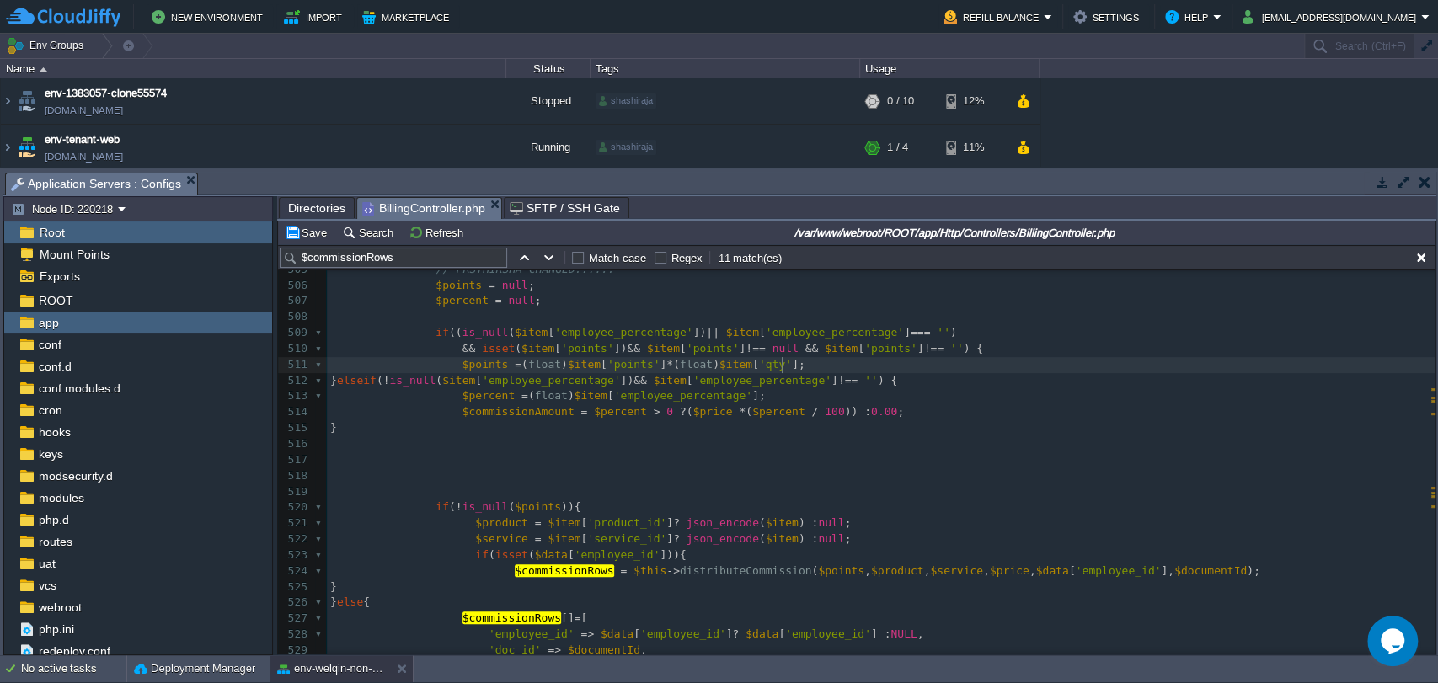
click at [789, 362] on pre "$points = ( float ) $item [ 'points' ] * ( float ) $item [ 'qty' ];" at bounding box center [881, 365] width 1109 height 16
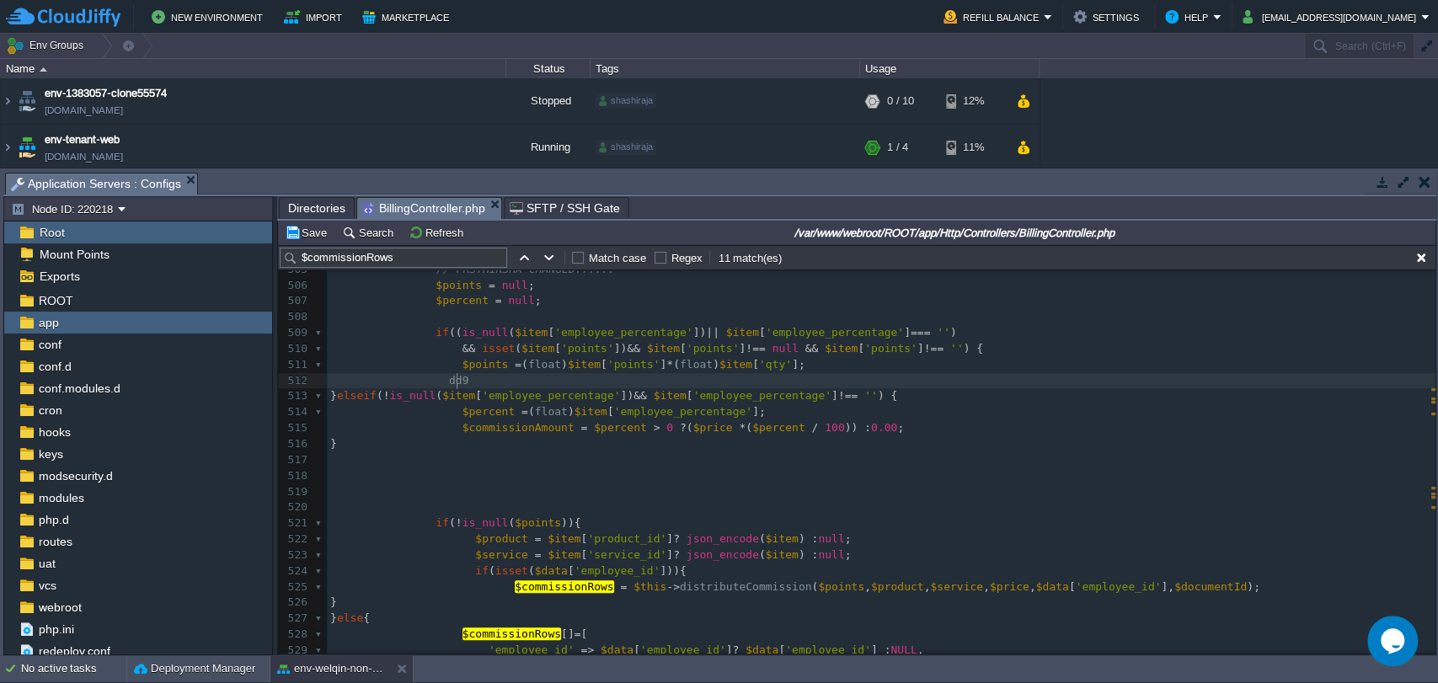
type textarea "dd90"
type textarea "()"
type textarea "$points"
type textarea ";"
click at [479, 375] on div "xxxxxxxxxx 'employee_points' => $emppoints , 495 $schema -> table ( 'employee_c…" at bounding box center [881, 476] width 1109 height 746
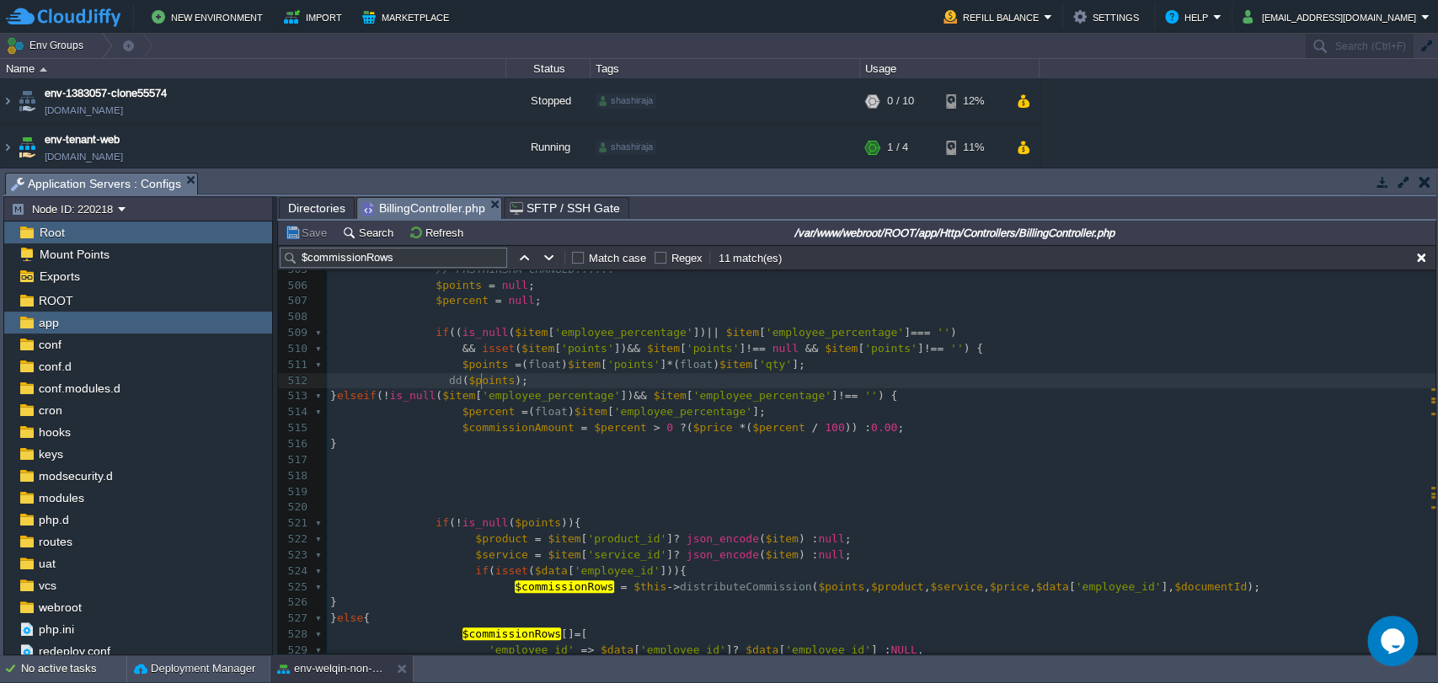
type textarea "$points"
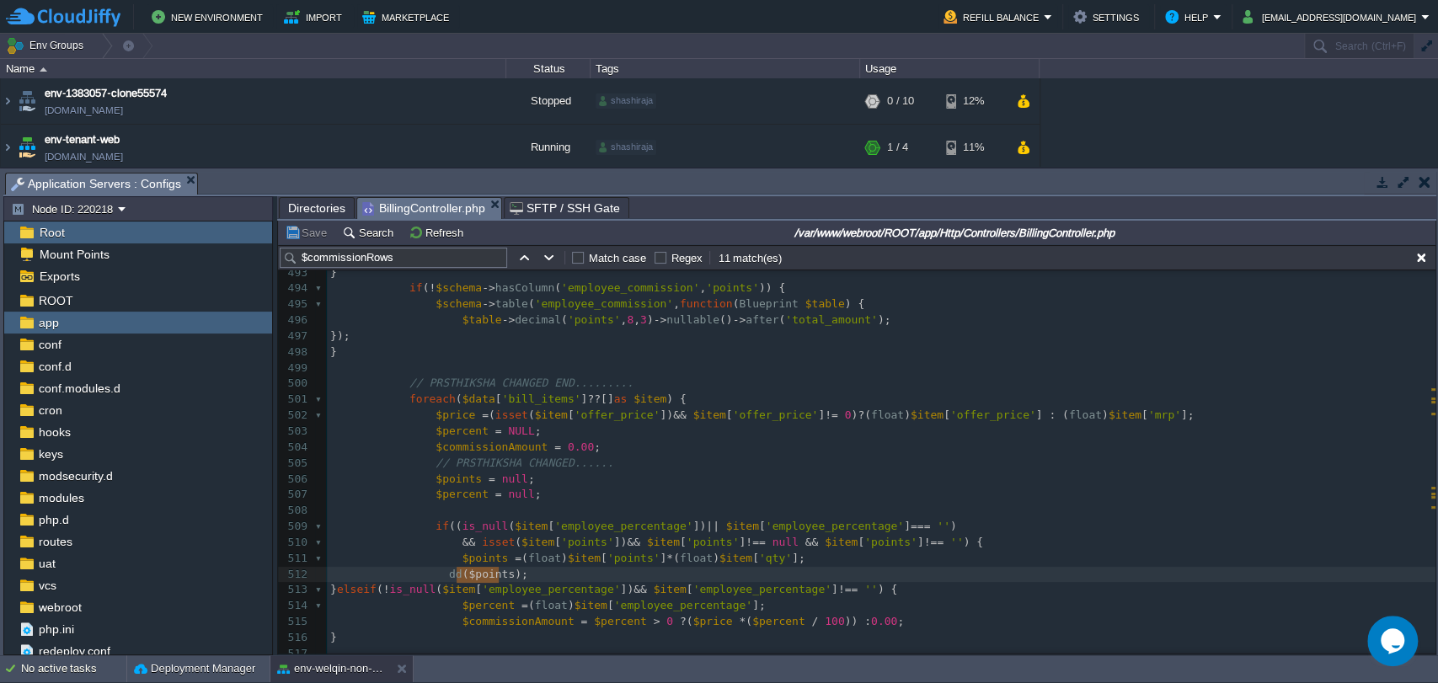
scroll to position [7805, 0]
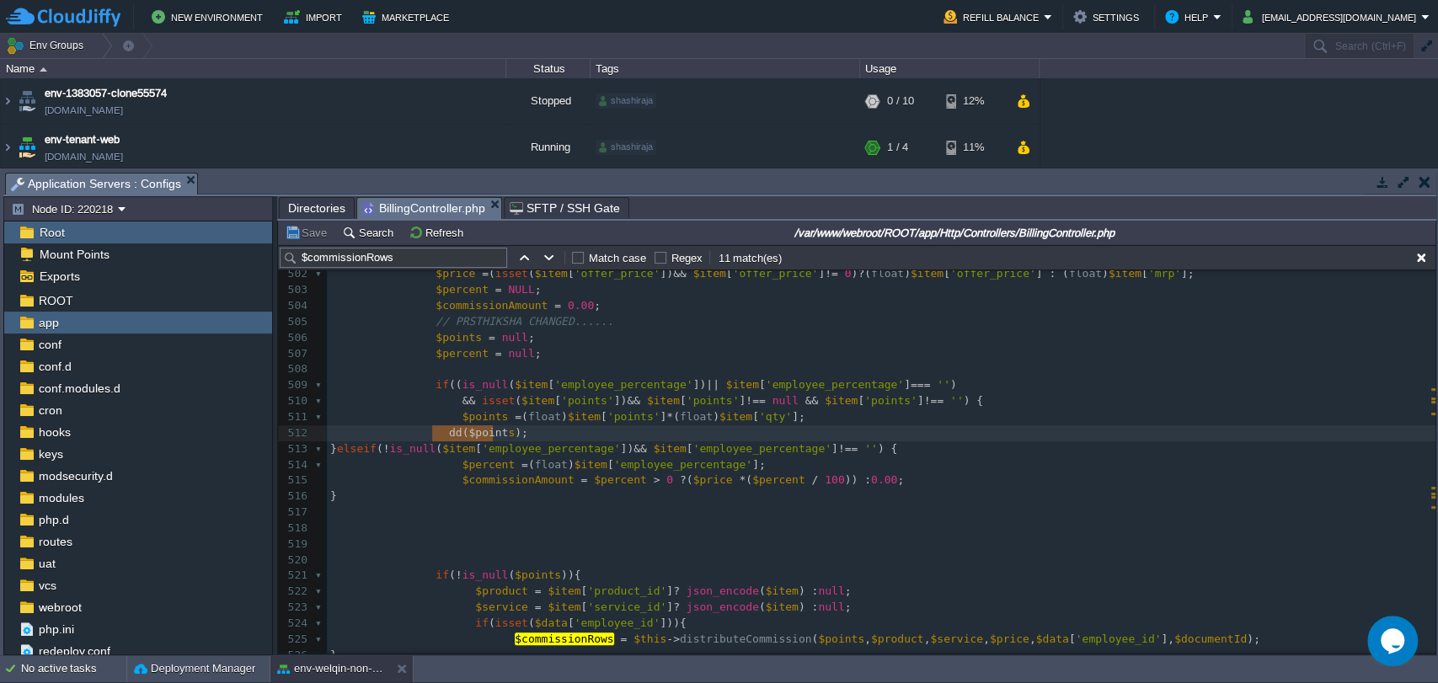
type textarea "dd($points);"
drag, startPoint x: 431, startPoint y: 433, endPoint x: 515, endPoint y: 434, distance: 83.4
type textarea "dd($points);"
drag, startPoint x: 533, startPoint y: 440, endPoint x: 447, endPoint y: 436, distance: 86.9
type textarea "//"
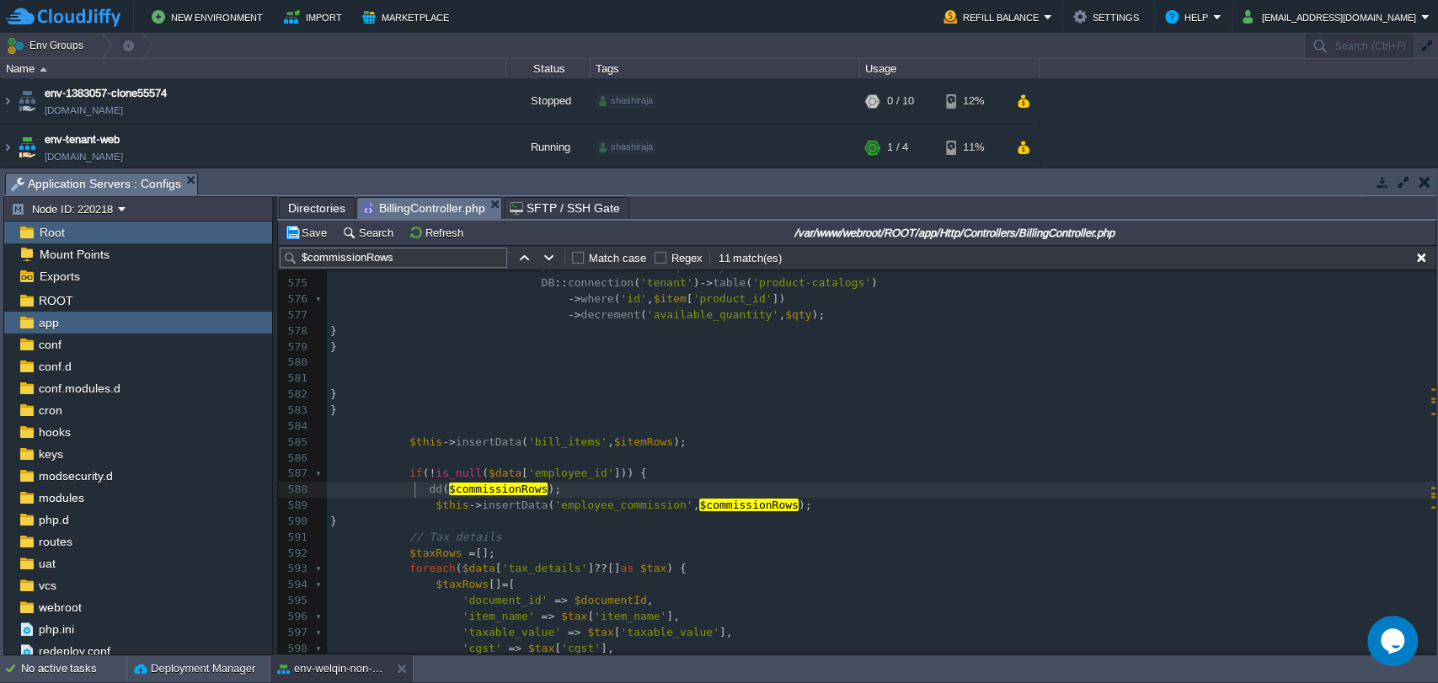
click at [414, 491] on div "xxxxxxxxxx //dd($points); 560 $res = $svc -> scanSale ( $item [ 'qr_code' ]); 5…" at bounding box center [881, 419] width 1109 height 763
type textarea "//"
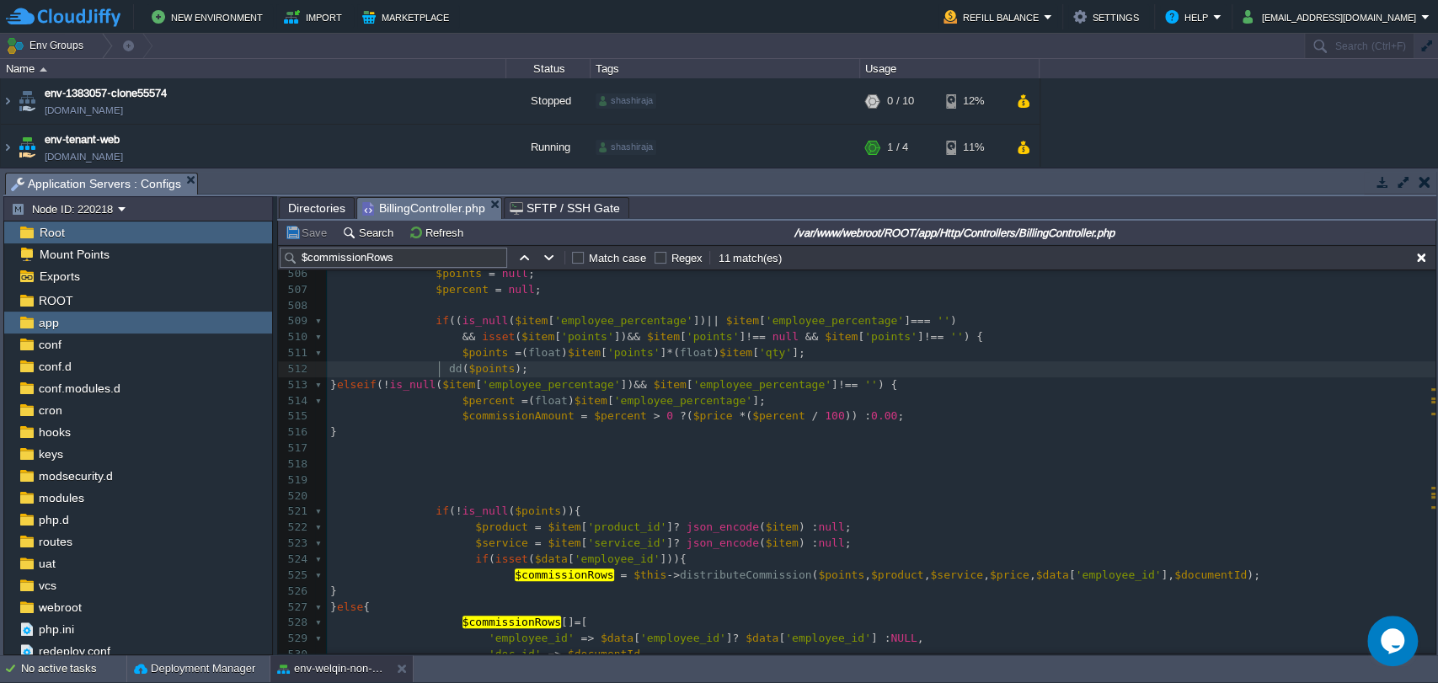
click at [486, 372] on div "xxxxxxxxxx //dd($points); 501 foreach ( $data [ 'bill_items' ] ?? [] as $item )…" at bounding box center [881, 544] width 1109 height 714
type textarea "$points"
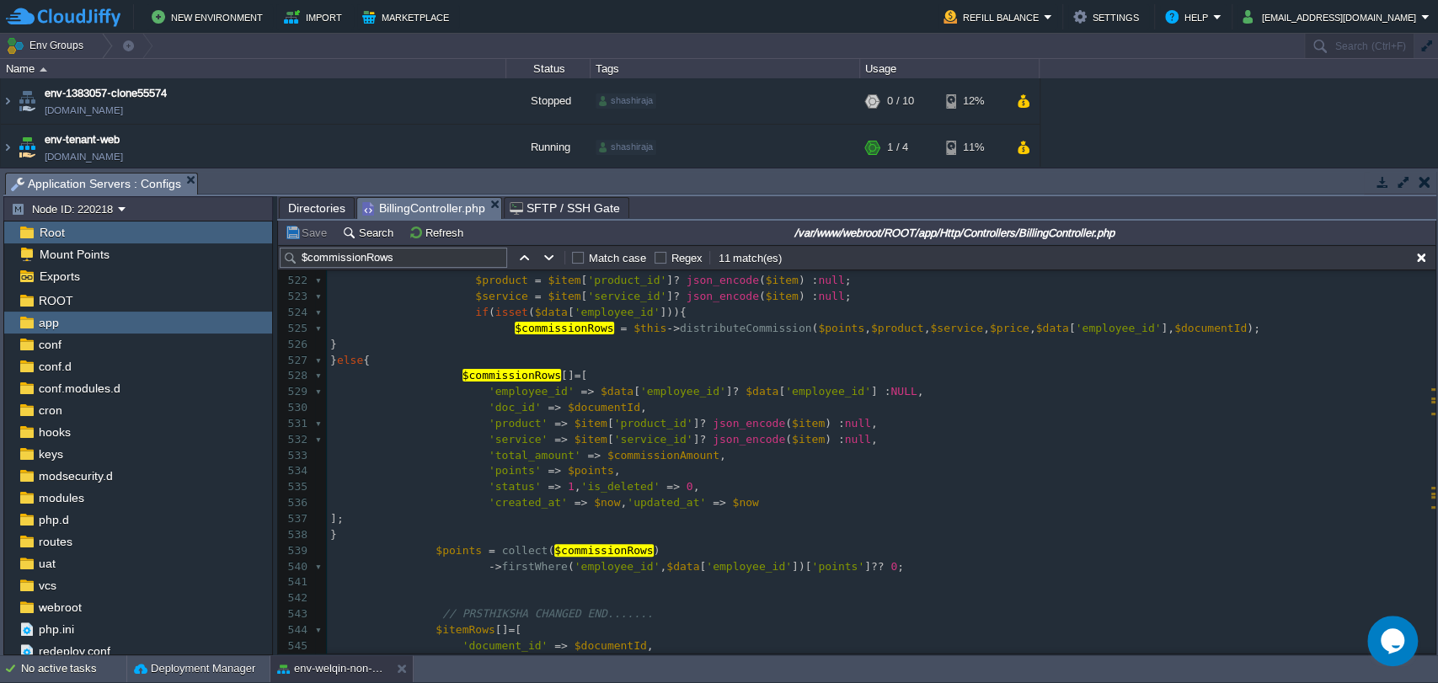
scroll to position [8272, 0]
click at [650, 568] on div "xxxxxxxxxx //dd($points); 496 $table -> decimal ( 'points' , 8 , 3 ) -> nullabl…" at bounding box center [881, 344] width 1109 height 968
type textarea "$data"
type input "$data"
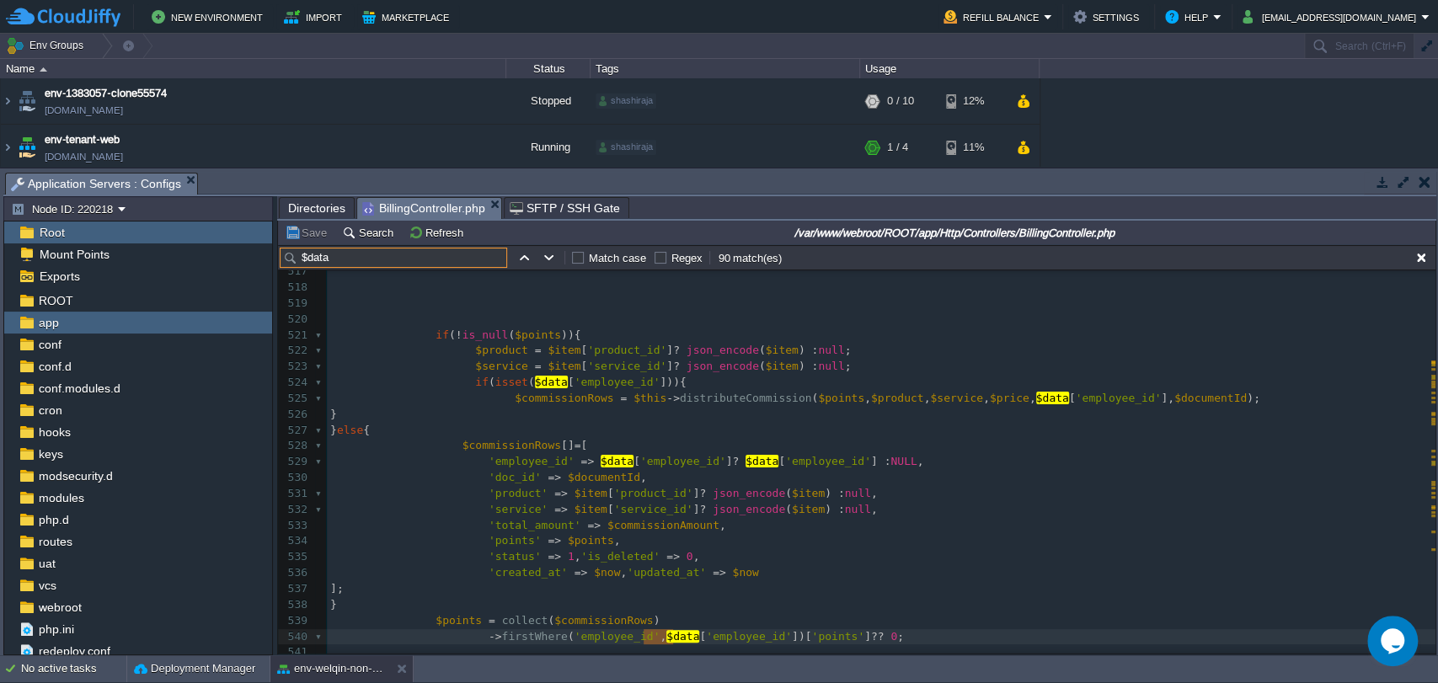
scroll to position [8194, 0]
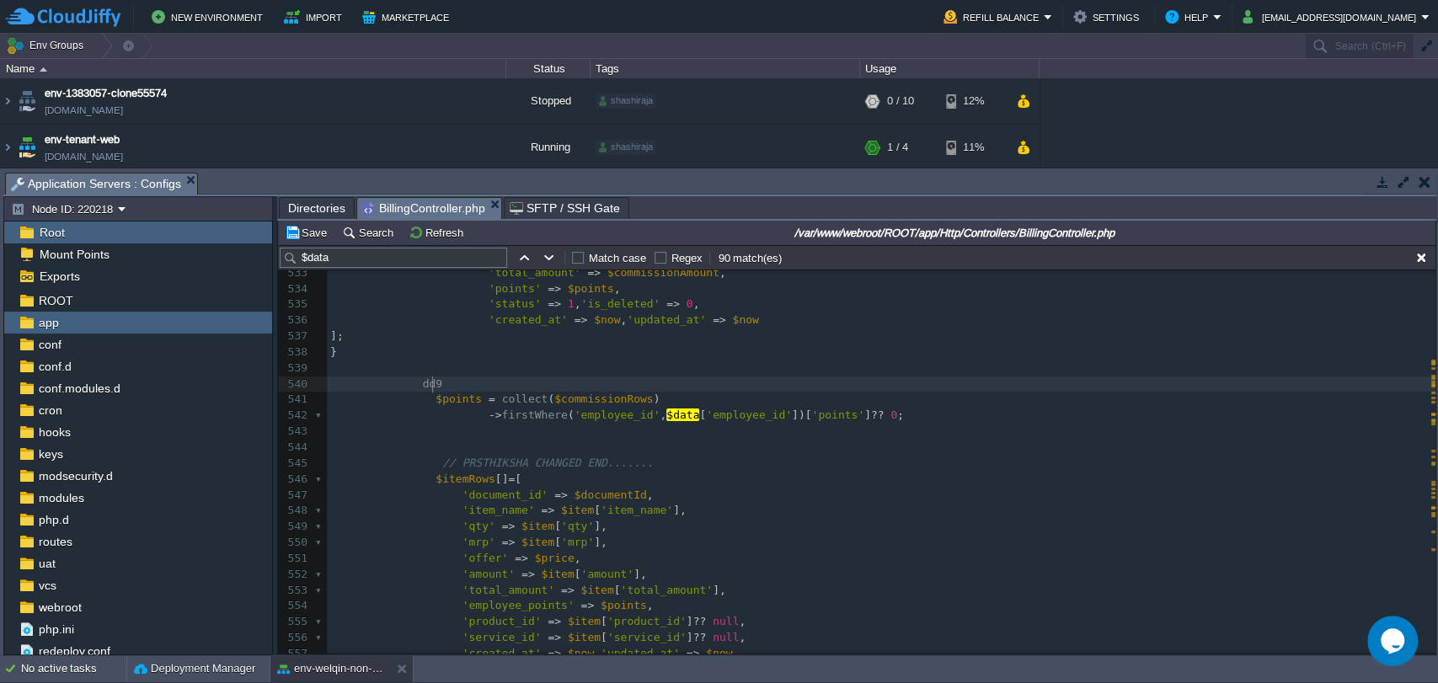
type textarea "dd90"
type textarea "()"
type textarea "$data"
type textarea ";"
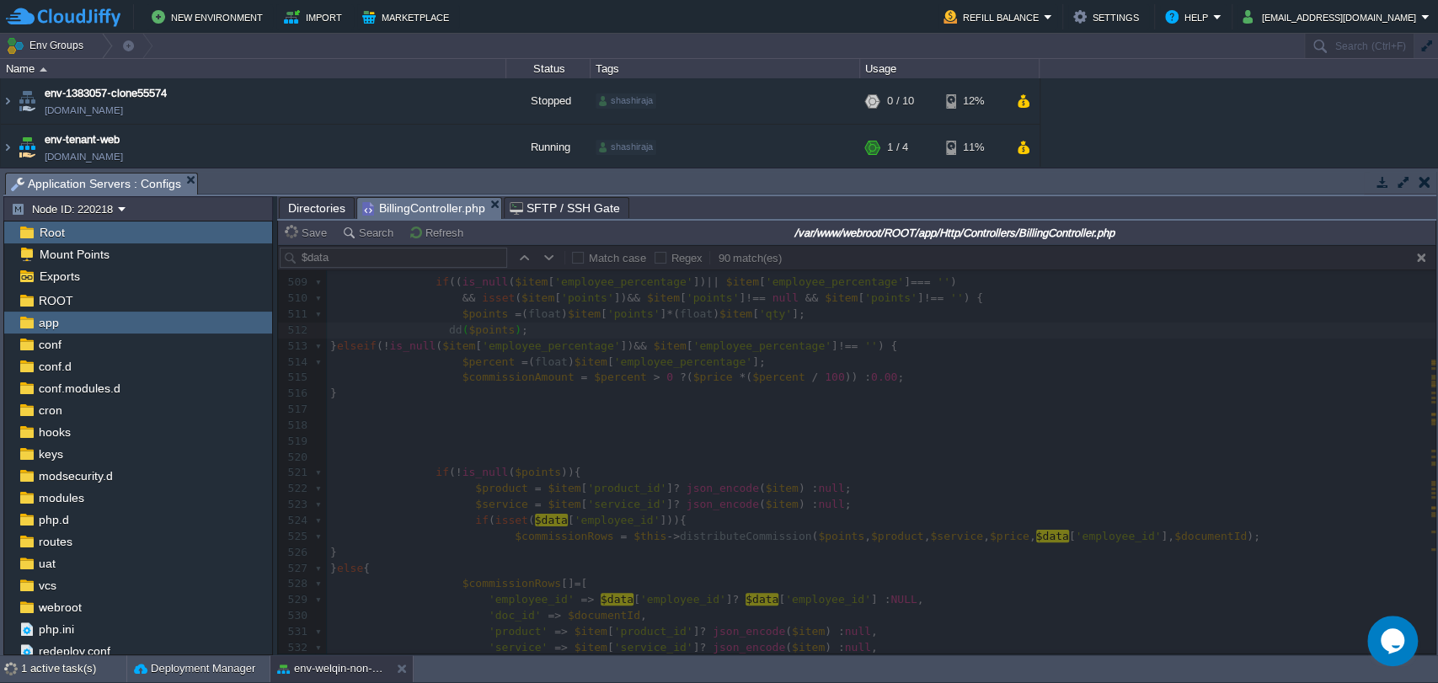
click at [427, 332] on div at bounding box center [857, 449] width 1158 height 409
type textarea "//"
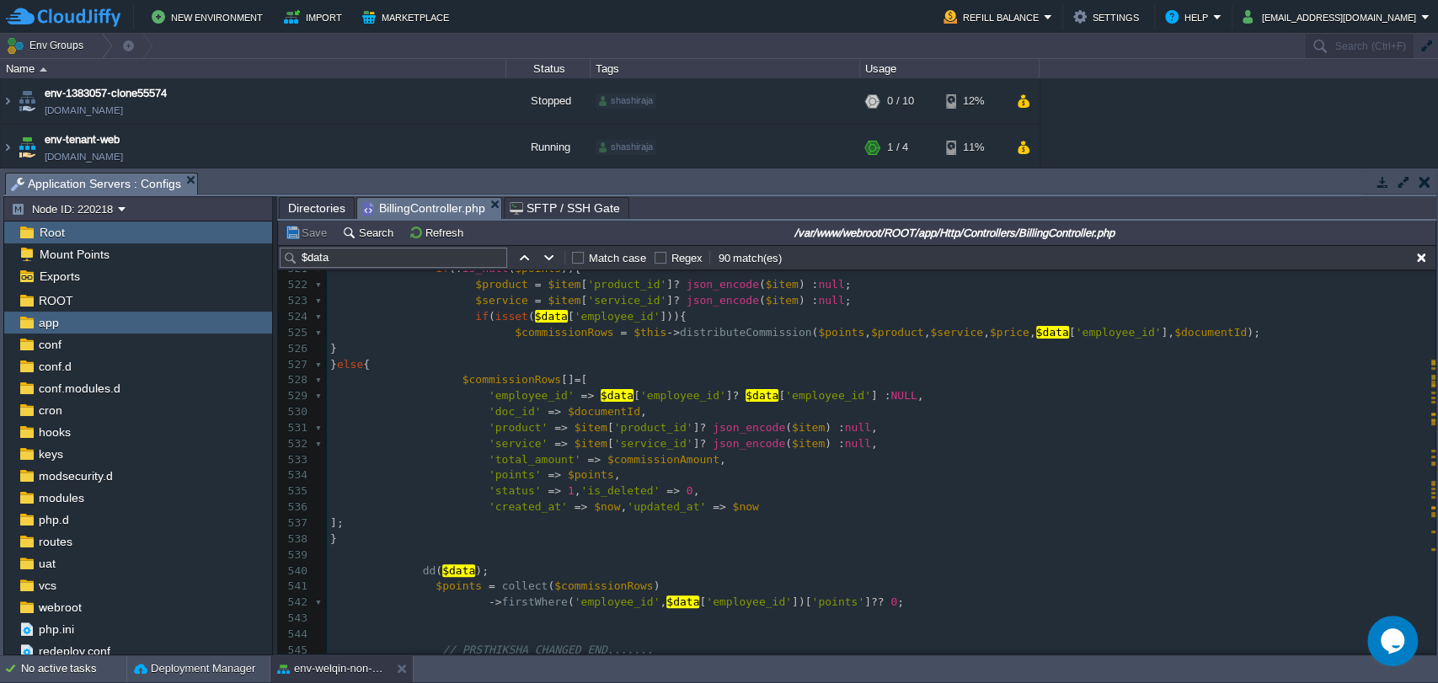
click at [808, 606] on div "xxxxxxxxxx //dd($points); 498 } 499 500 // PRSTHIKSHA CHANGED END......... 501 …" at bounding box center [881, 372] width 1109 height 953
type textarea "points"
type textarea "['points']"
drag, startPoint x: 767, startPoint y: 602, endPoint x: 827, endPoint y: 605, distance: 59.9
click at [660, 604] on span "," at bounding box center [663, 602] width 7 height 13
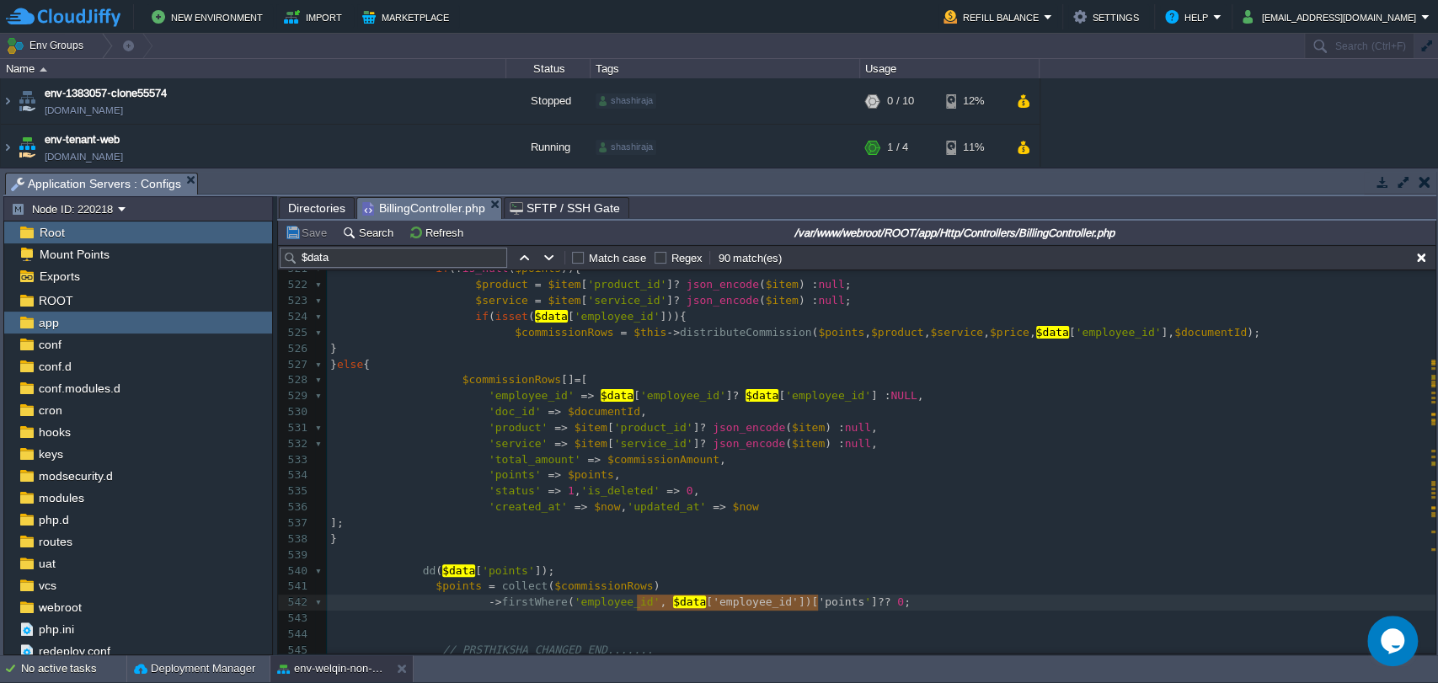
type textarea "$data['employee_id'])['points']"
drag, startPoint x: 640, startPoint y: 604, endPoint x: 828, endPoint y: 606, distance: 187.9
click at [442, 574] on span "$data" at bounding box center [458, 571] width 33 height 13
type textarea "$data['points']"
type textarea "("
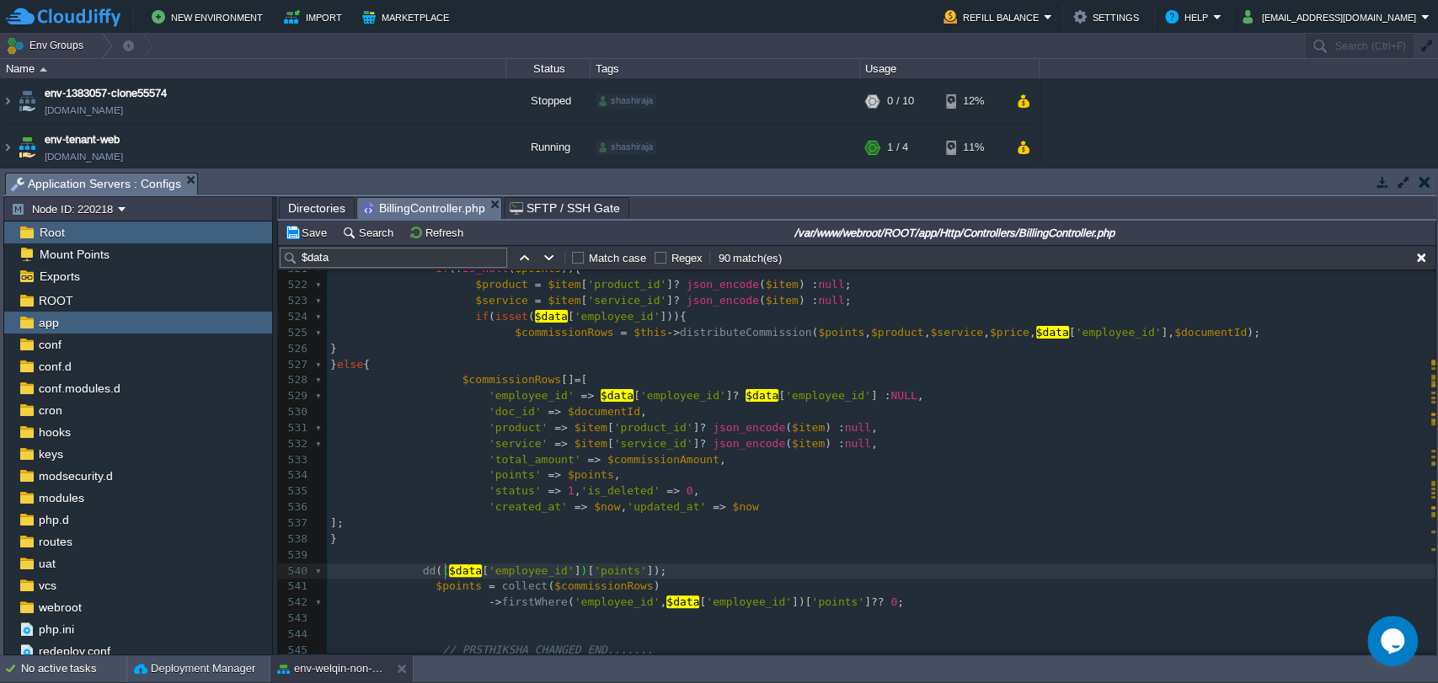
scroll to position [5, 7]
click at [707, 554] on pre at bounding box center [881, 556] width 1109 height 16
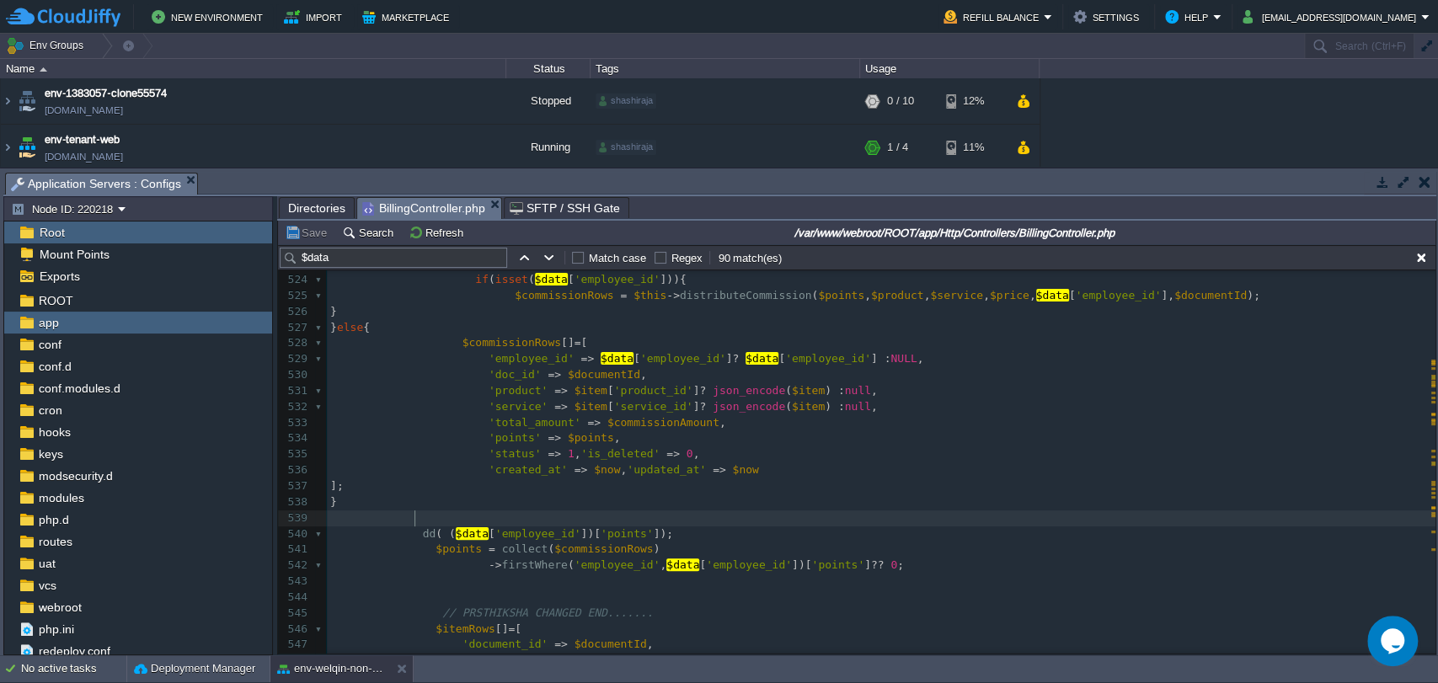
scroll to position [8305, 0]
type textarea "\"
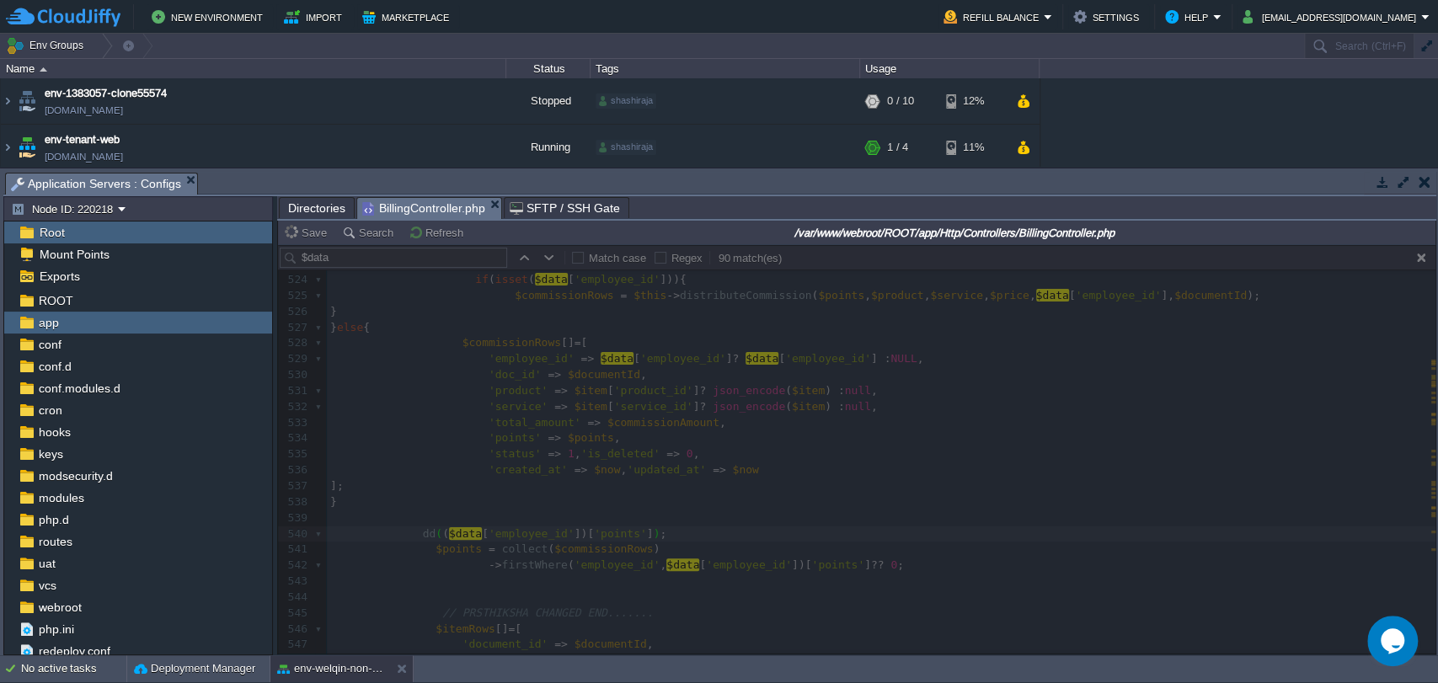
click at [566, 559] on div at bounding box center [857, 449] width 1158 height 409
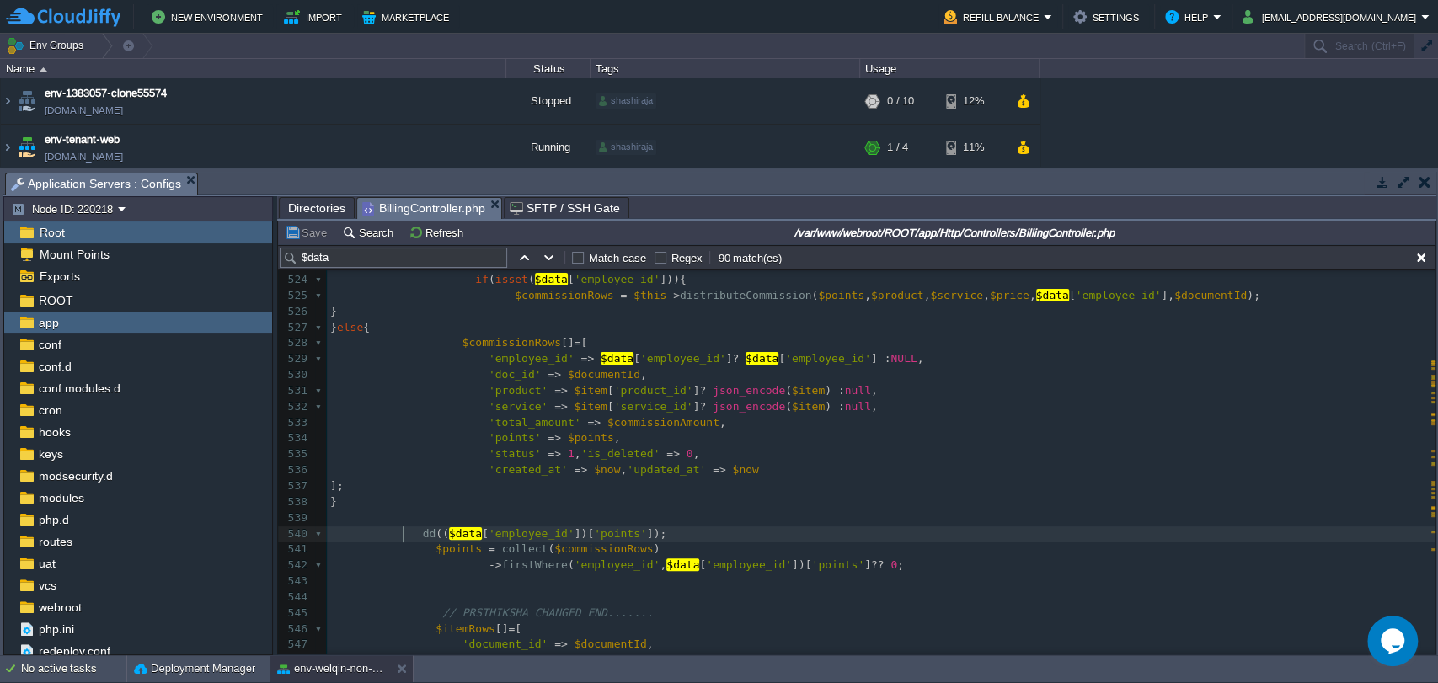
scroll to position [5, 0]
type textarea "dd"
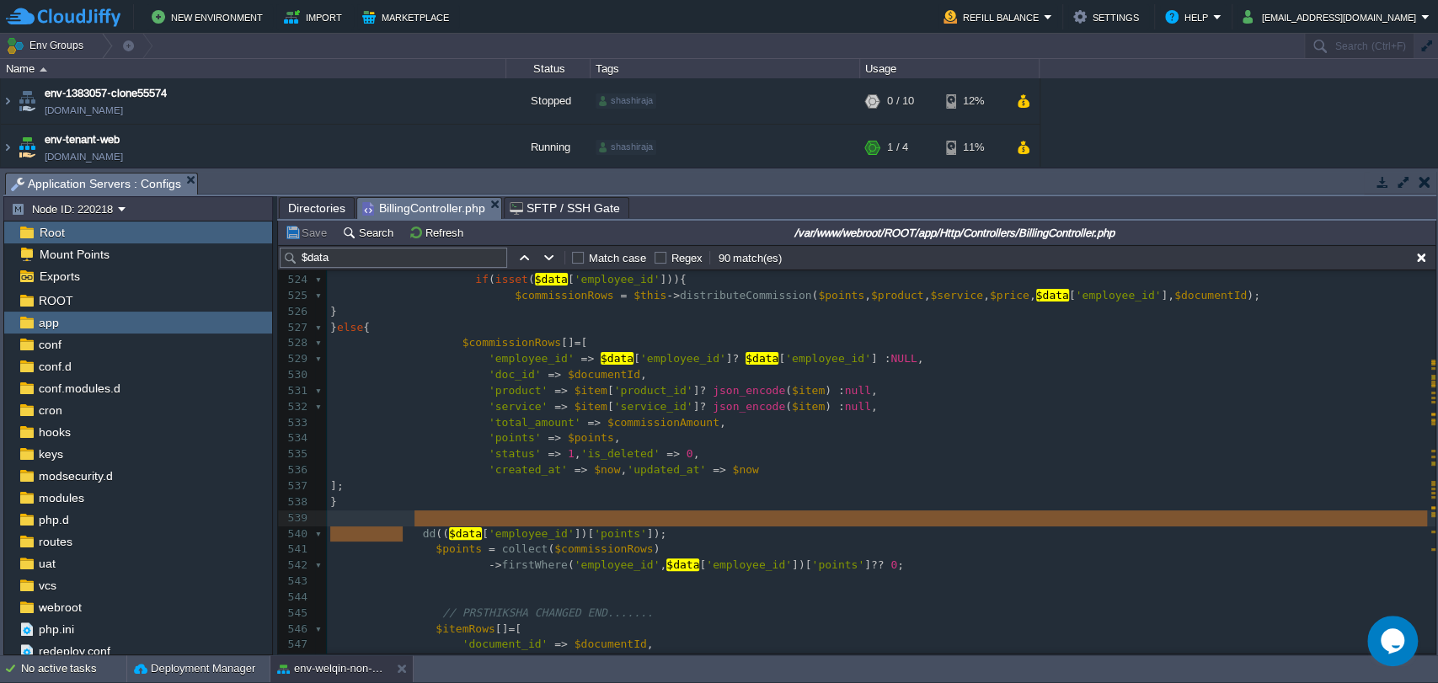
type textarea "dd(($data['employee_id'])['points']);"
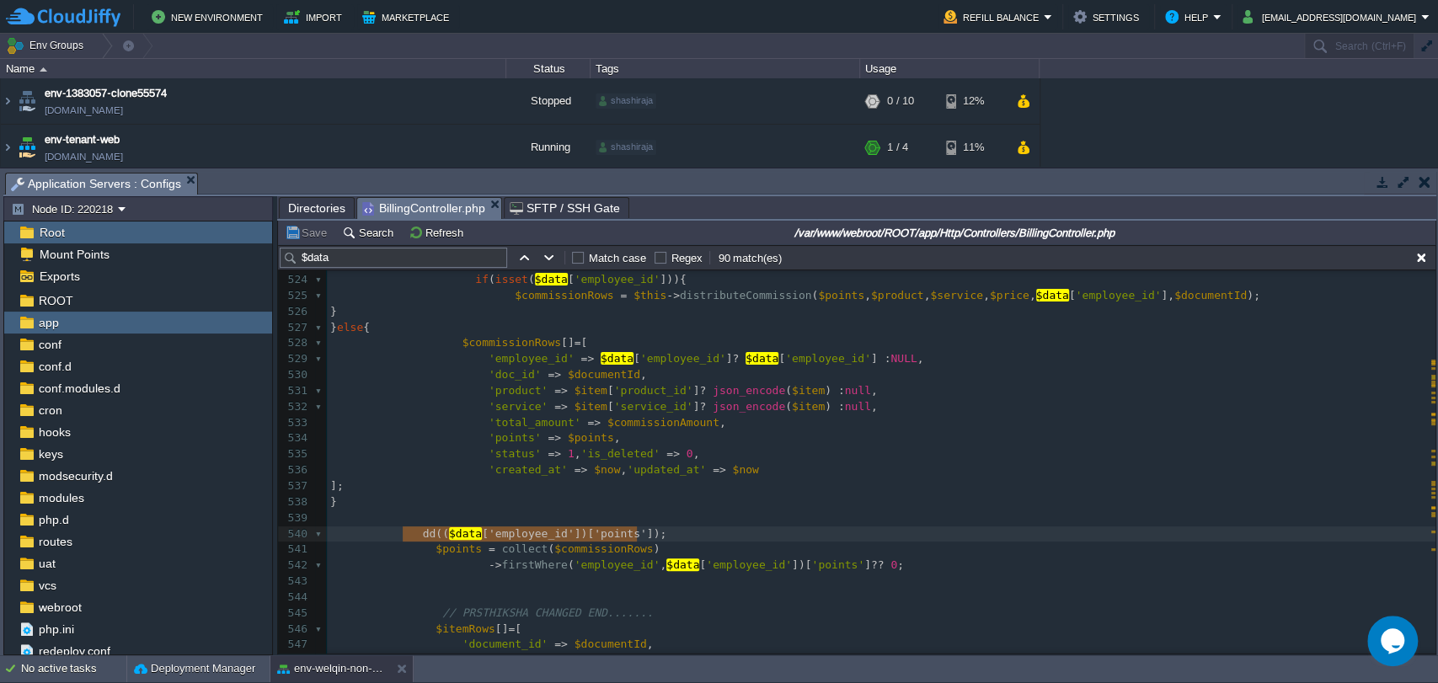
drag, startPoint x: 404, startPoint y: 536, endPoint x: 638, endPoint y: 535, distance: 233.4
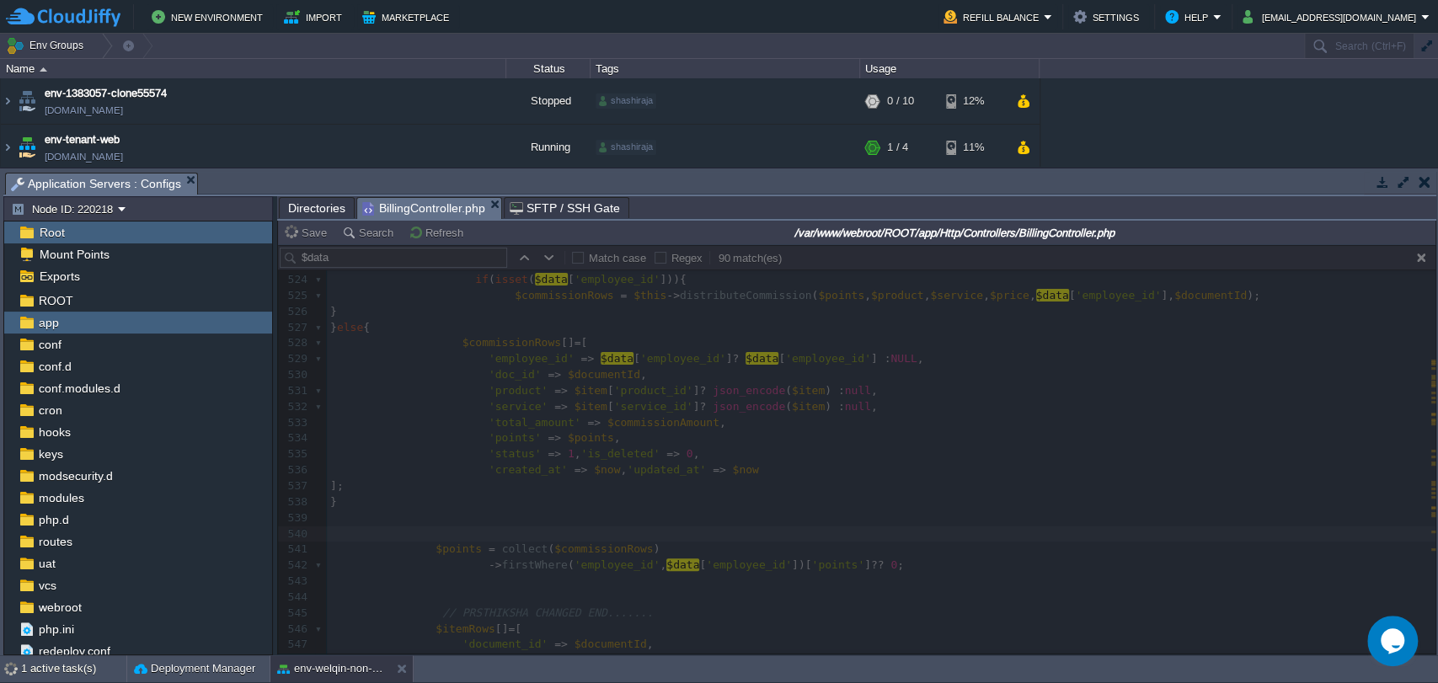
click at [462, 583] on div at bounding box center [857, 449] width 1158 height 409
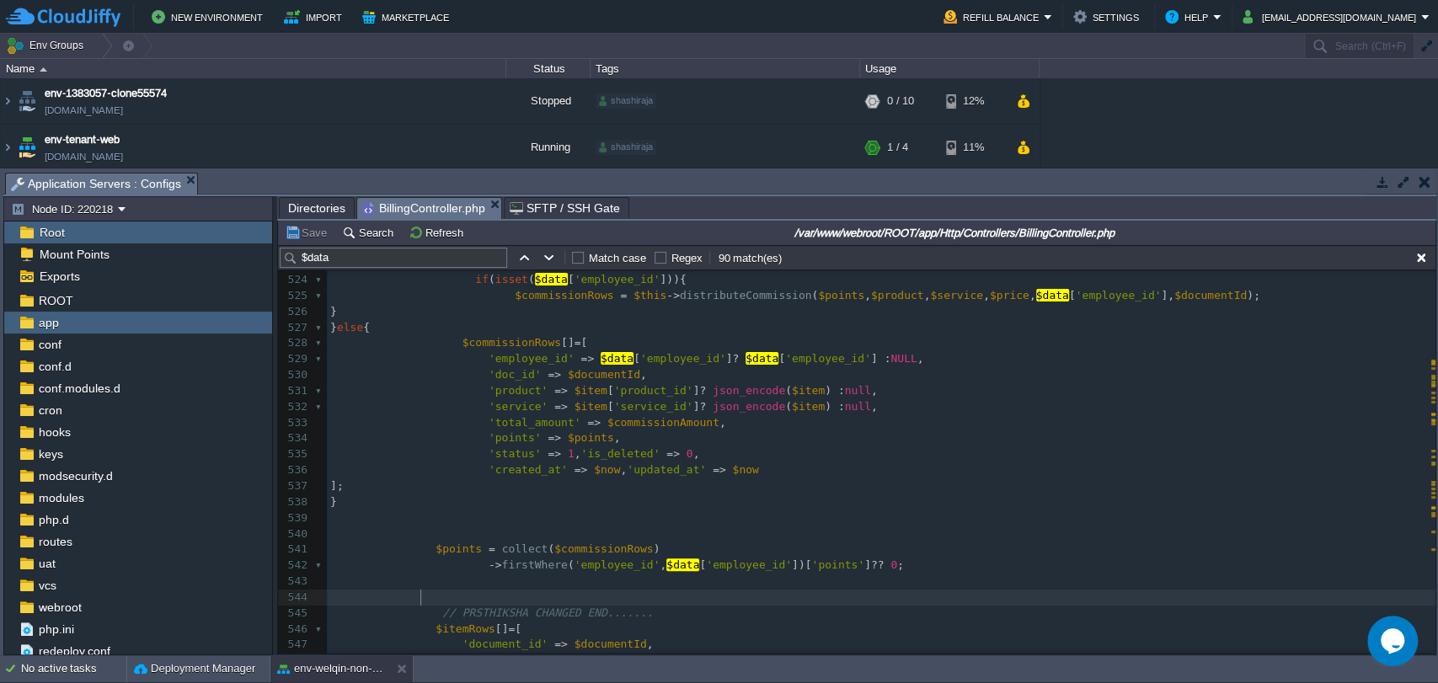
click at [461, 594] on pre at bounding box center [881, 598] width 1109 height 16
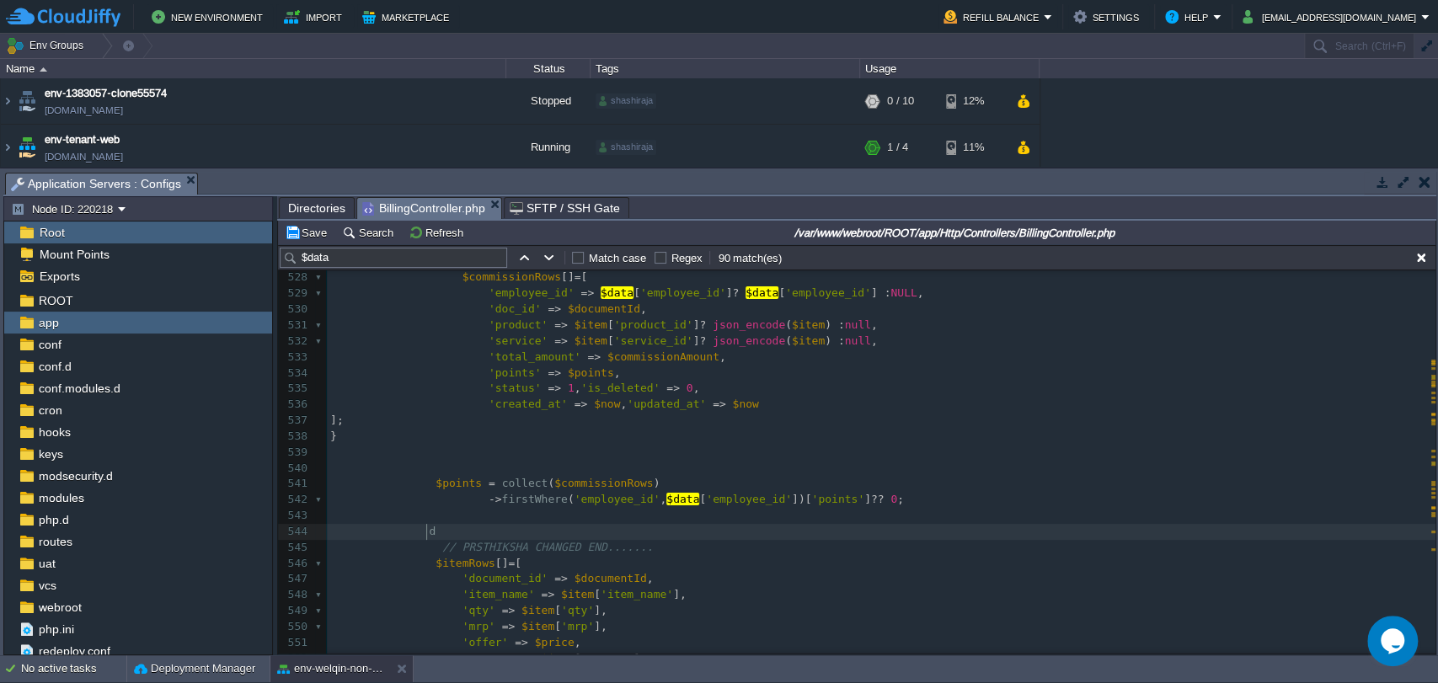
scroll to position [5, 12]
type textarea "dd90"
type textarea "()"
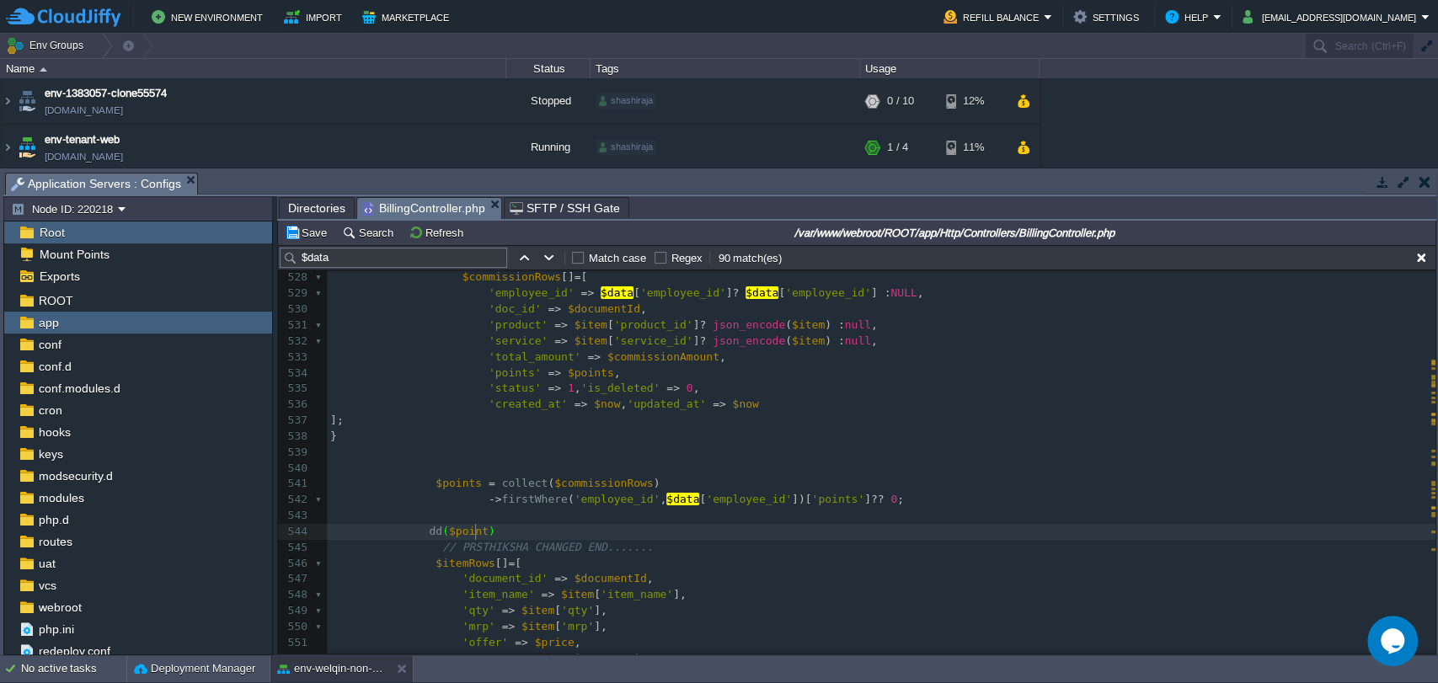
type textarea "$points"
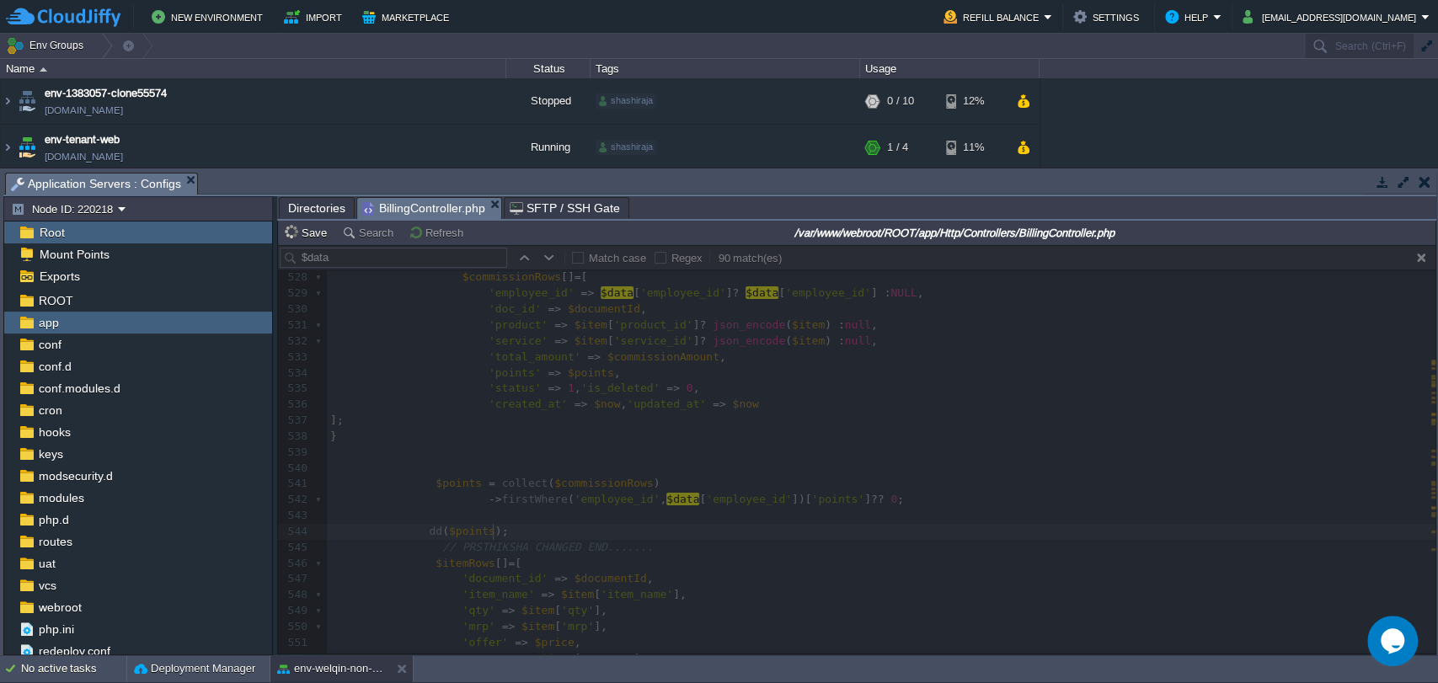
scroll to position [5, 7]
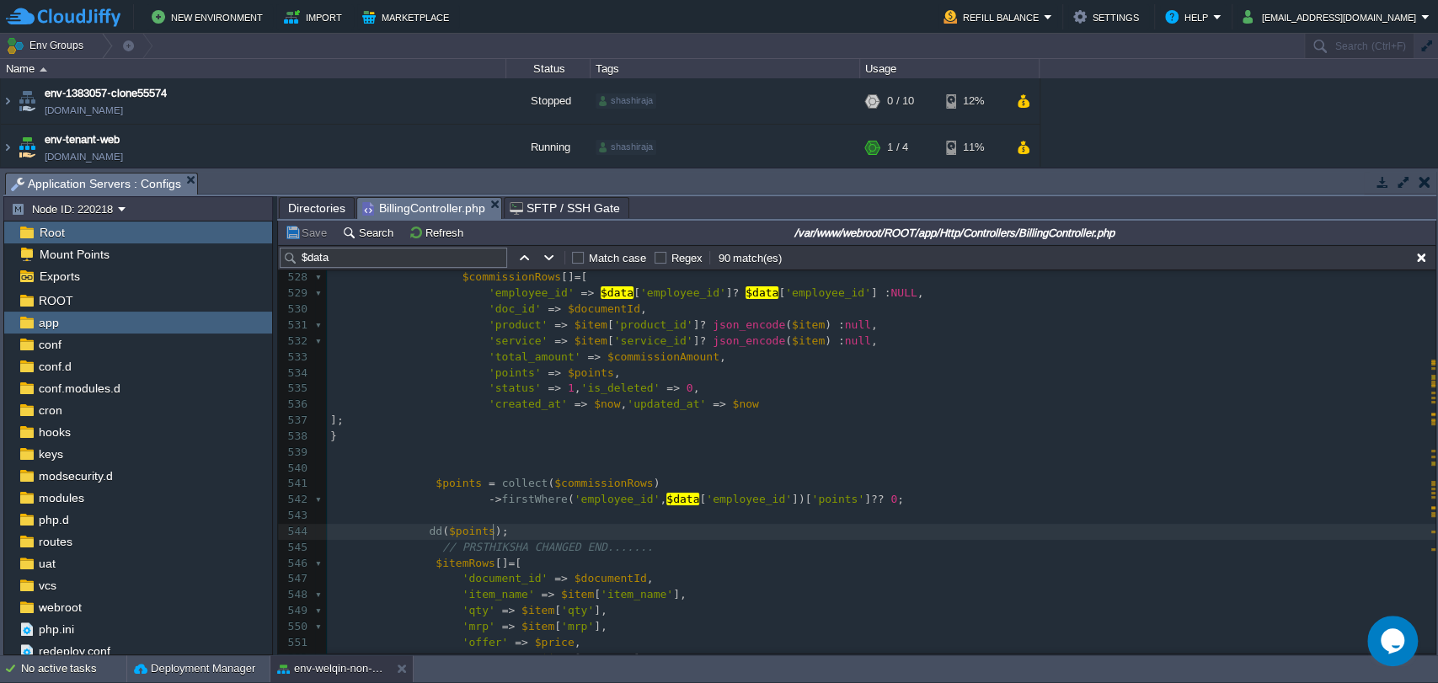
click at [570, 538] on pre "dd ( $points );" at bounding box center [881, 532] width 1109 height 16
type textarea ";"
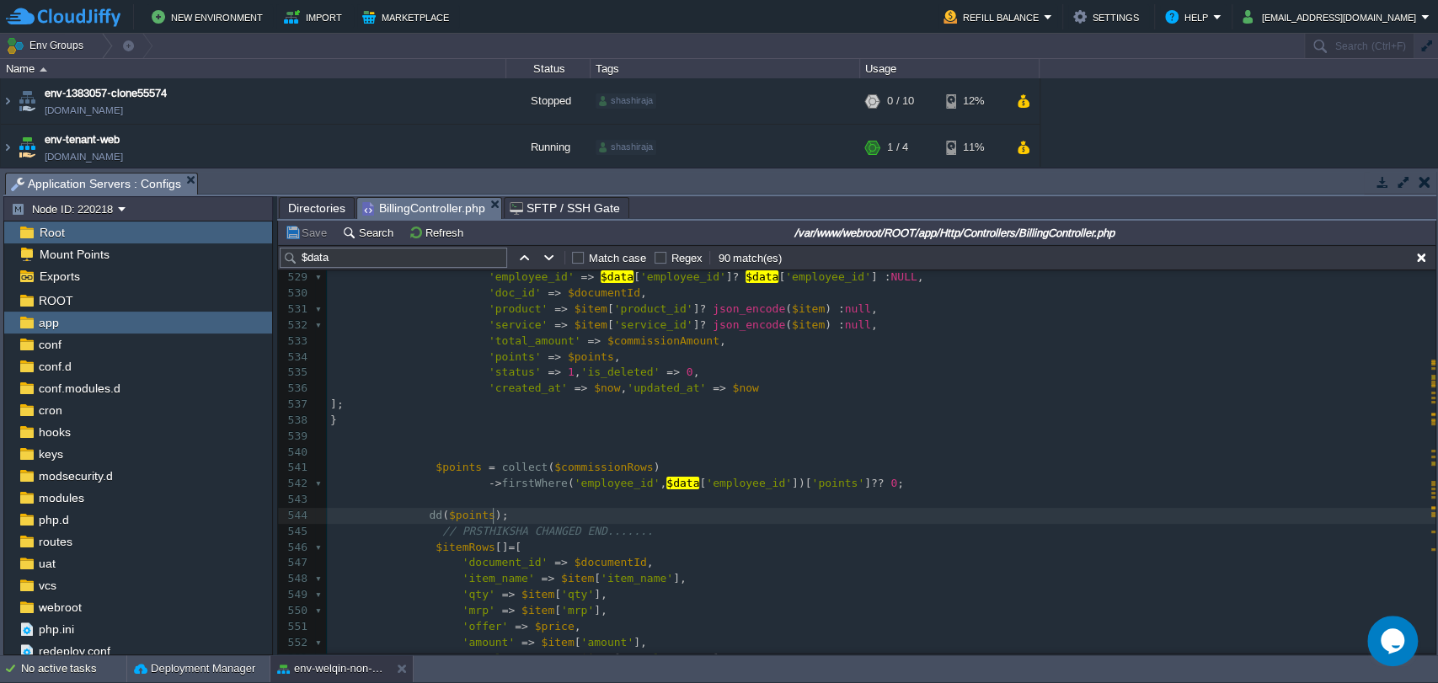
scroll to position [8385, 0]
click at [462, 521] on div "xxxxxxxxxx //dd($points); 518 519 520 521 if ( ! is_null ( $points )){ 522 $pro…" at bounding box center [881, 446] width 1109 height 698
type textarea "$points"
type textarea "dd($points);"
drag, startPoint x: 414, startPoint y: 516, endPoint x: 500, endPoint y: 517, distance: 85.9
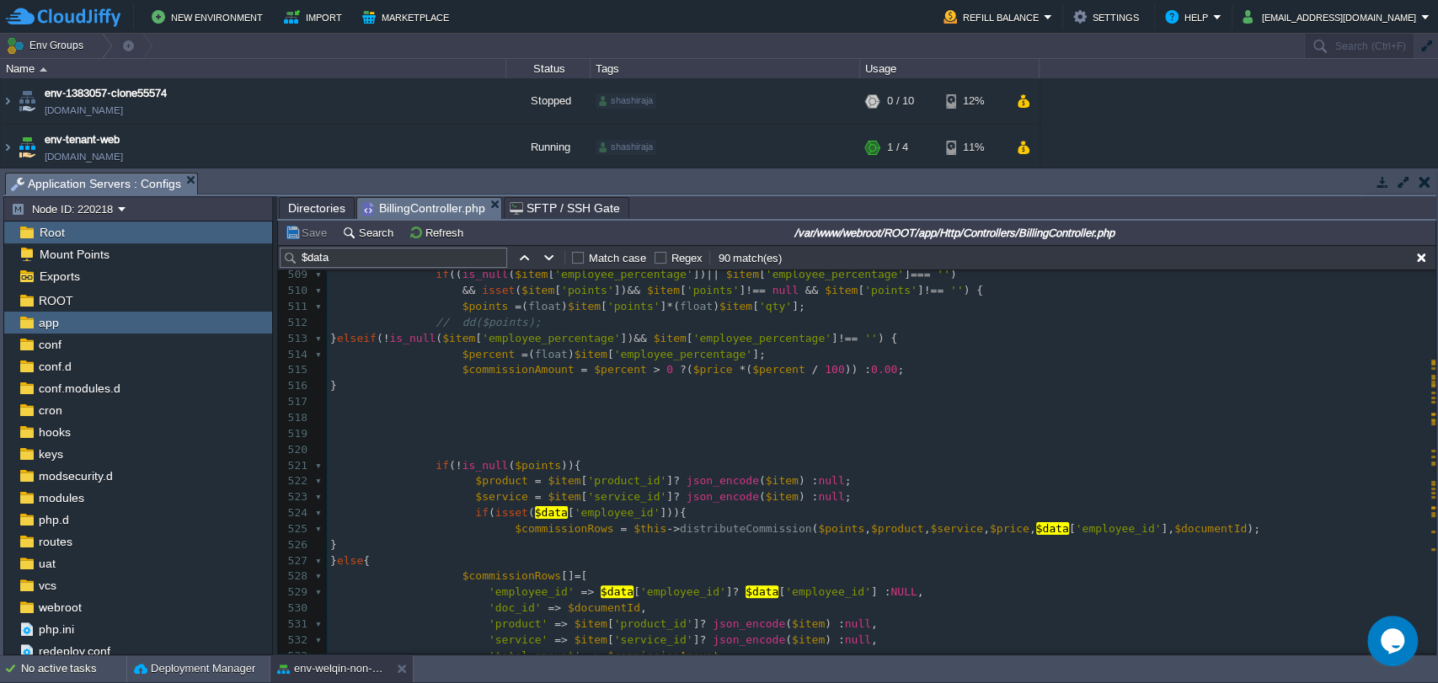
scroll to position [8069, 0]
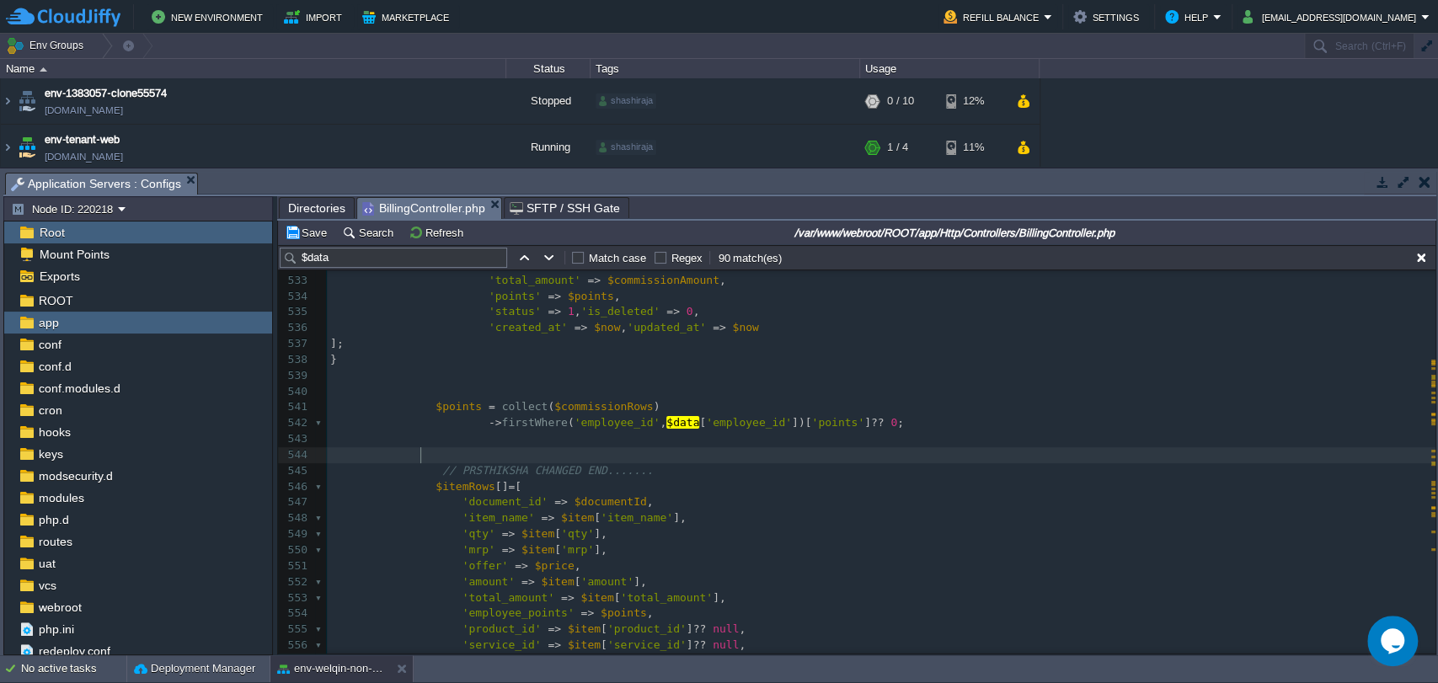
type textarea "dd(($data['employee_id'])['points']);"
type textarea "$data['points']"
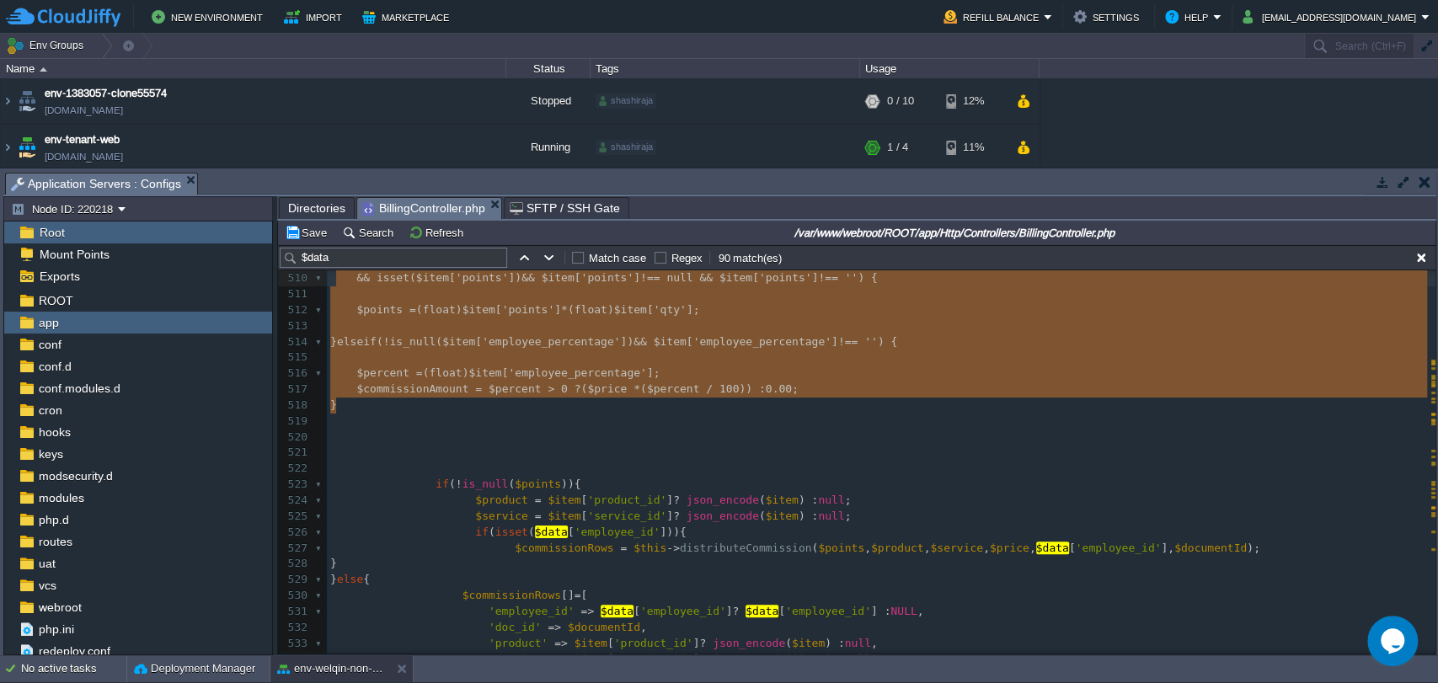
type textarea "if (is_null($item['employee_percentage']) && (!is_null($item['points']) || isse…"
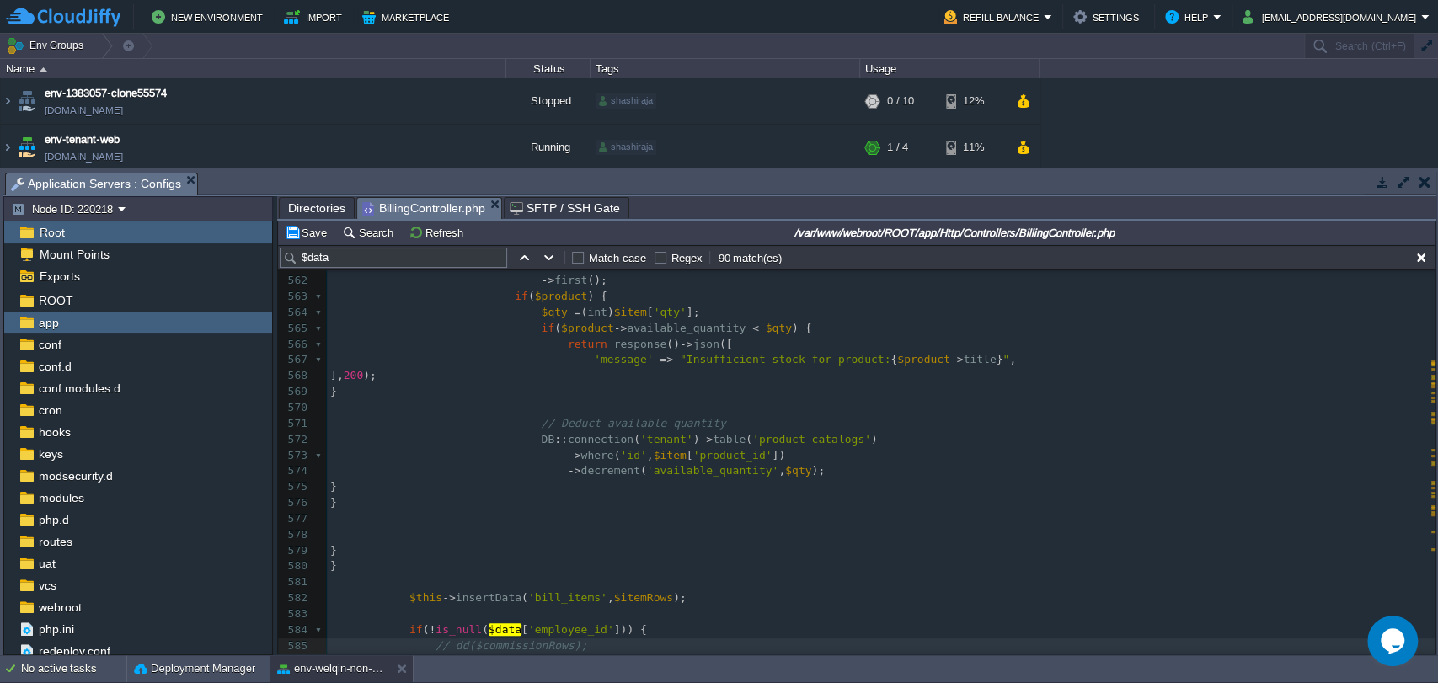
type textarea "dd($points);"
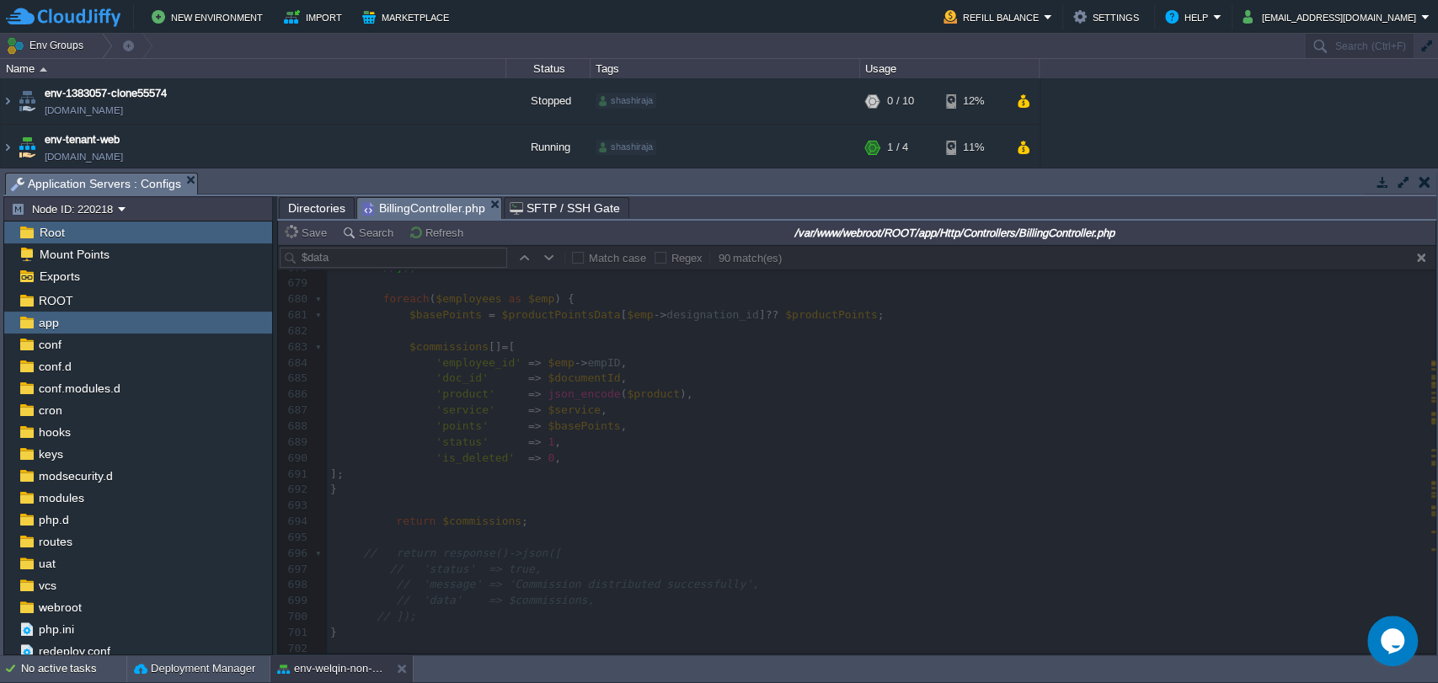
click at [500, 517] on div at bounding box center [857, 449] width 1158 height 409
